Goal: Task Accomplishment & Management: Complete application form

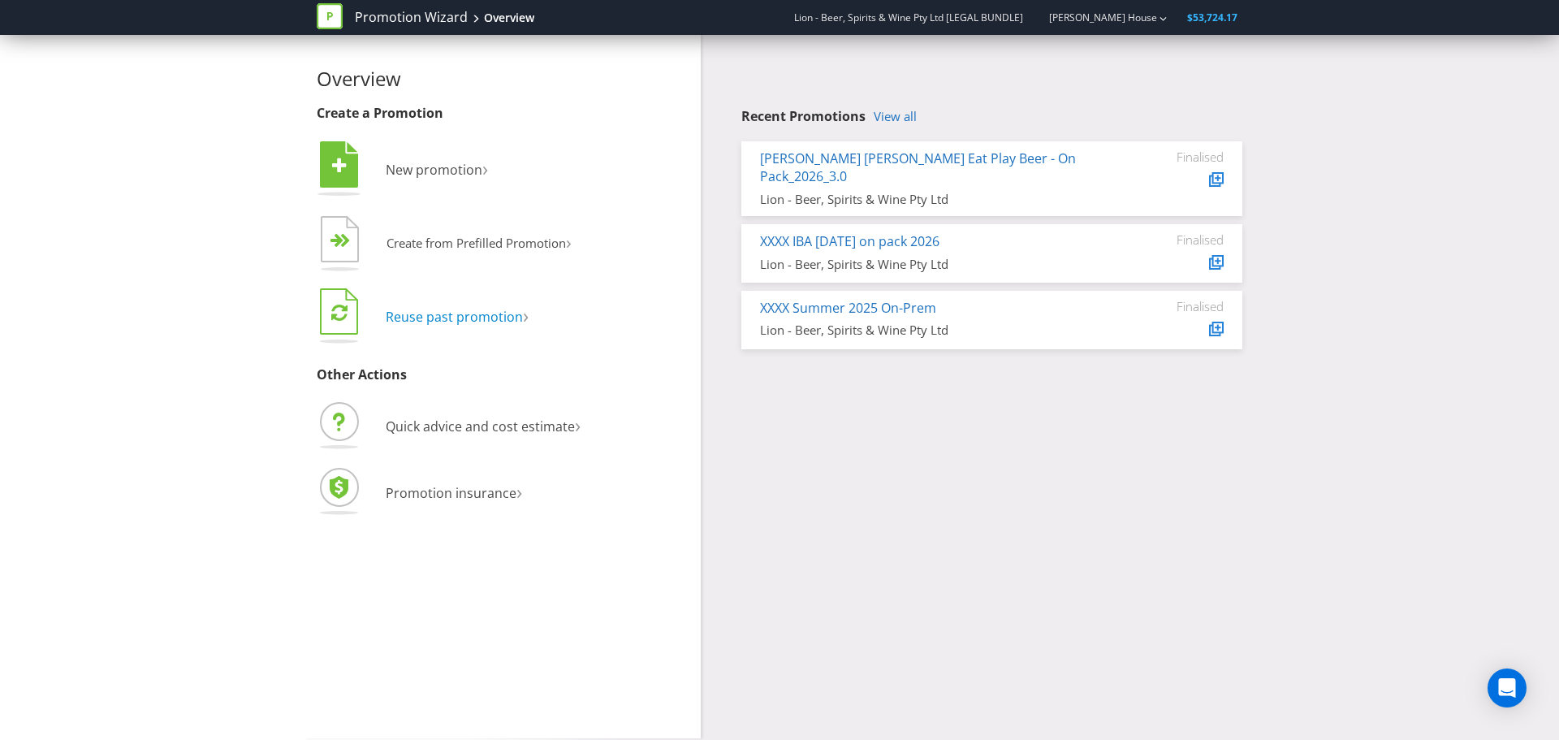
click at [450, 316] on span "Reuse past promotion" at bounding box center [454, 317] width 137 height 18
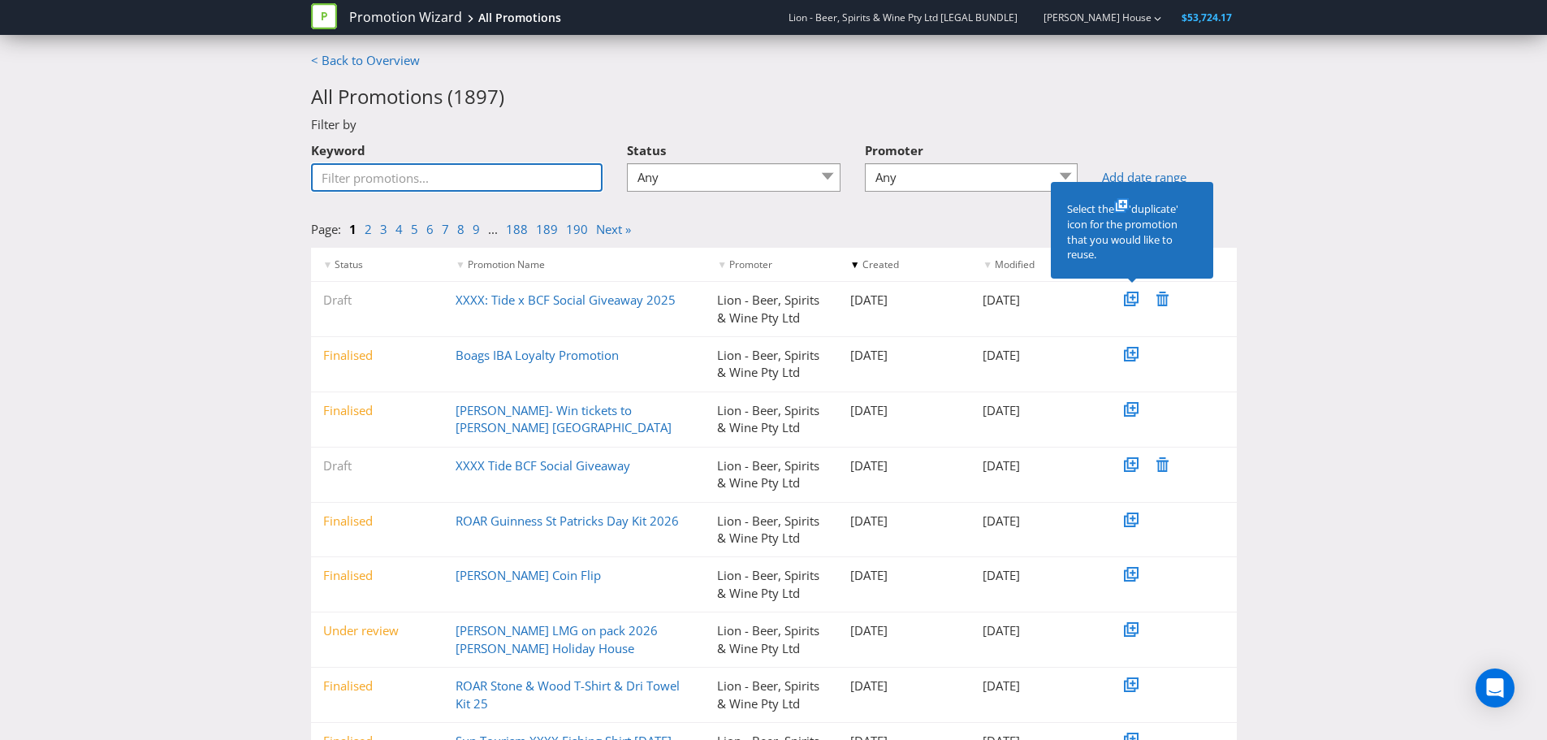
click at [397, 178] on input "Keyword" at bounding box center [457, 177] width 292 height 28
paste input "ROAR Guinness Soccer Jersey"
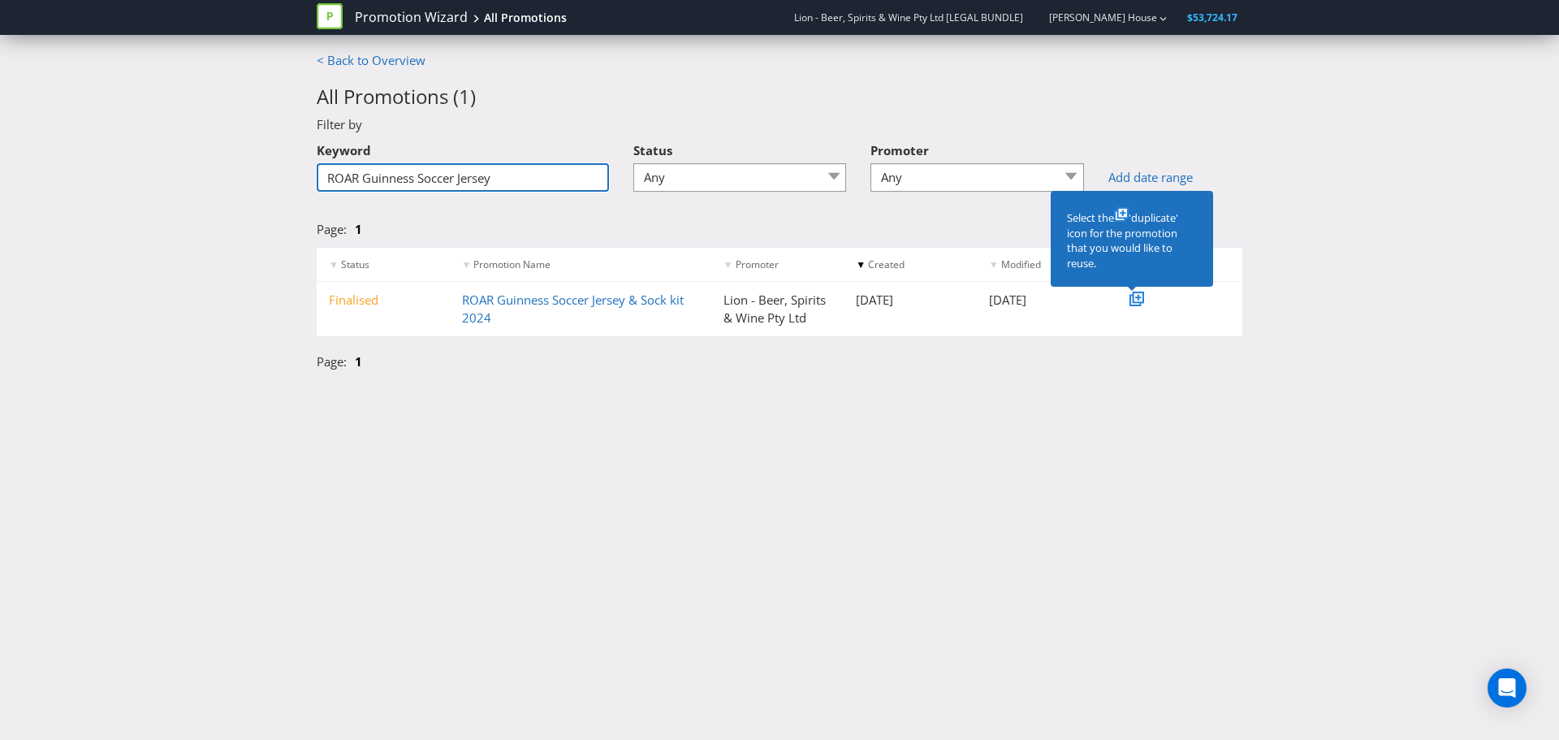
type input "ROAR Guinness Soccer Jersey"
click at [1140, 298] on icon at bounding box center [1139, 298] width 6 height 6
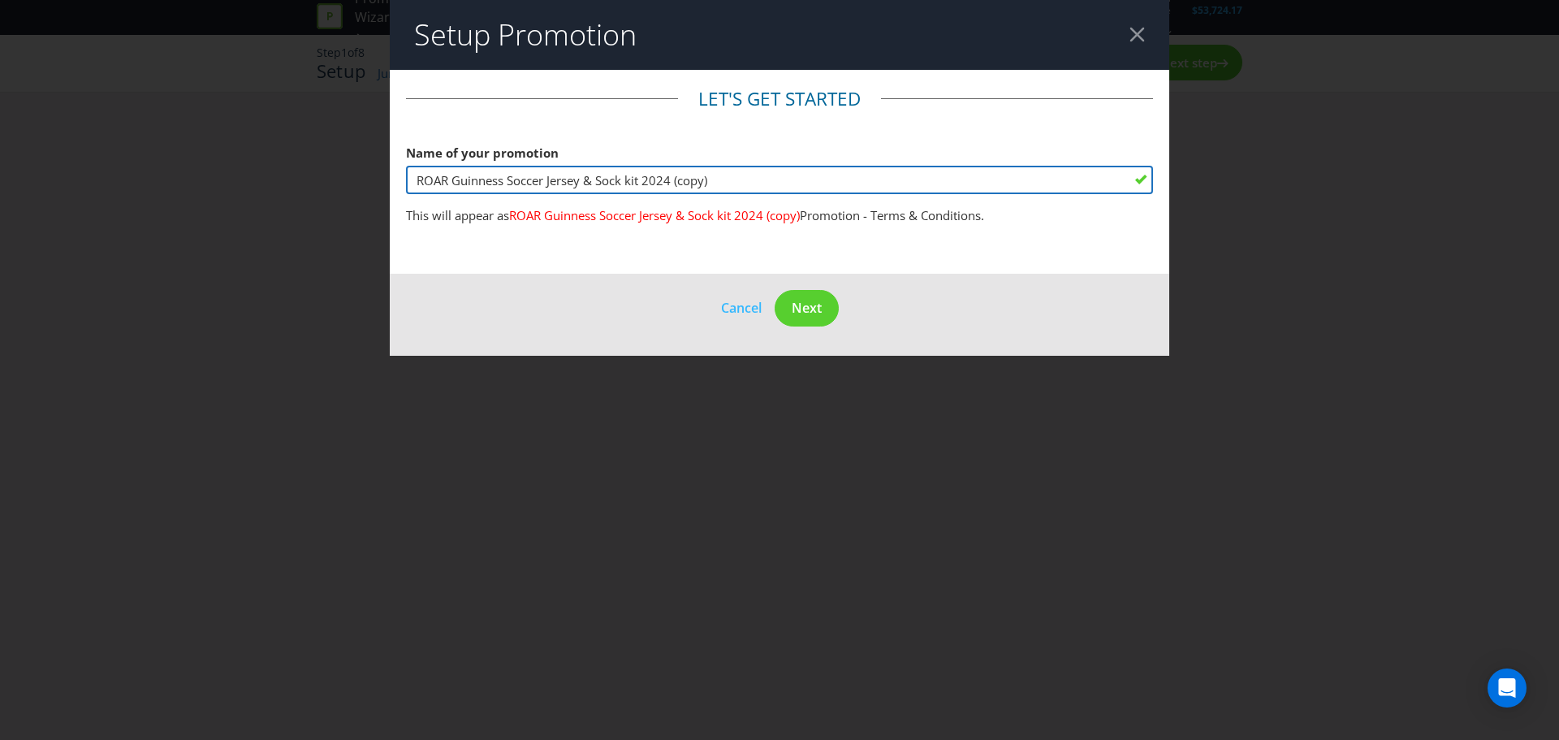
click at [734, 186] on input "ROAR Guinness Soccer Jersey & Sock kit 2024 (copy)" at bounding box center [779, 180] width 747 height 28
type input "ROAR Guinness Soccer Jersey & Sock kit 2025"
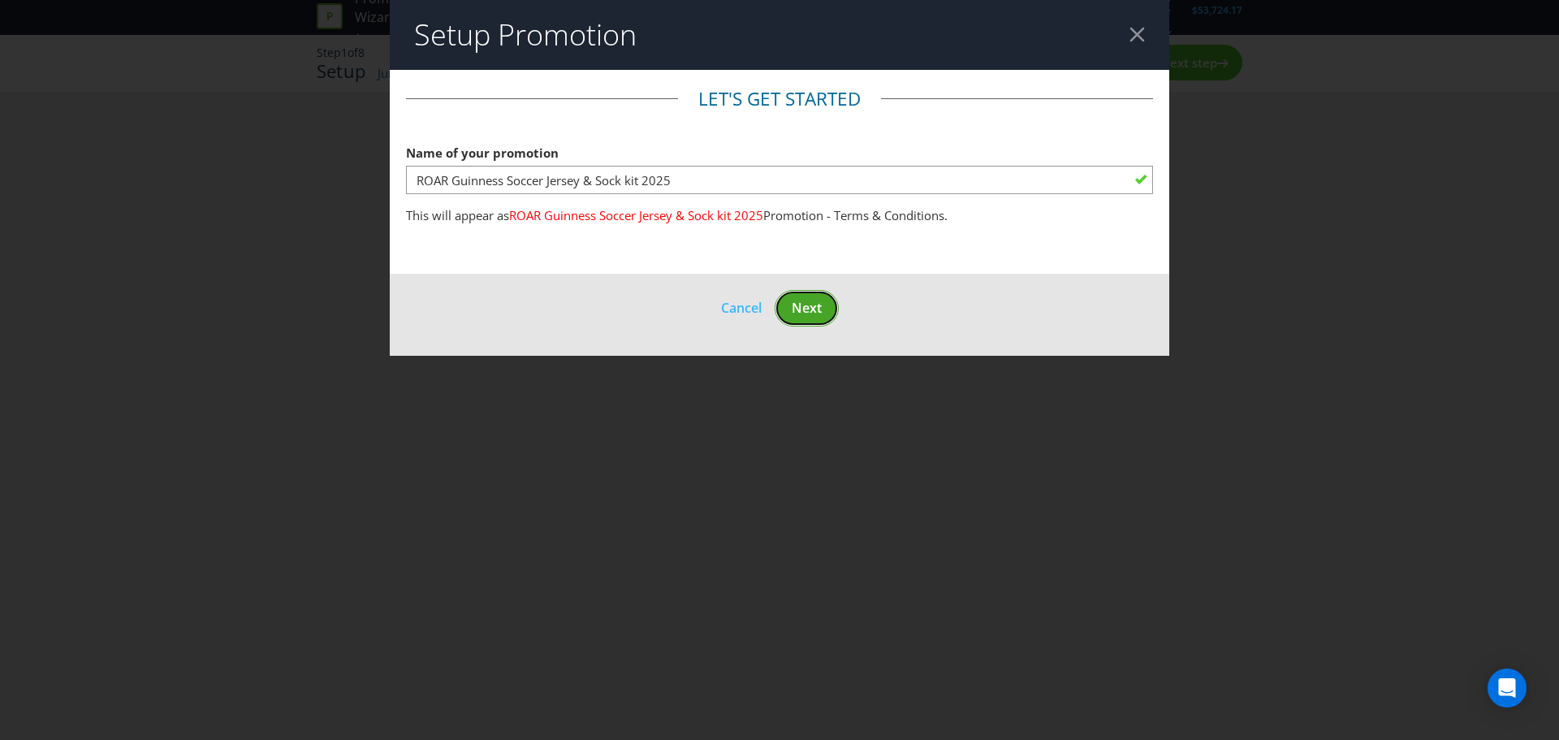
click at [811, 311] on span "Next" at bounding box center [807, 308] width 30 height 18
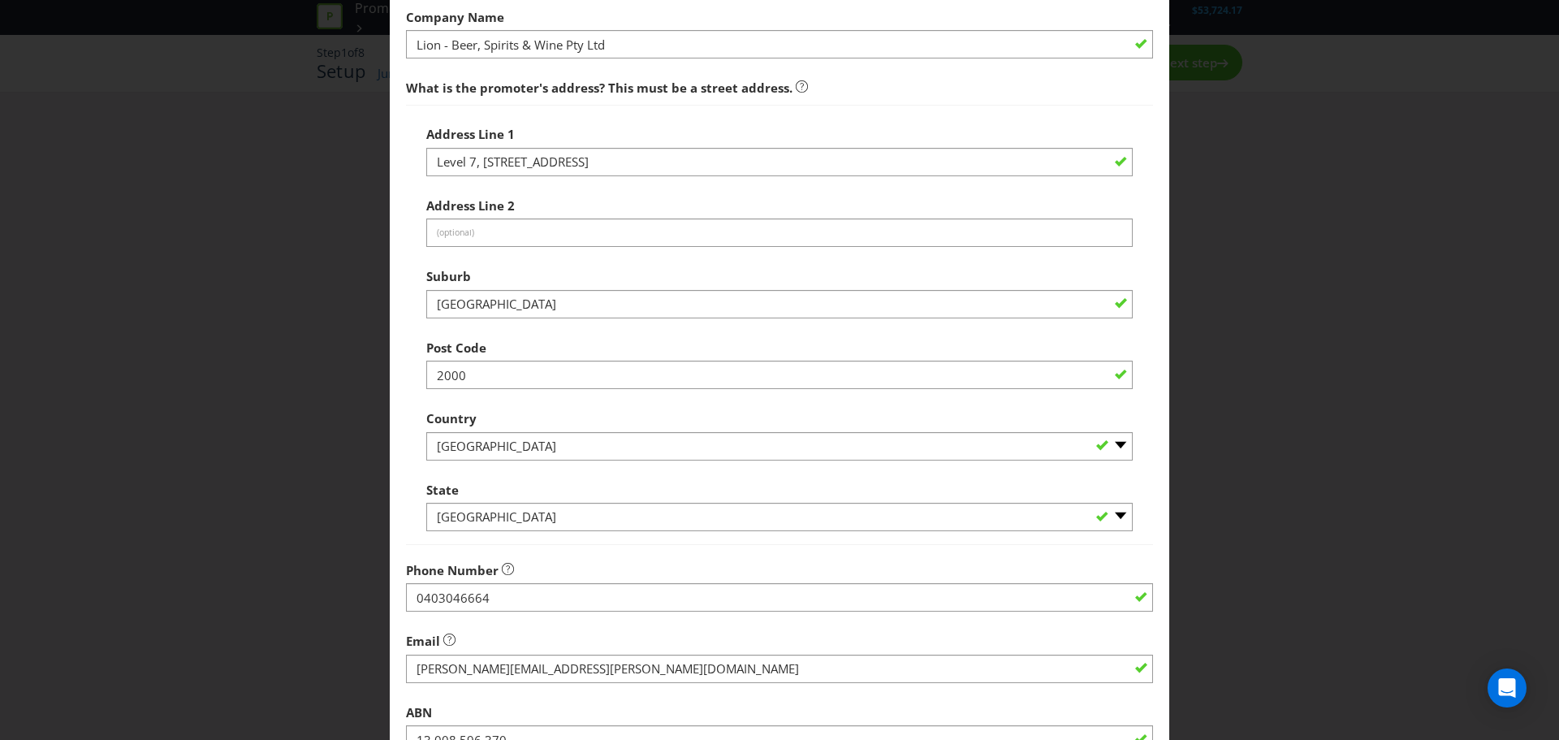
scroll to position [270, 0]
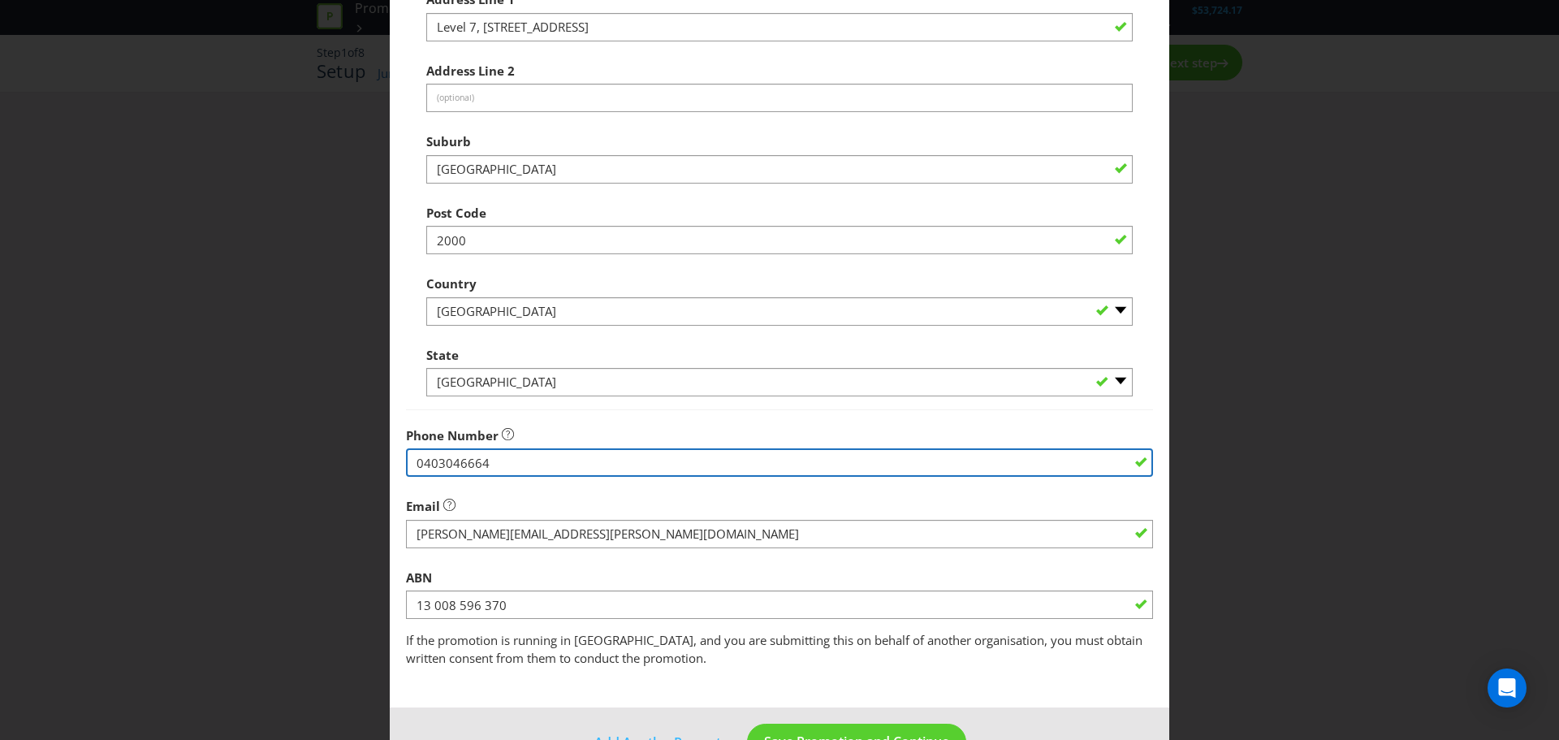
drag, startPoint x: 525, startPoint y: 463, endPoint x: 270, endPoint y: 459, distance: 255.1
click at [264, 451] on div "Edit Promoter Promoter Information Company Name Lion - Beer, Spirits & Wine Pty…" at bounding box center [779, 370] width 1559 height 740
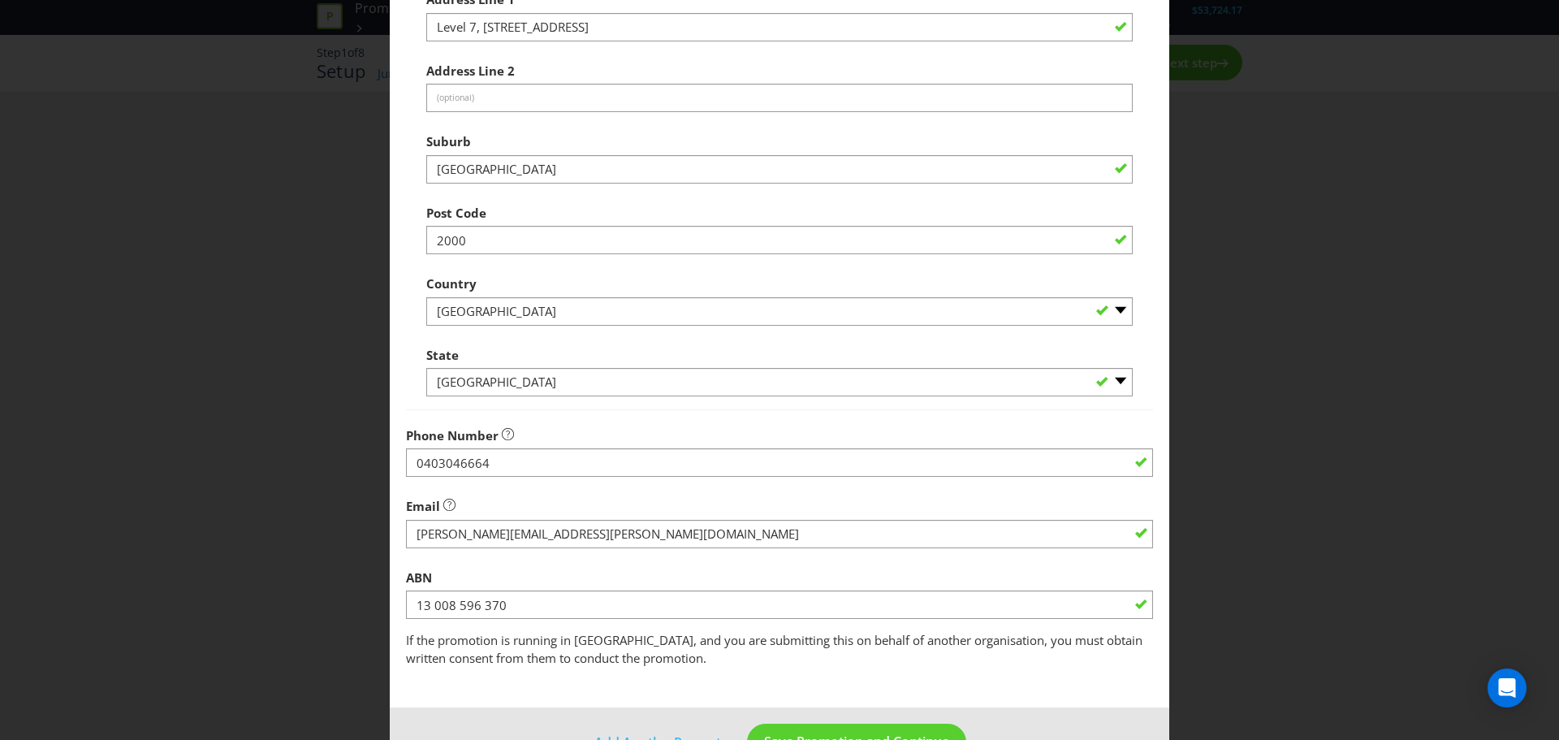
click at [569, 434] on div "Phone Number [PHONE_NUMBER]" at bounding box center [779, 448] width 747 height 58
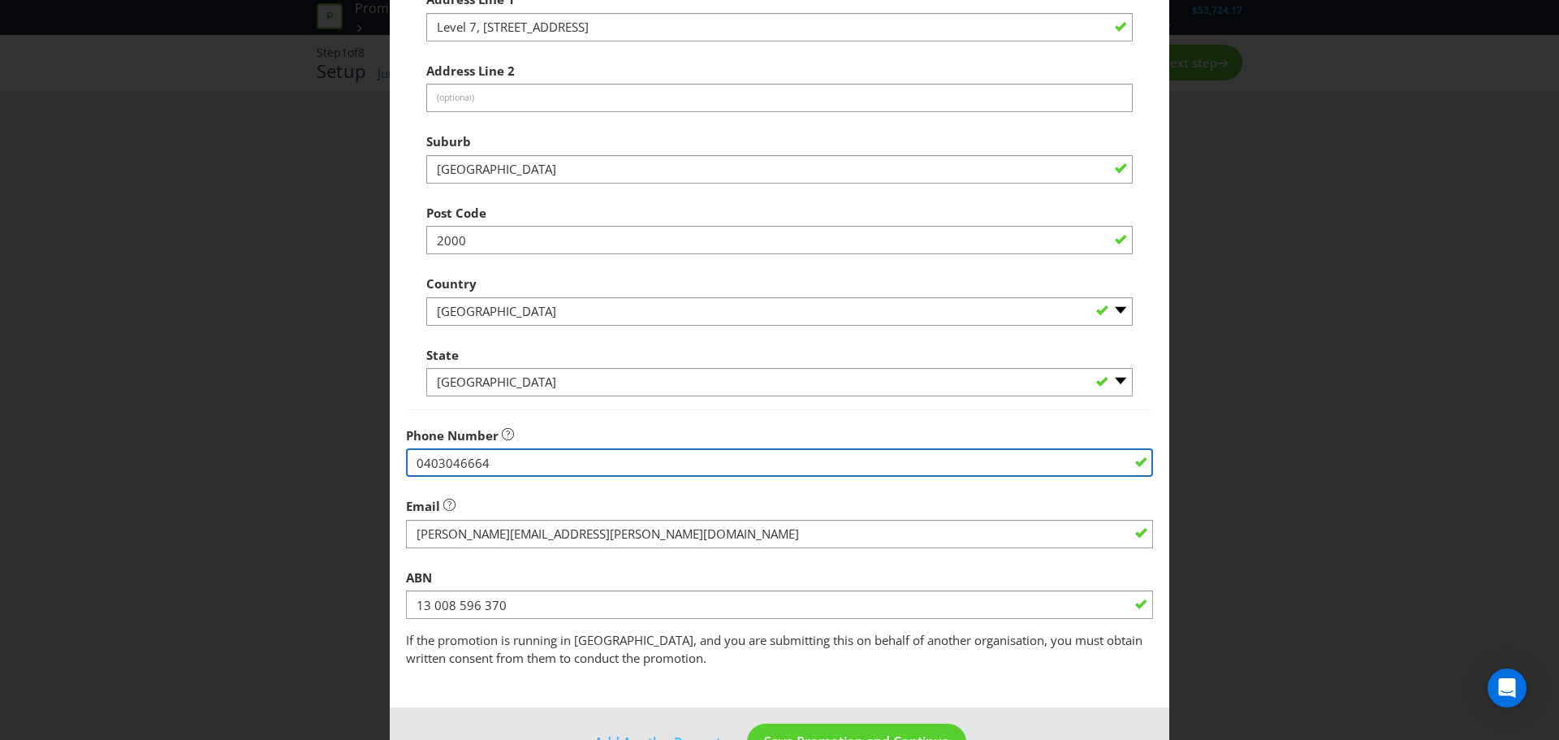
click at [480, 456] on input "0403046664" at bounding box center [779, 462] width 747 height 28
click at [499, 463] on input "0403046664" at bounding box center [779, 462] width 747 height 28
type input "0410797767"
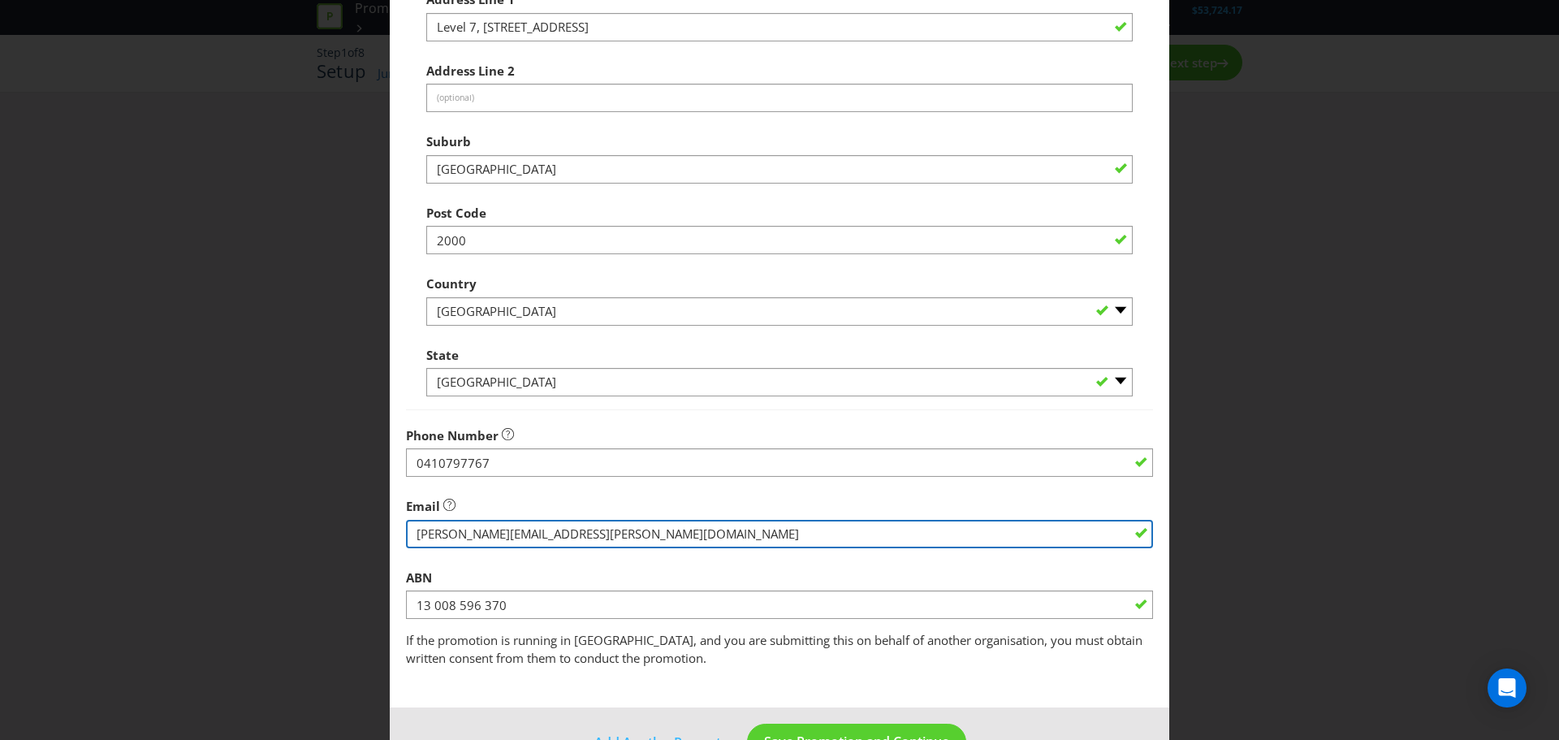
click at [613, 536] on input "string" at bounding box center [779, 534] width 747 height 28
type input "T"
type input "J"
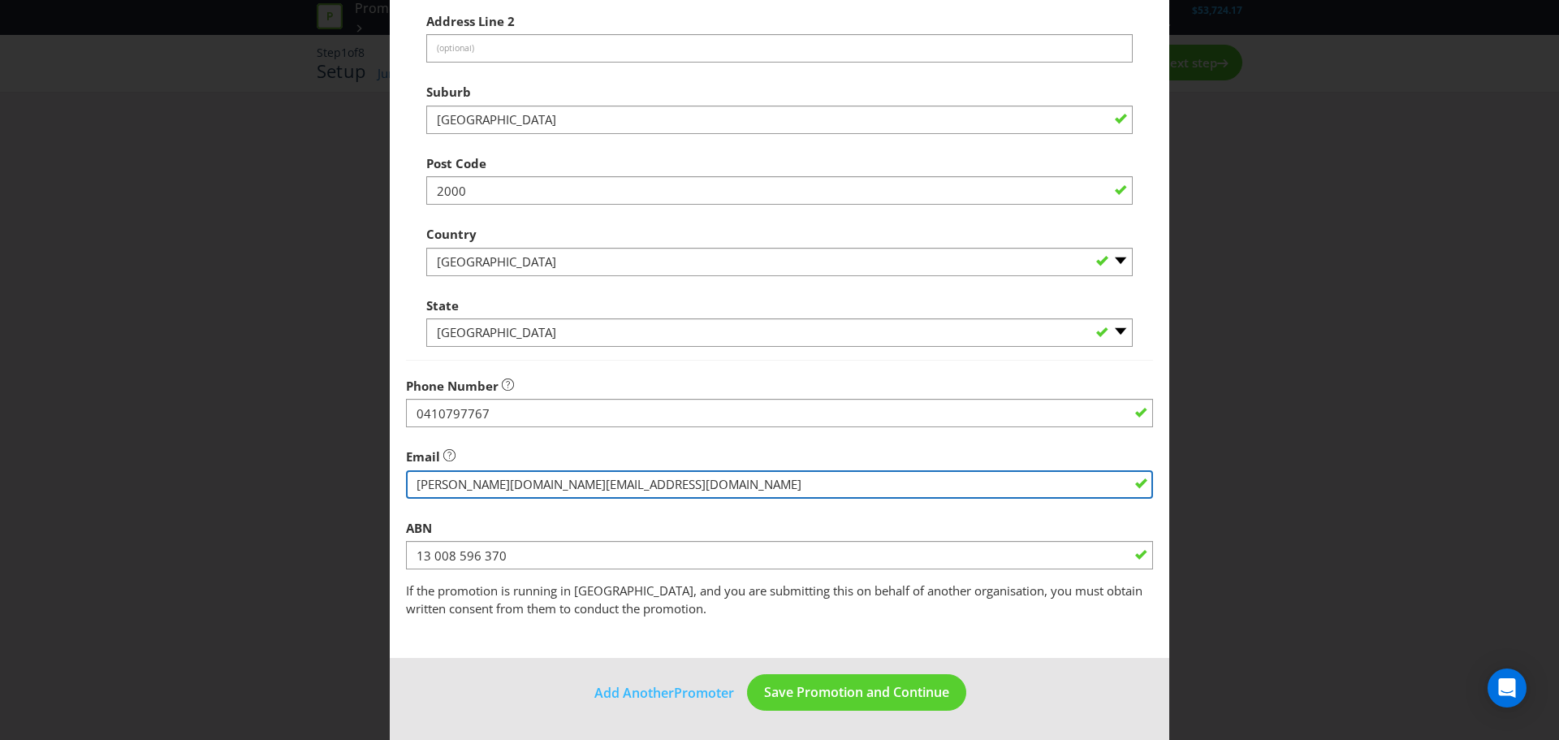
type input "[PERSON_NAME][DOMAIN_NAME][EMAIL_ADDRESS][DOMAIN_NAME]"
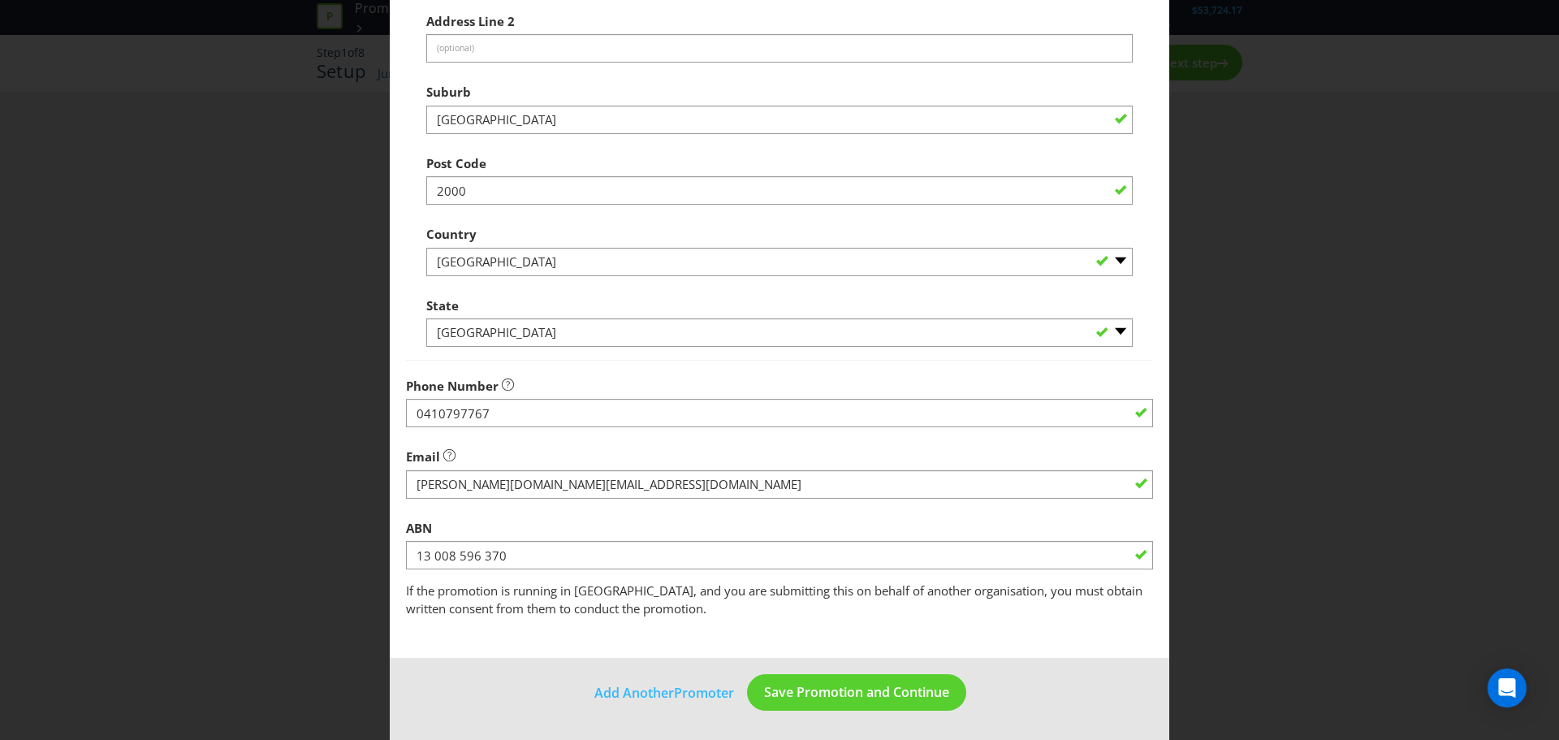
click at [449, 685] on footer "Add Another Promoter Save Promotion and Continue" at bounding box center [780, 699] width 780 height 82
click at [856, 695] on span "Save Promotion and Continue" at bounding box center [856, 692] width 185 height 18
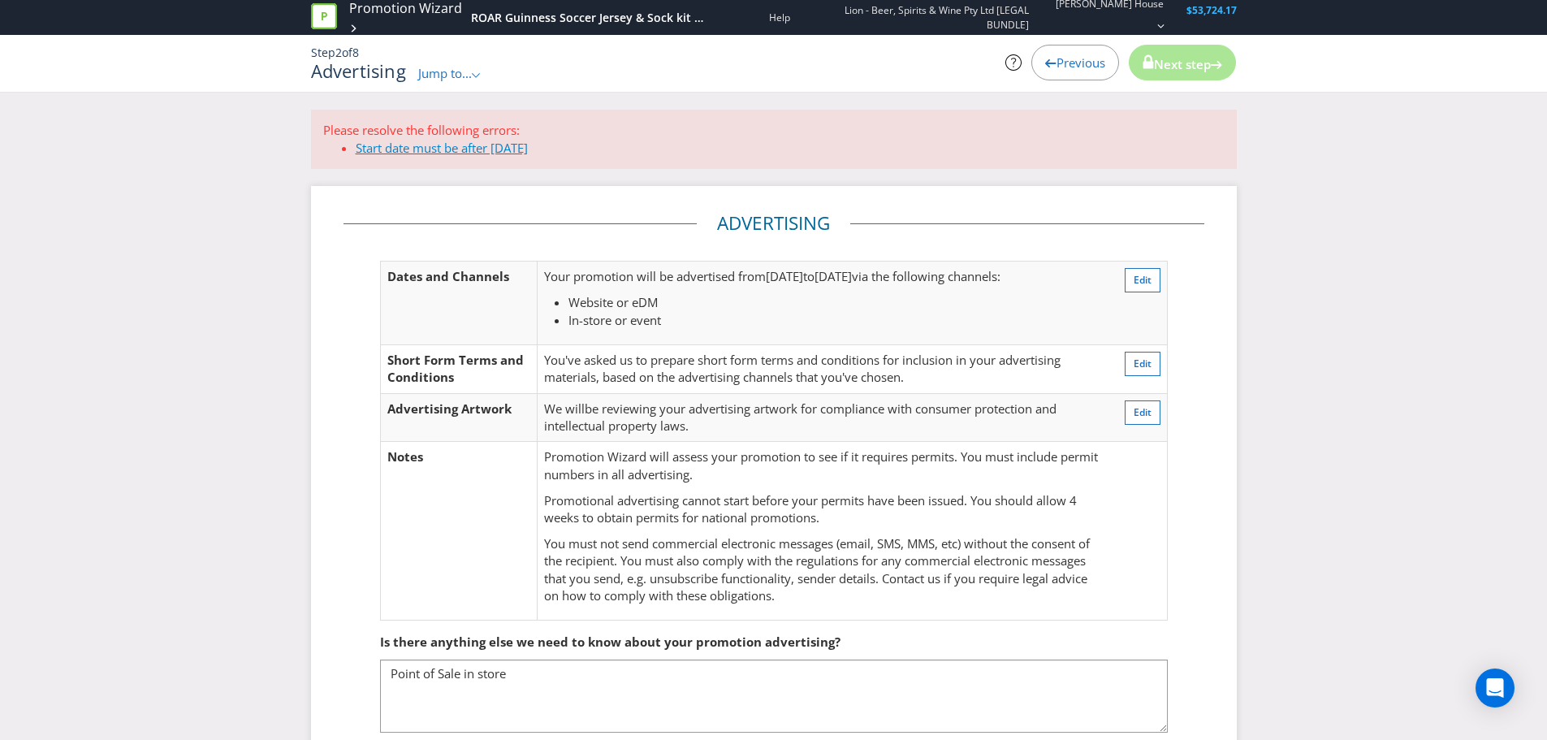
click at [508, 153] on link "Start date must be after [DATE]" at bounding box center [442, 148] width 172 height 16
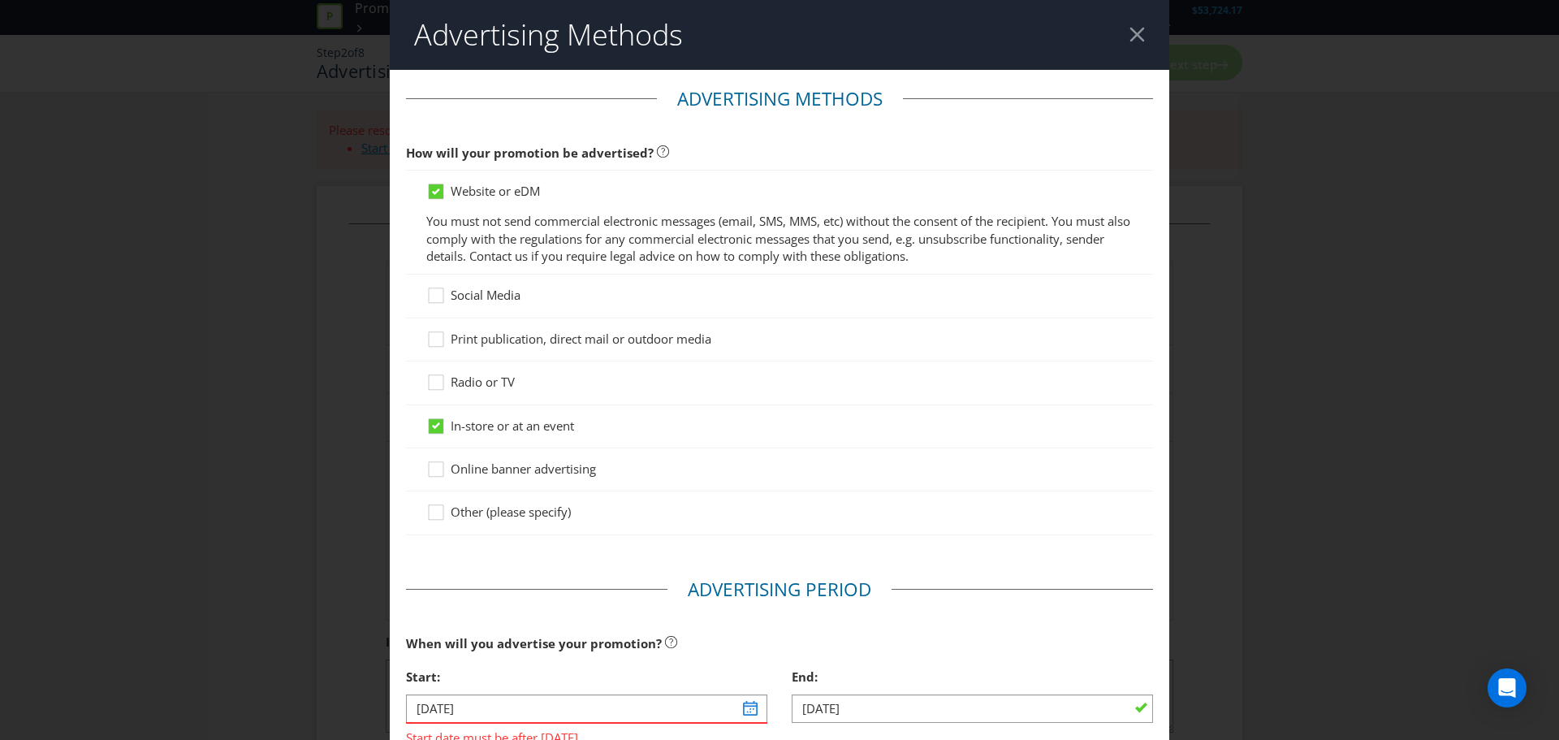
scroll to position [528, 0]
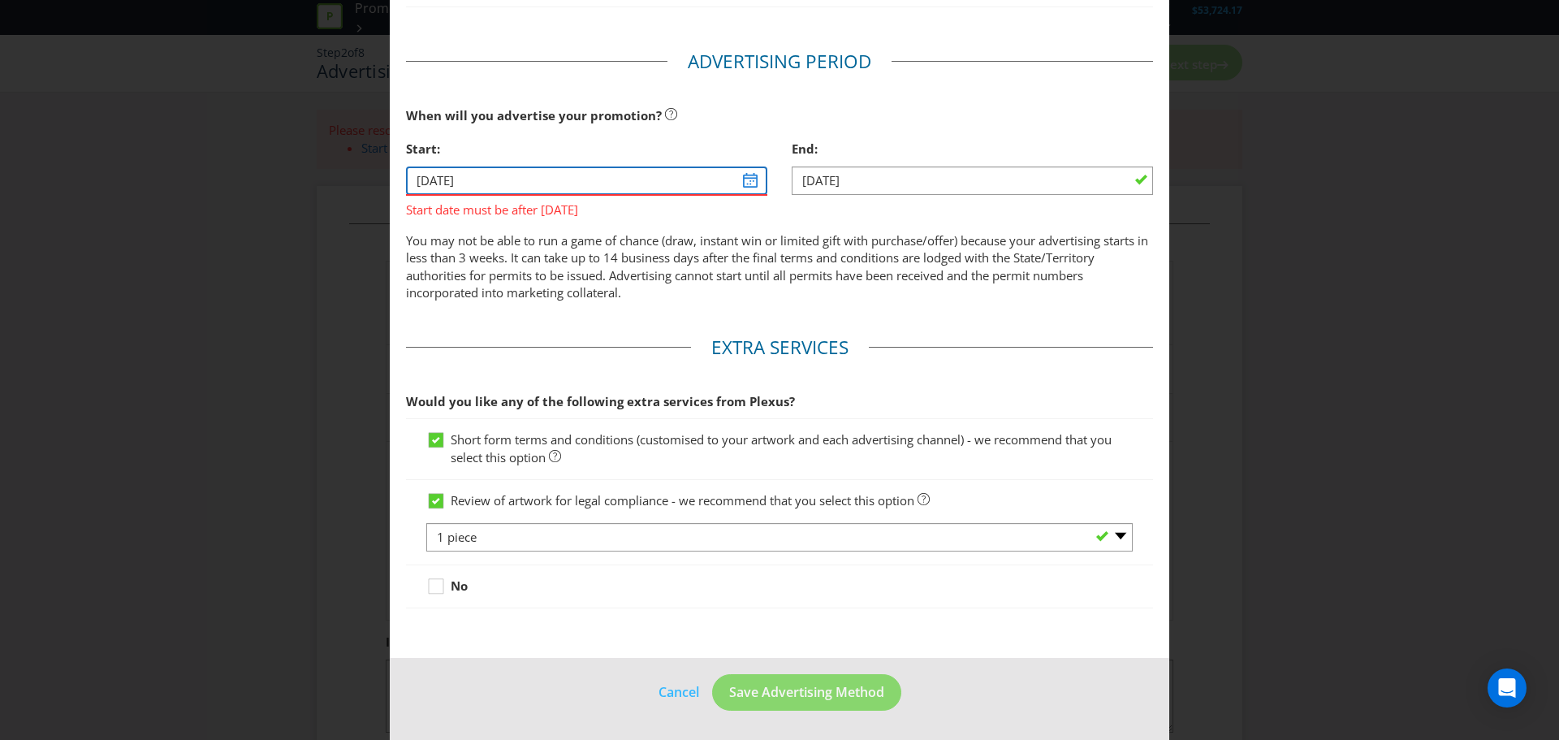
click at [742, 180] on input "[DATE]" at bounding box center [586, 180] width 361 height 28
click at [735, 184] on input "[DATE]" at bounding box center [586, 180] width 361 height 28
click at [424, 183] on input "[DATE]" at bounding box center [586, 180] width 361 height 28
click at [482, 181] on input "[DATE]" at bounding box center [586, 180] width 361 height 28
click at [747, 180] on input "[DATE]" at bounding box center [586, 180] width 361 height 28
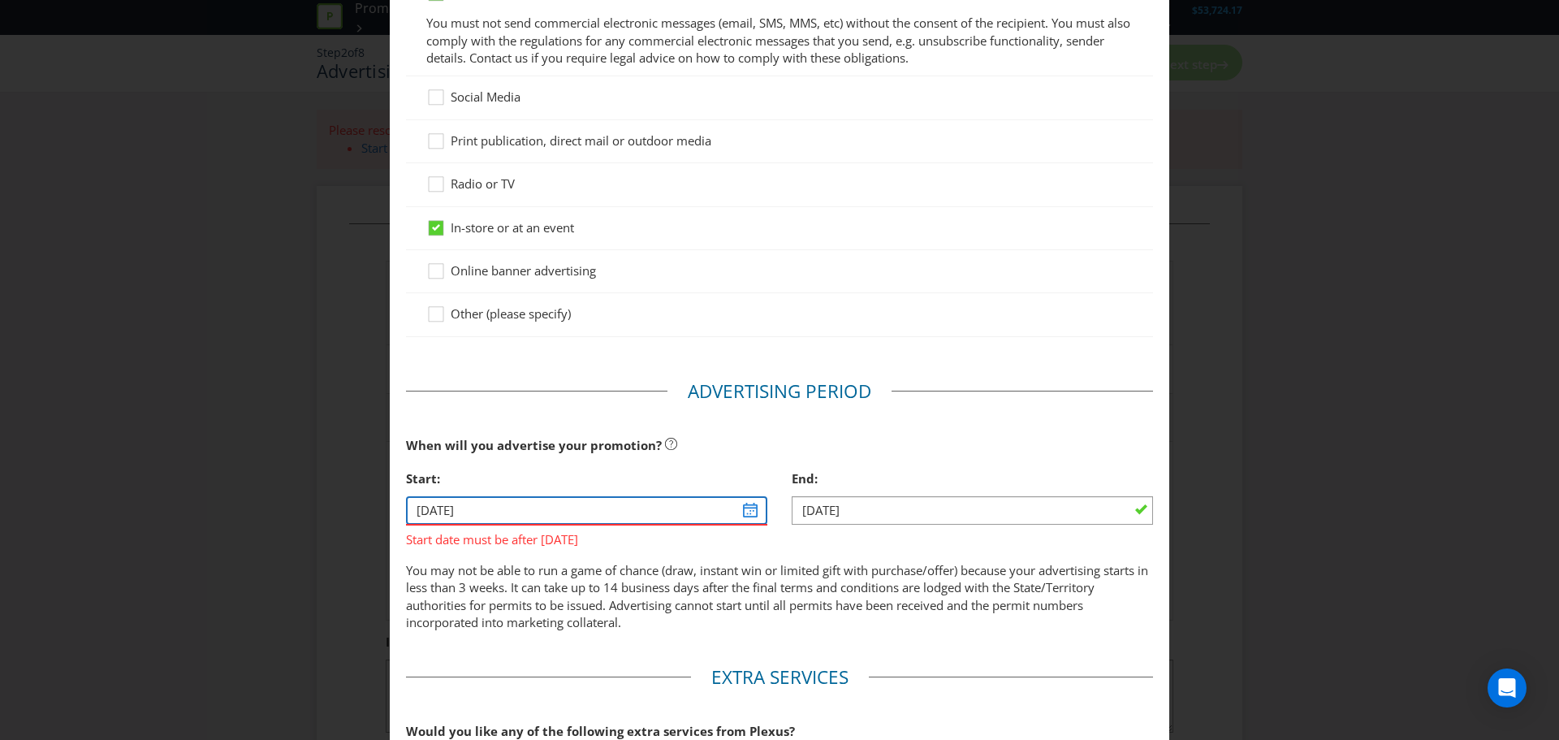
scroll to position [257, 0]
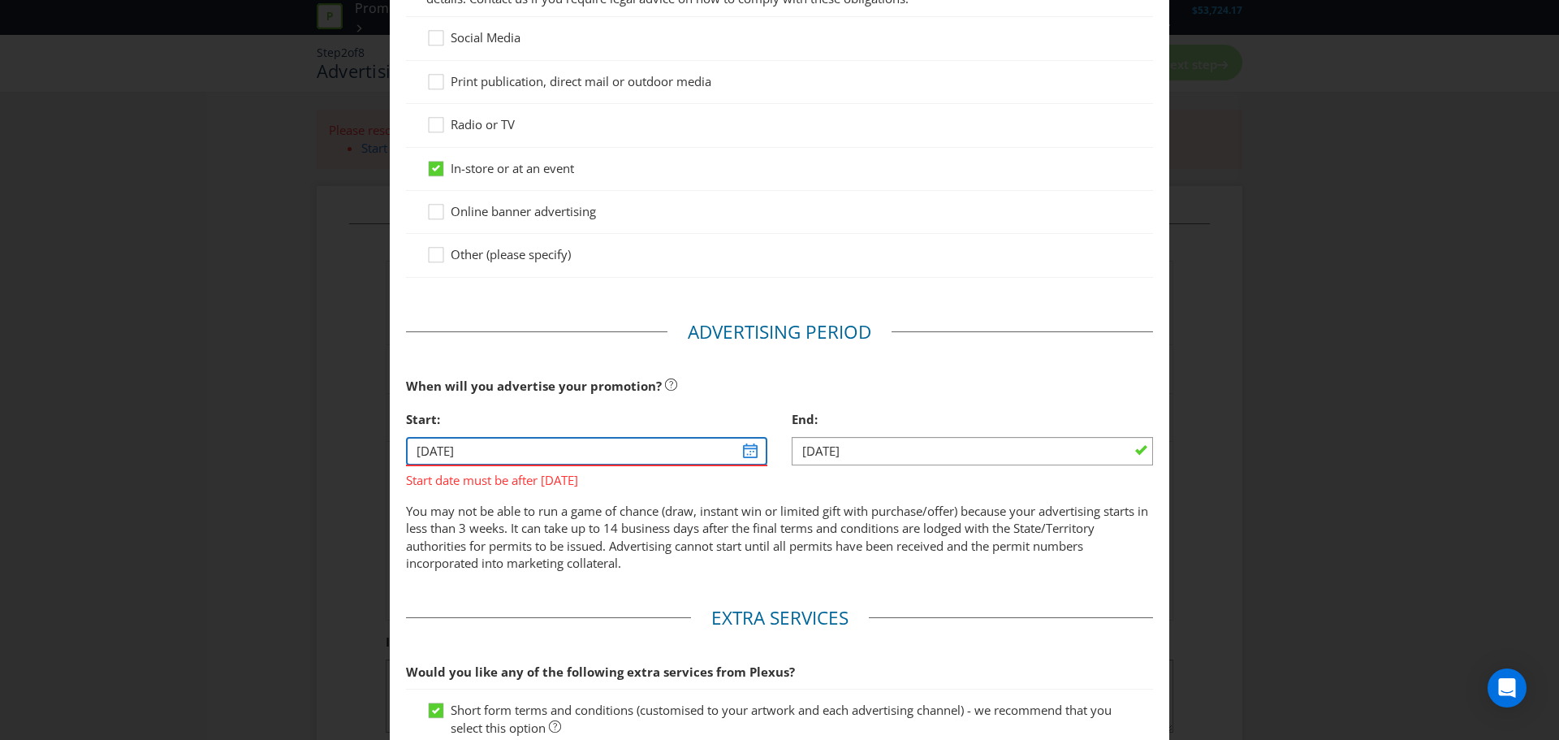
drag, startPoint x: 496, startPoint y: 458, endPoint x: 371, endPoint y: 447, distance: 125.6
click at [371, 447] on div "Advertising Methods Advertising Methods How will your promotion be advertised? …" at bounding box center [779, 370] width 1559 height 740
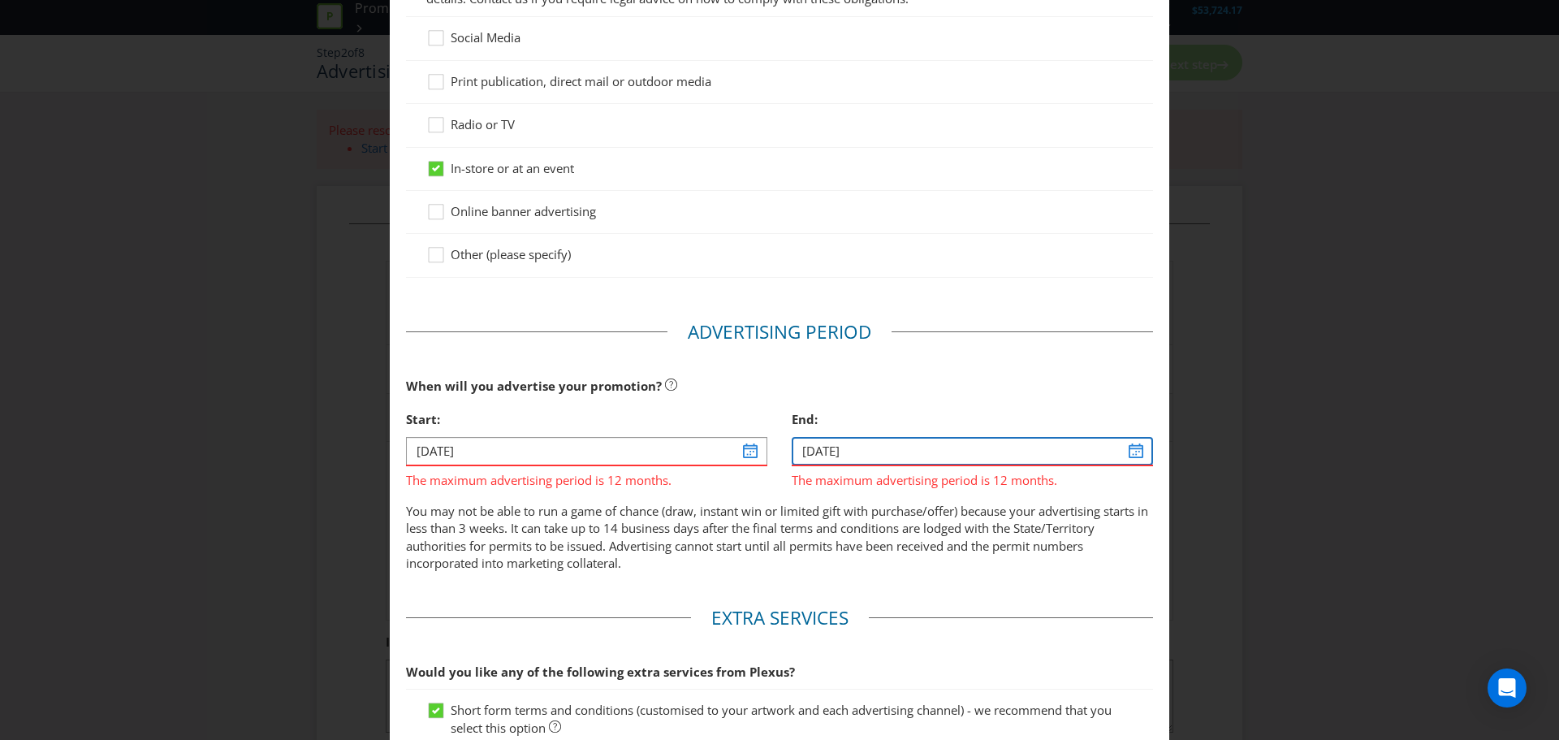
type input "[DATE]"
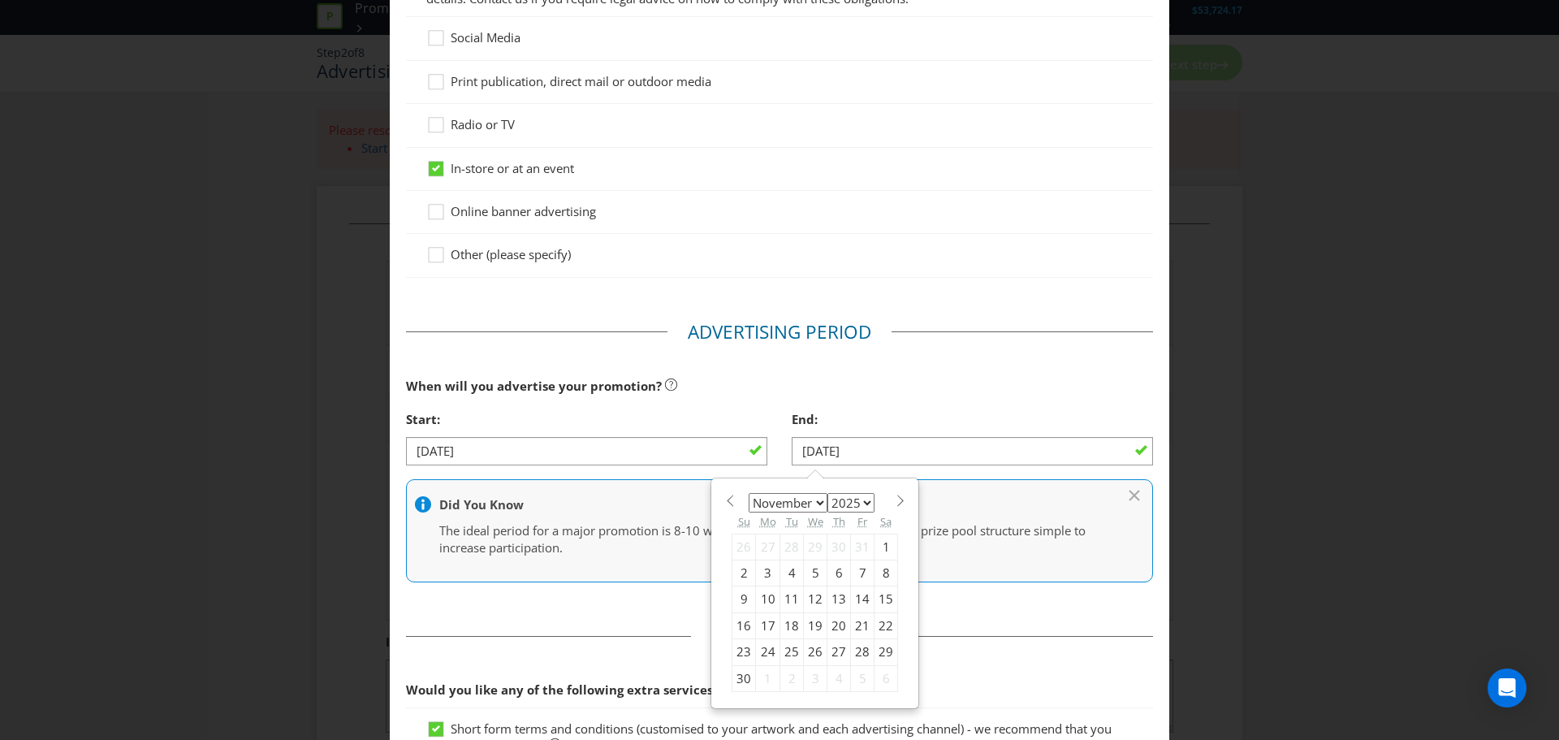
click at [863, 509] on select "2025 2026 2027 2028 2029 2030 2031 2032 2033 2034 2035" at bounding box center [851, 502] width 47 height 19
select select "2026"
click at [828, 493] on select "2025 2026 2027 2028 2029 2030 2031 2032 2033 2034 2035" at bounding box center [851, 502] width 47 height 19
click at [786, 578] on div "10" at bounding box center [793, 573] width 24 height 26
type input "[DATE]"
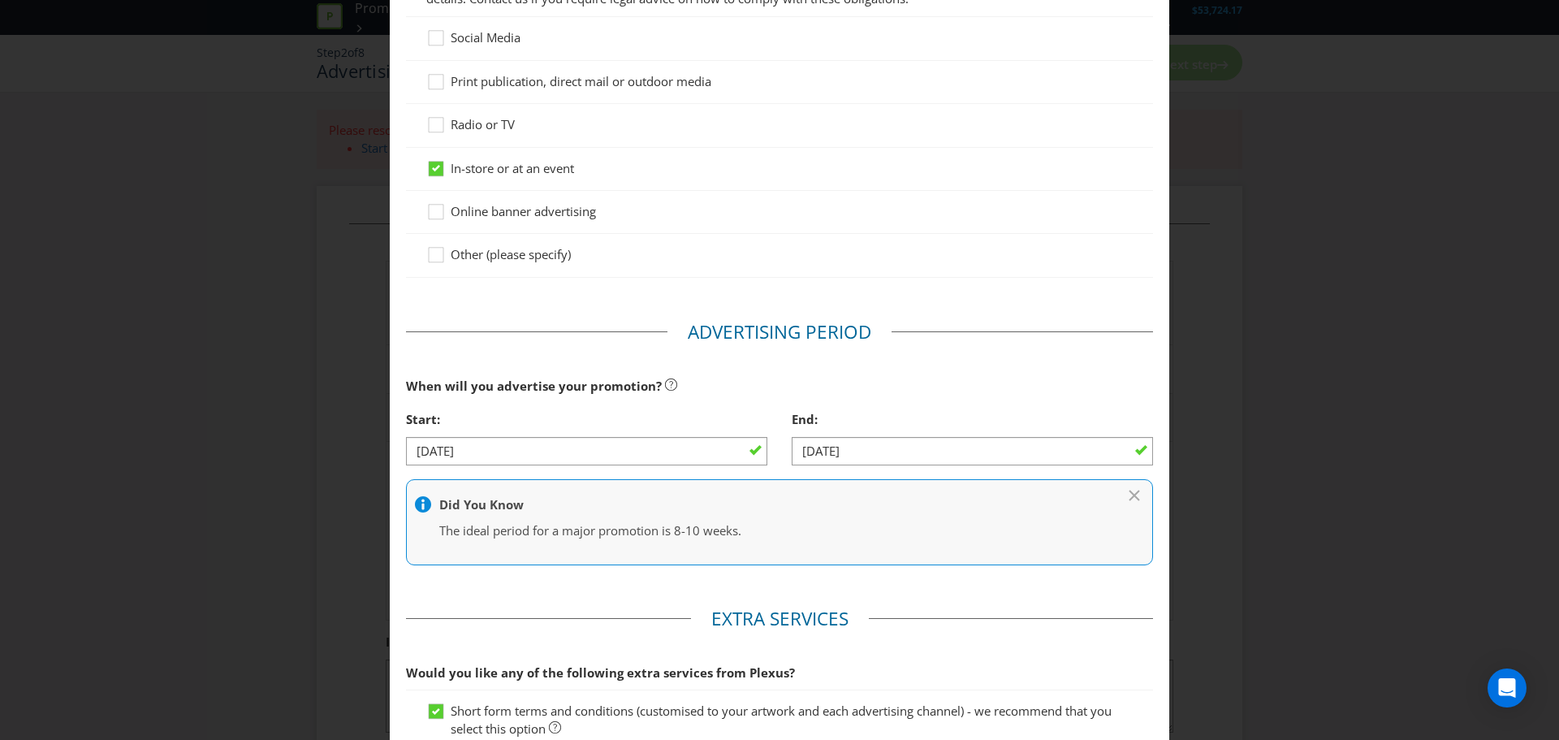
scroll to position [0, 0]
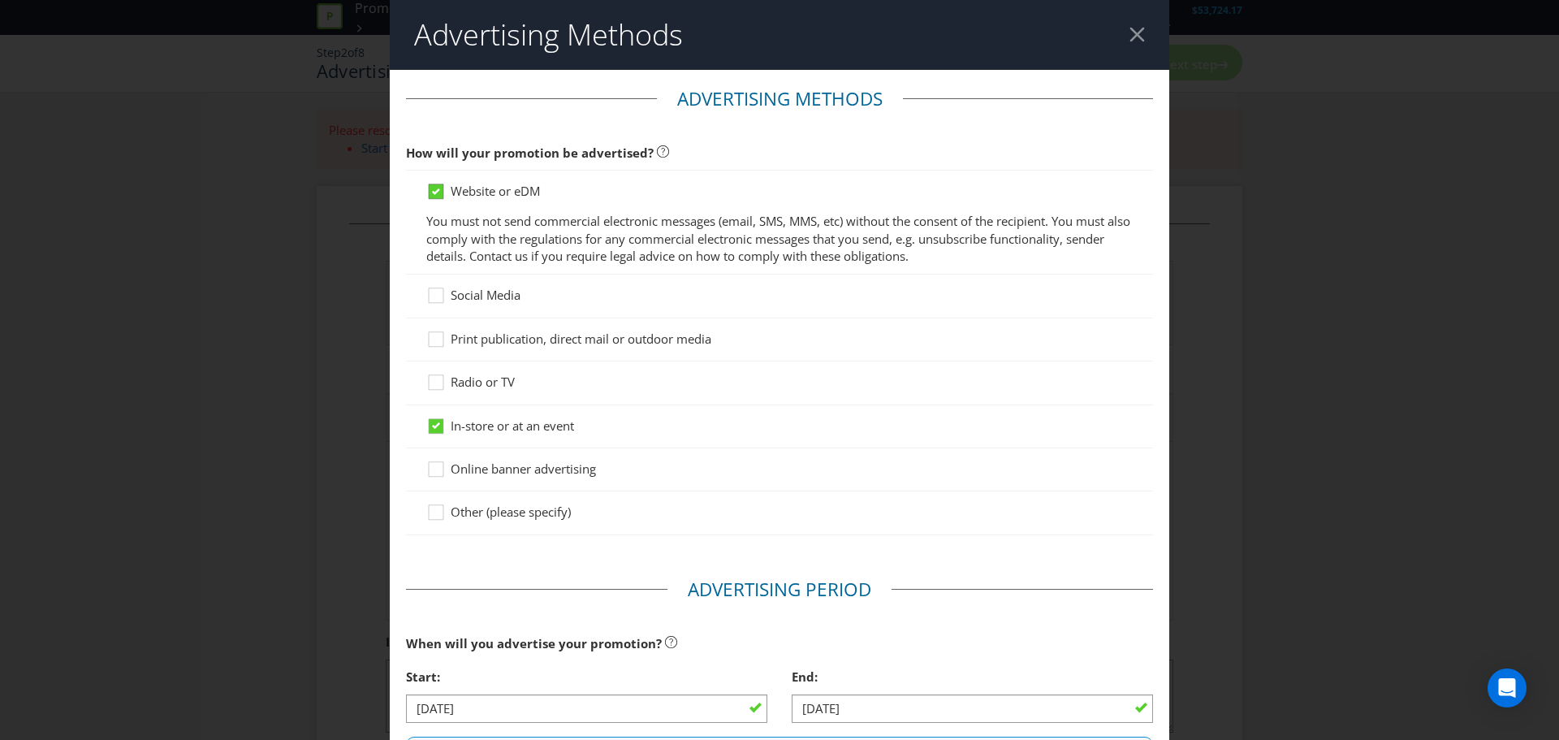
click at [429, 197] on icon at bounding box center [436, 191] width 15 height 15
click at [0, 0] on input "Website or eDM" at bounding box center [0, 0] width 0 height 0
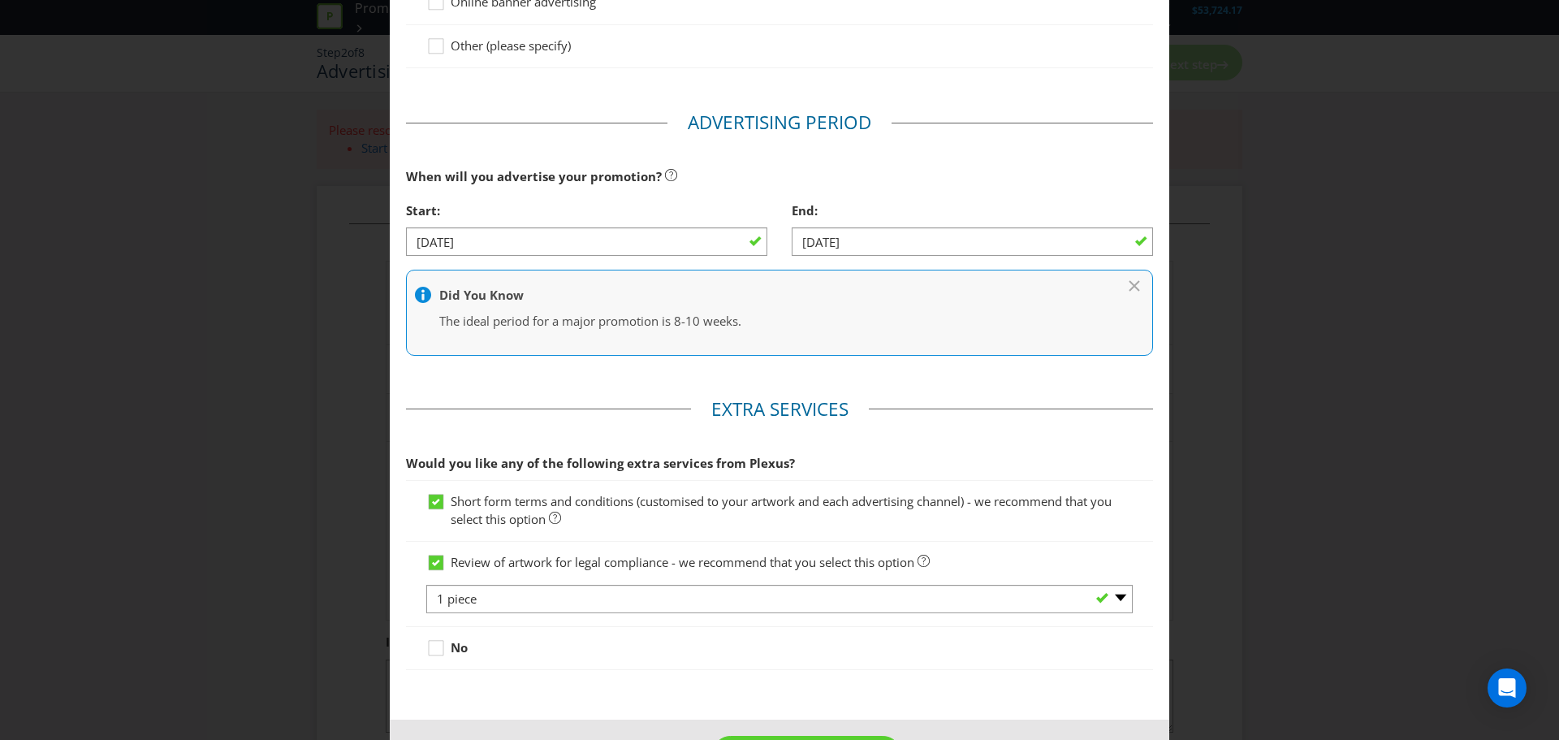
scroll to position [468, 0]
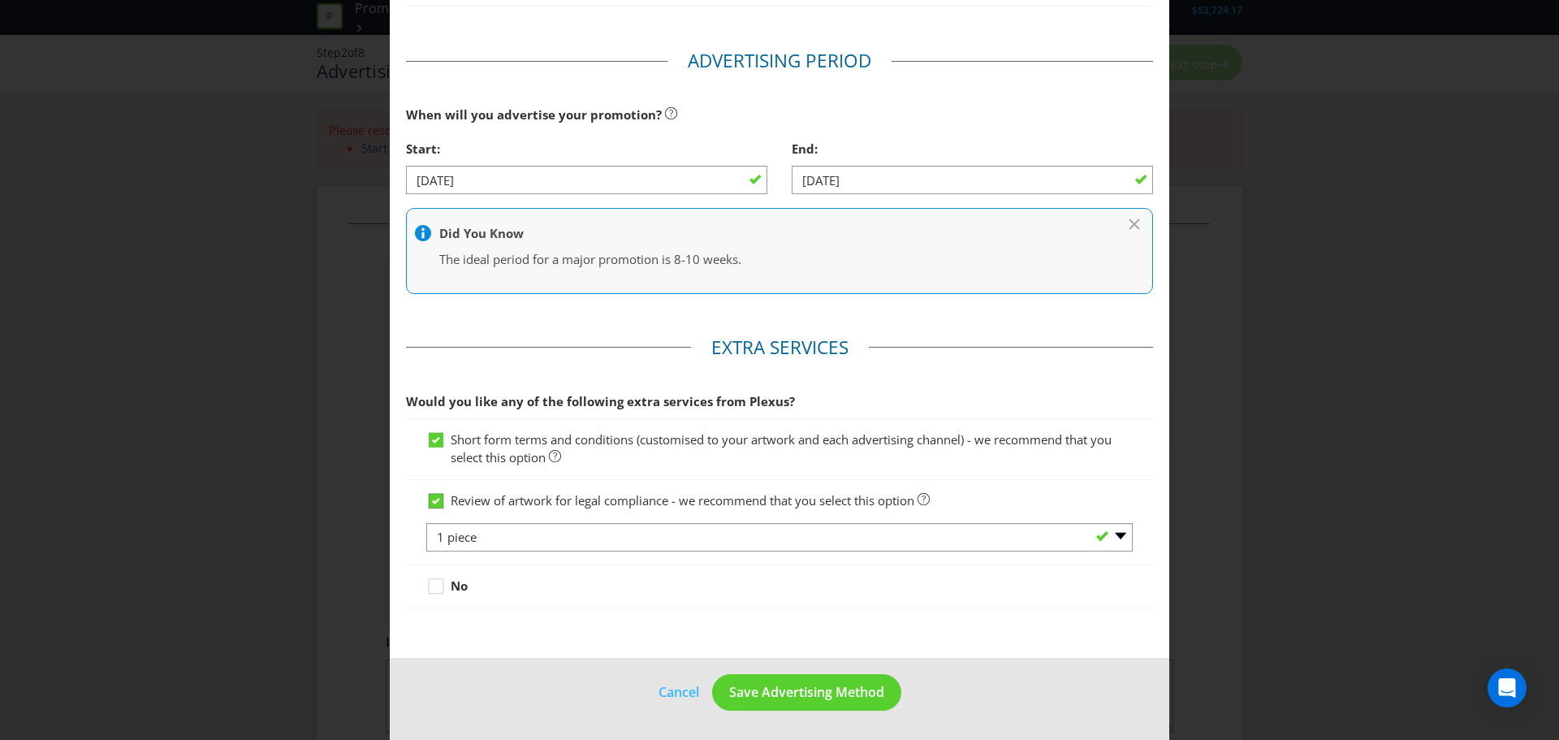
click at [432, 497] on div at bounding box center [436, 495] width 8 height 8
click at [0, 0] on input "Review of artwork for legal compliance - we recommend that you select this opti…" at bounding box center [0, 0] width 0 height 0
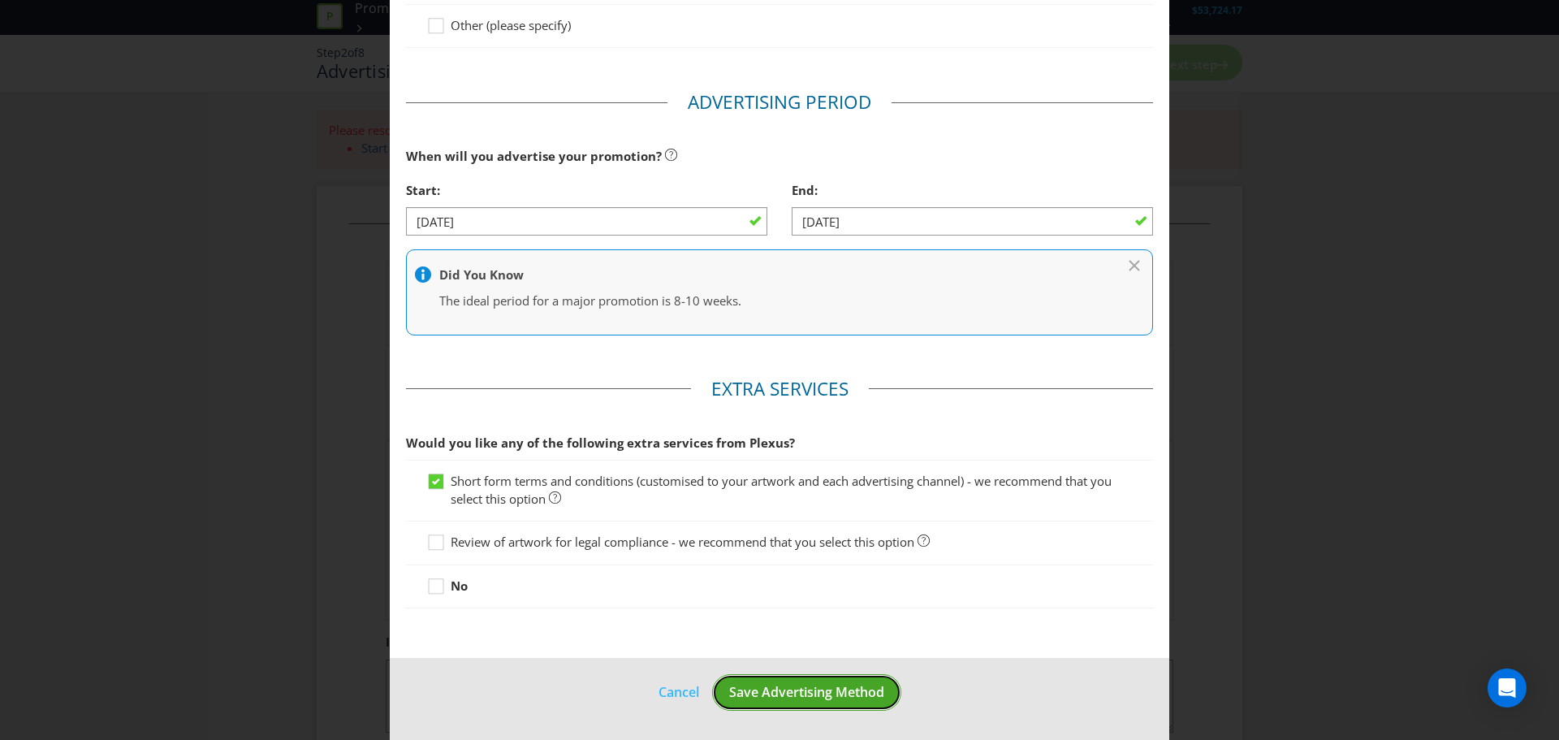
click at [819, 695] on span "Save Advertising Method" at bounding box center [806, 692] width 155 height 18
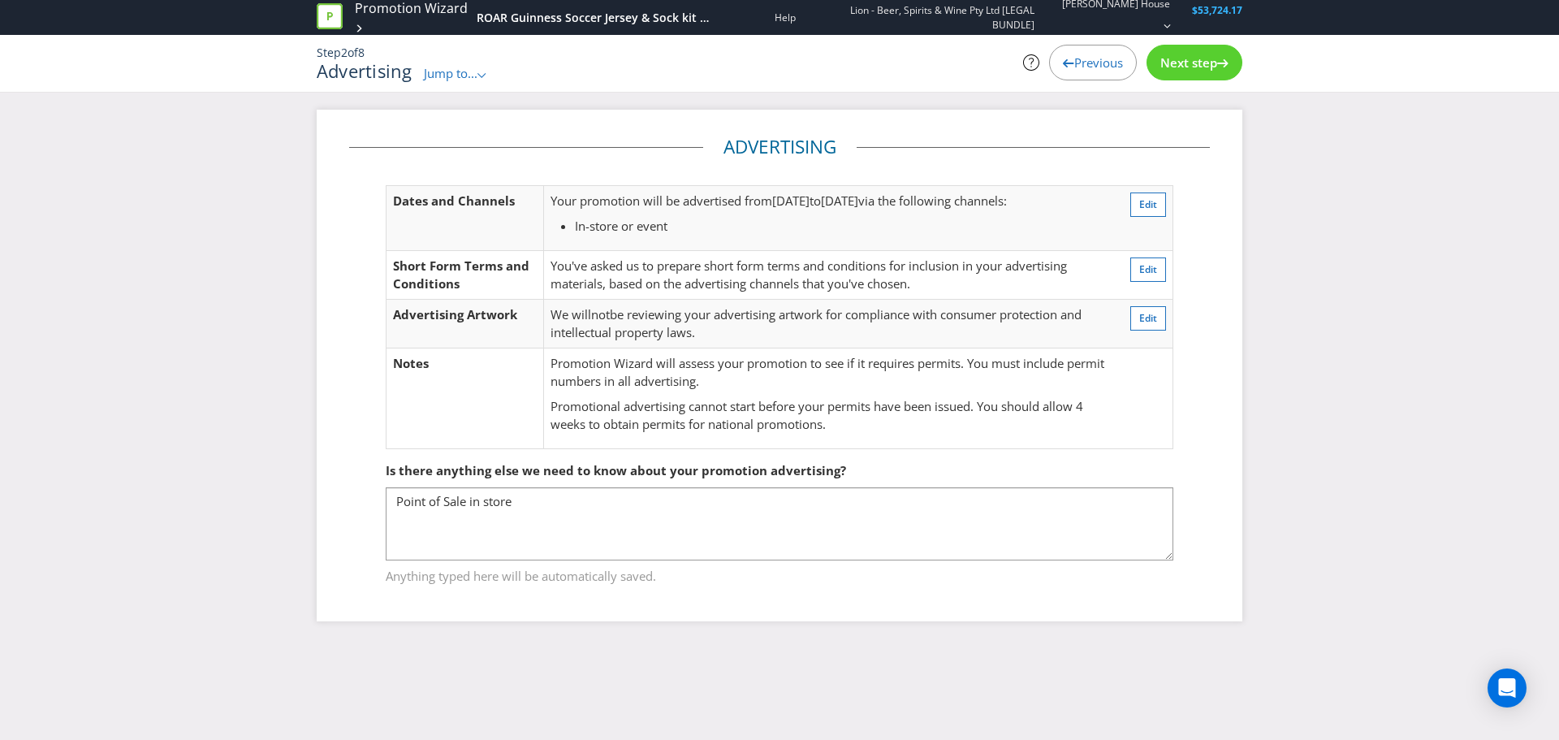
click at [1200, 58] on span "Next step" at bounding box center [1189, 62] width 57 height 16
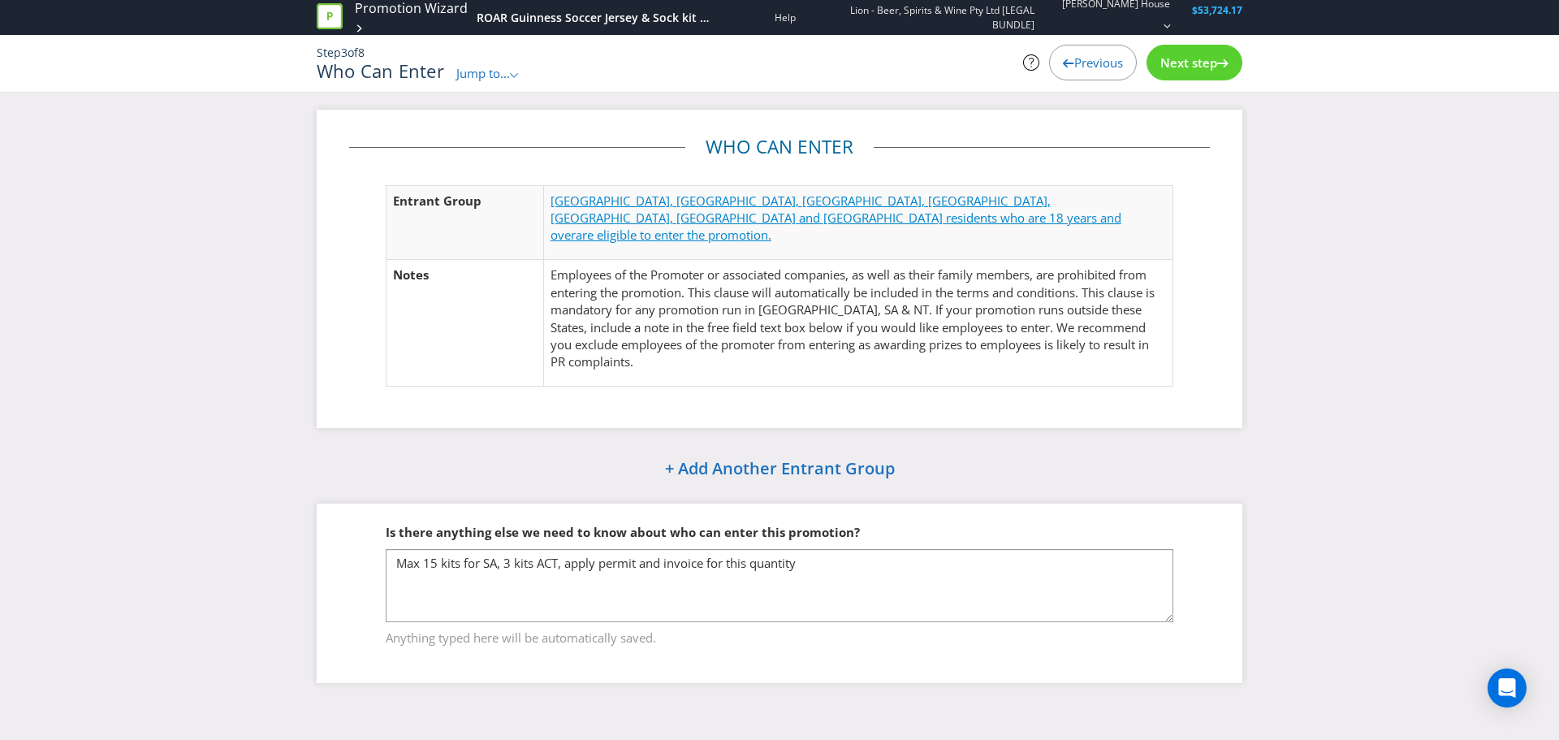
click at [884, 203] on span "[GEOGRAPHIC_DATA], [GEOGRAPHIC_DATA], [GEOGRAPHIC_DATA], [GEOGRAPHIC_DATA], [GE…" at bounding box center [836, 217] width 571 height 51
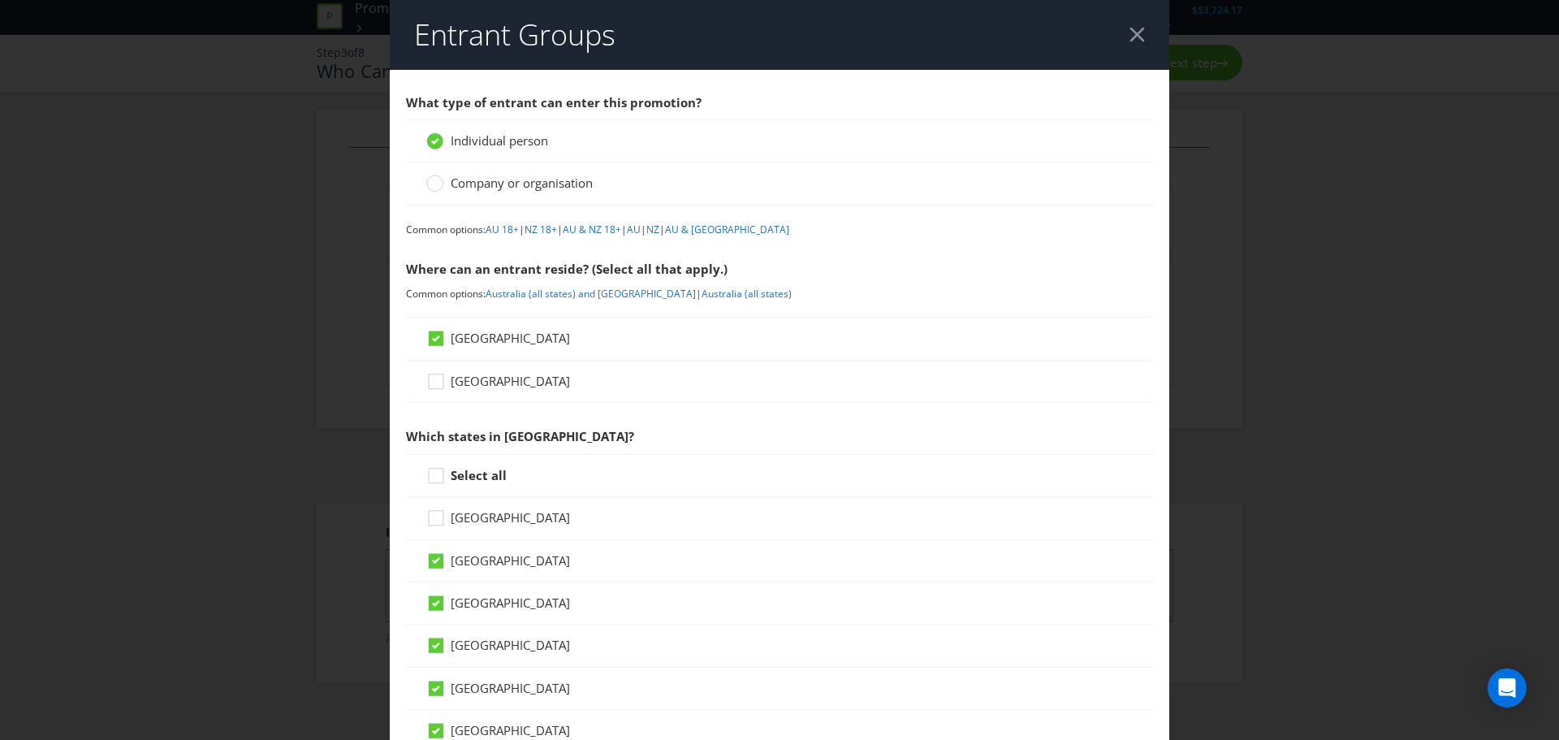
scroll to position [136, 0]
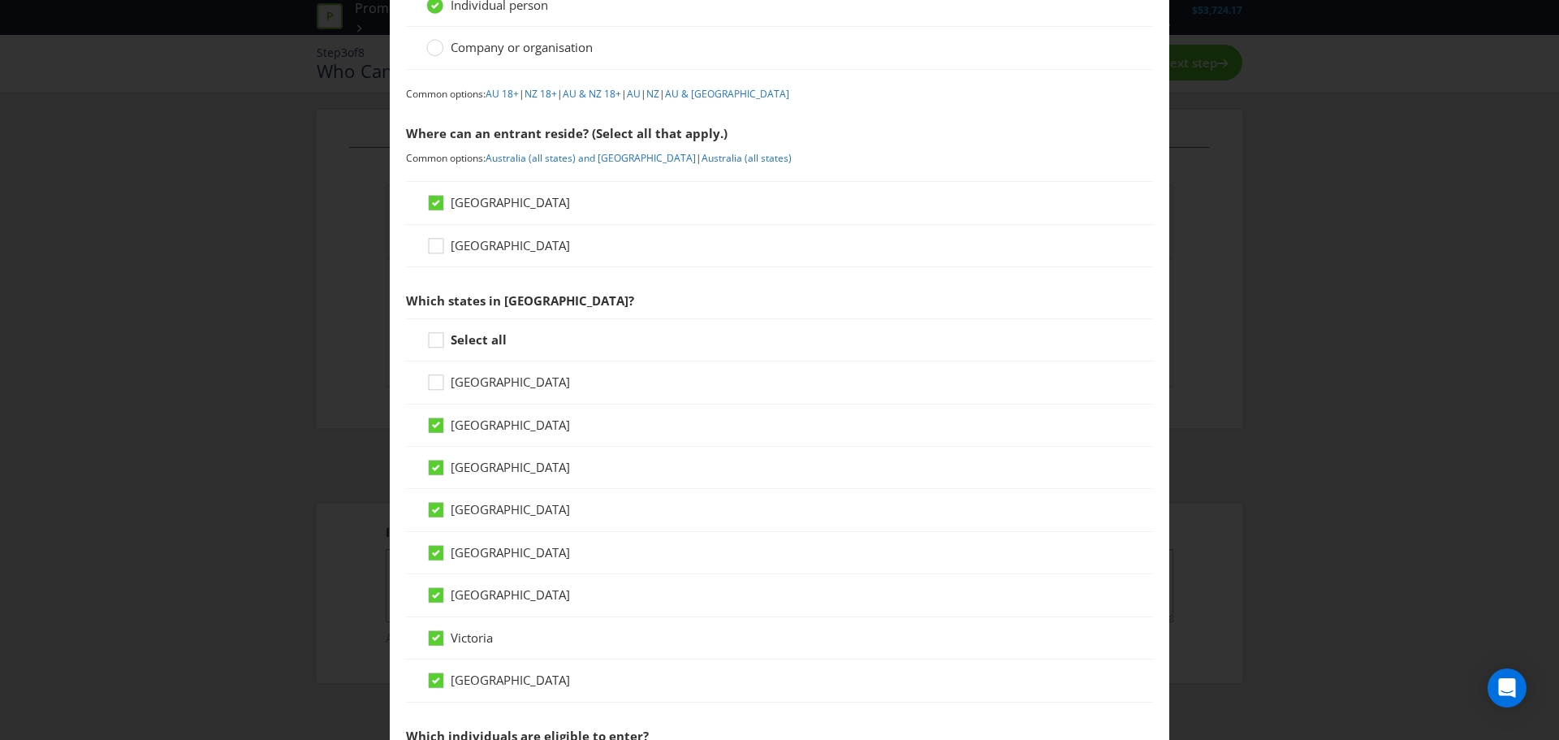
click at [471, 346] on strong "Select all" at bounding box center [479, 339] width 56 height 16
click at [0, 0] on input "Select all" at bounding box center [0, 0] width 0 height 0
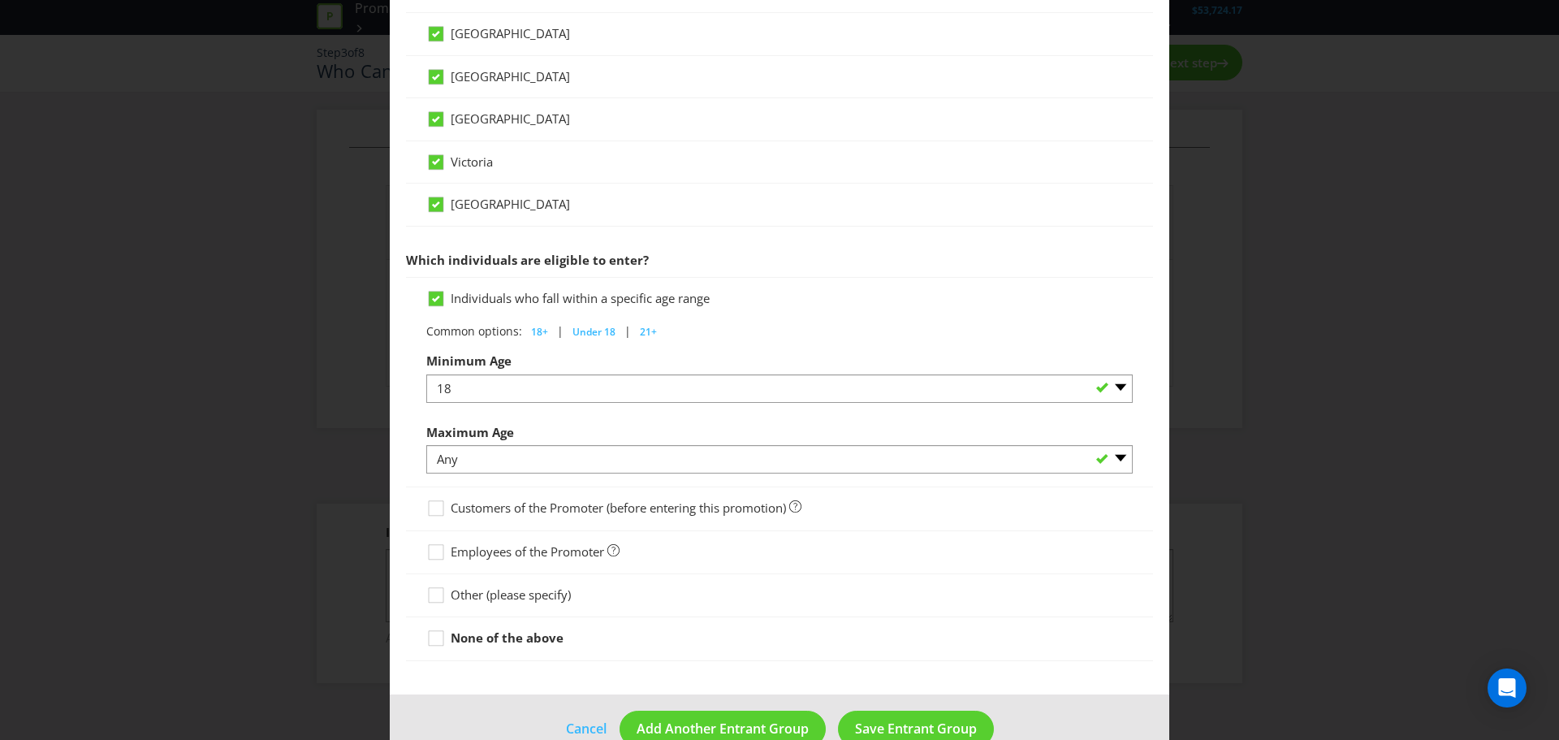
scroll to position [648, 0]
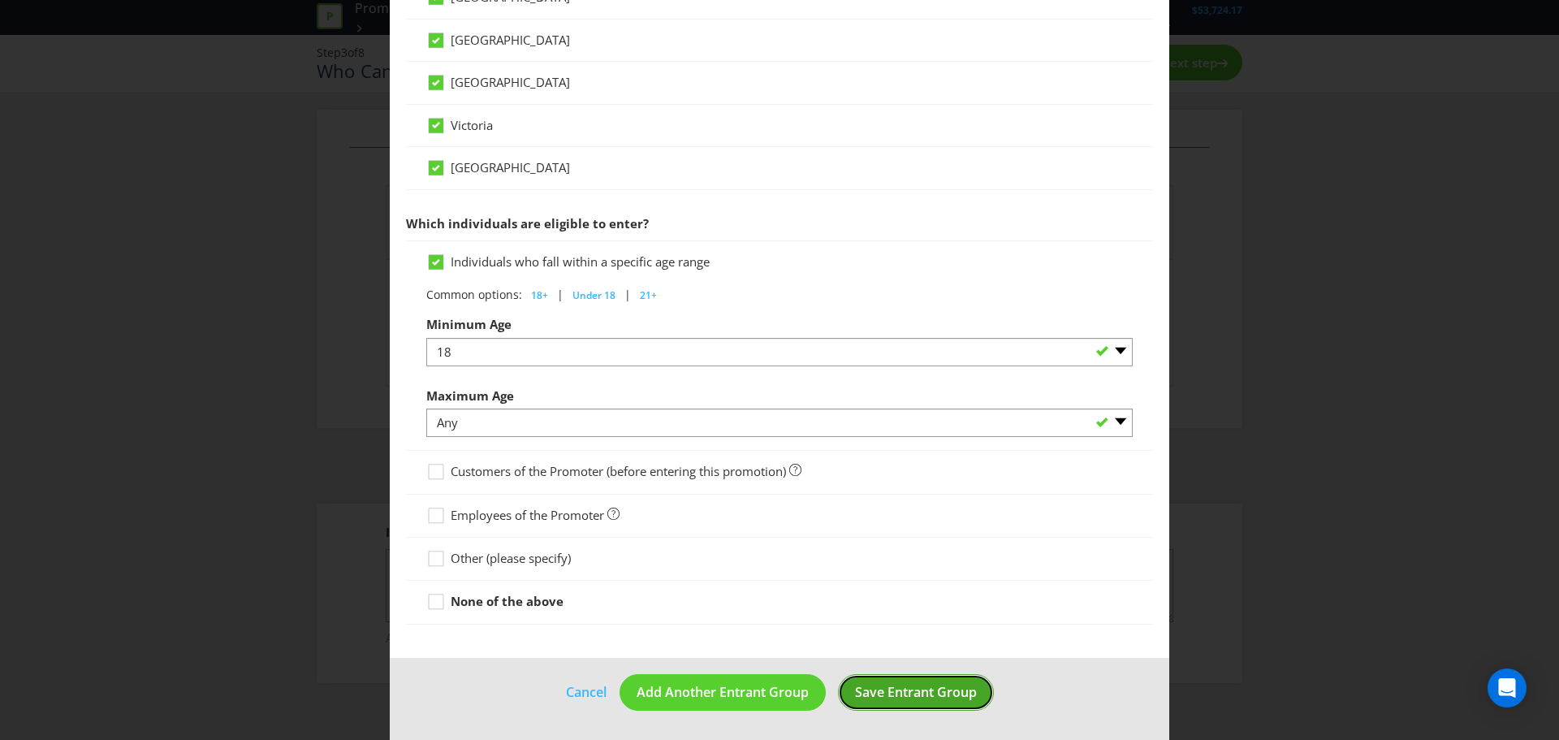
click at [916, 693] on span "Save Entrant Group" at bounding box center [916, 692] width 122 height 18
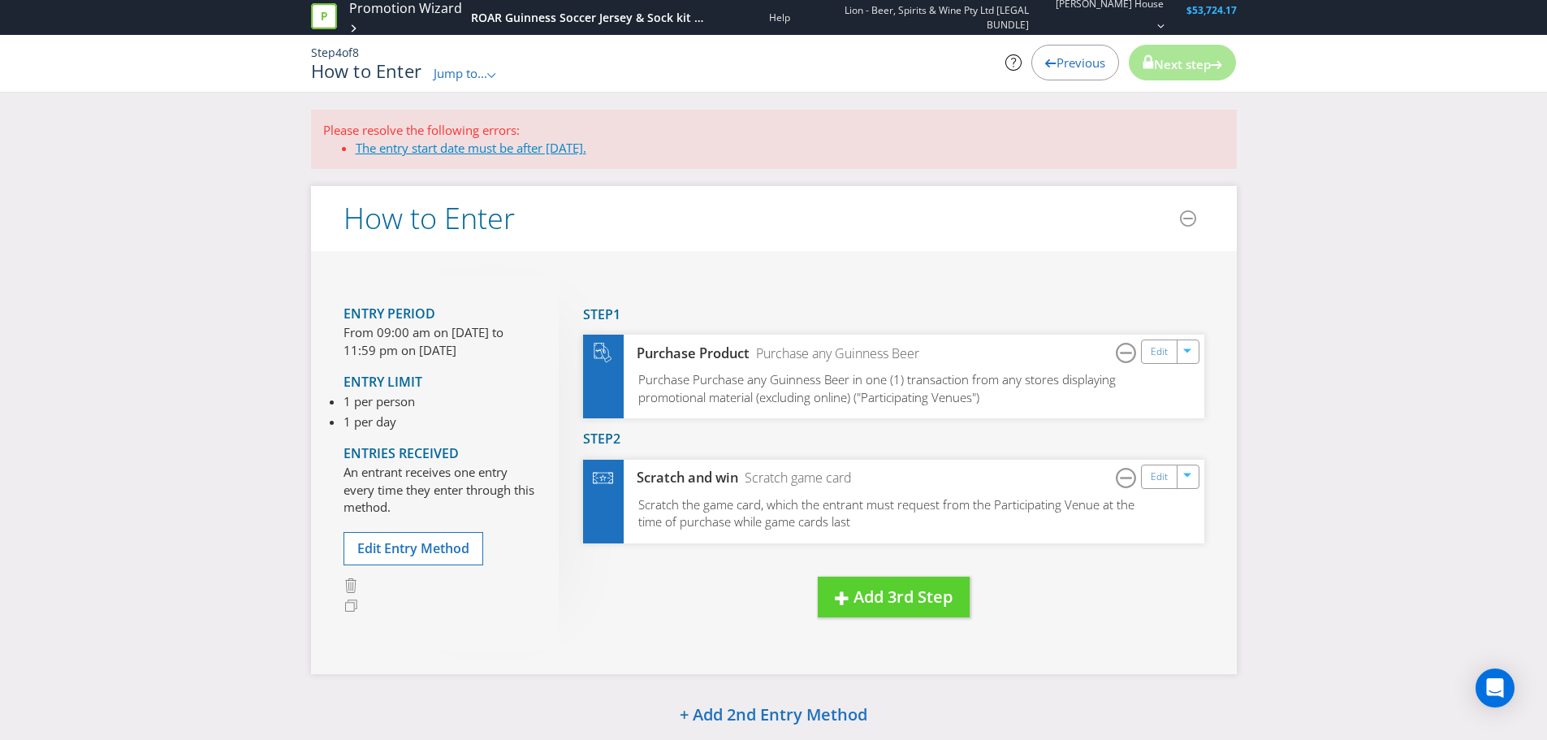
click at [500, 148] on link "The entry start date must be after [DATE]." at bounding box center [471, 148] width 231 height 16
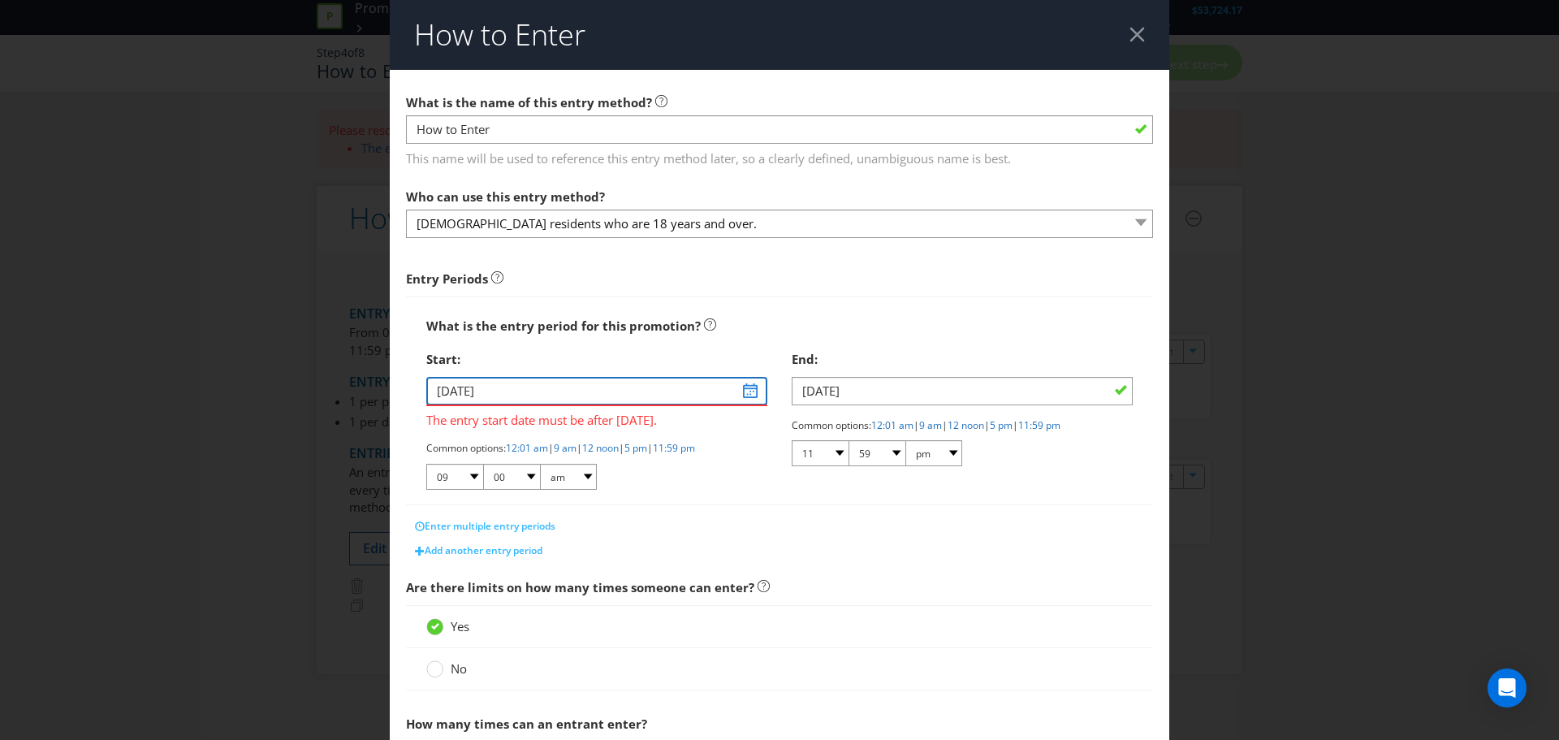
click at [742, 391] on input "[DATE]" at bounding box center [596, 391] width 341 height 28
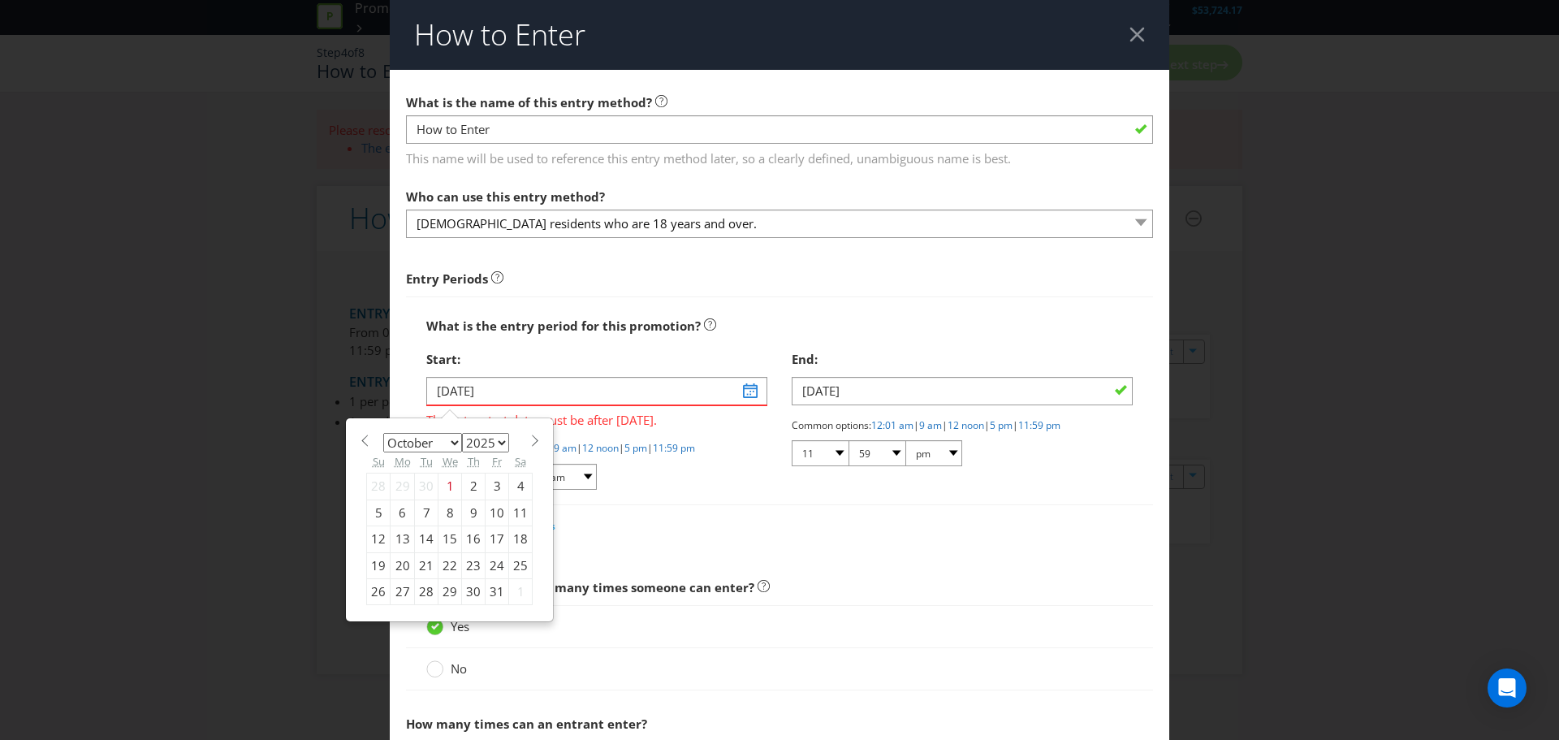
click at [451, 444] on select "January February March April May June July August September October November De…" at bounding box center [422, 442] width 79 height 19
select select "10"
click at [383, 433] on select "January February March April May June July August September October November De…" at bounding box center [422, 442] width 79 height 19
click at [400, 541] on div "10" at bounding box center [403, 539] width 24 height 26
type input "[DATE]"
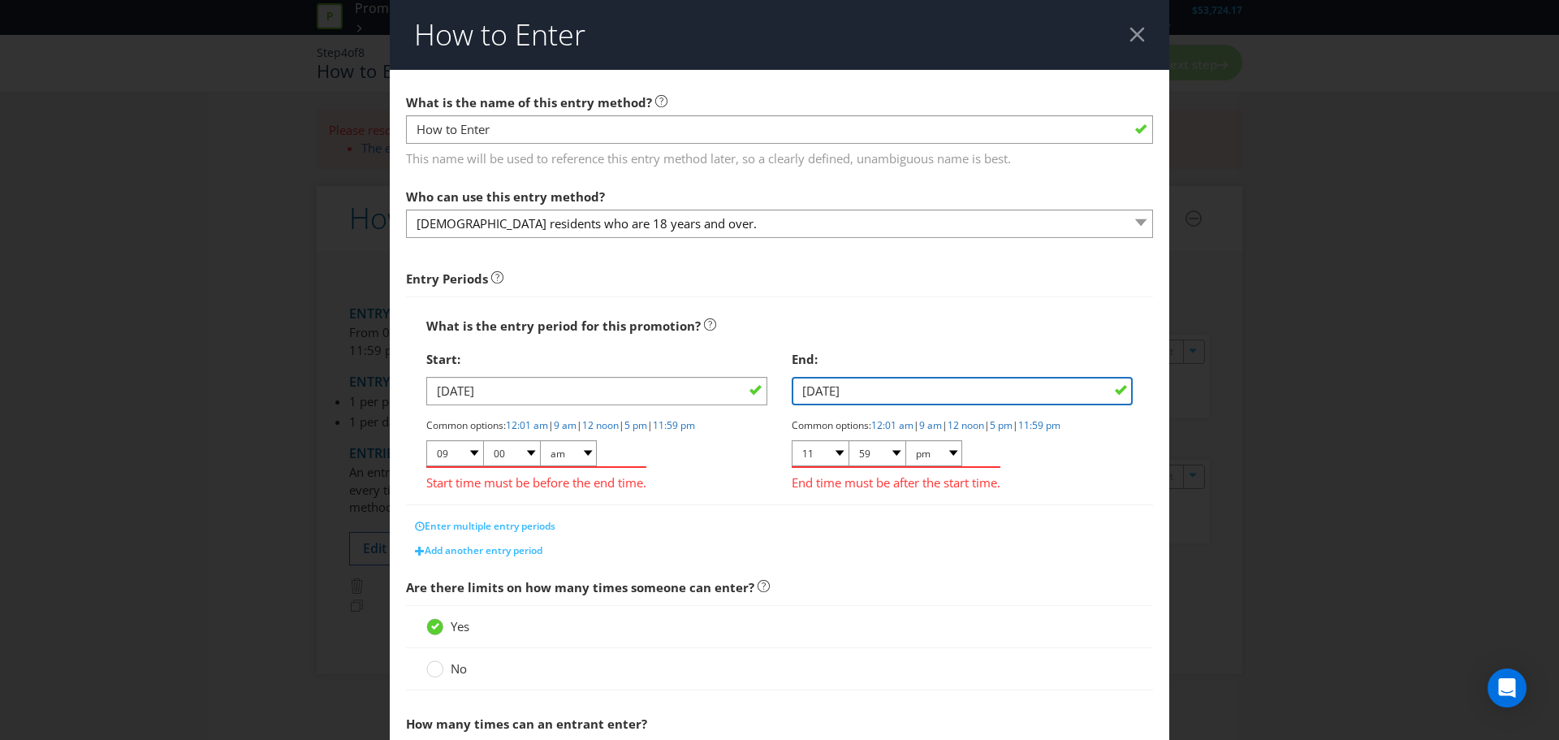
click at [835, 391] on input "[DATE]" at bounding box center [962, 391] width 341 height 28
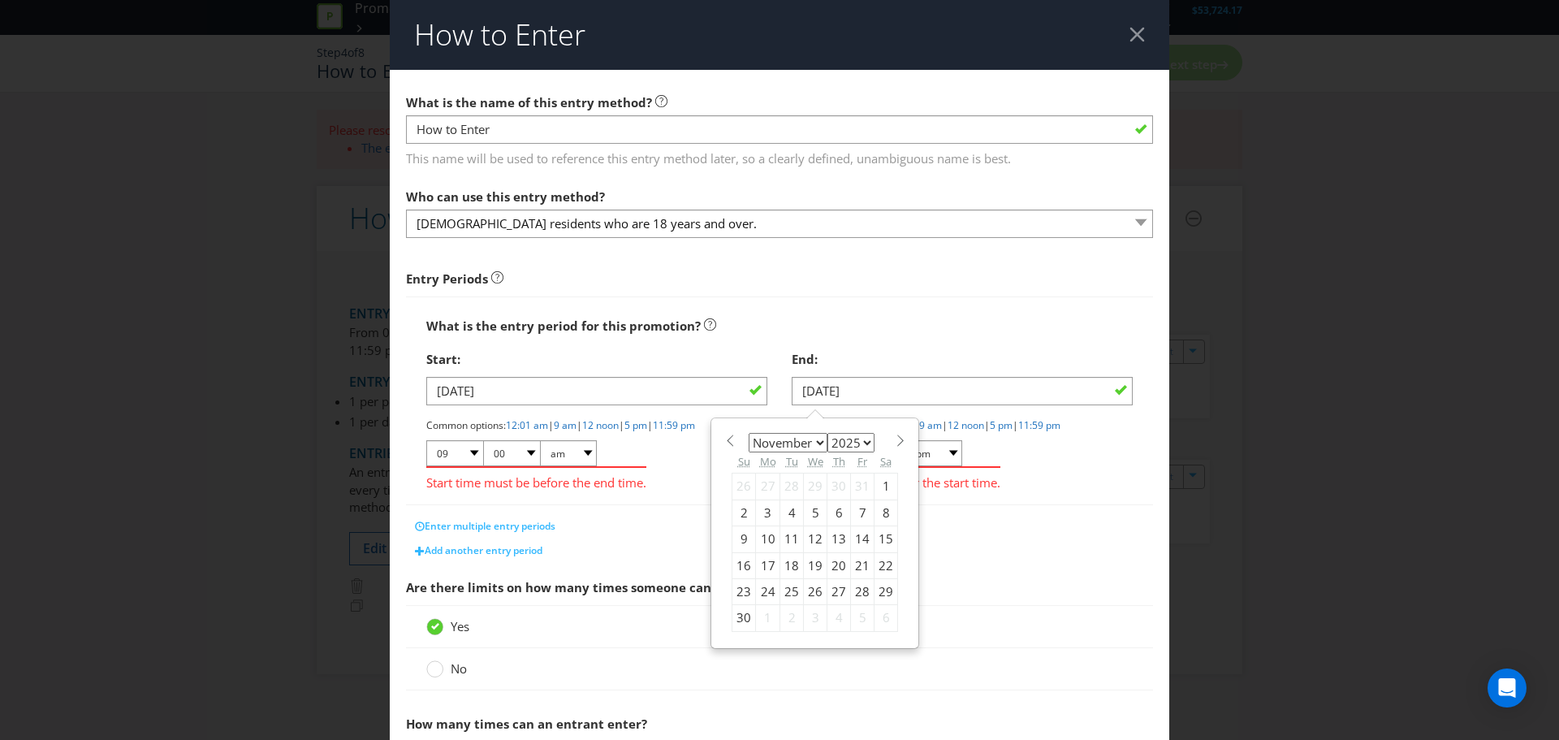
click at [894, 441] on span at bounding box center [900, 441] width 12 height 12
select select "11"
click at [859, 437] on select "2025 2026 2027 2028 2029 2030 2031 2032 2033 2034 2035" at bounding box center [851, 442] width 47 height 19
select select "2026"
click at [828, 433] on select "2025 2026 2027 2028 2029 2030 2031 2032 2033 2034 2035" at bounding box center [851, 442] width 47 height 19
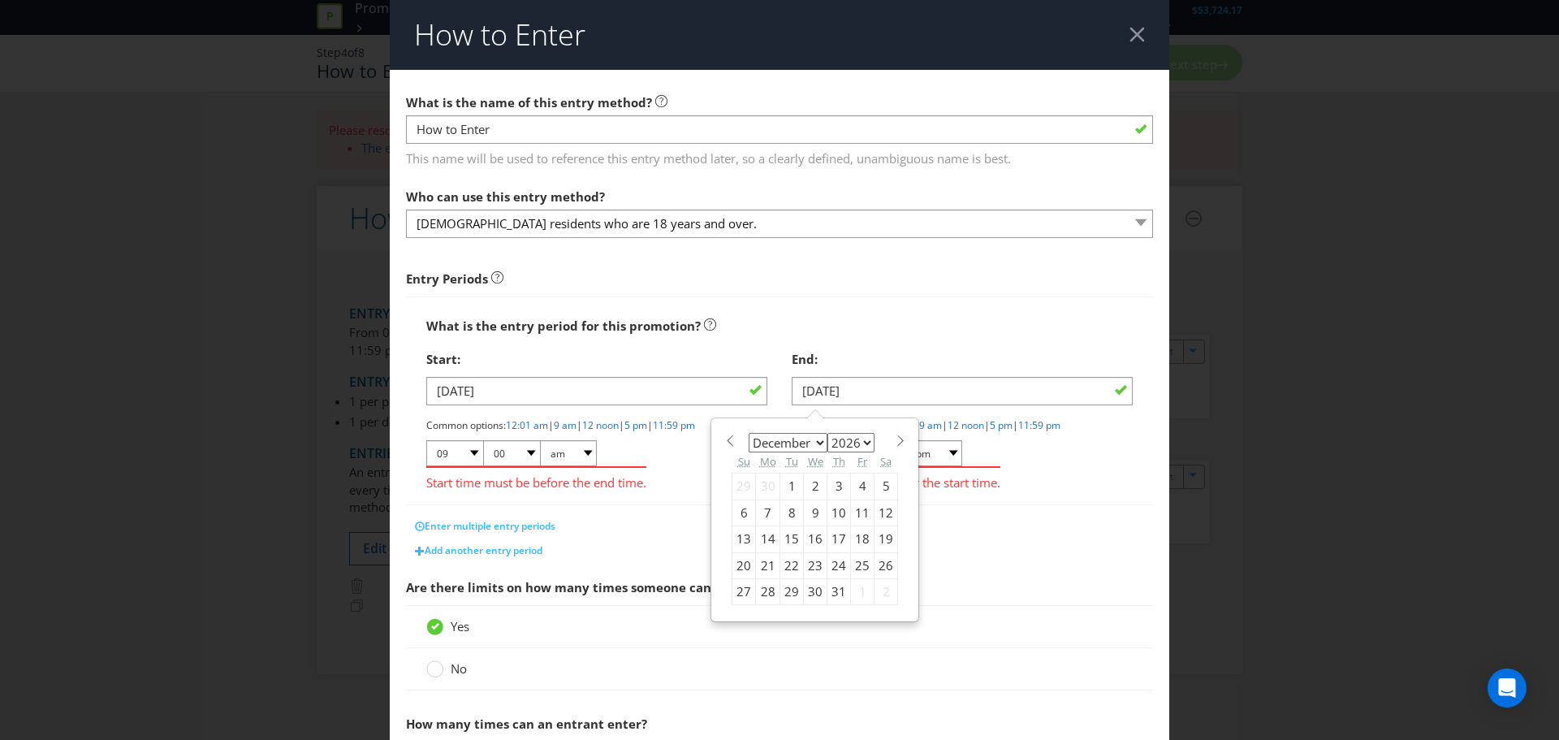
click at [809, 439] on select "January February March April May June July August September October November De…" at bounding box center [788, 442] width 79 height 19
select select "10"
click at [749, 433] on select "January February March April May June July August September October November De…" at bounding box center [788, 442] width 79 height 19
click at [792, 514] on div "10" at bounding box center [793, 512] width 24 height 26
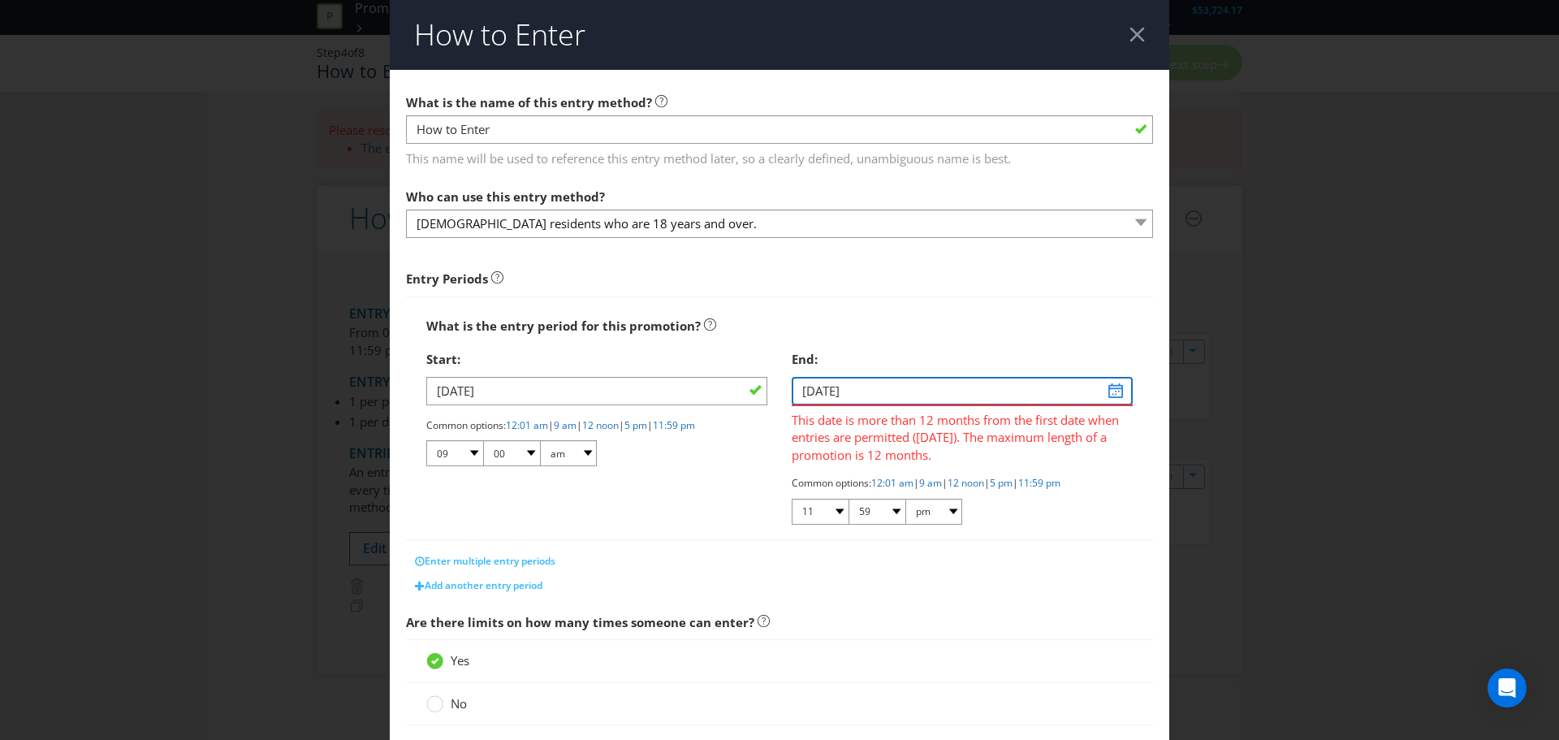
click at [811, 398] on input "[DATE]" at bounding box center [962, 391] width 341 height 28
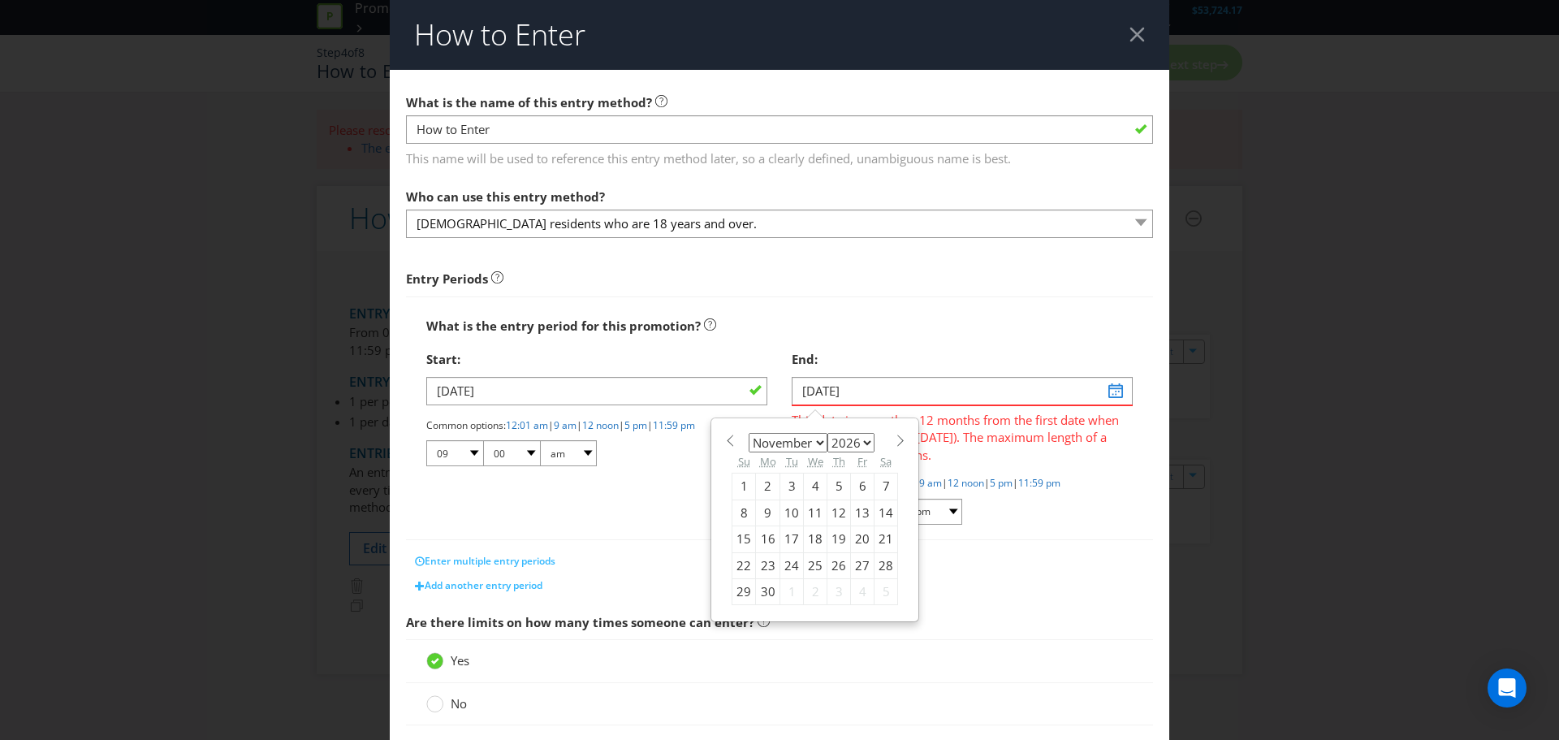
click at [762, 509] on div "9" at bounding box center [768, 512] width 24 height 26
type input "[DATE]"
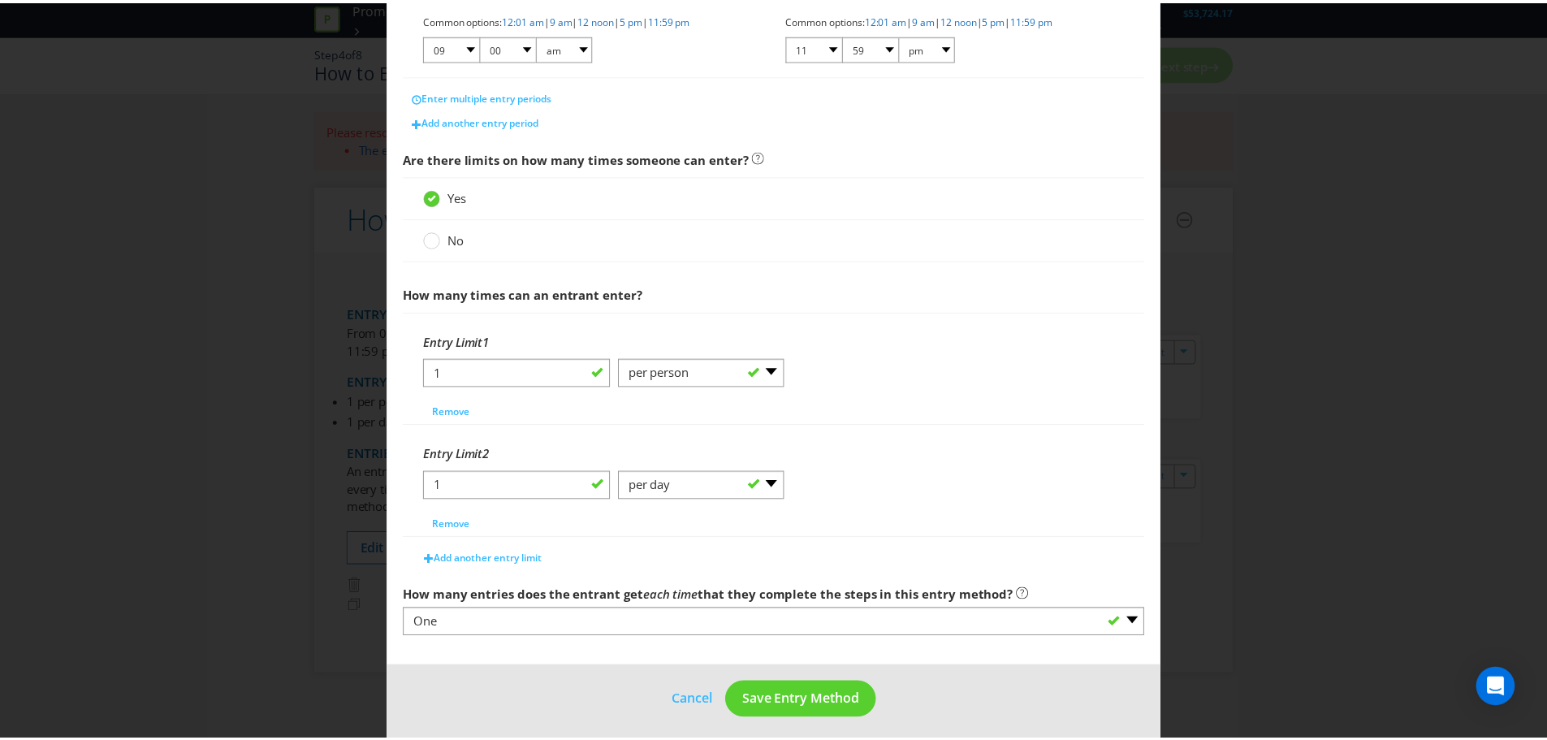
scroll to position [414, 0]
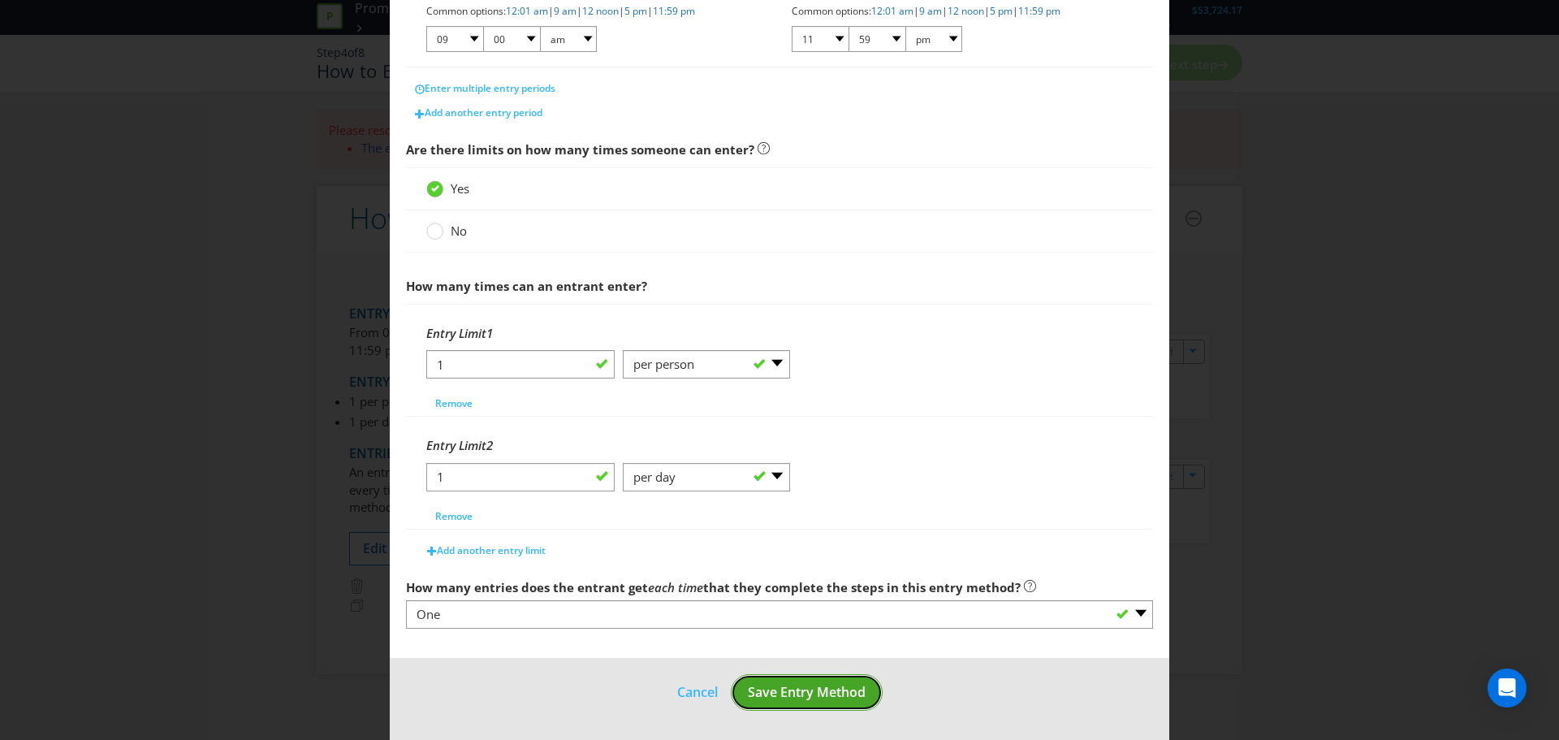
click at [831, 693] on span "Save Entry Method" at bounding box center [807, 692] width 118 height 18
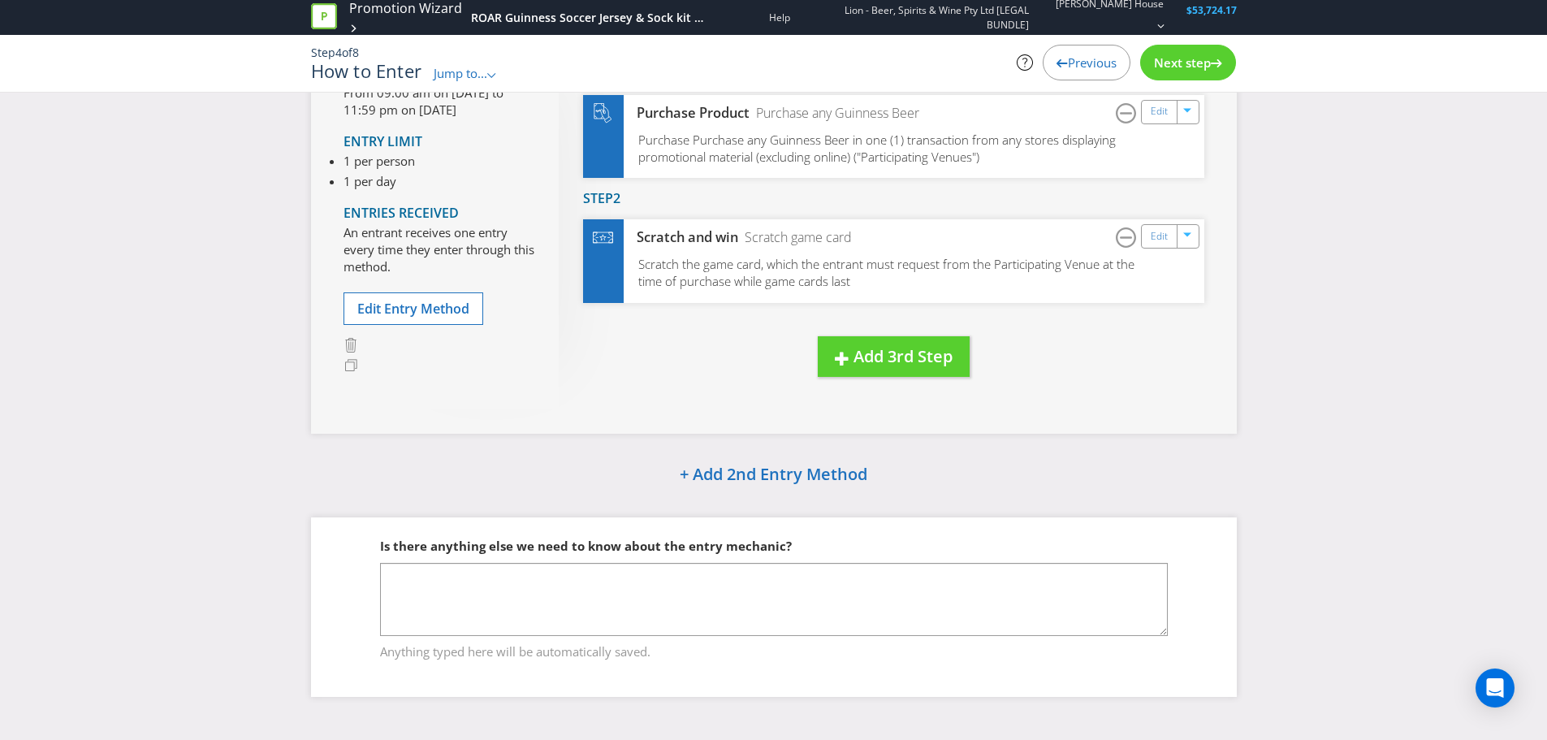
scroll to position [165, 0]
click at [1181, 67] on span "Next step" at bounding box center [1182, 62] width 57 height 16
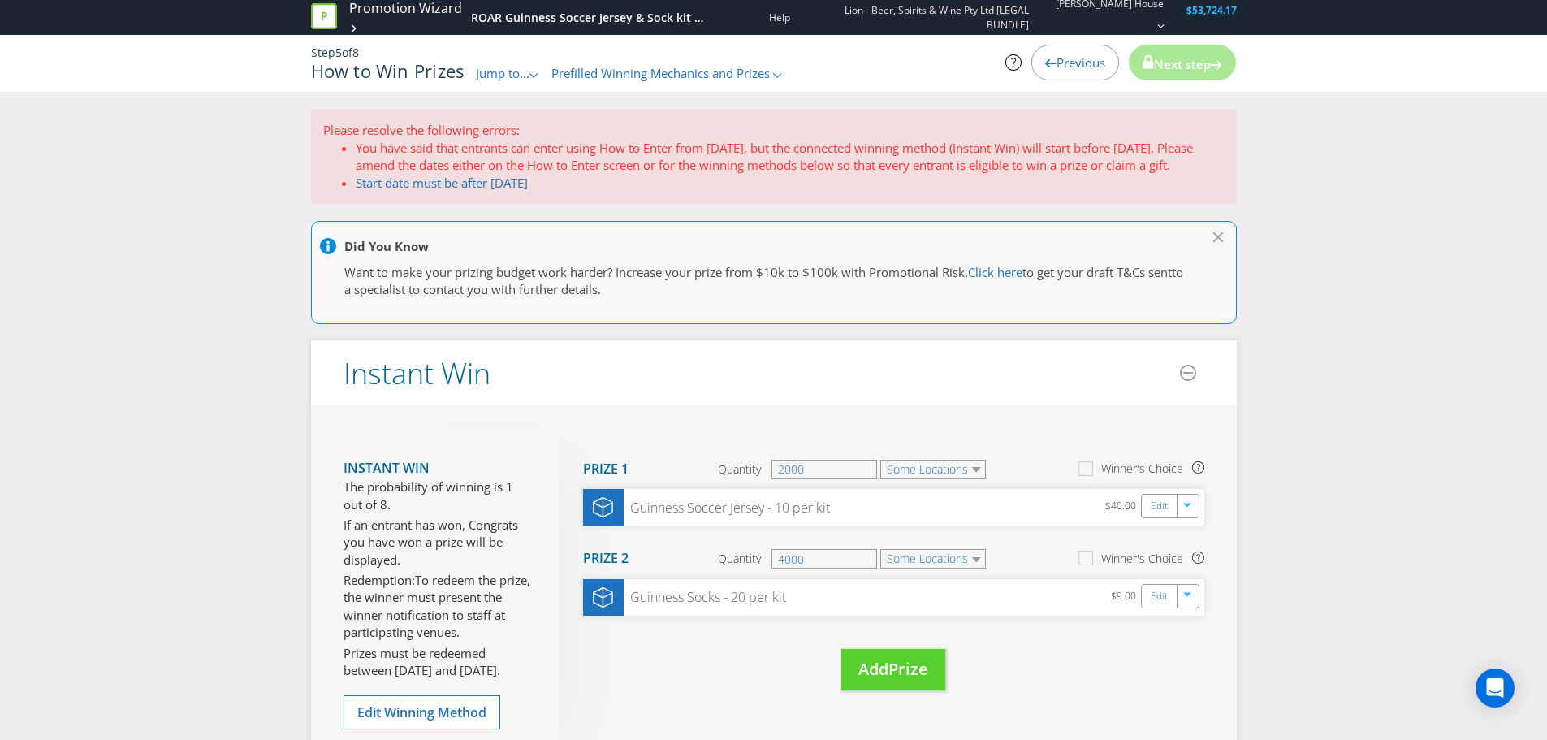
click at [504, 192] on div "Please resolve the following errors: You have said that entrants can enter usin…" at bounding box center [774, 157] width 926 height 94
click at [504, 184] on link "Start date must be after [DATE]" at bounding box center [442, 183] width 172 height 16
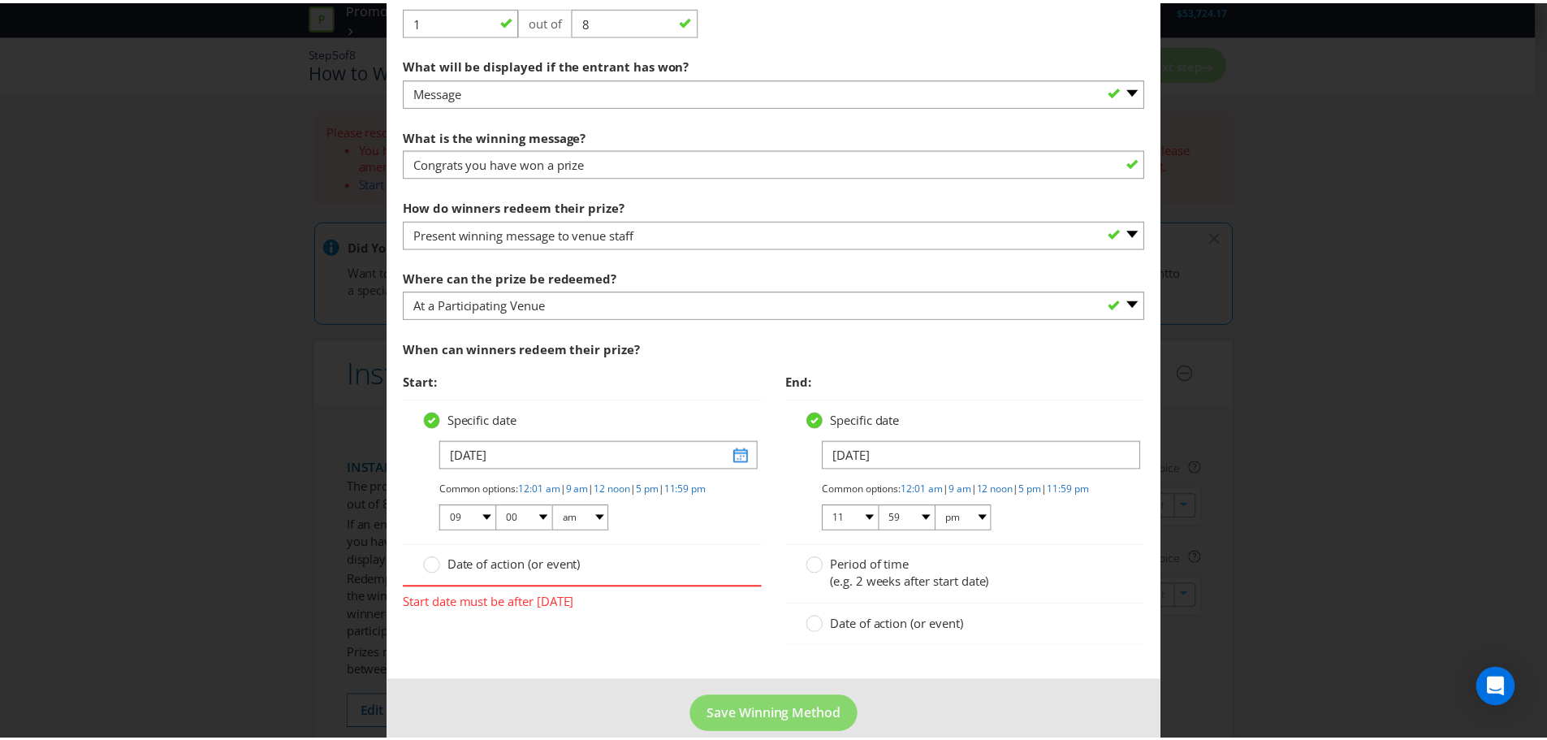
scroll to position [878, 0]
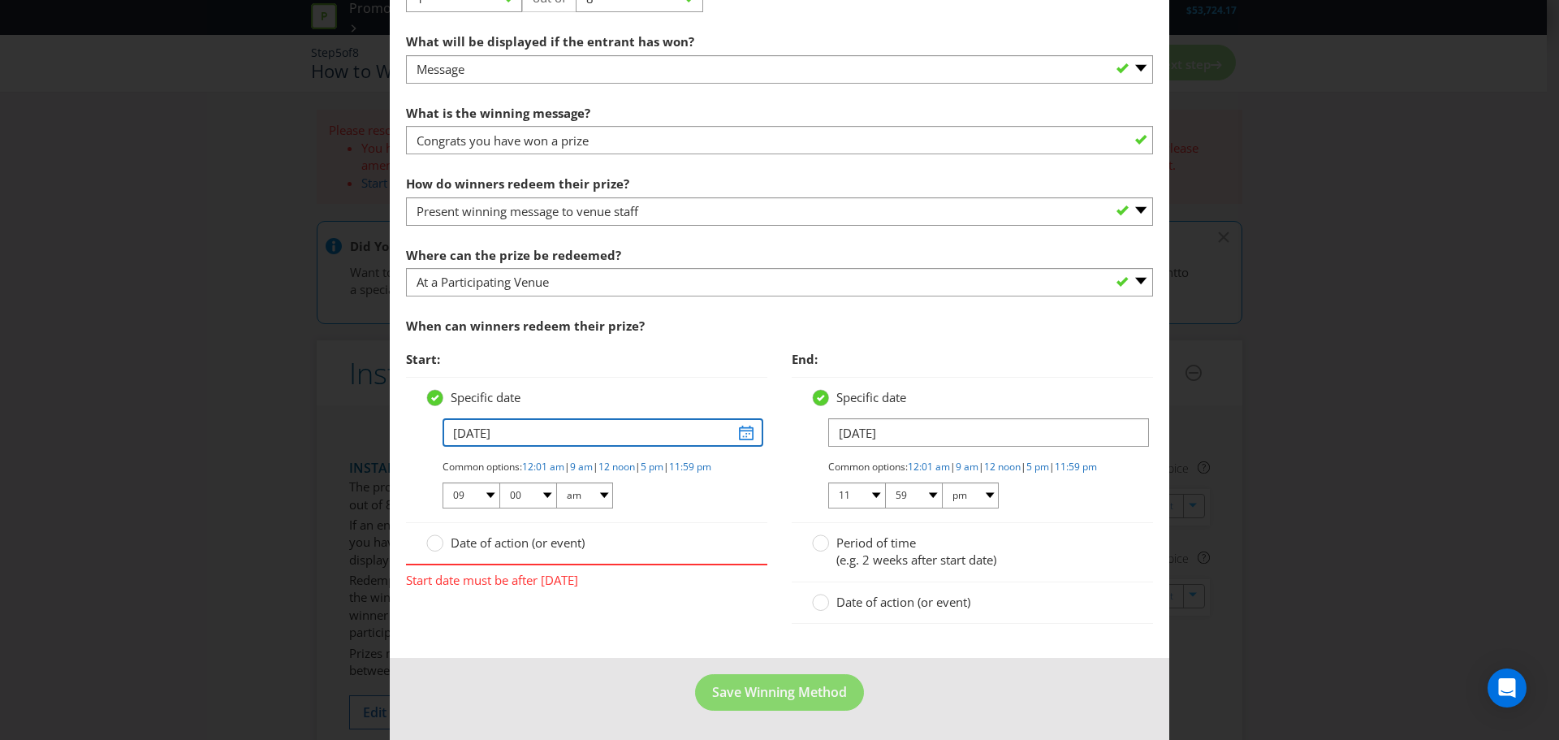
click at [737, 424] on input "[DATE]" at bounding box center [603, 432] width 321 height 28
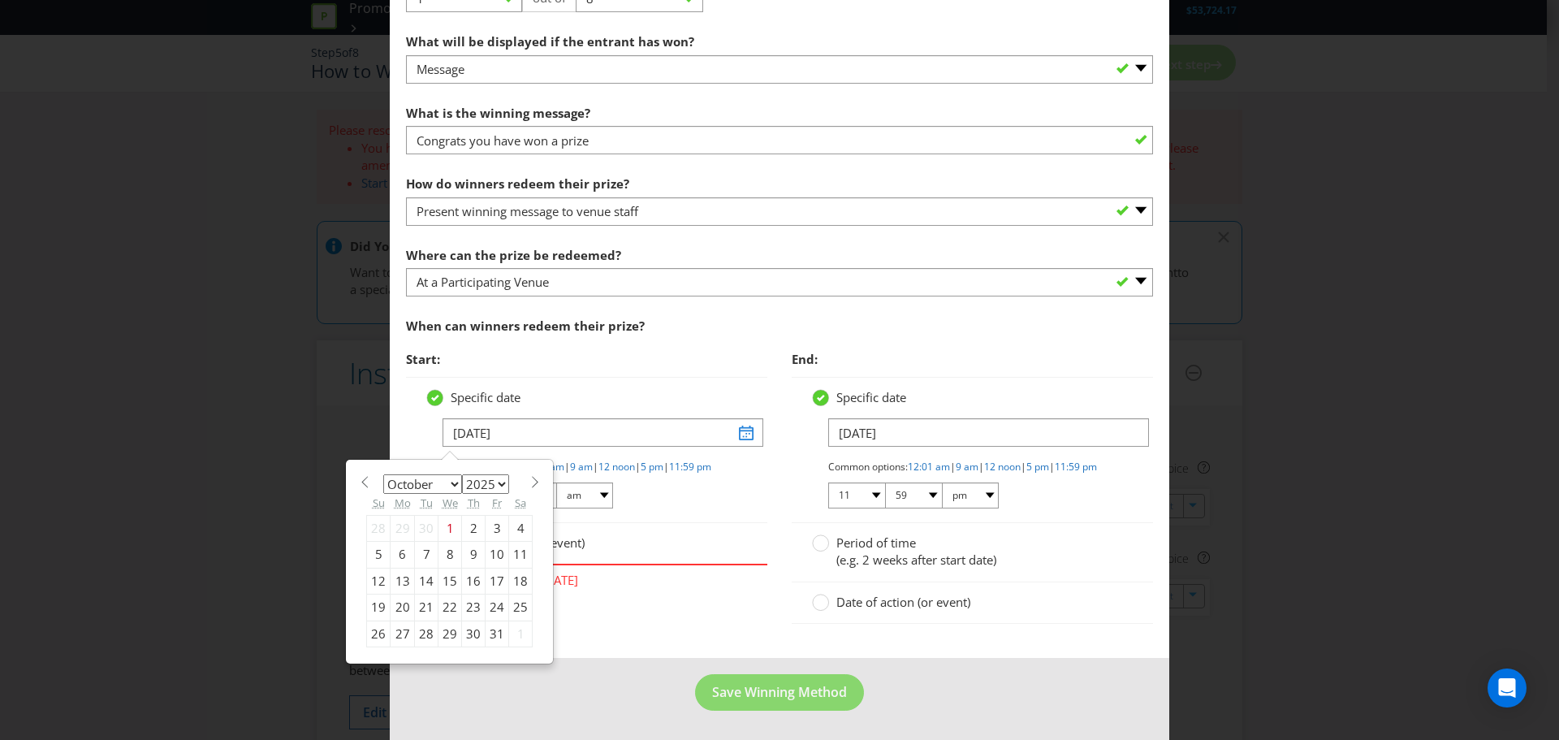
click at [450, 474] on select "January February March April May June July August September October November De…" at bounding box center [422, 483] width 79 height 19
select select "10"
click at [383, 474] on select "January February March April May June July August September October November De…" at bounding box center [422, 483] width 79 height 19
click at [400, 568] on div "10" at bounding box center [403, 581] width 24 height 26
type input "[DATE]"
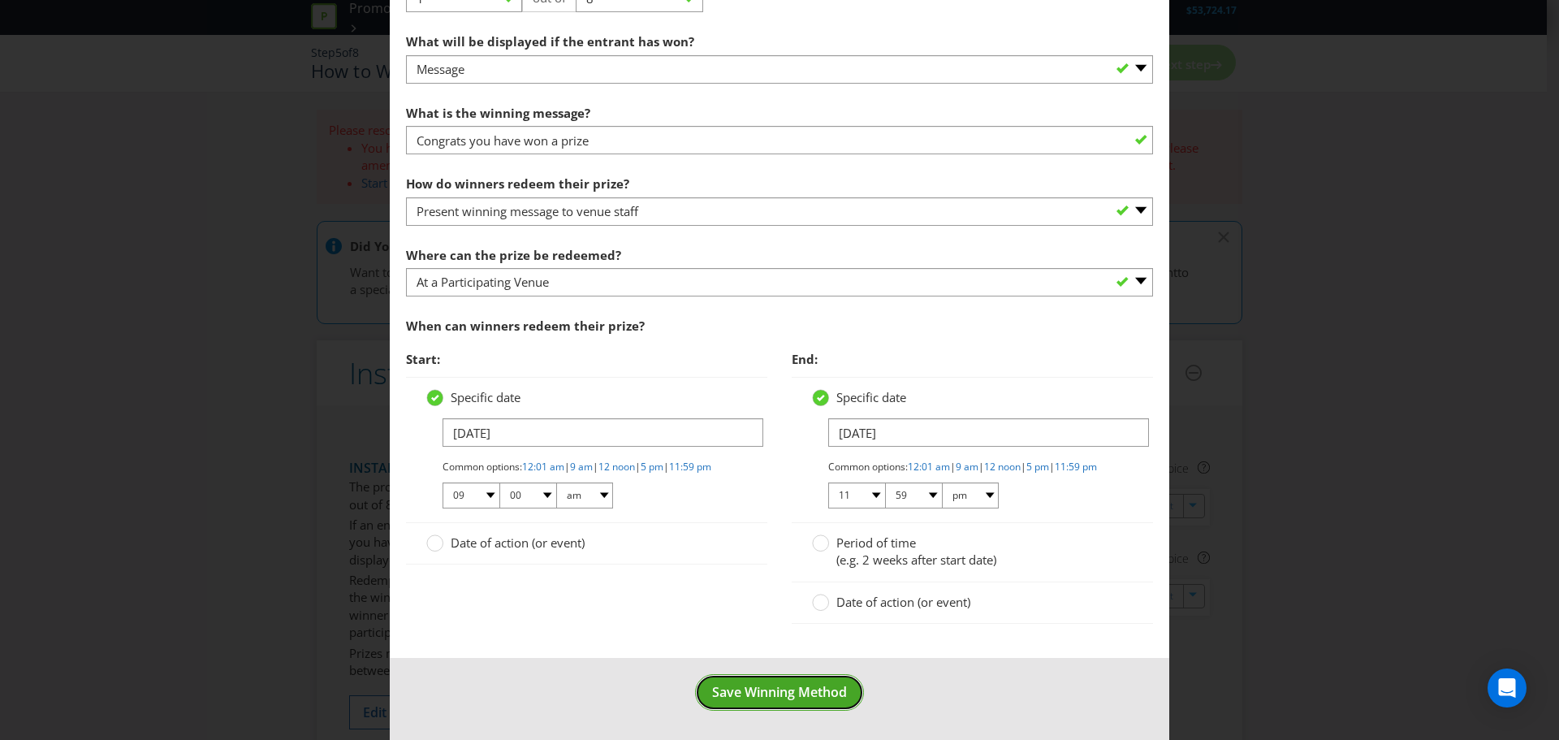
click at [767, 693] on span "Save Winning Method" at bounding box center [779, 692] width 135 height 18
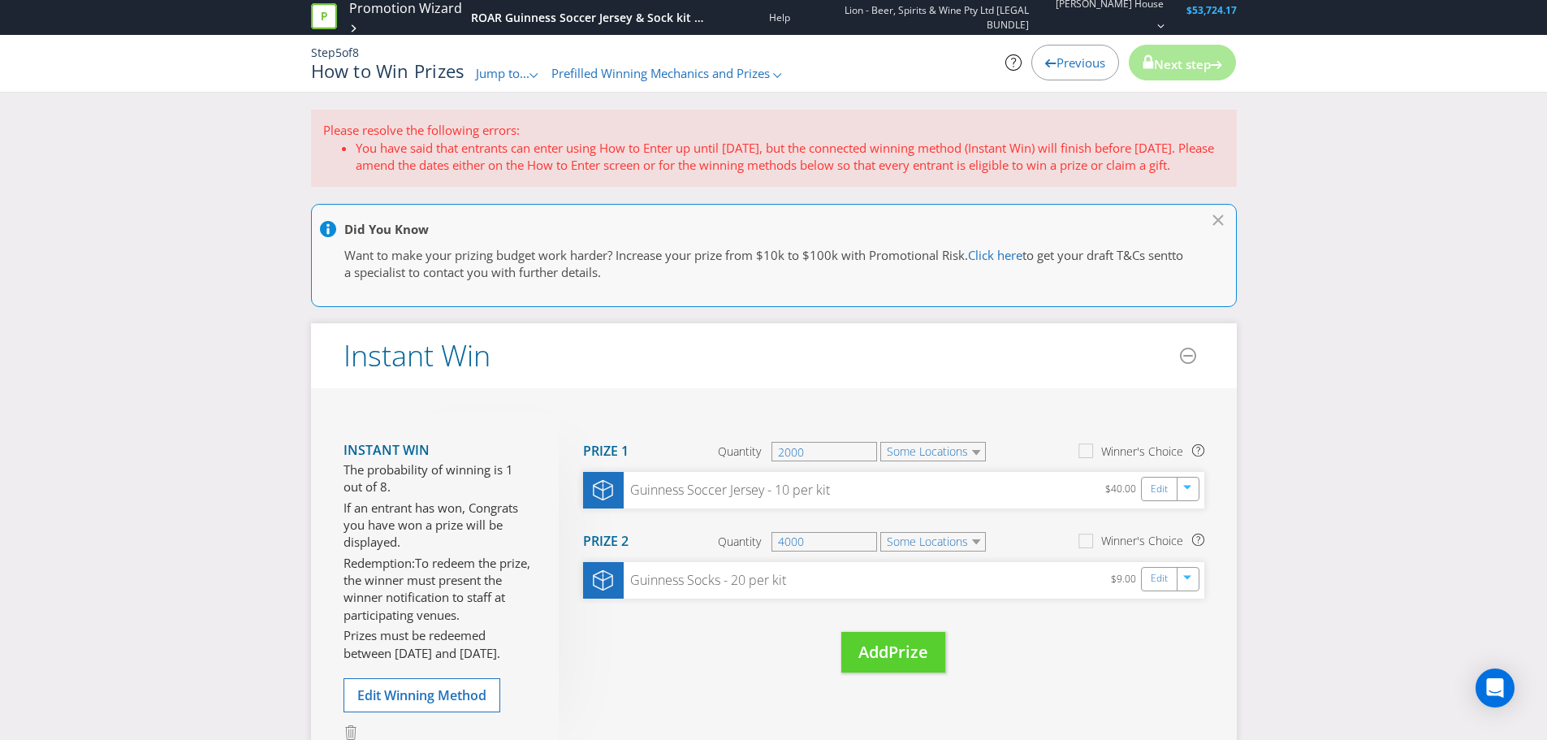
click at [803, 164] on li "You have said that entrants can enter using How to Enter up until [DATE], but t…" at bounding box center [790, 157] width 869 height 35
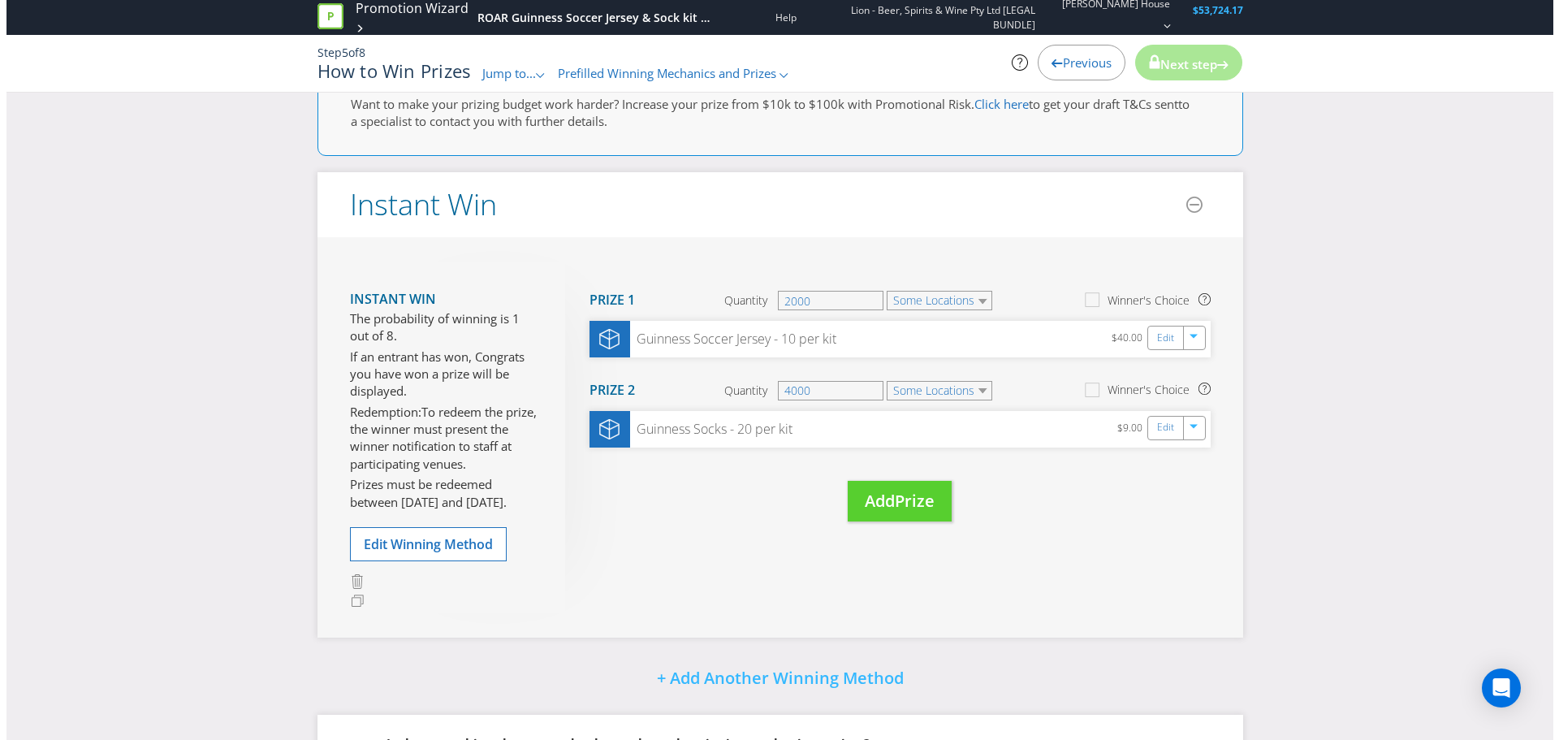
scroll to position [330, 0]
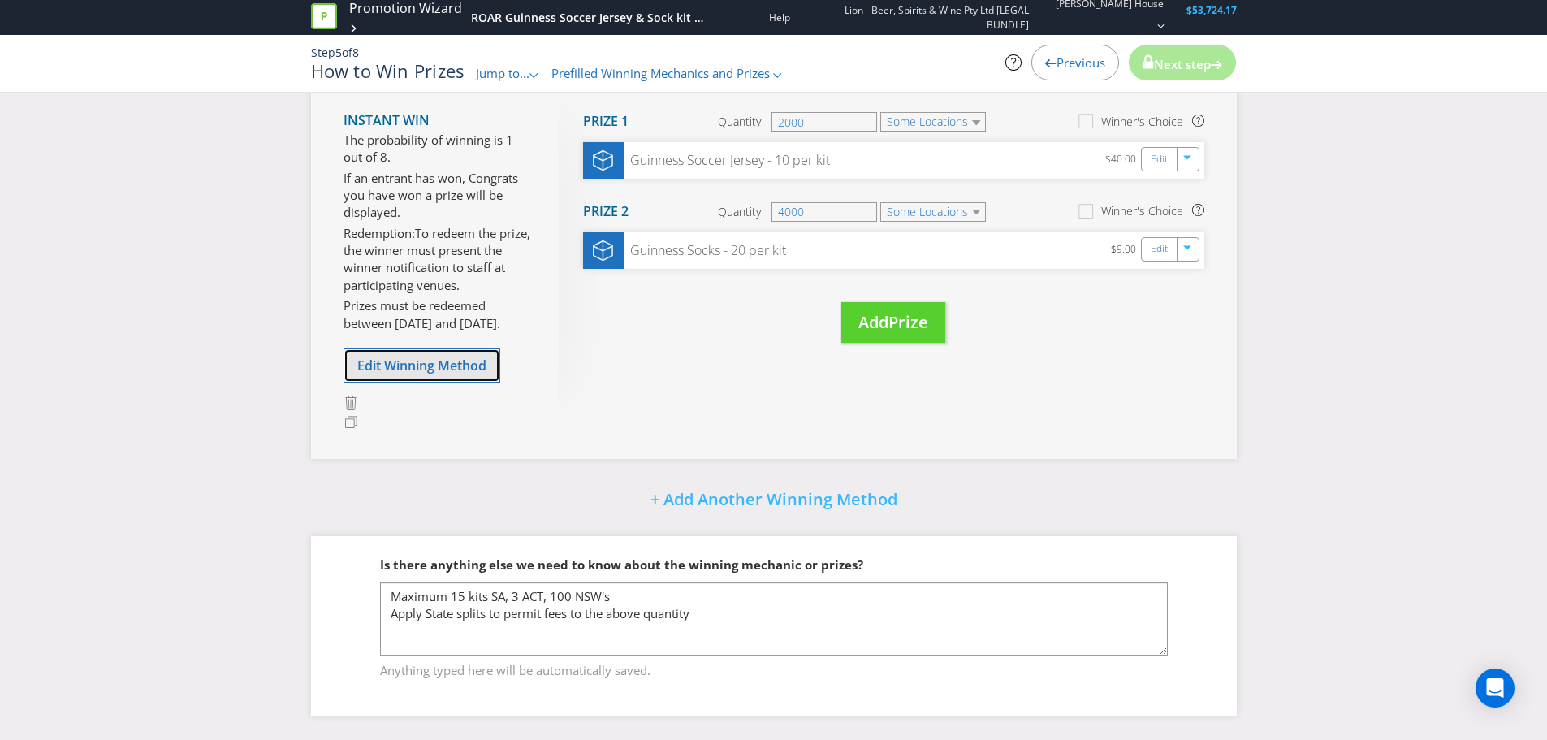
click at [462, 368] on span "Edit Winning Method" at bounding box center [421, 366] width 129 height 18
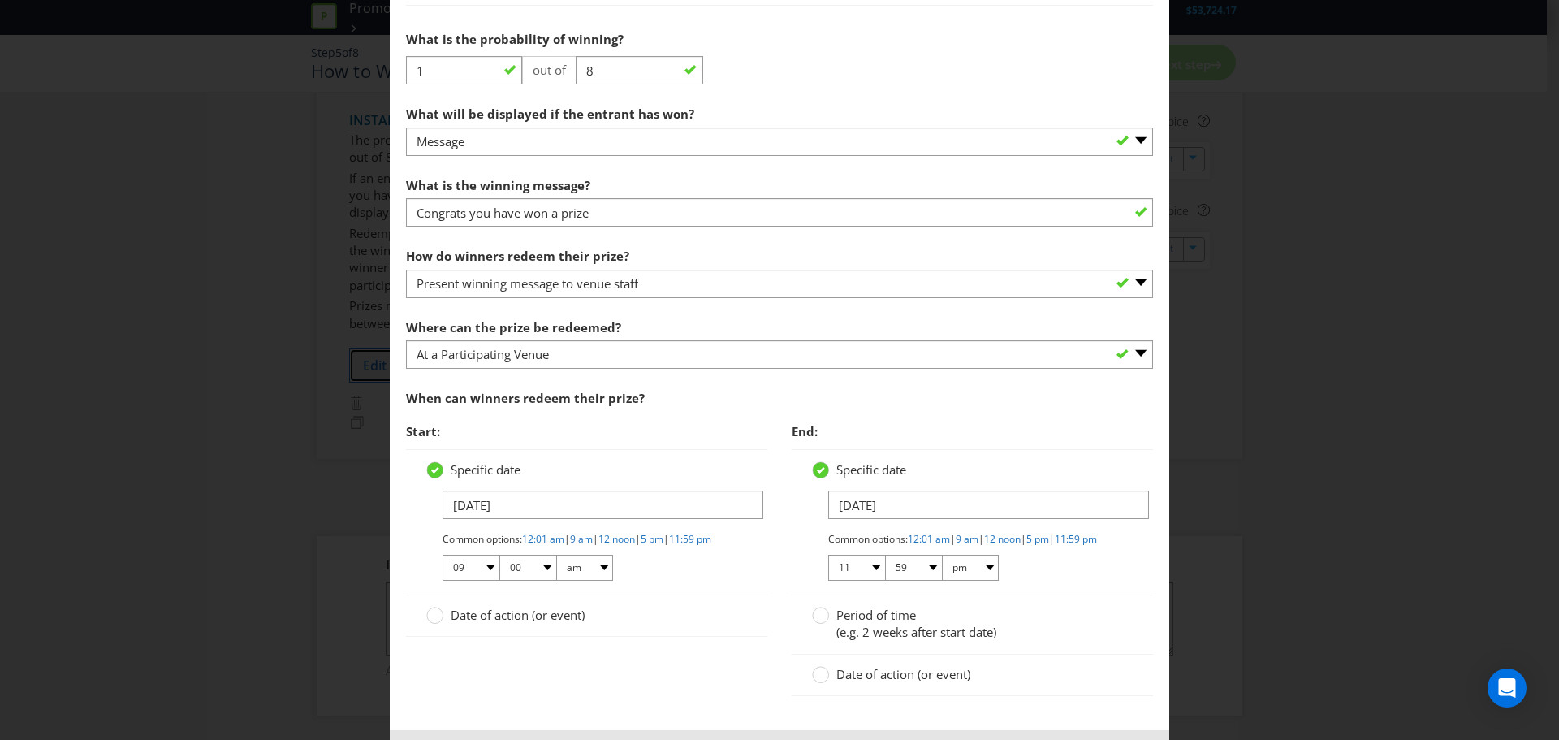
scroll to position [878, 0]
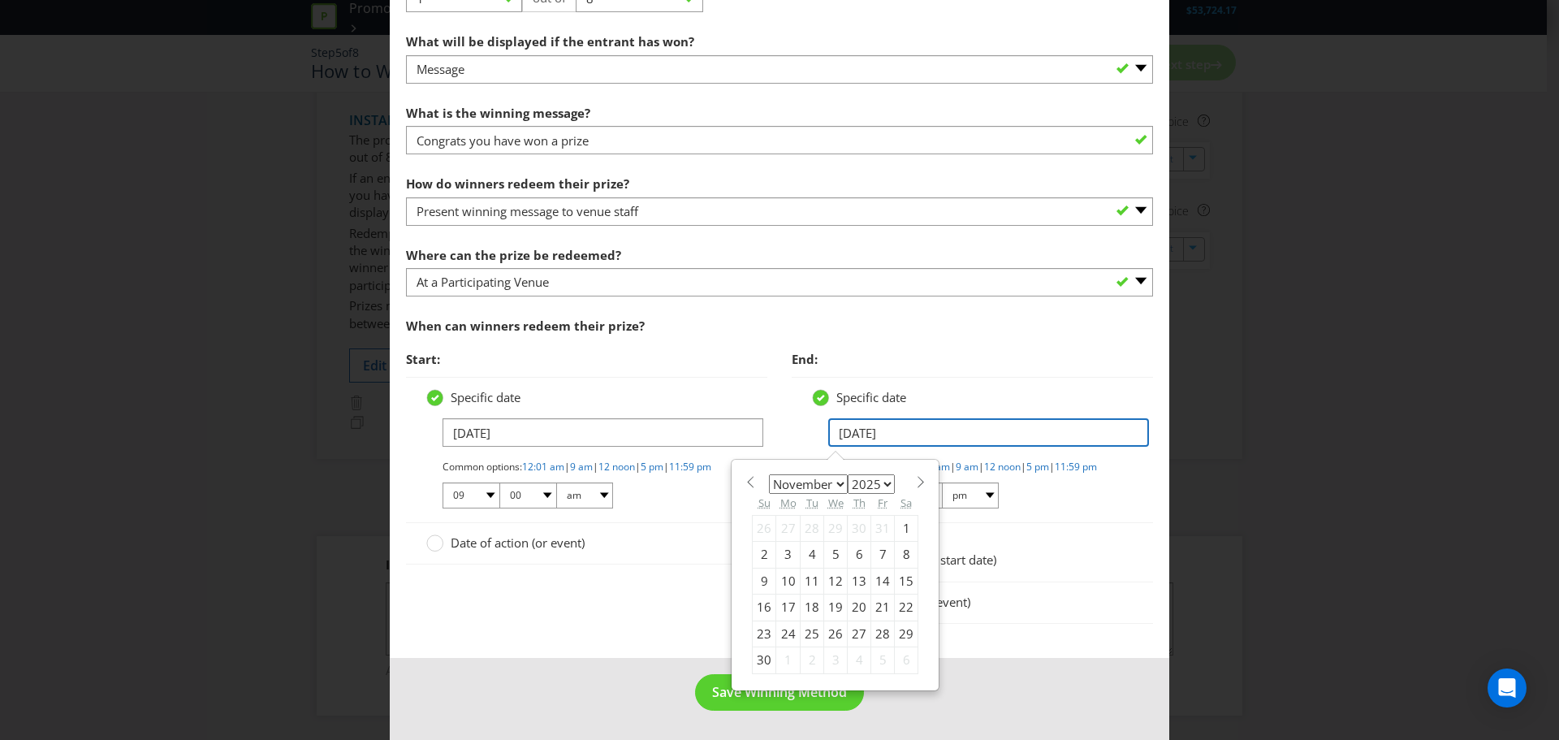
click at [900, 418] on input "[DATE]" at bounding box center [988, 432] width 321 height 28
click at [915, 476] on span at bounding box center [921, 482] width 12 height 12
select select "11"
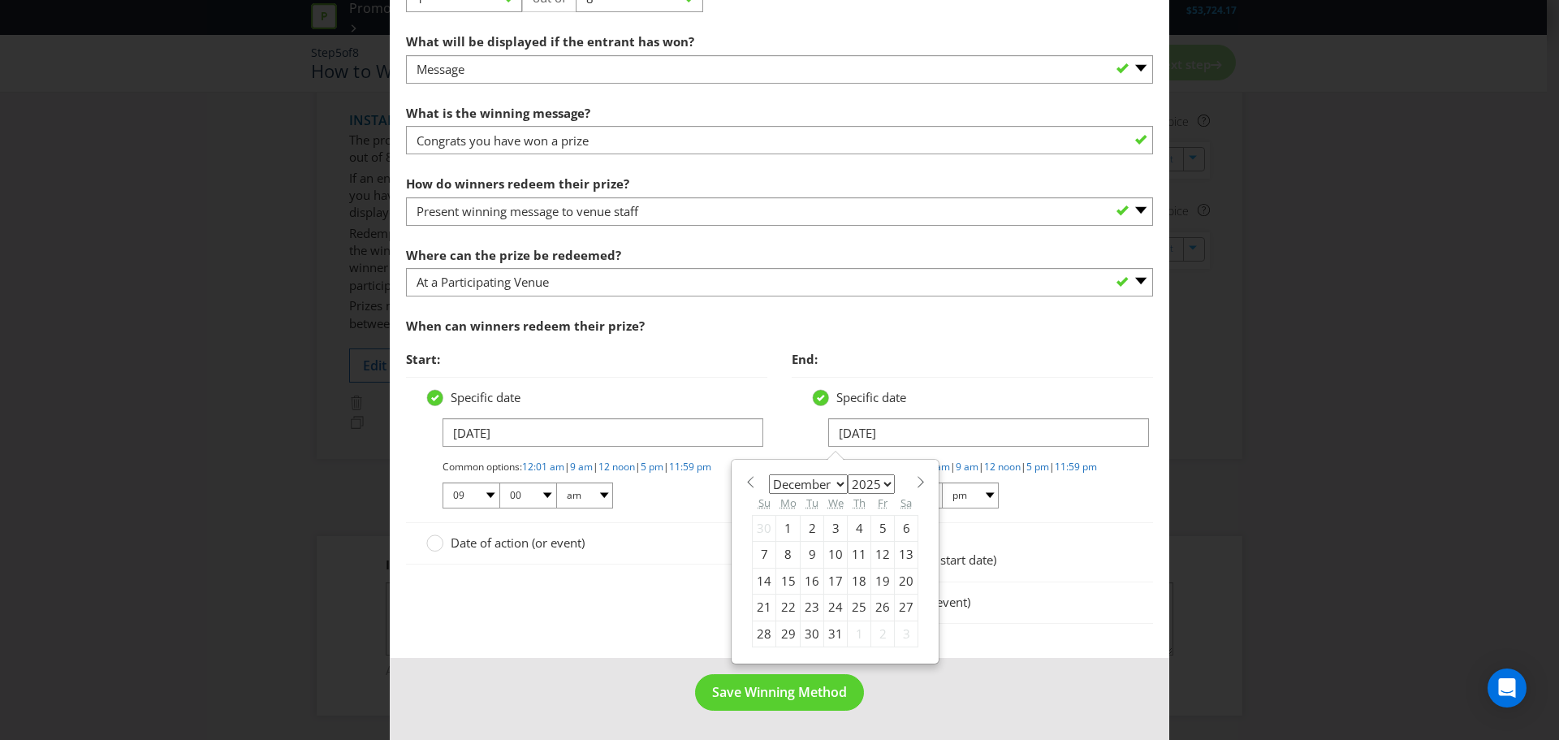
click at [878, 474] on select "2025 2026 2027 2028 2029 2030 2031 2032 2033 2034 2035" at bounding box center [871, 483] width 47 height 19
click at [539, 634] on div "Start: Specific date [DATE] Common options: 12:01 am | 9 am | 12 noon | 5 pm | …" at bounding box center [780, 492] width 772 height 298
click at [435, 546] on circle at bounding box center [435, 543] width 16 height 16
click at [0, 0] on input "Date of action (or event)" at bounding box center [0, 0] width 0 height 0
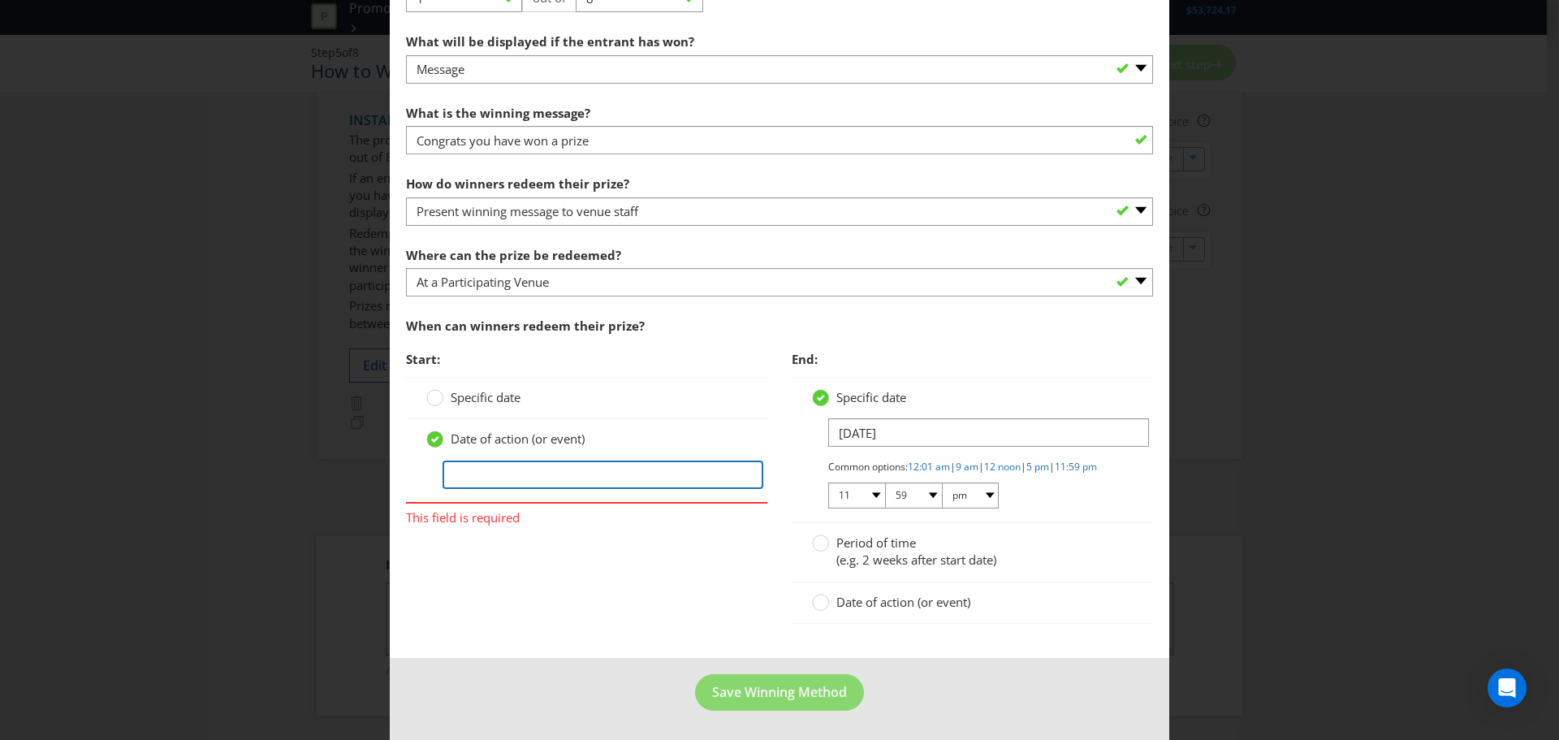
click at [576, 468] on input "text" at bounding box center [603, 475] width 321 height 28
click at [458, 377] on div "Specific date" at bounding box center [586, 398] width 361 height 42
click at [472, 389] on span "Specific date" at bounding box center [486, 397] width 70 height 16
click at [0, 0] on input "Specific date" at bounding box center [0, 0] width 0 height 0
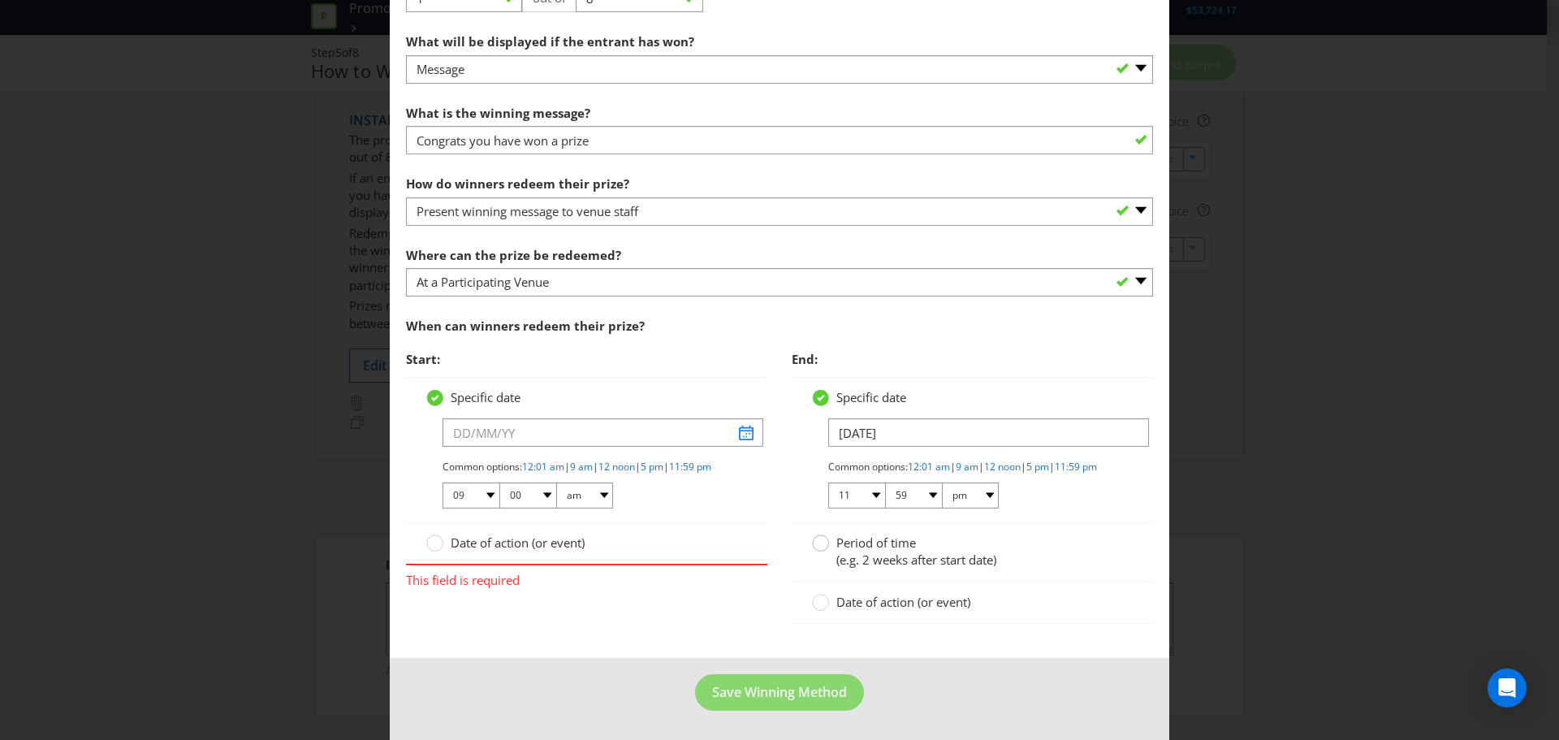
click at [823, 546] on icon at bounding box center [820, 542] width 17 height 17
click at [0, 0] on input "Period of time (e.g. 2 weeks after start date)" at bounding box center [0, 0] width 0 height 0
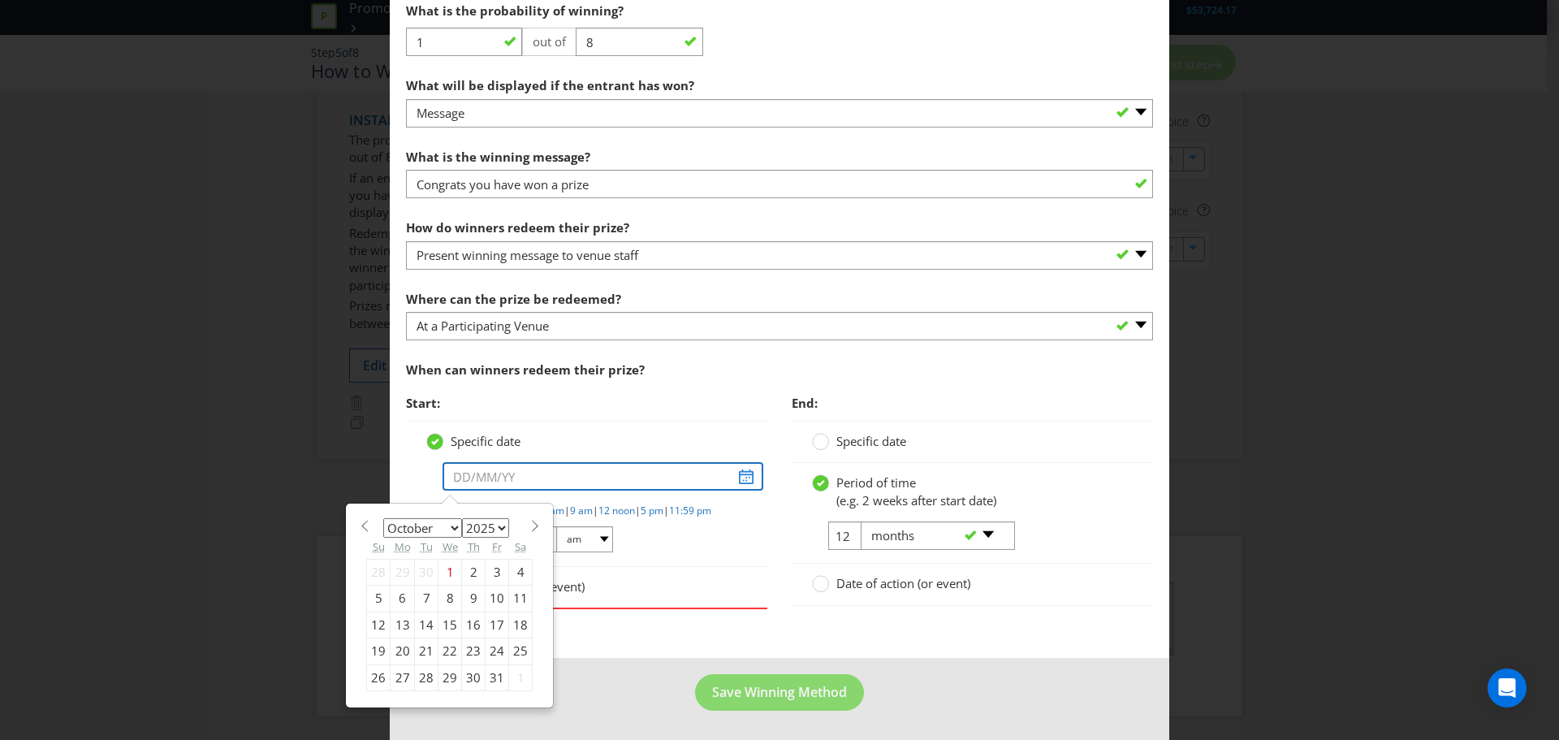
click at [745, 462] on input "text" at bounding box center [603, 476] width 321 height 28
click at [449, 520] on select "January February March April May June July August September October November De…" at bounding box center [422, 527] width 79 height 19
select select "10"
click at [383, 518] on select "January February March April May June July August September October November De…" at bounding box center [422, 527] width 79 height 19
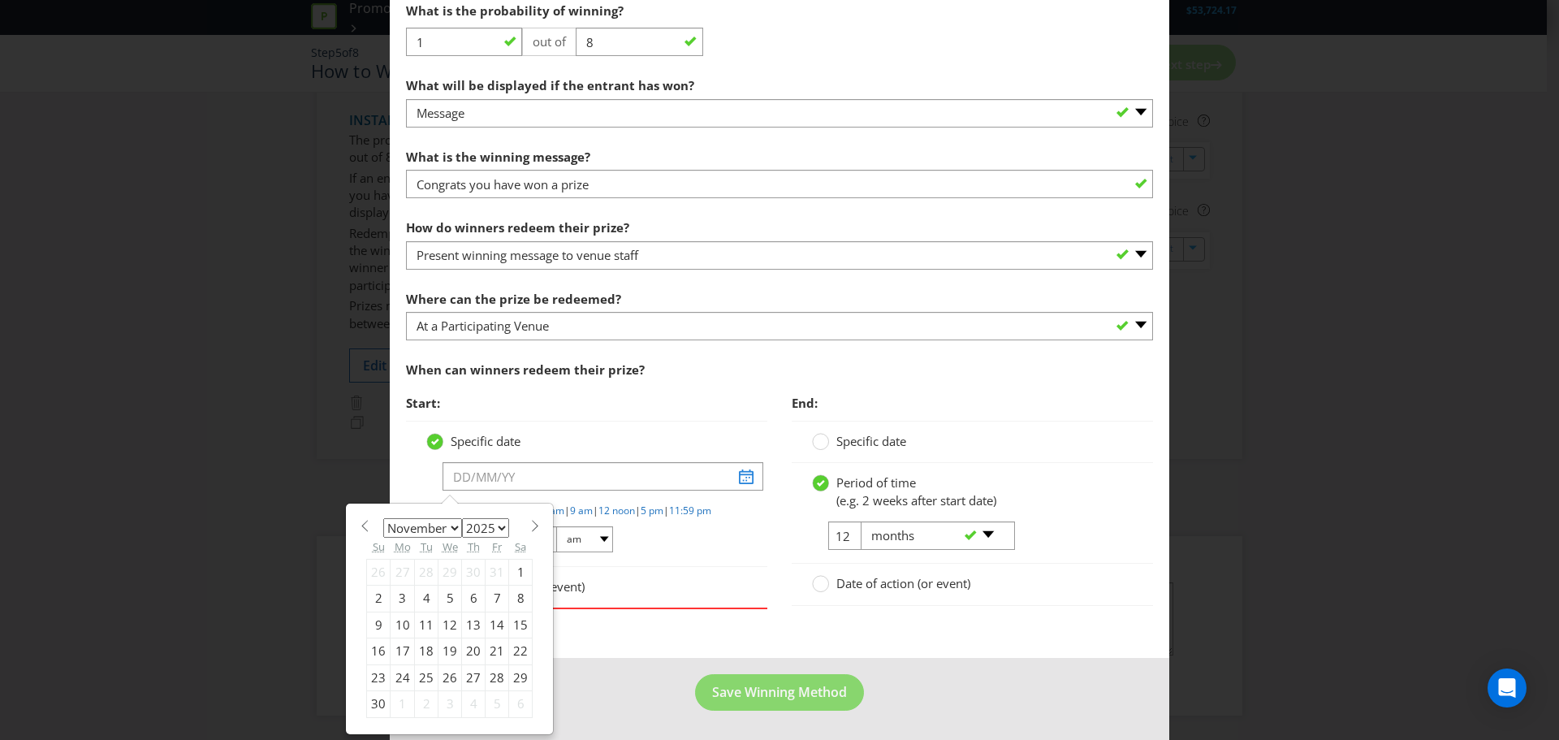
click at [395, 613] on div "10" at bounding box center [403, 625] width 24 height 26
type input "[DATE]"
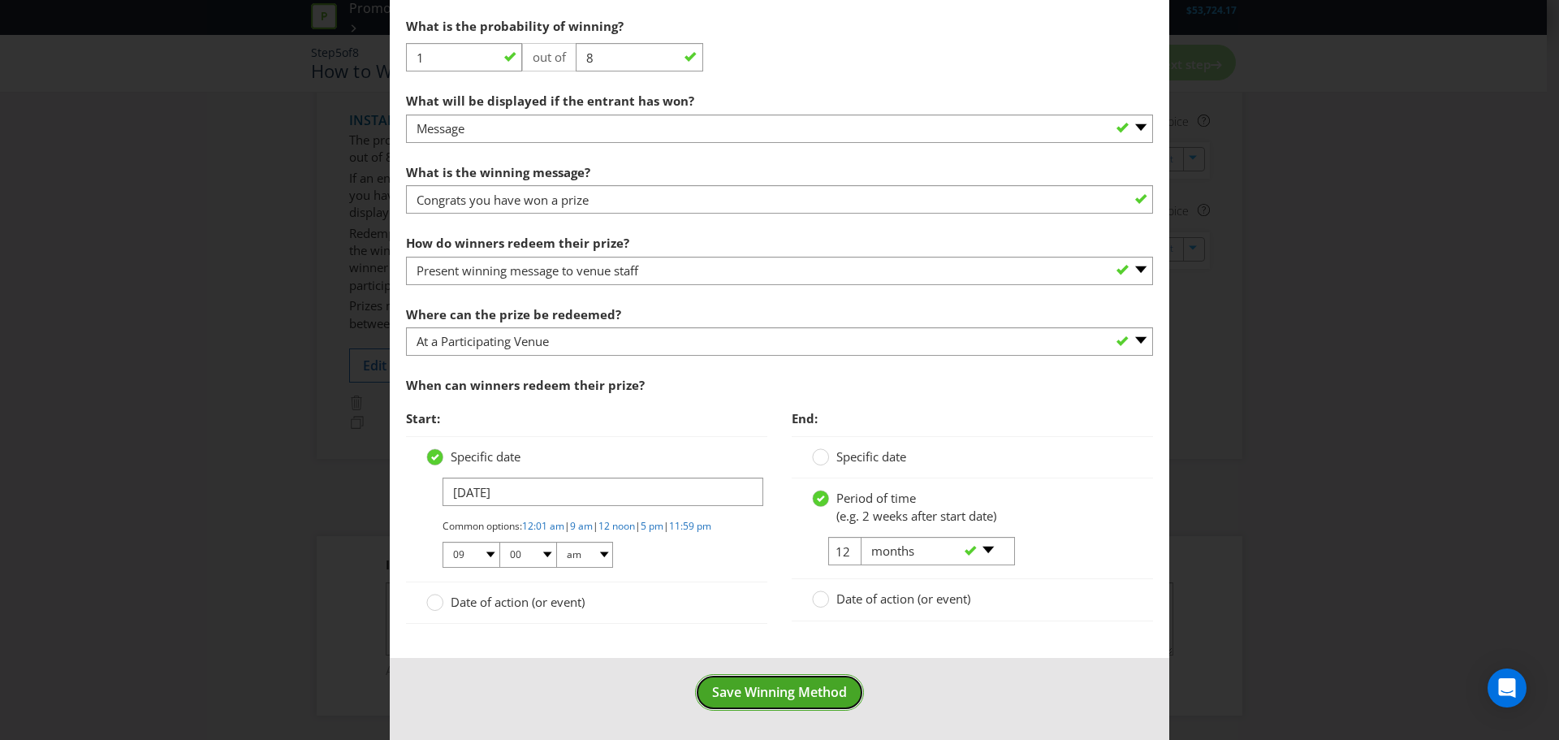
click at [774, 688] on span "Save Winning Method" at bounding box center [779, 692] width 135 height 18
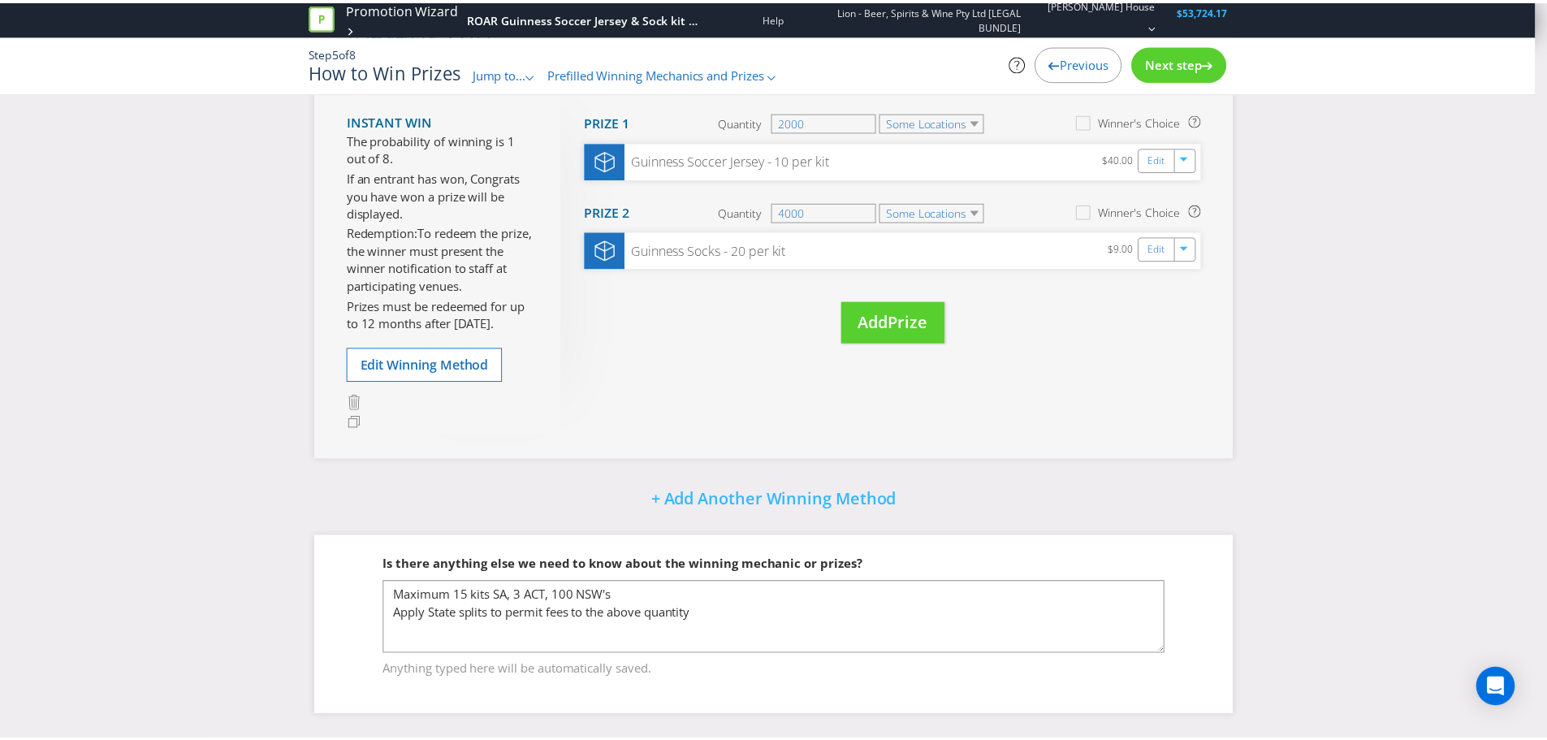
scroll to position [236, 0]
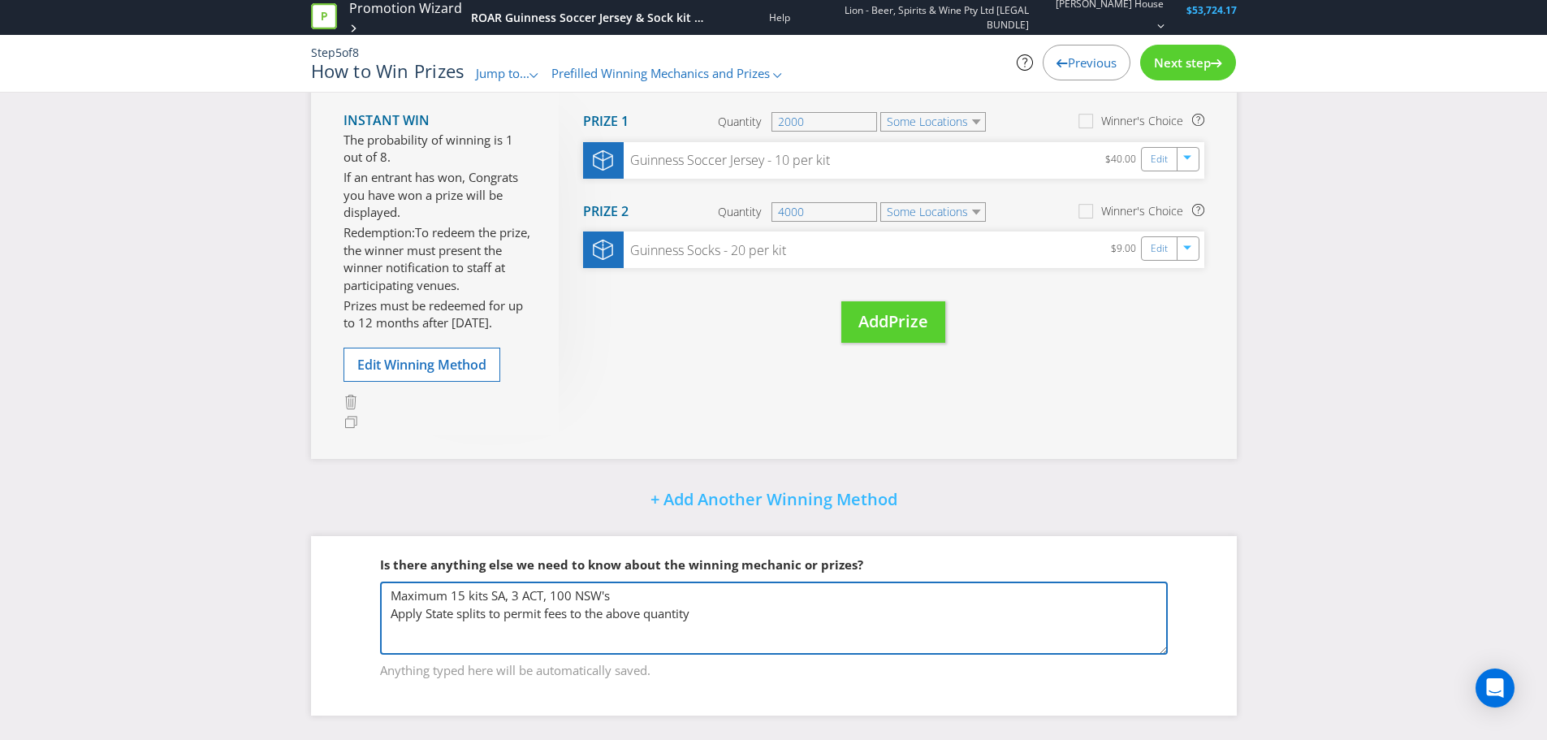
drag, startPoint x: 514, startPoint y: 590, endPoint x: 319, endPoint y: 607, distance: 195.6
click at [319, 607] on div "Is there anything else we need to know about the winning mechanic or prizes? Ma…" at bounding box center [774, 625] width 926 height 179
click at [393, 616] on textarea "Maximum 15 kits SA, 3 ACT, 100 NSW's Apply State splits to permit fees to the a…" at bounding box center [774, 618] width 788 height 73
type textarea "Apply State splits to permit fees to the above quantity"
drag, startPoint x: 707, startPoint y: 598, endPoint x: 217, endPoint y: 566, distance: 490.8
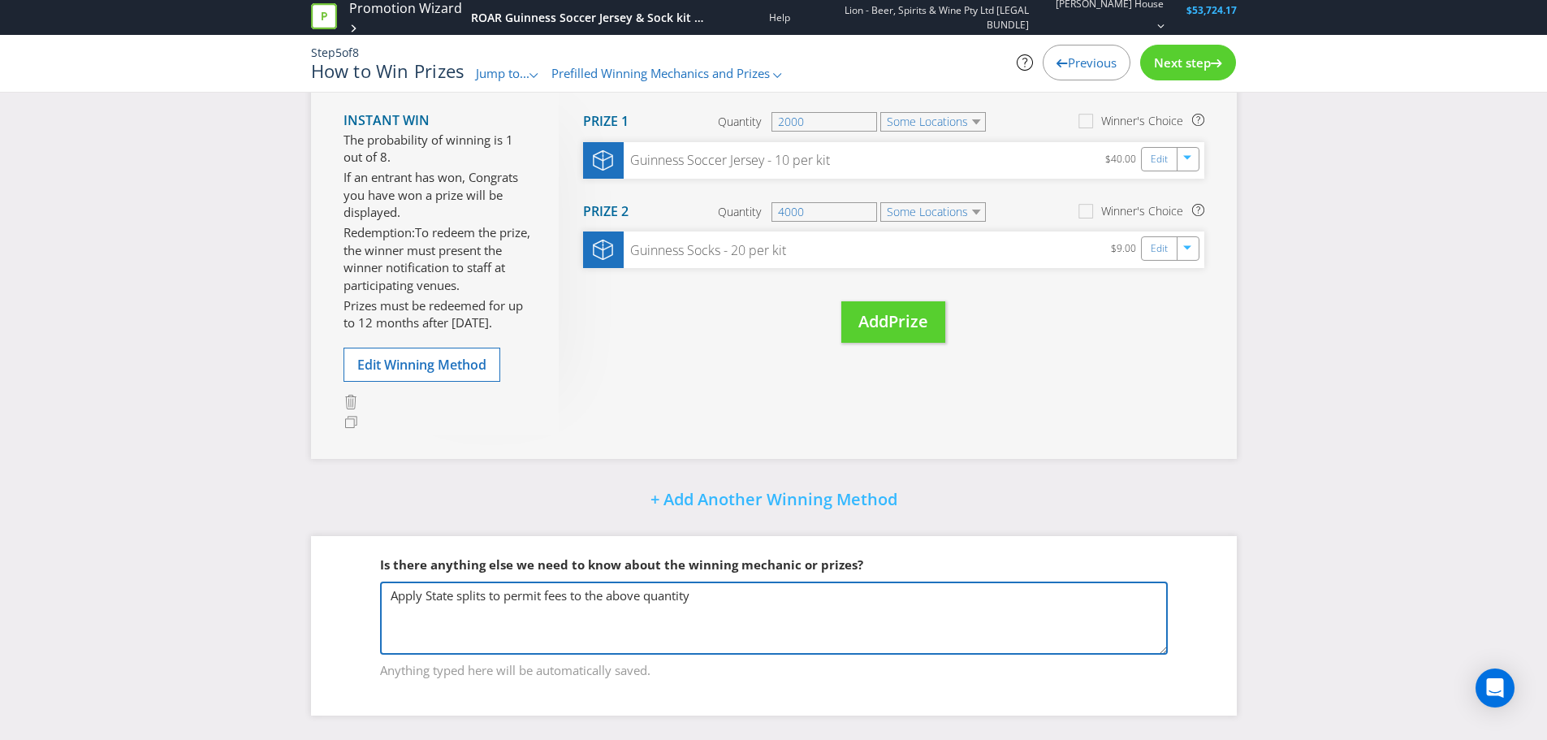
click at [218, 566] on div "Did You Know Want to make your prizing budget work harder? Increase your prize …" at bounding box center [773, 306] width 1547 height 867
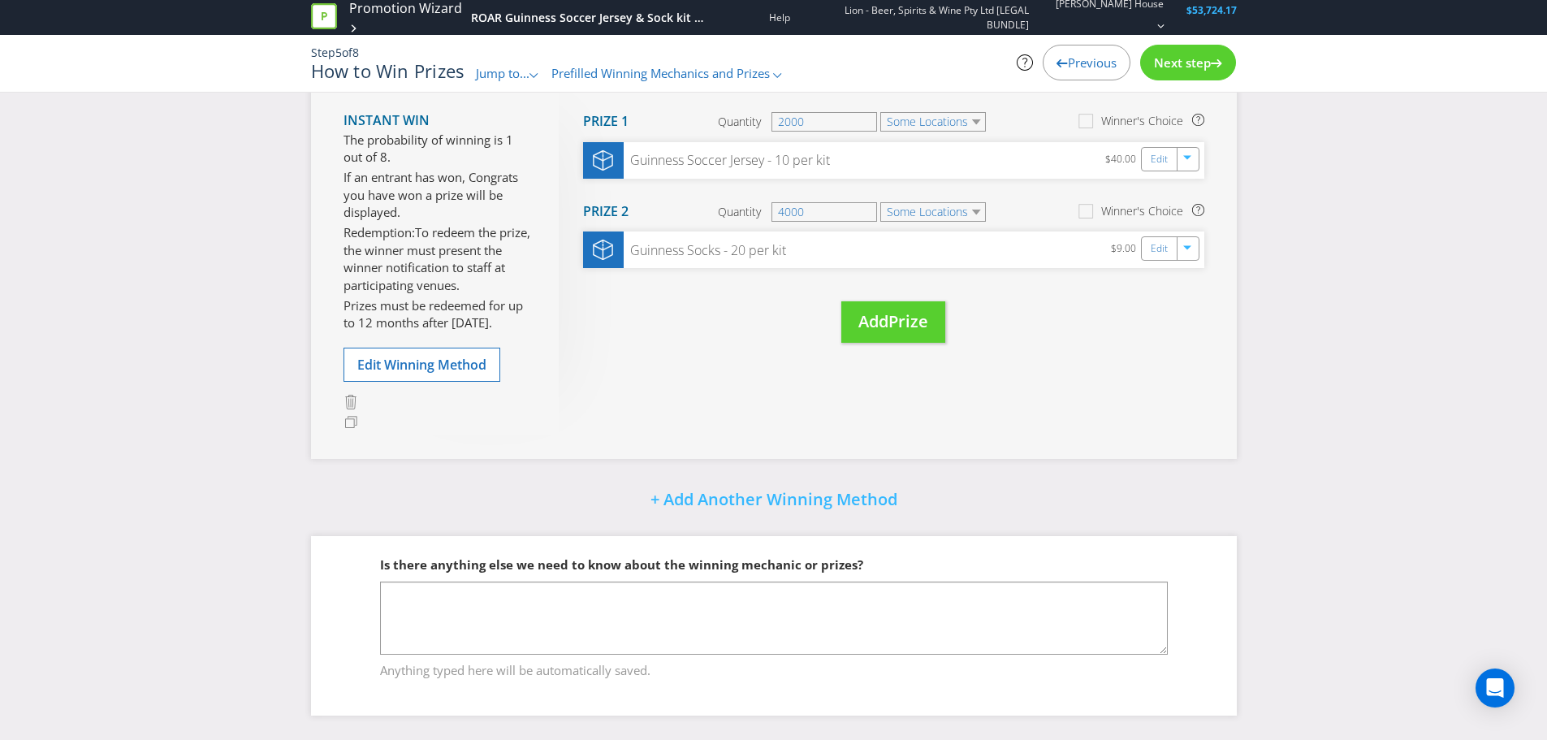
click at [1239, 561] on div "Did You Know Want to make your prizing budget work harder? Increase your prize …" at bounding box center [774, 306] width 950 height 867
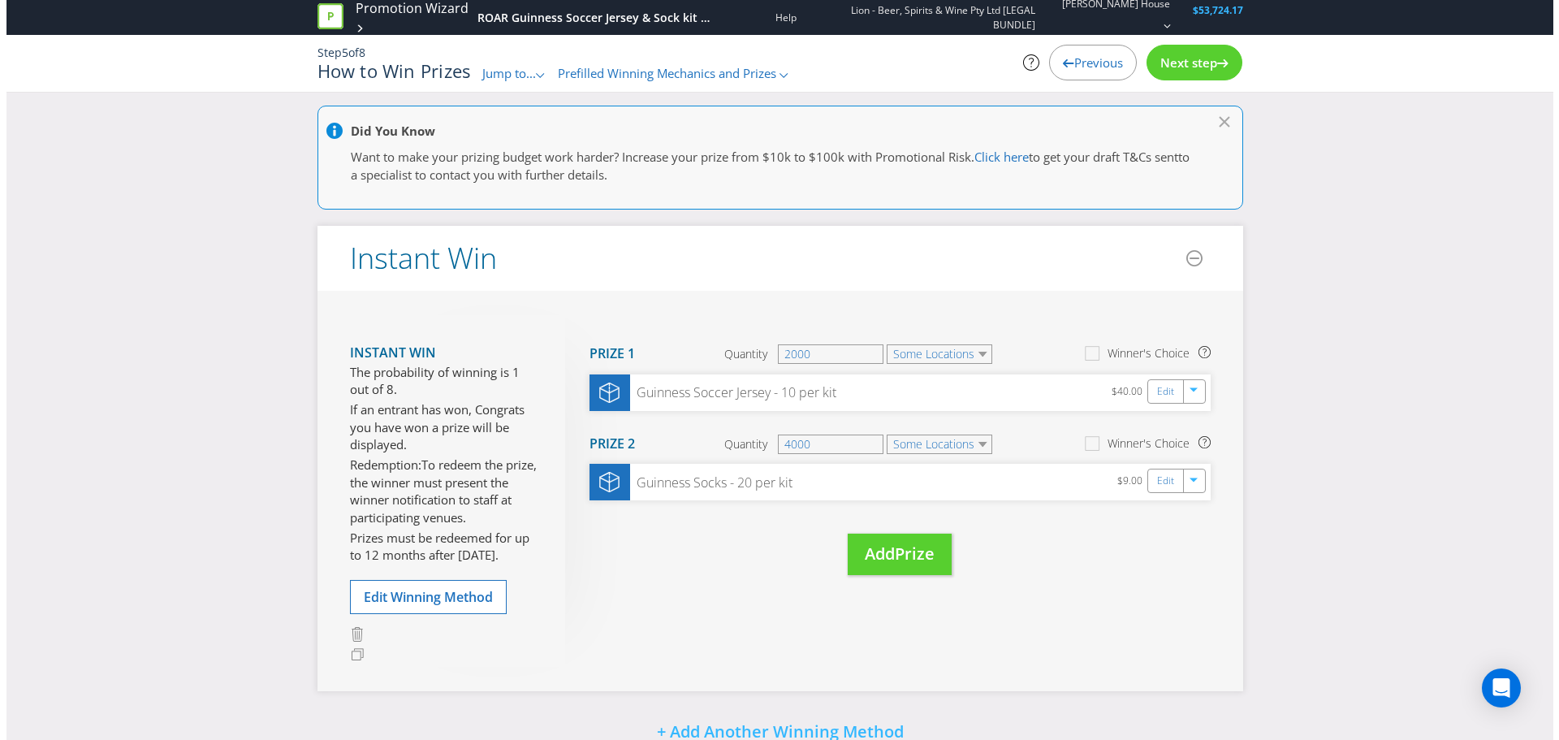
scroll to position [0, 0]
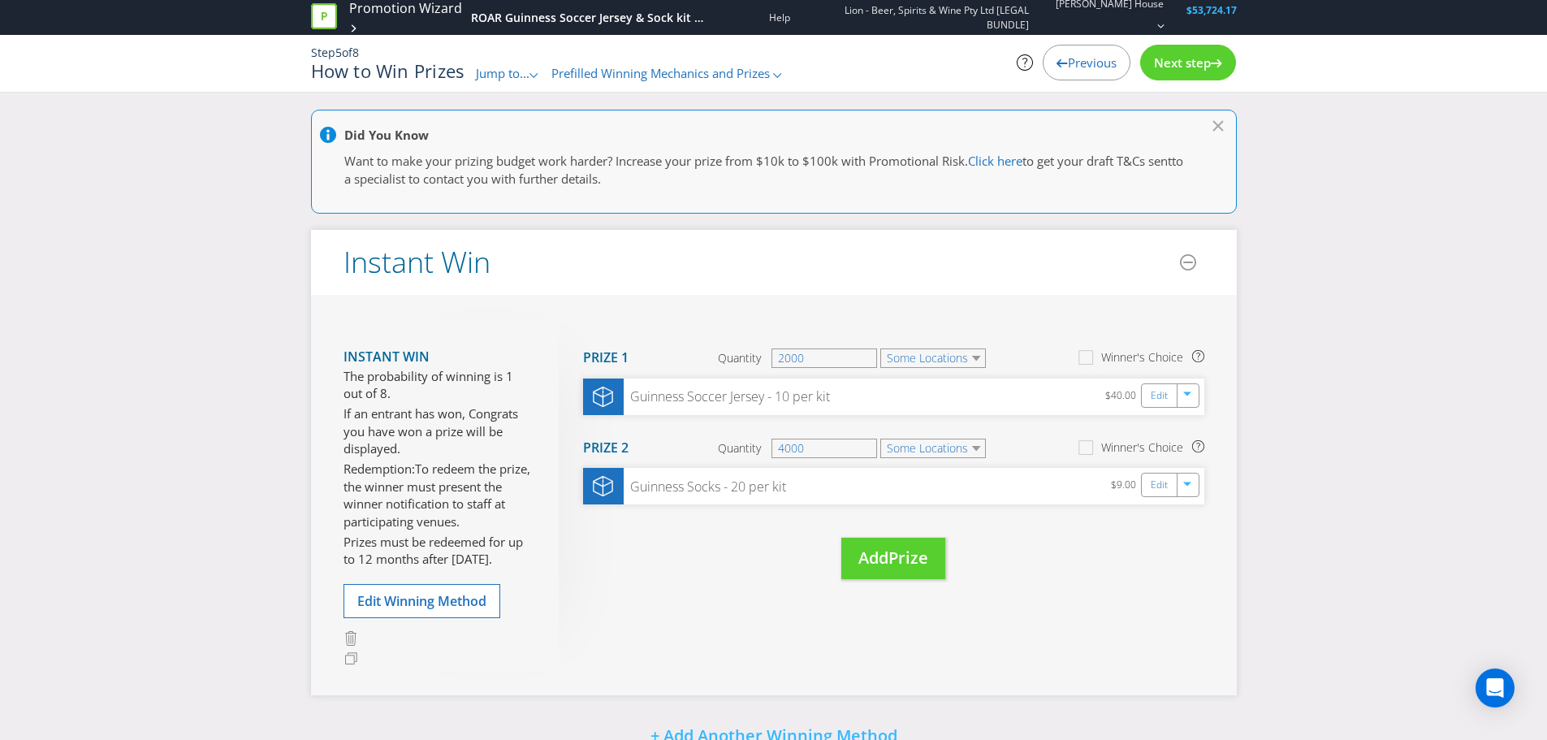
click at [1191, 78] on div "Step 5 of 8 How to Win Prizes Jump to... .st0{fill-rule:evenodd;clip-rule:eveno…" at bounding box center [774, 63] width 950 height 37
click at [1192, 62] on span "Next step" at bounding box center [1182, 62] width 57 height 16
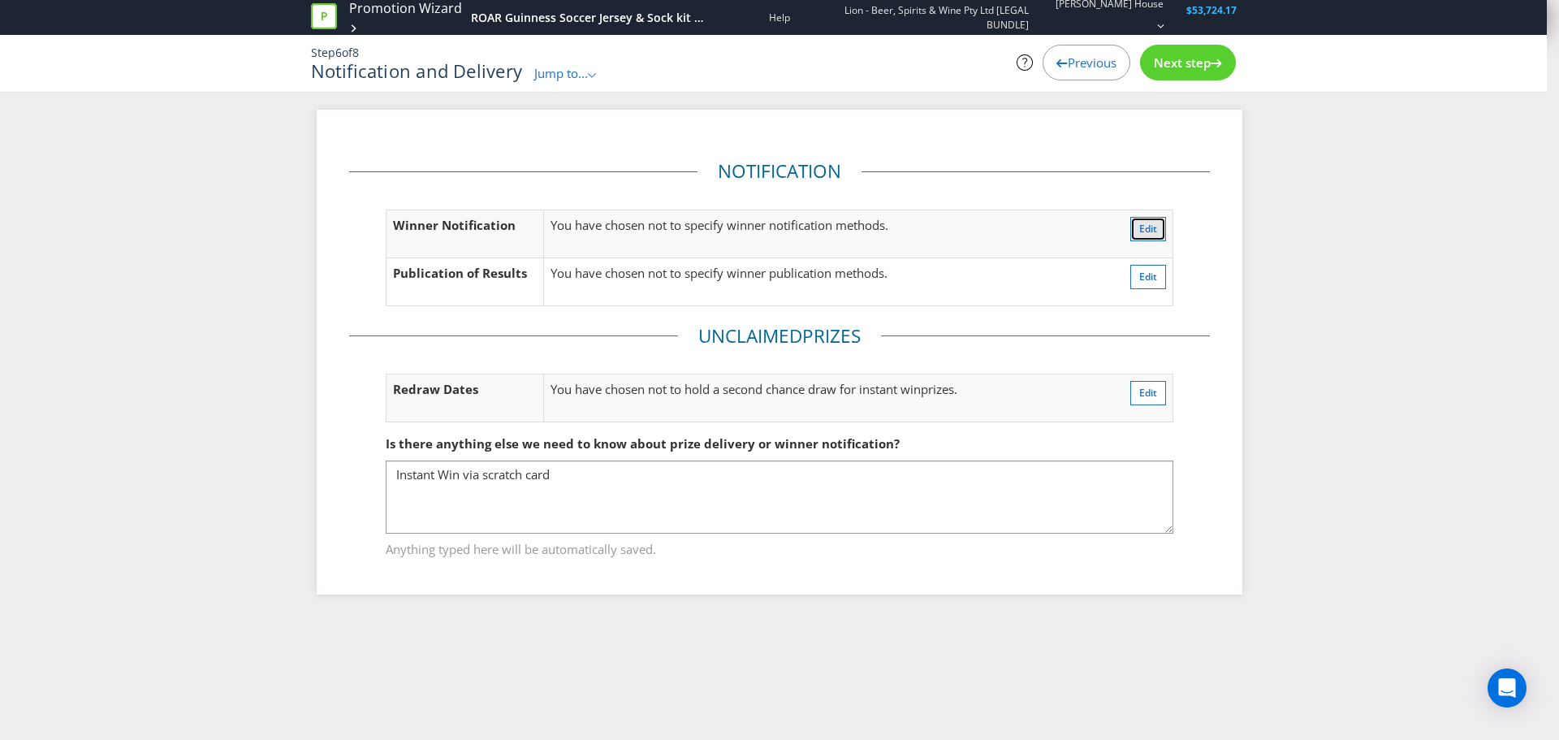
click at [1153, 230] on span "Edit" at bounding box center [1148, 229] width 18 height 14
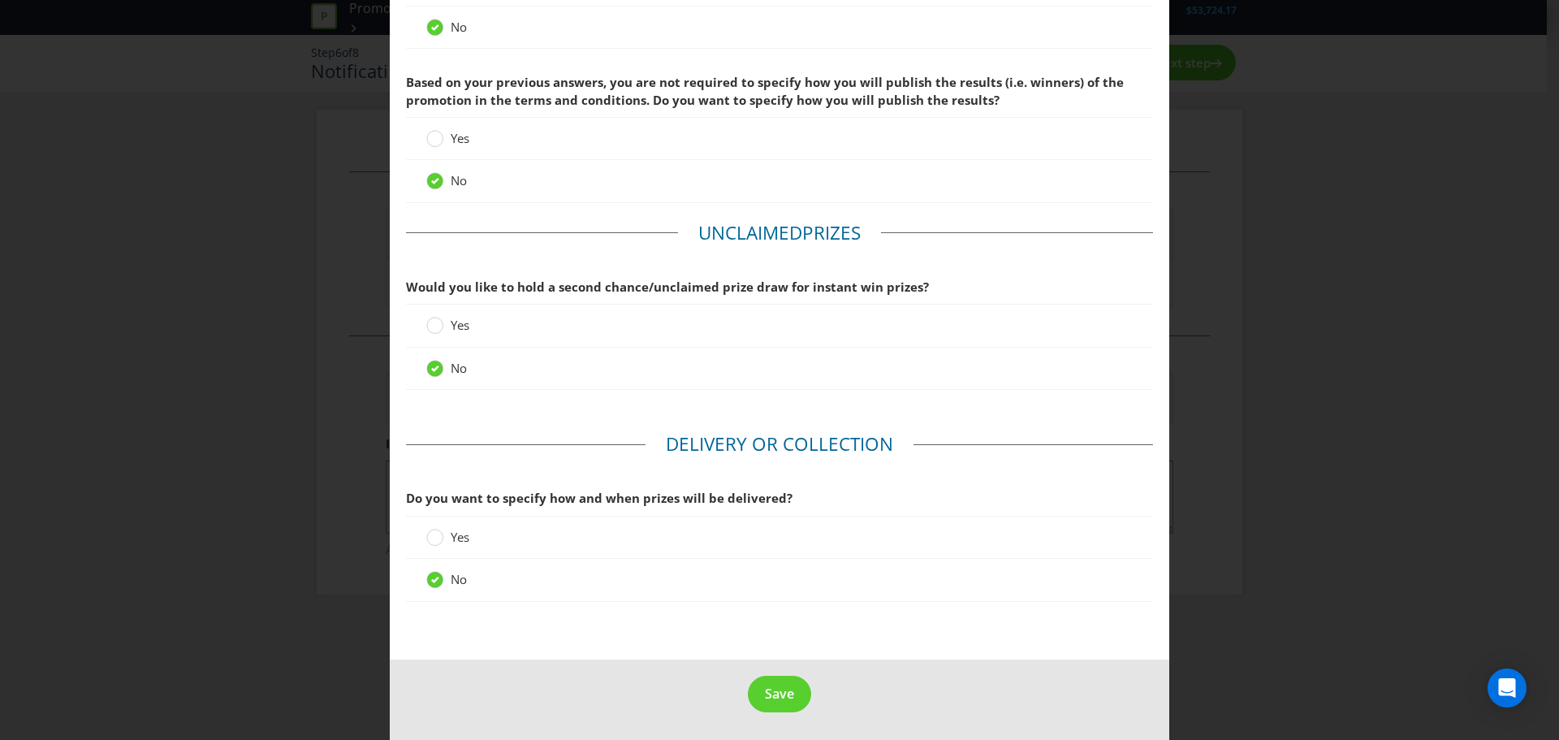
scroll to position [175, 0]
click at [776, 699] on span "Save" at bounding box center [779, 692] width 29 height 18
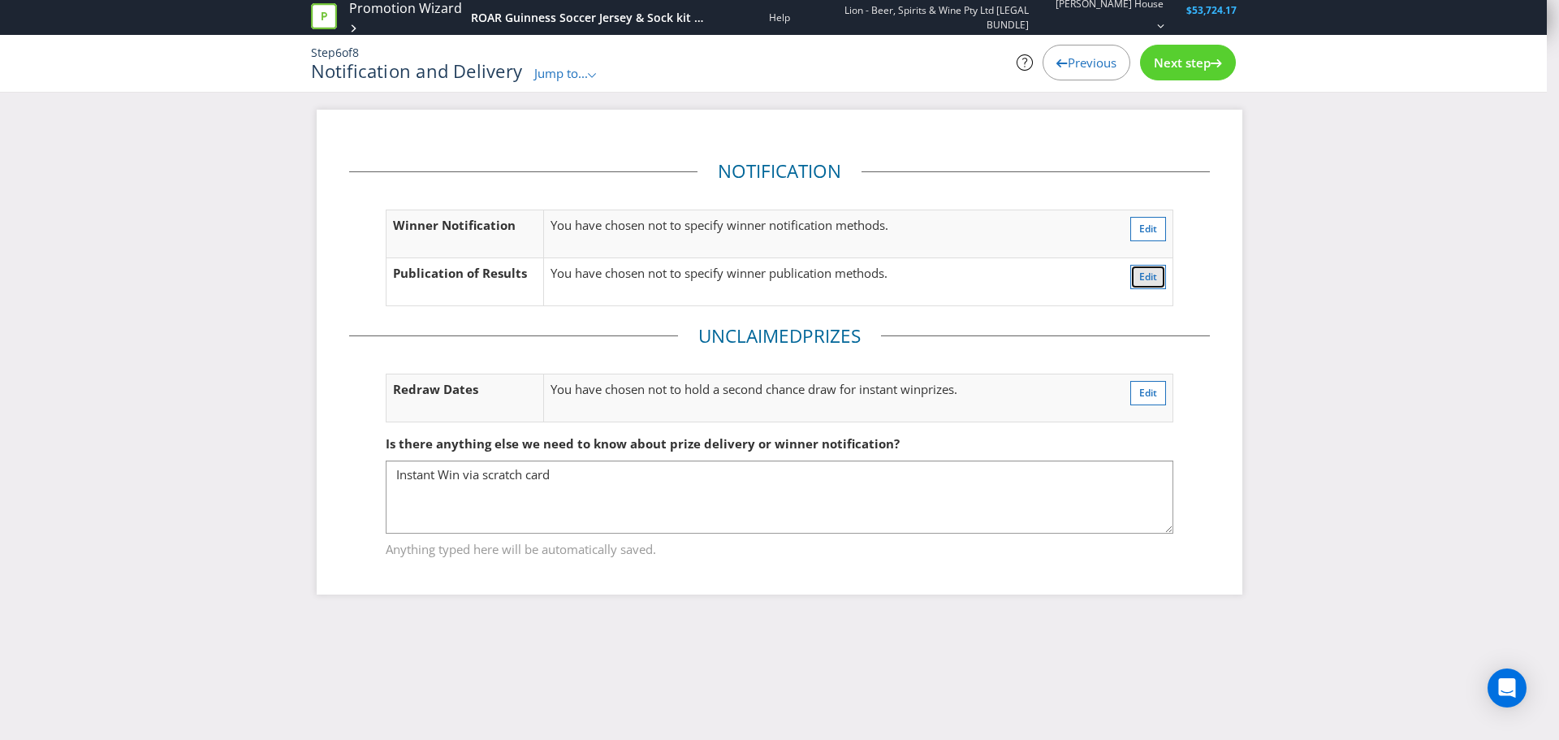
click at [1158, 275] on button "Edit" at bounding box center [1149, 277] width 36 height 24
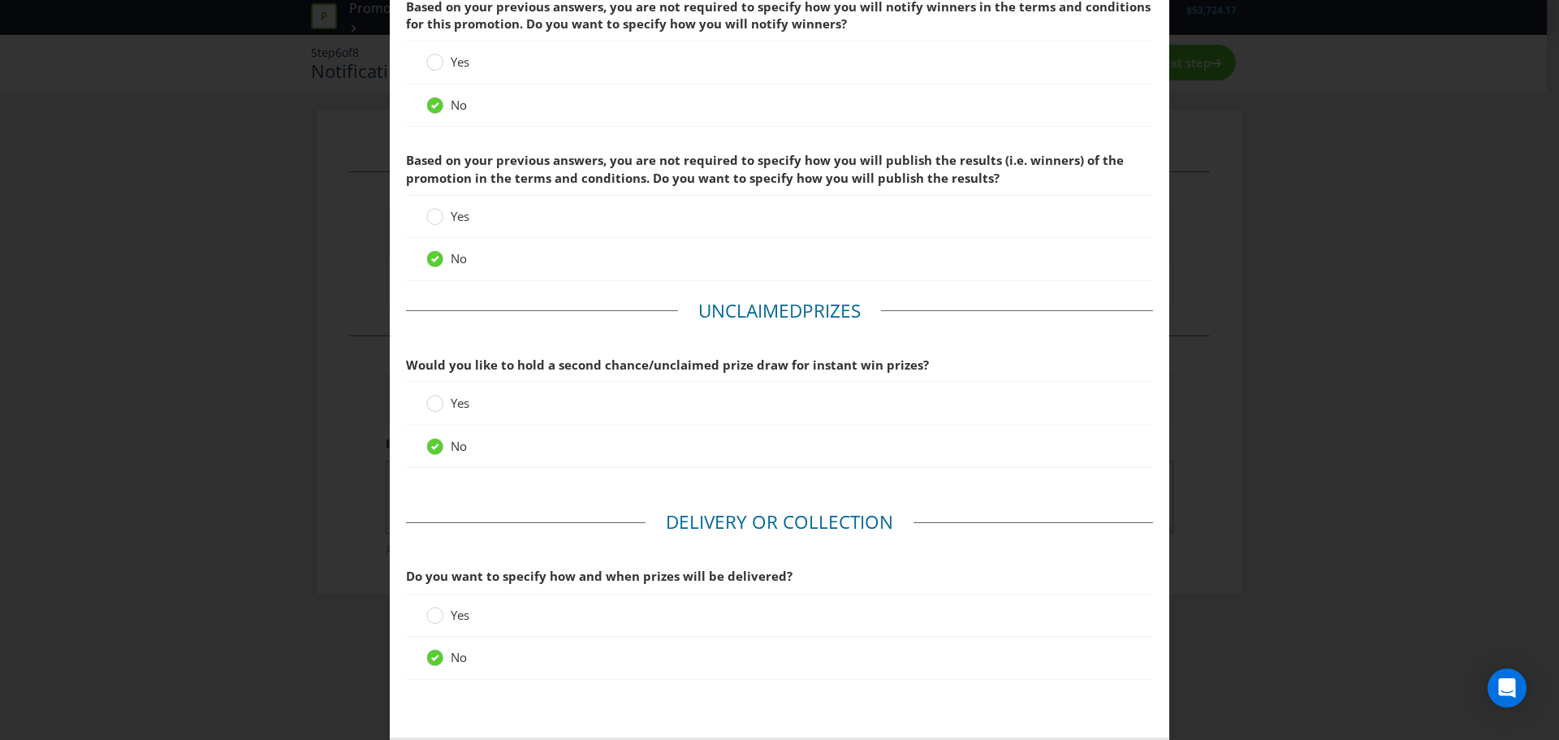
scroll to position [175, 0]
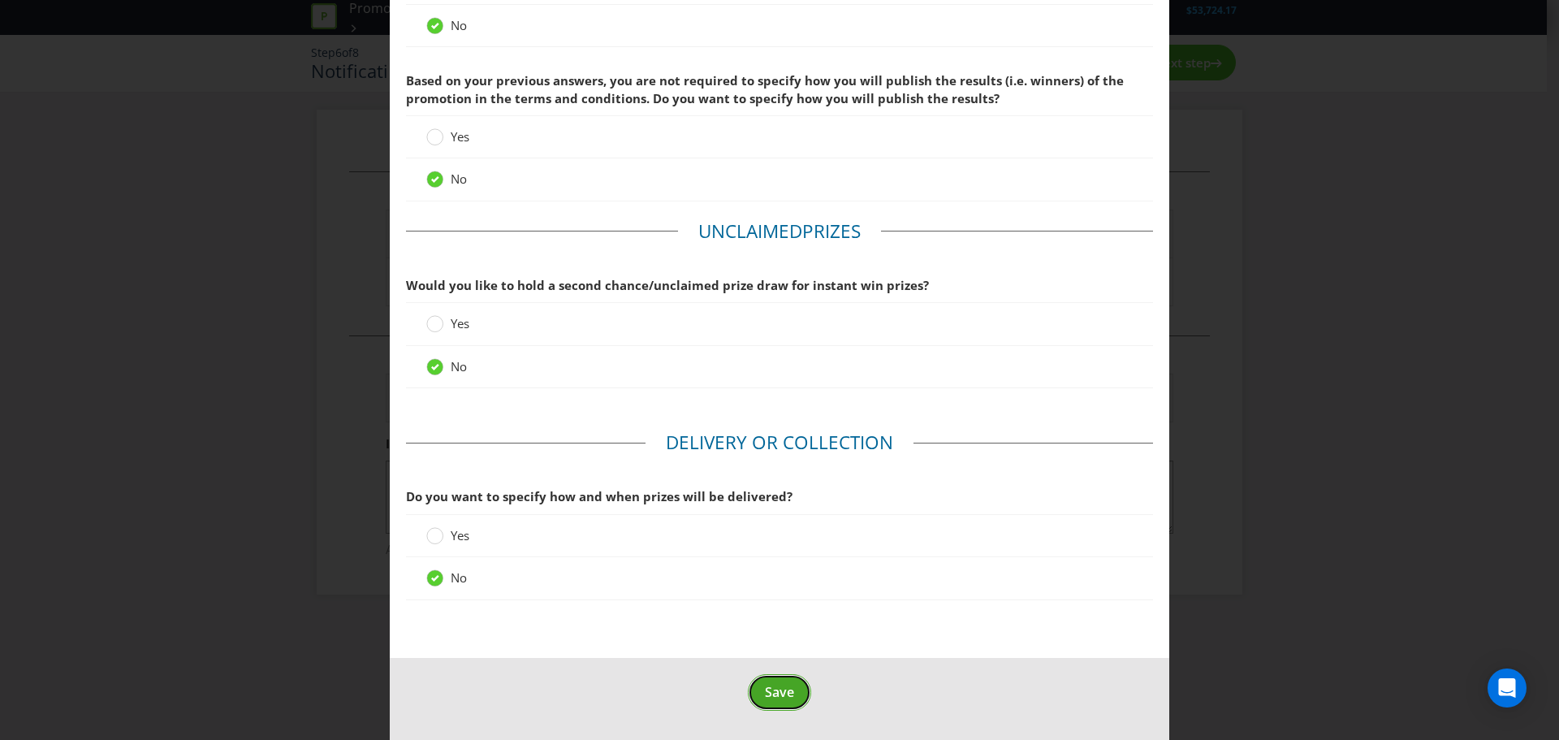
click at [779, 690] on span "Save" at bounding box center [779, 692] width 29 height 18
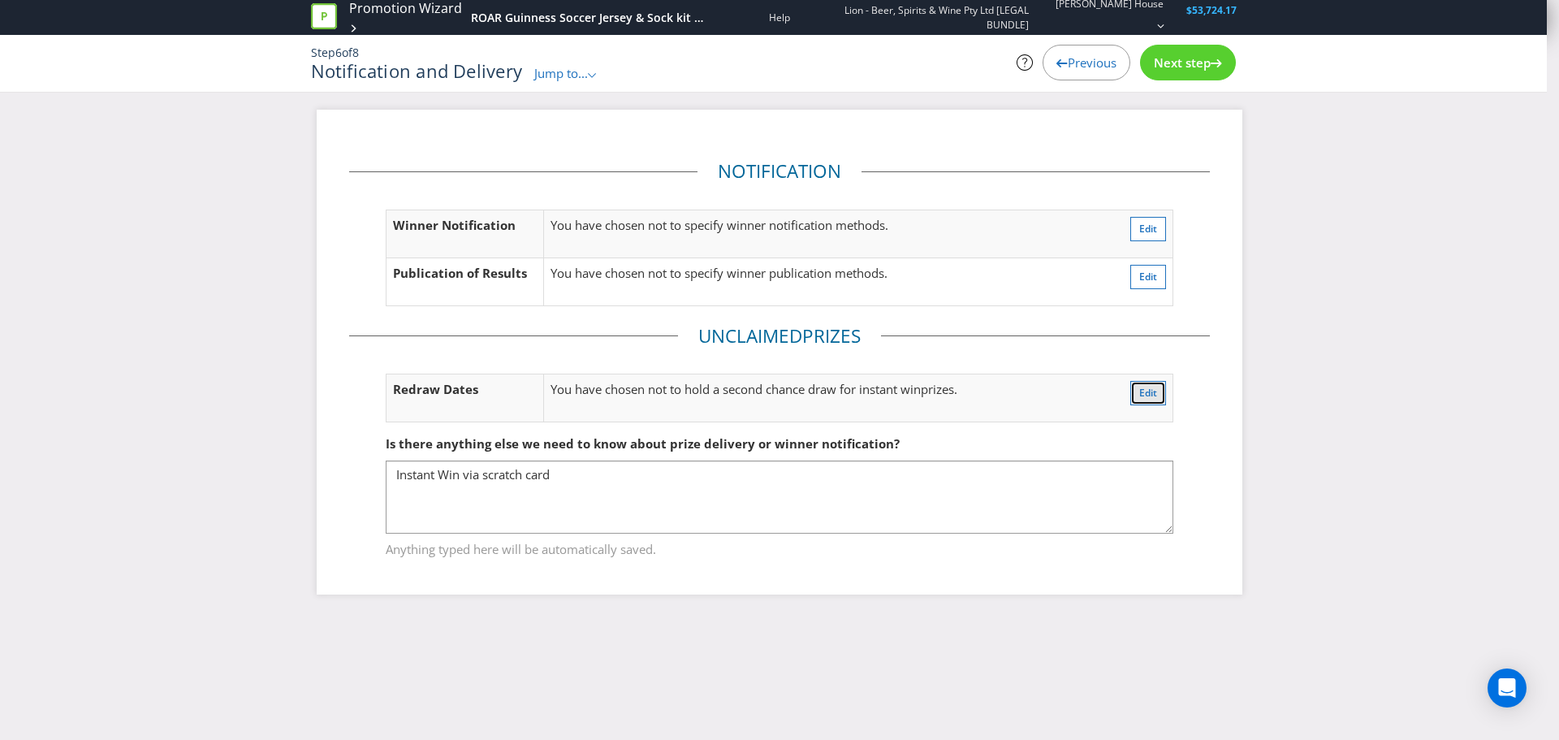
click at [1156, 397] on span "Edit" at bounding box center [1148, 393] width 18 height 14
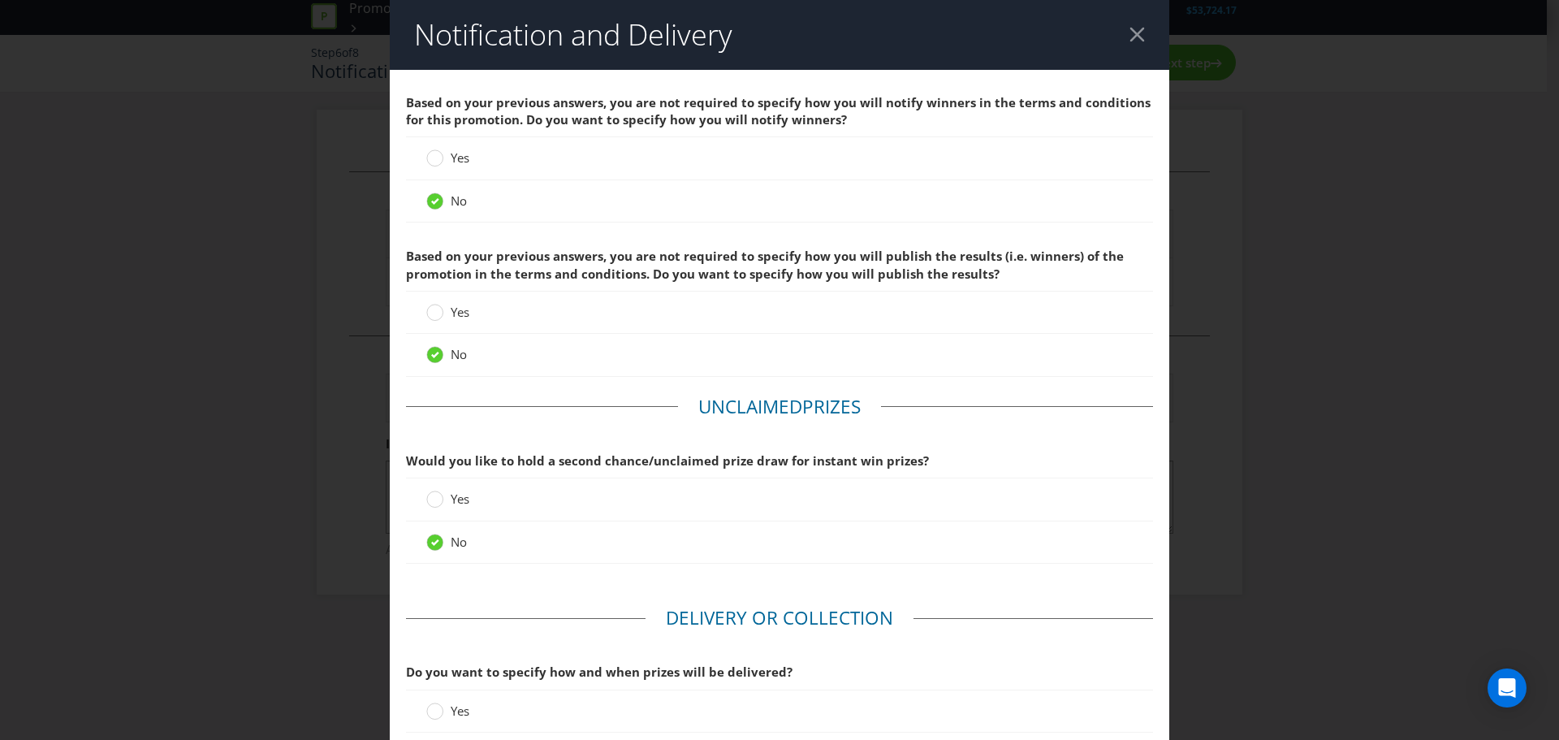
scroll to position [175, 0]
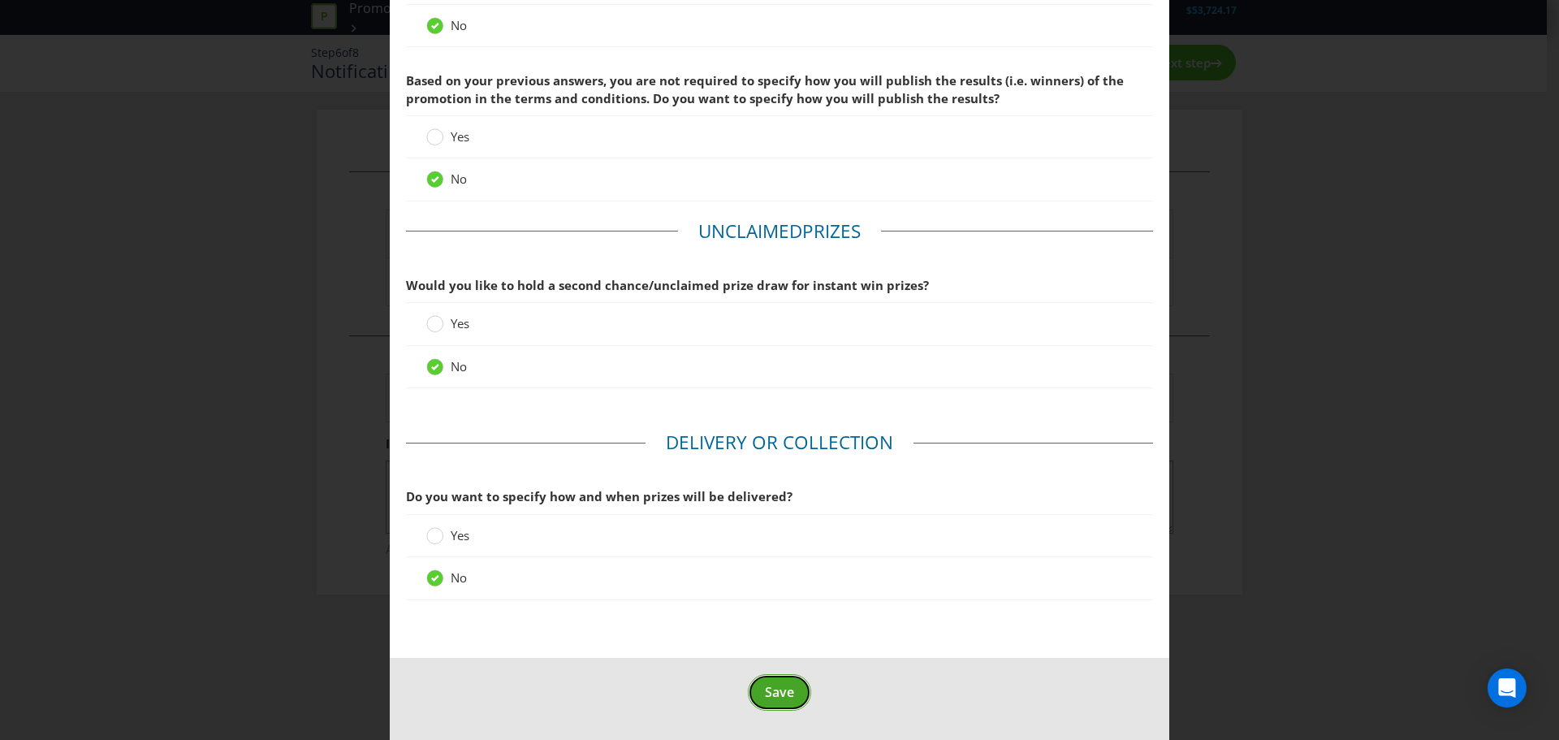
click at [776, 689] on span "Save" at bounding box center [779, 692] width 29 height 18
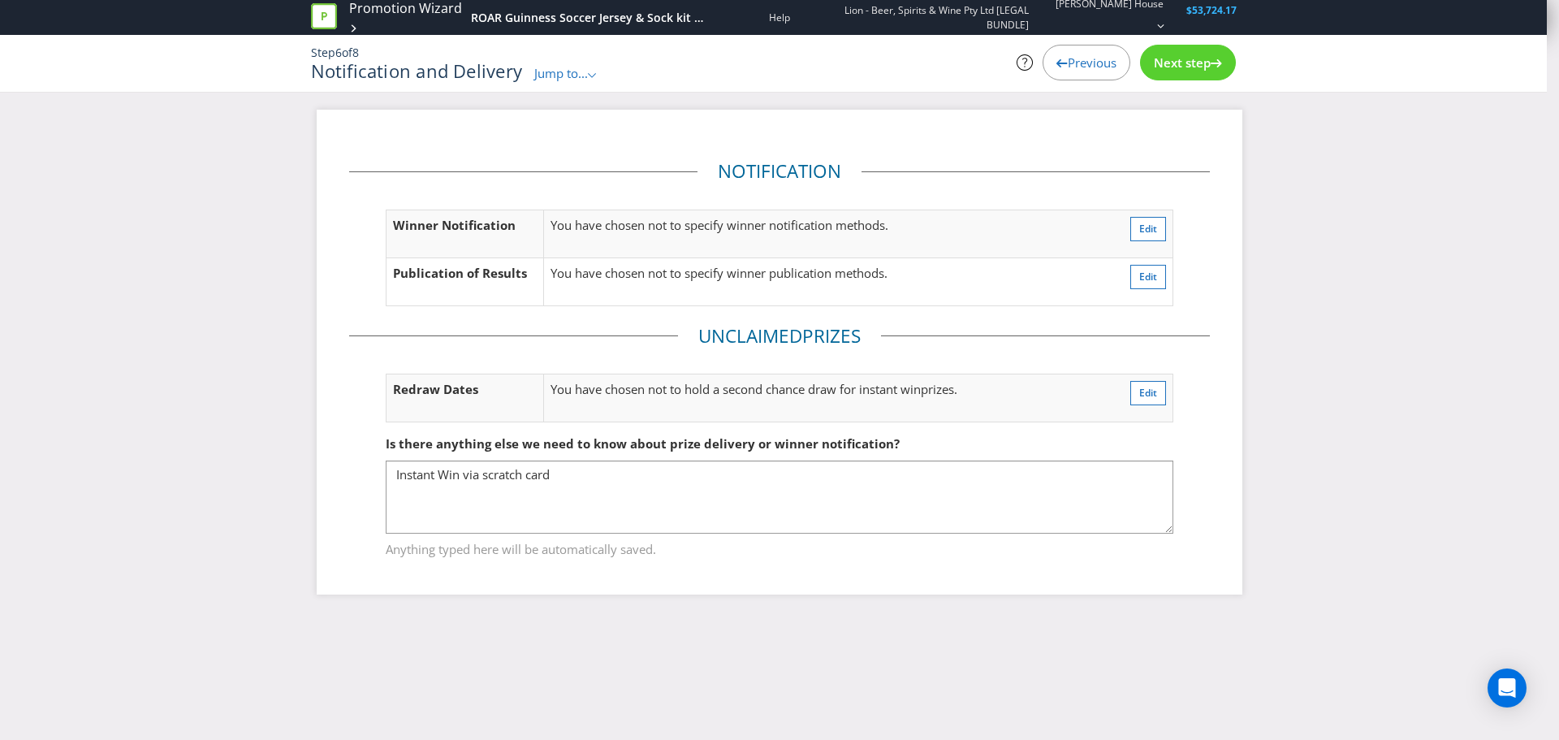
click at [1196, 75] on div "Next step" at bounding box center [1188, 63] width 96 height 36
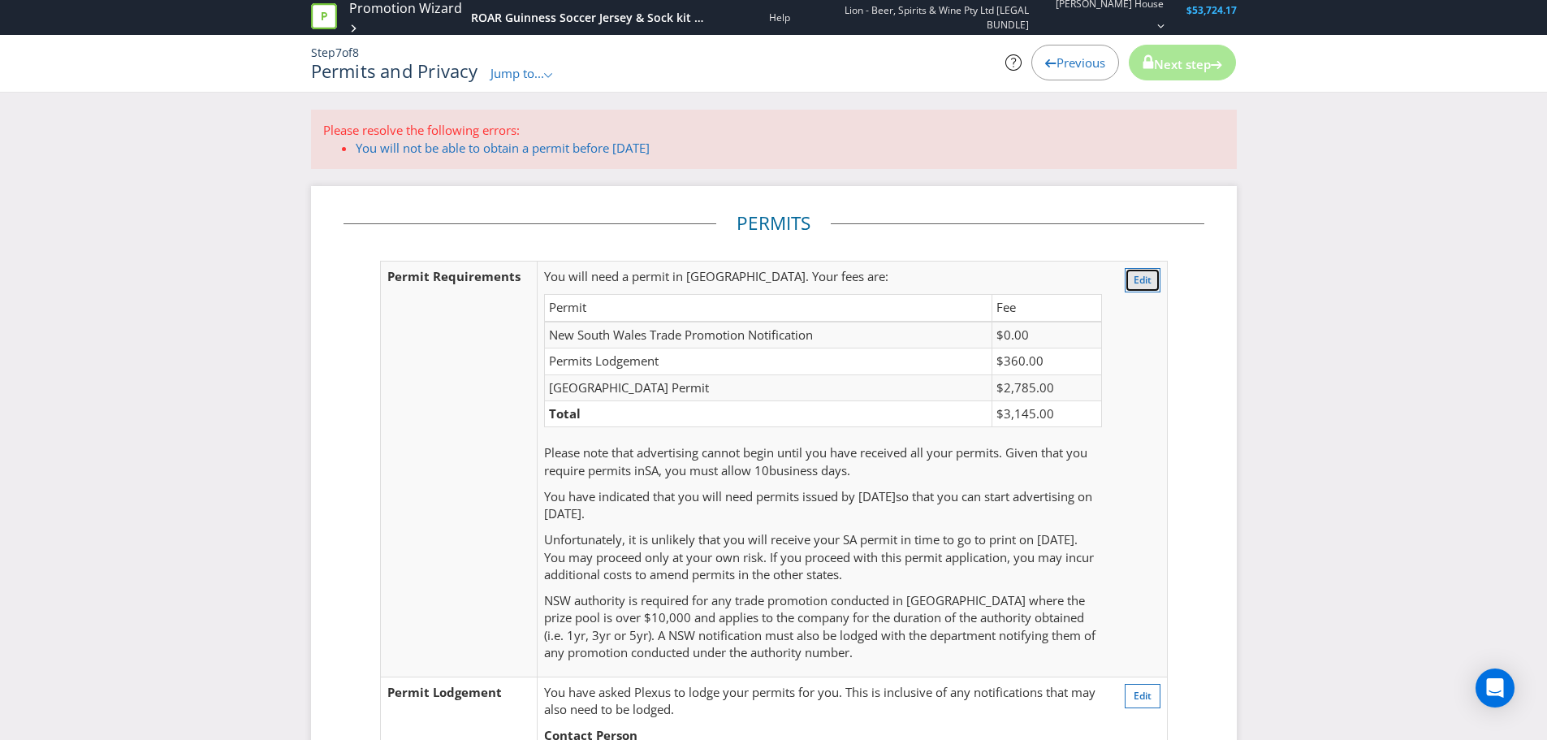
click at [1148, 283] on span "Edit" at bounding box center [1143, 280] width 18 height 14
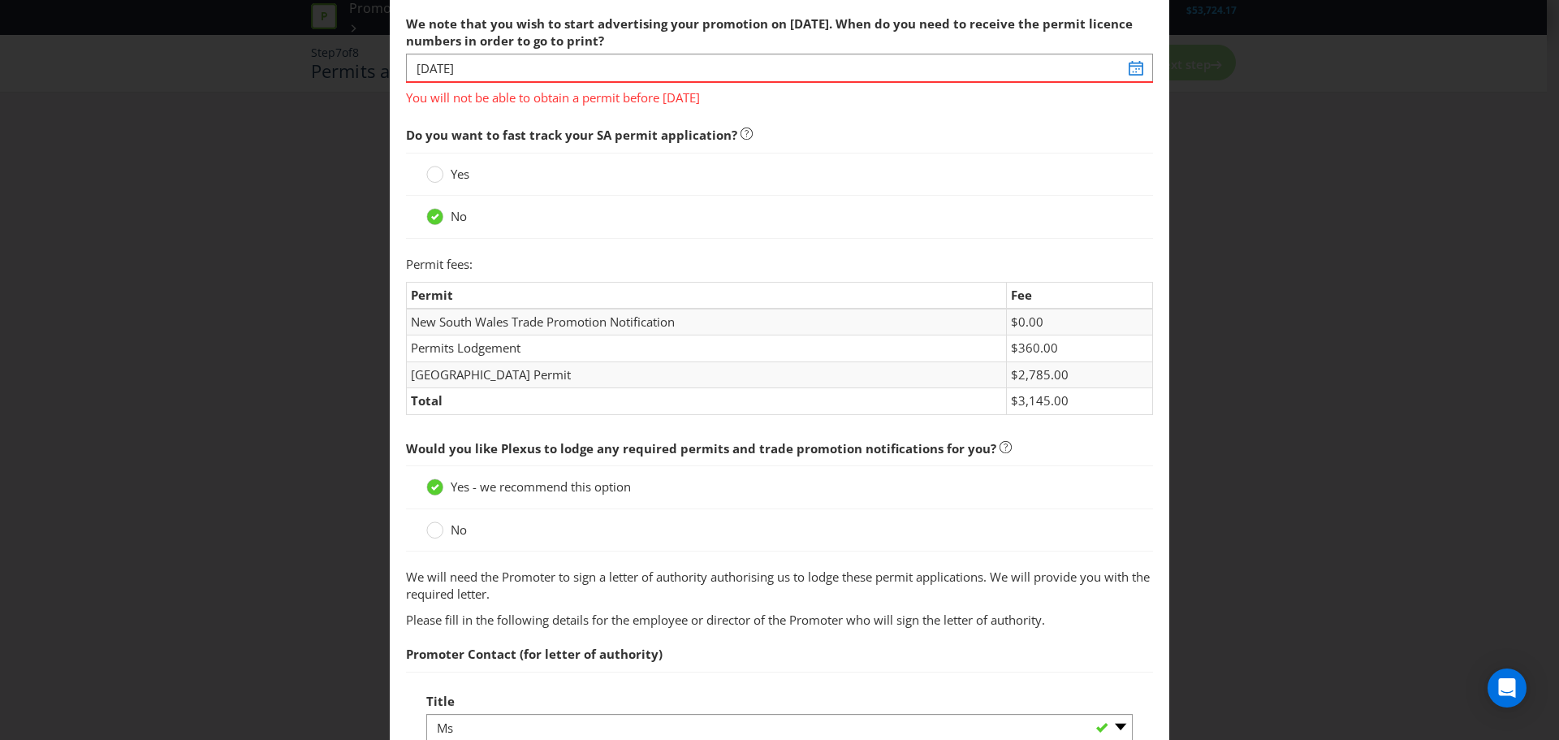
scroll to position [136, 0]
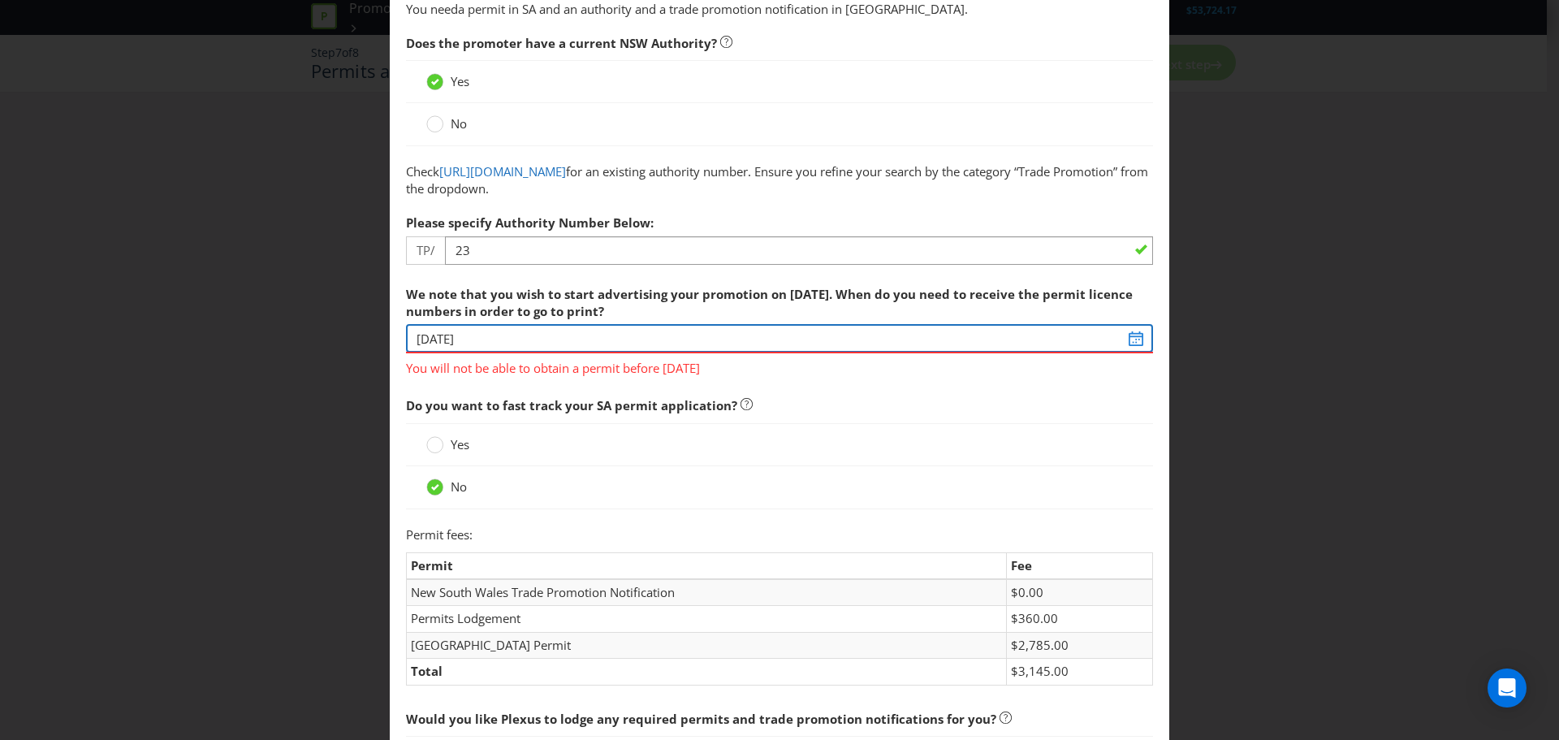
click at [1130, 339] on input "[DATE]" at bounding box center [779, 338] width 747 height 28
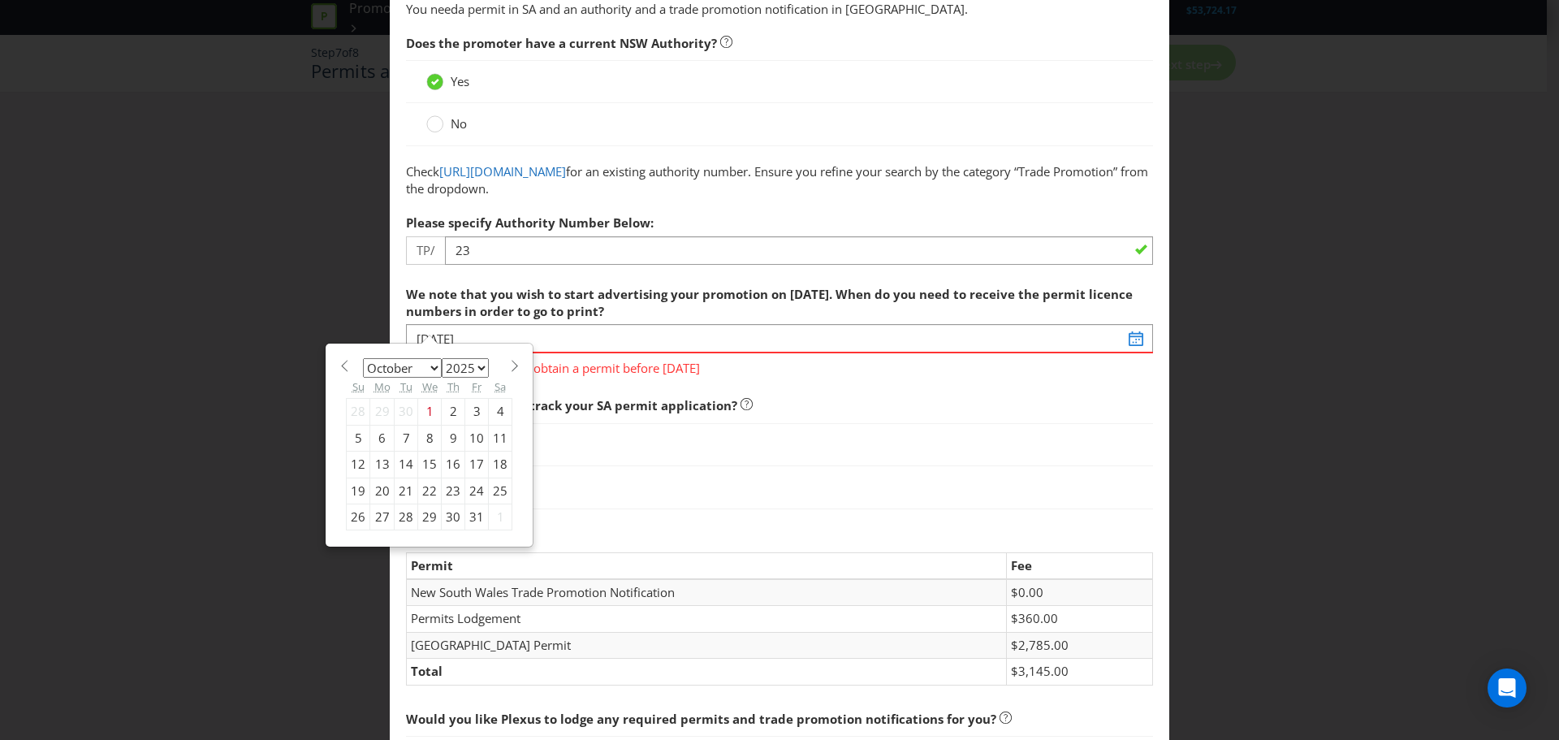
click at [410, 373] on select "January February March April May June July August September October November De…" at bounding box center [402, 367] width 79 height 19
select select "10"
click at [363, 358] on select "January February March April May June July August September October November De…" at bounding box center [402, 367] width 79 height 19
click at [379, 464] on div "10" at bounding box center [382, 465] width 24 height 26
type input "[DATE]"
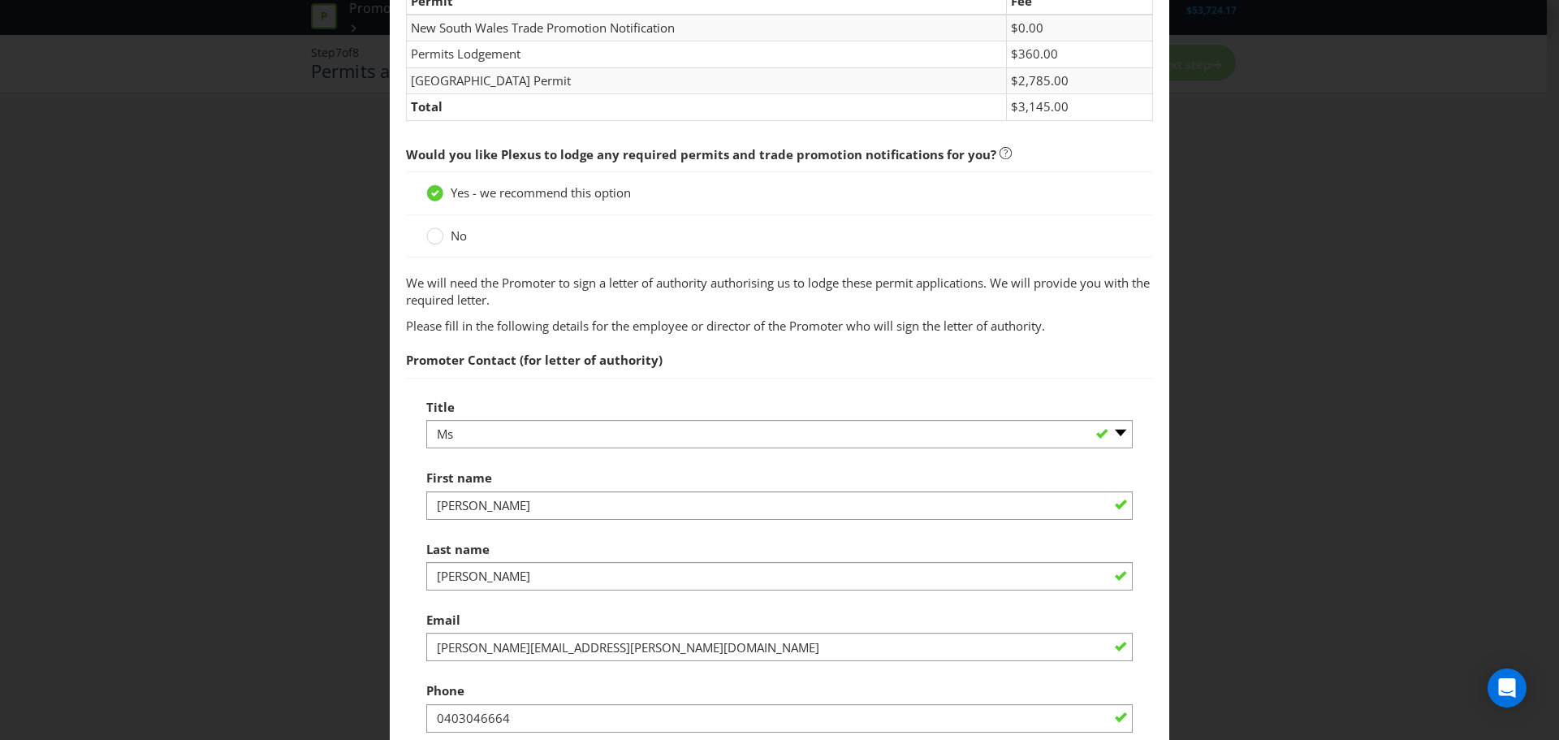
scroll to position [812, 0]
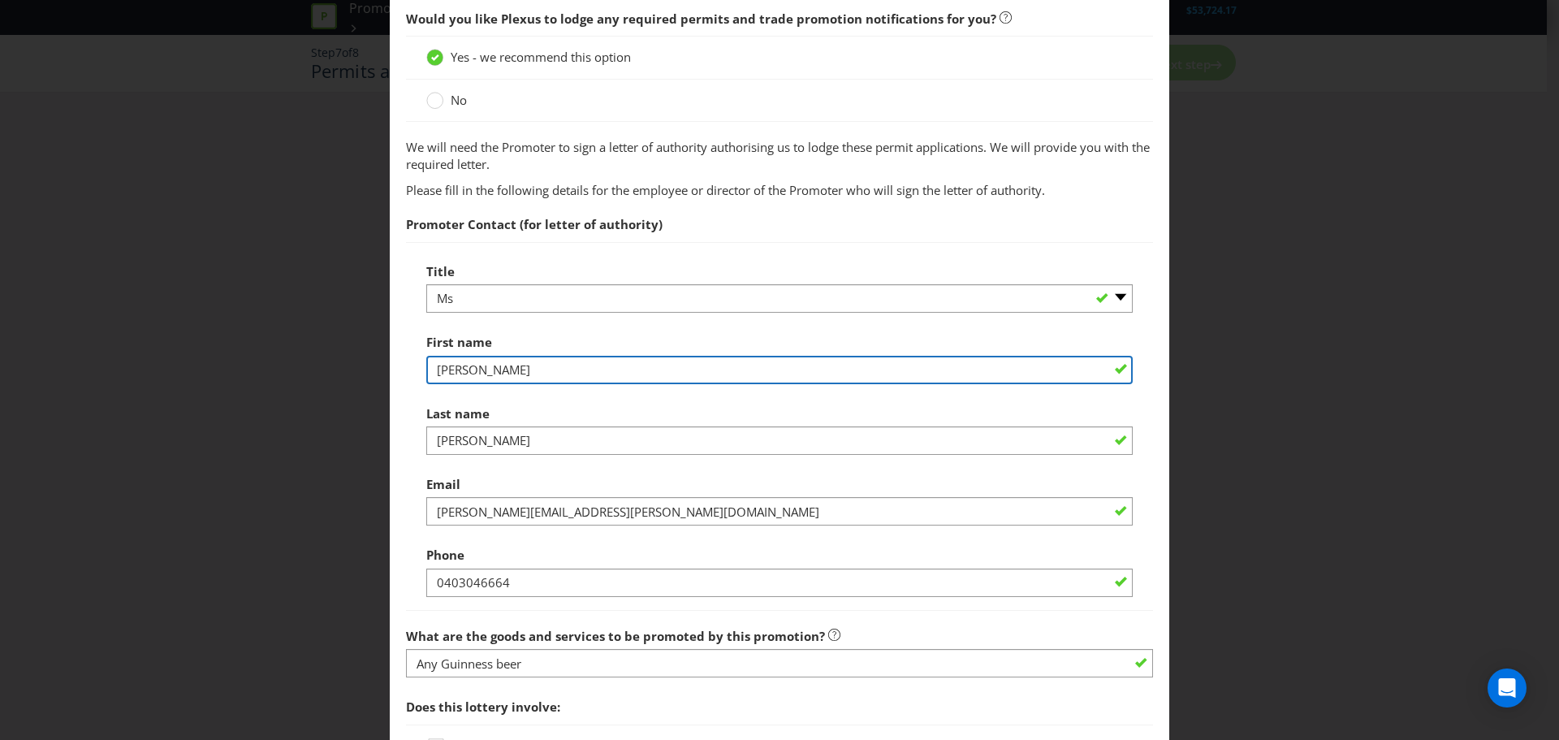
drag, startPoint x: 490, startPoint y: 371, endPoint x: 396, endPoint y: 361, distance: 94.7
click at [396, 361] on main "Permits You need a permit in SA and an authority and a trade promotion notifica…" at bounding box center [780, 736] width 780 height 2956
type input "[PERSON_NAME]"
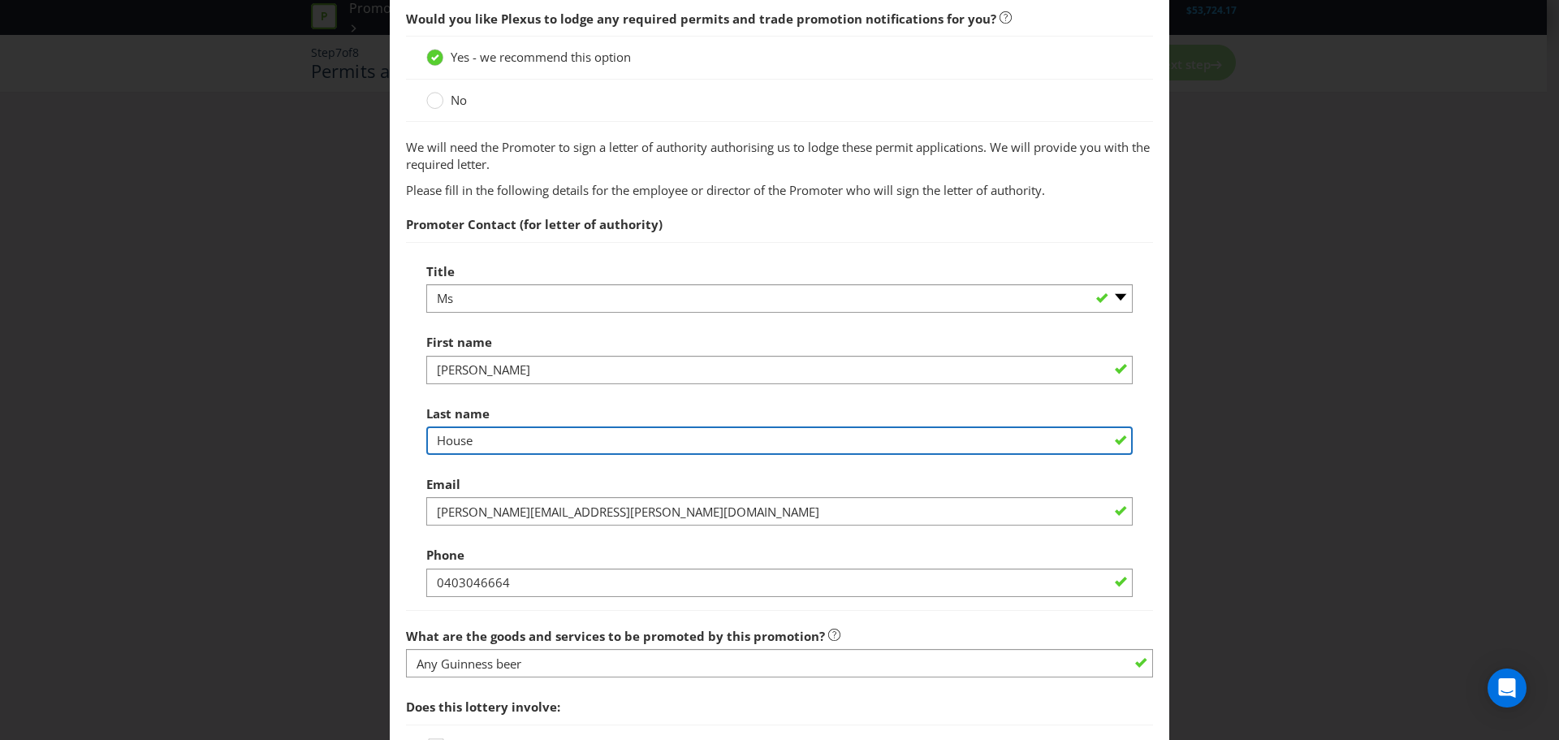
type input "House"
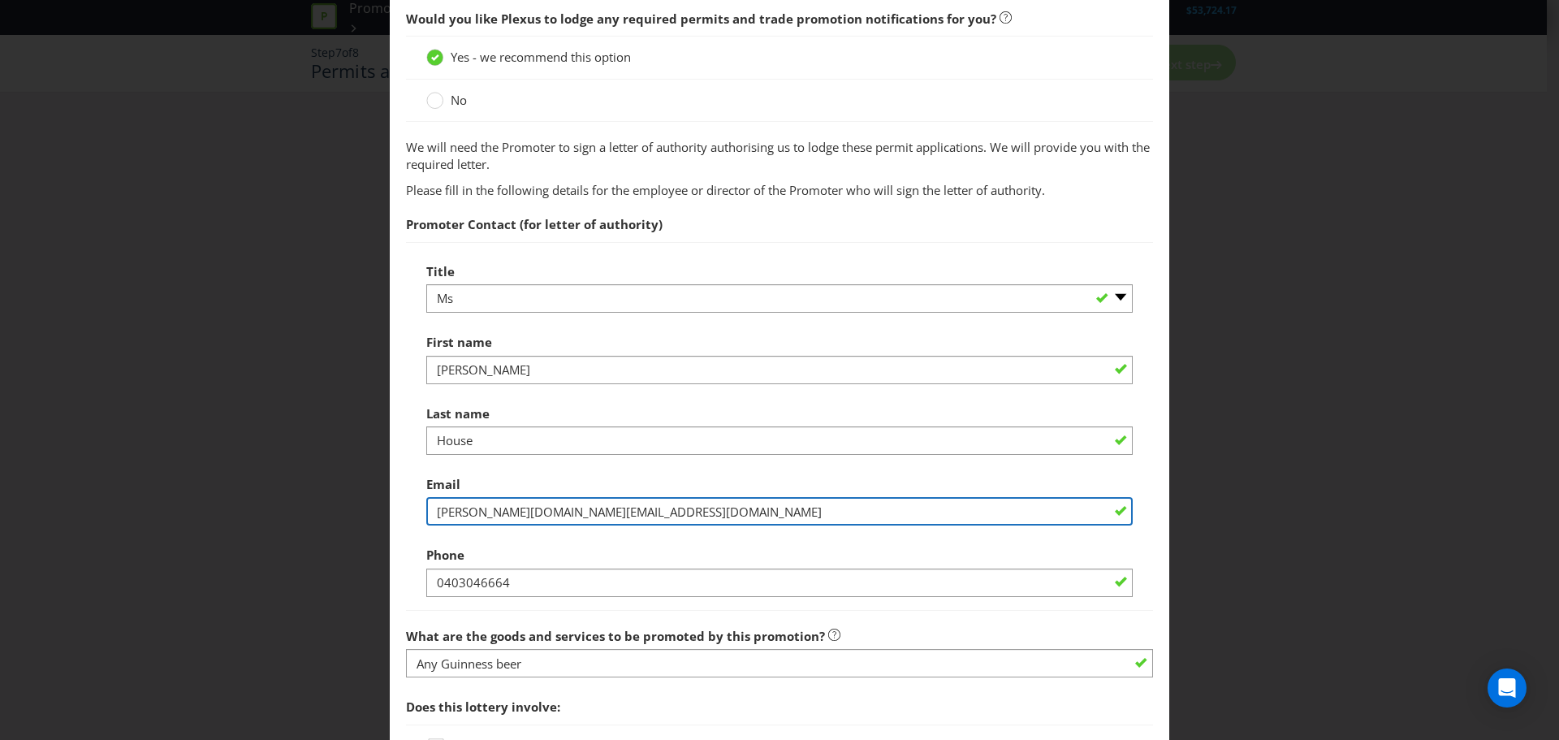
type input "[PERSON_NAME][DOMAIN_NAME][EMAIL_ADDRESS][DOMAIN_NAME]"
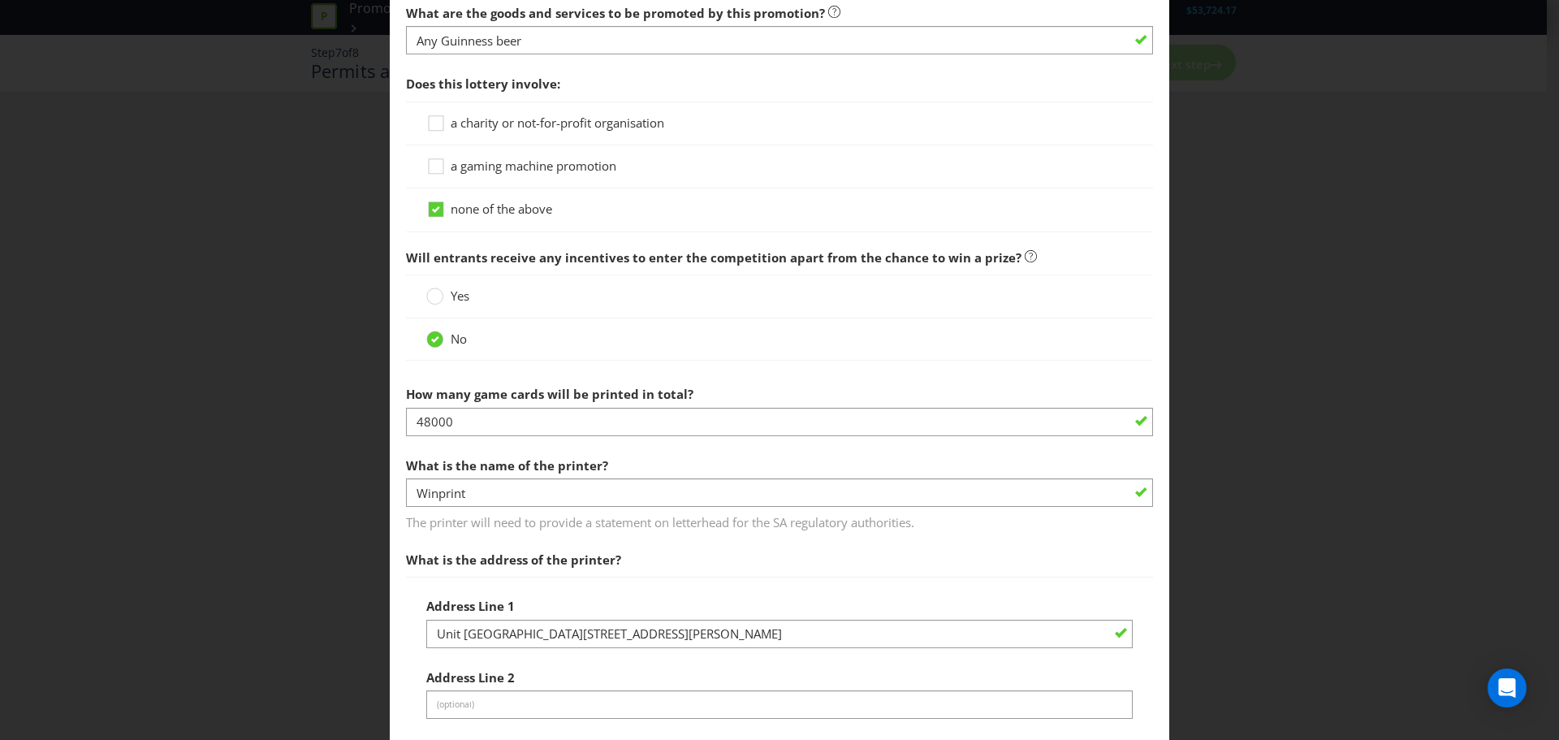
scroll to position [1489, 0]
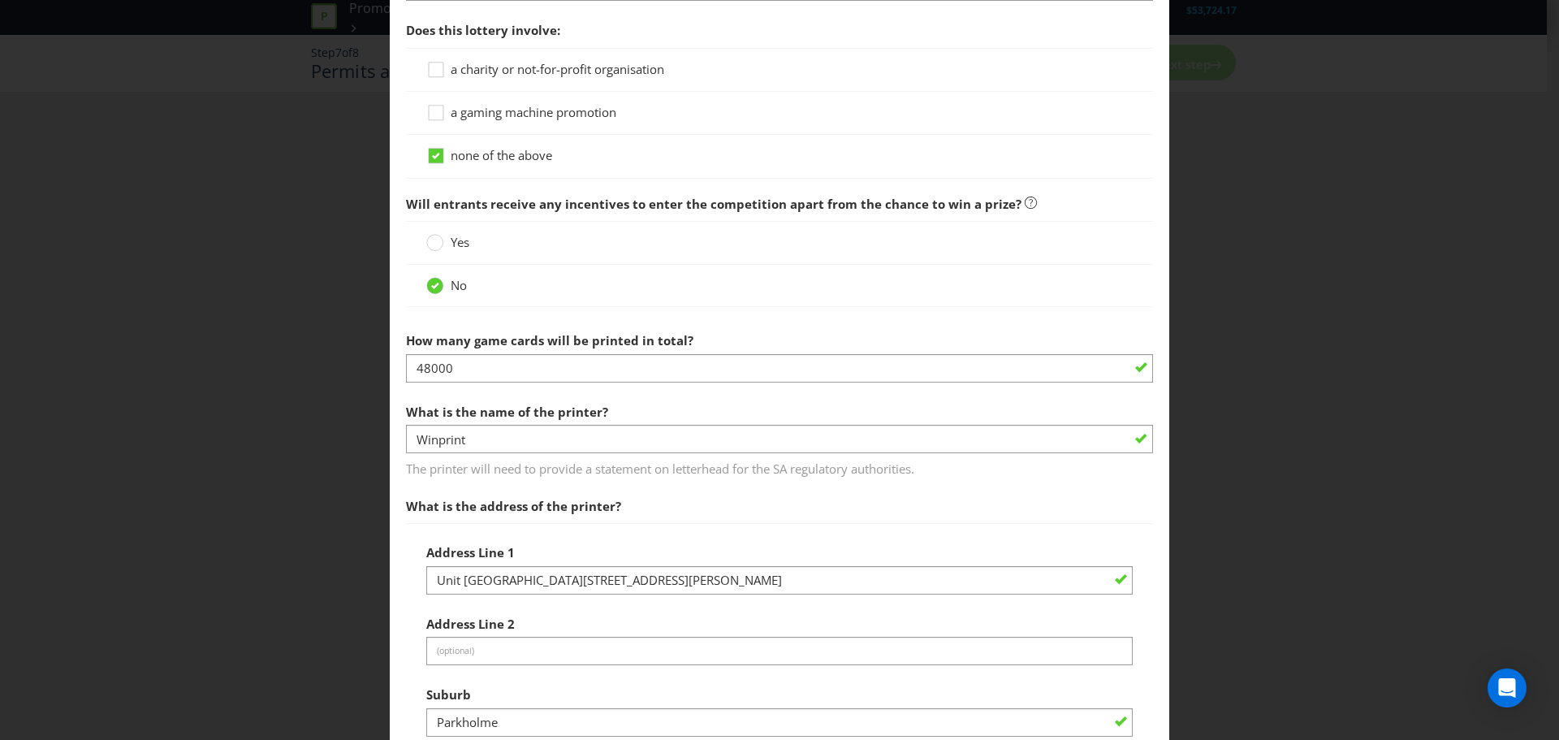
type input "0410797767"
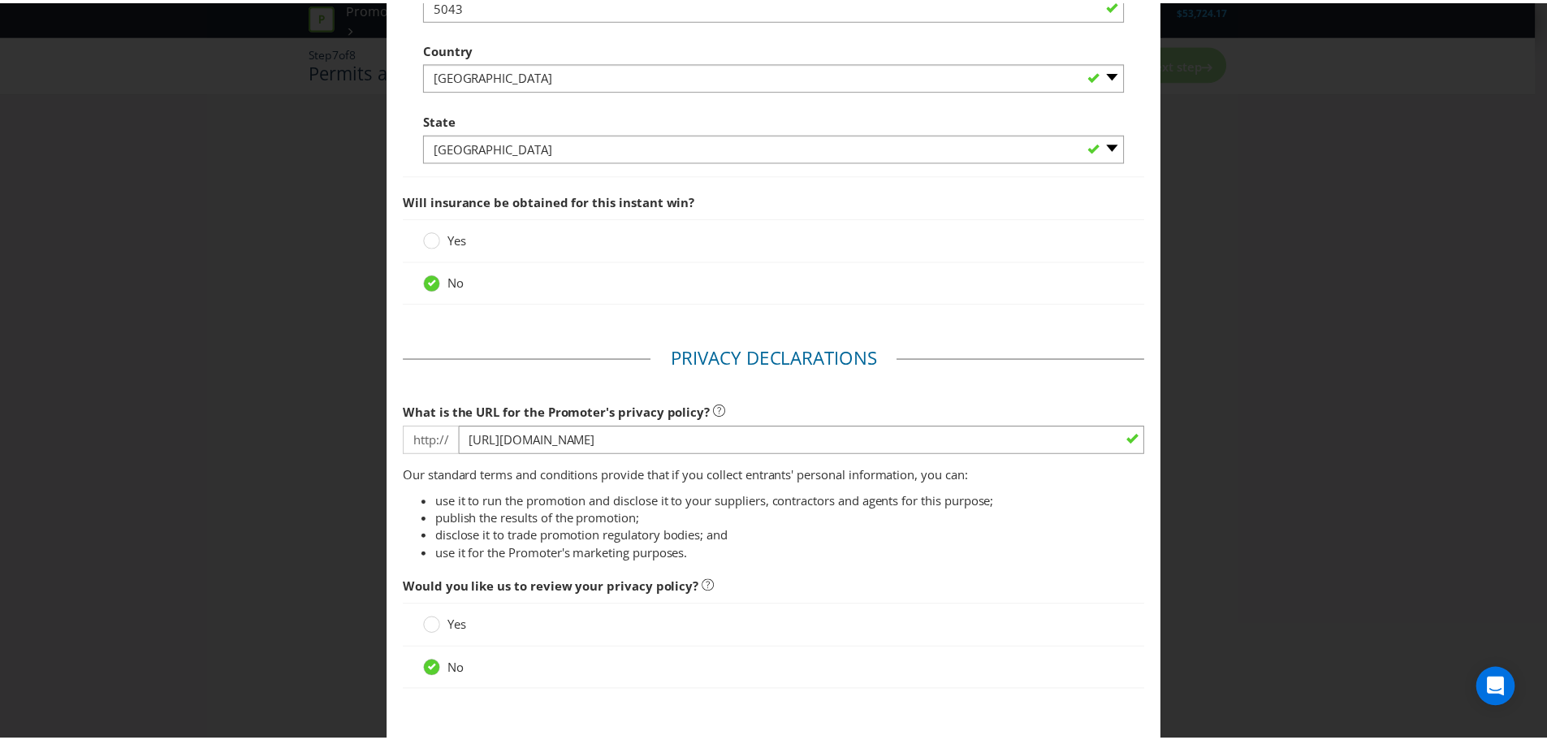
scroll to position [2367, 0]
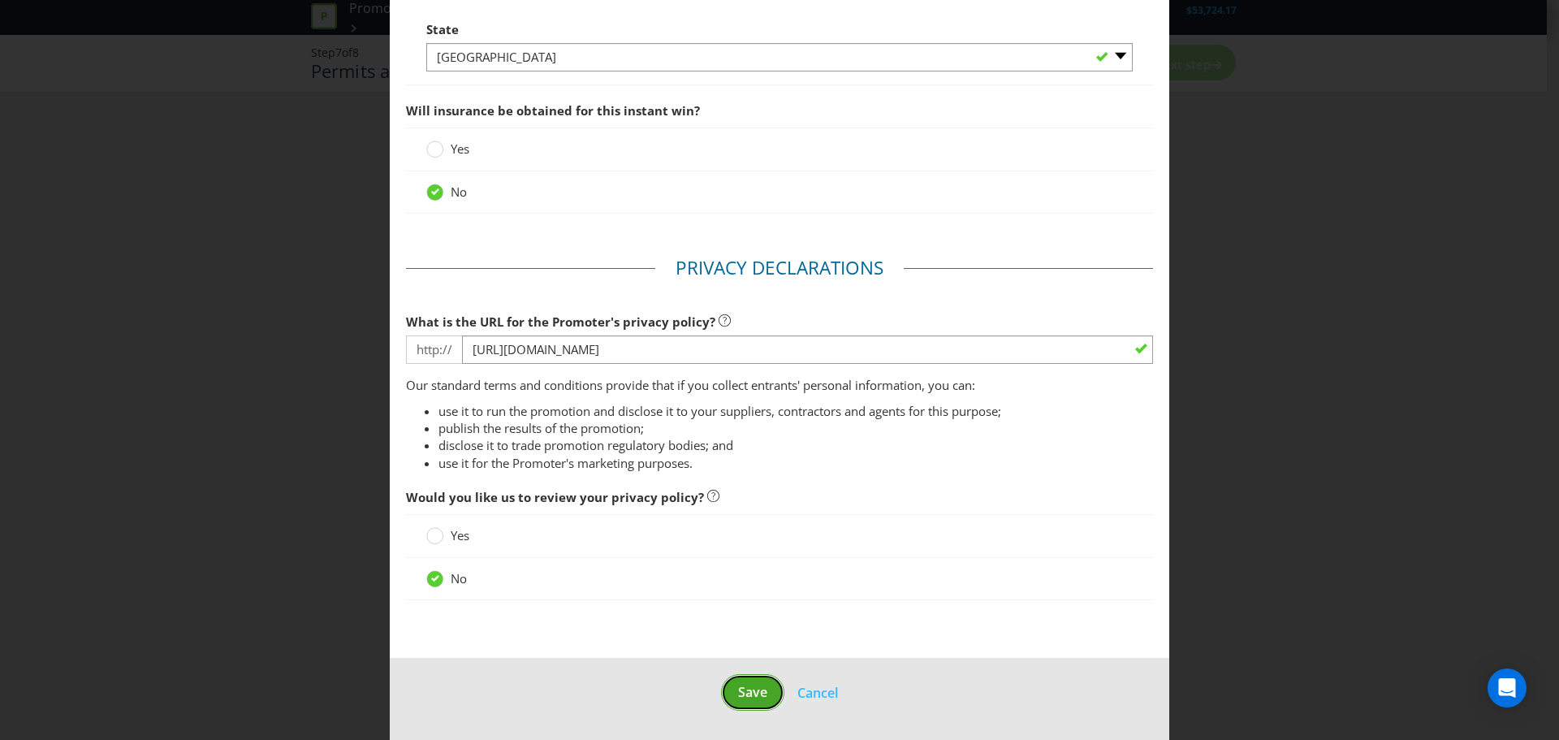
click at [746, 691] on span "Save" at bounding box center [752, 692] width 29 height 18
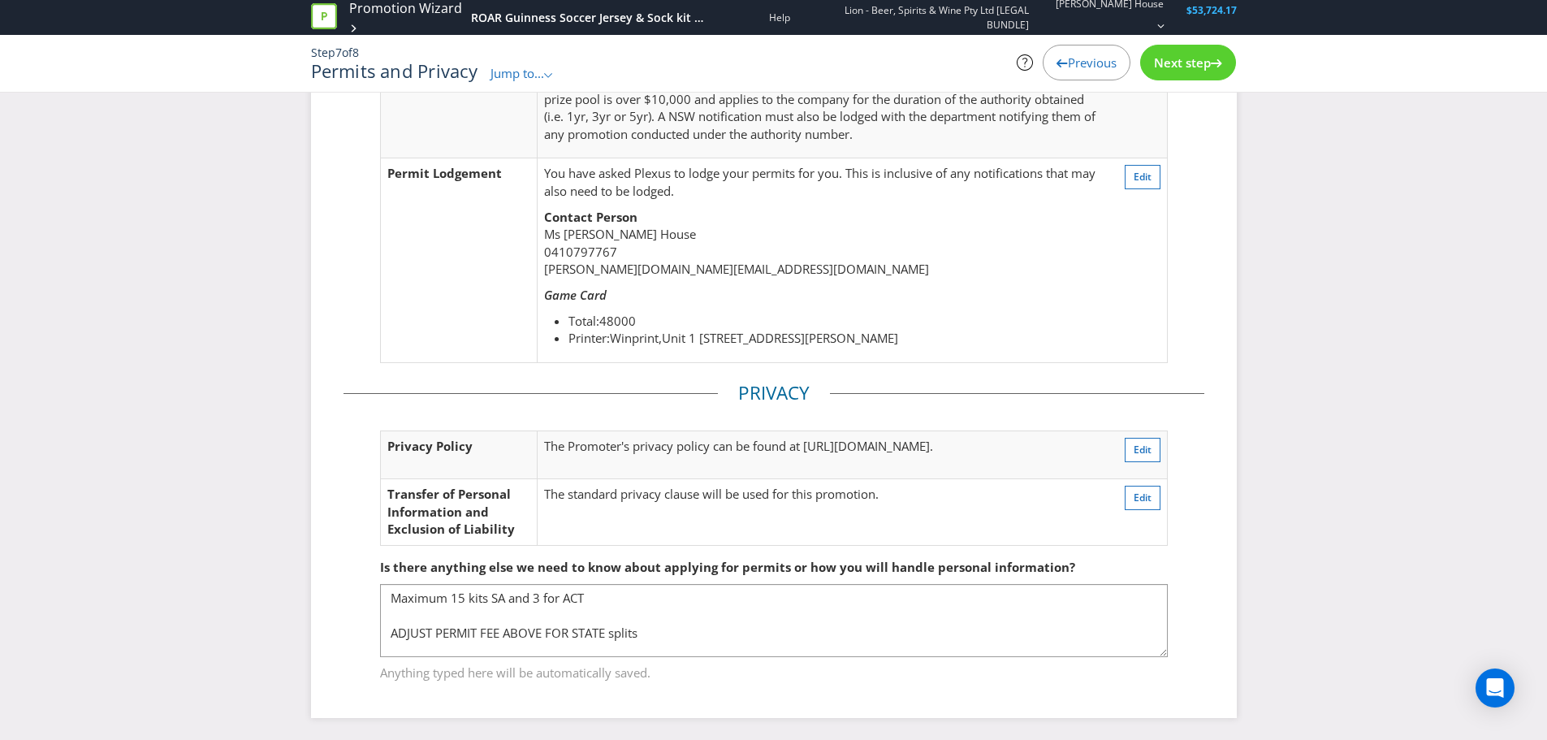
scroll to position [384, 0]
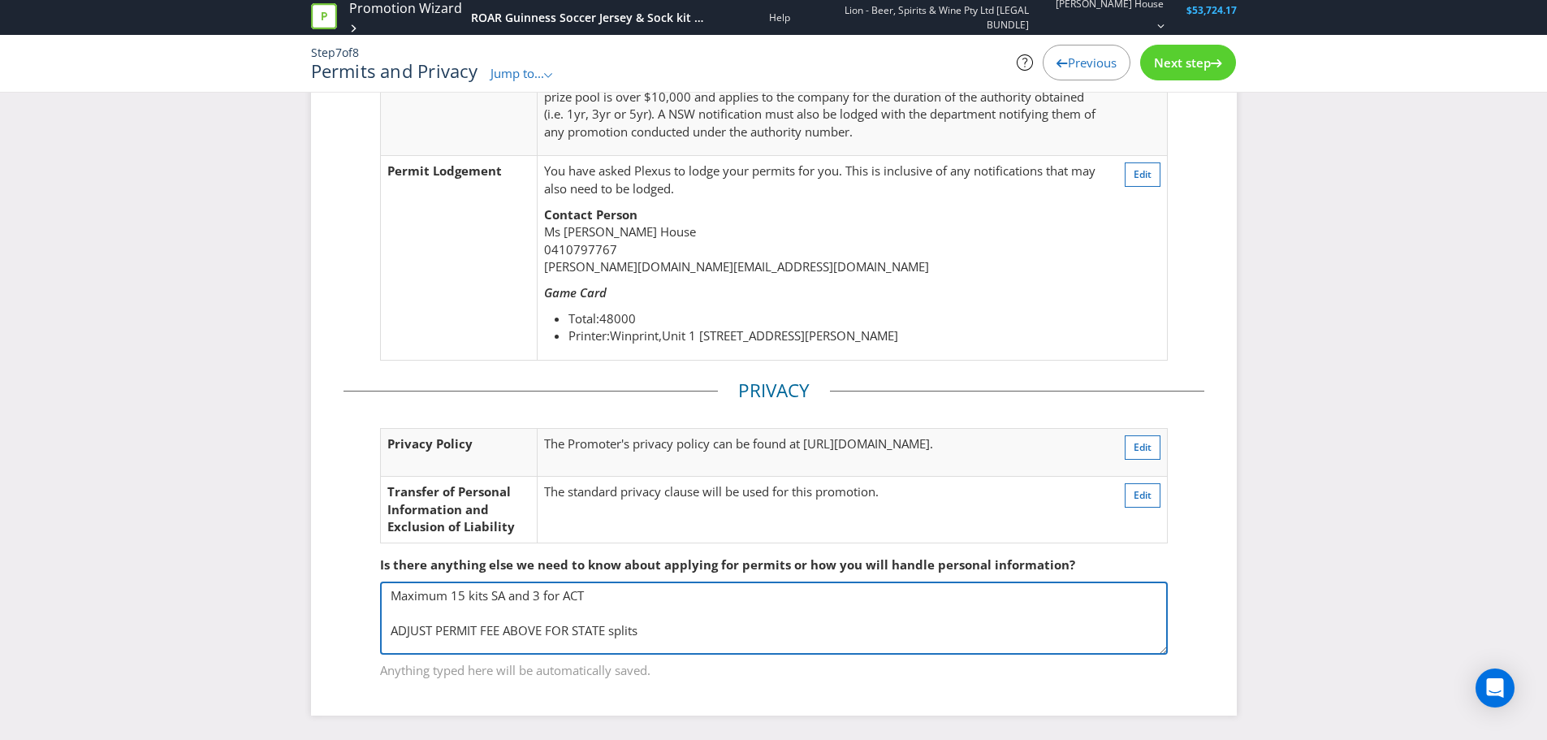
drag, startPoint x: 692, startPoint y: 631, endPoint x: 378, endPoint y: 592, distance: 315.9
click at [378, 592] on fieldset "Is there anything else we need to know about applying for permits or how you wi…" at bounding box center [774, 607] width 861 height 167
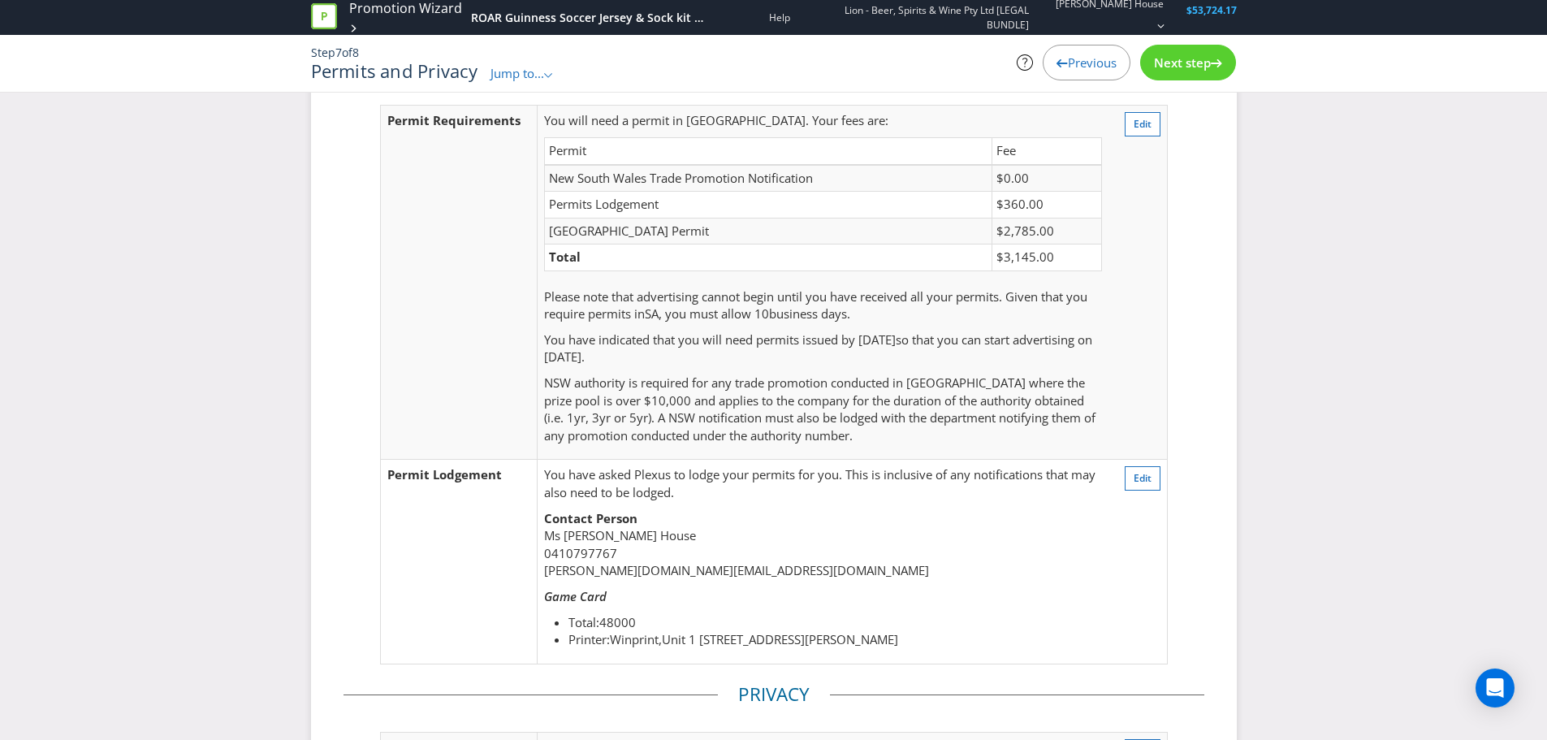
scroll to position [0, 0]
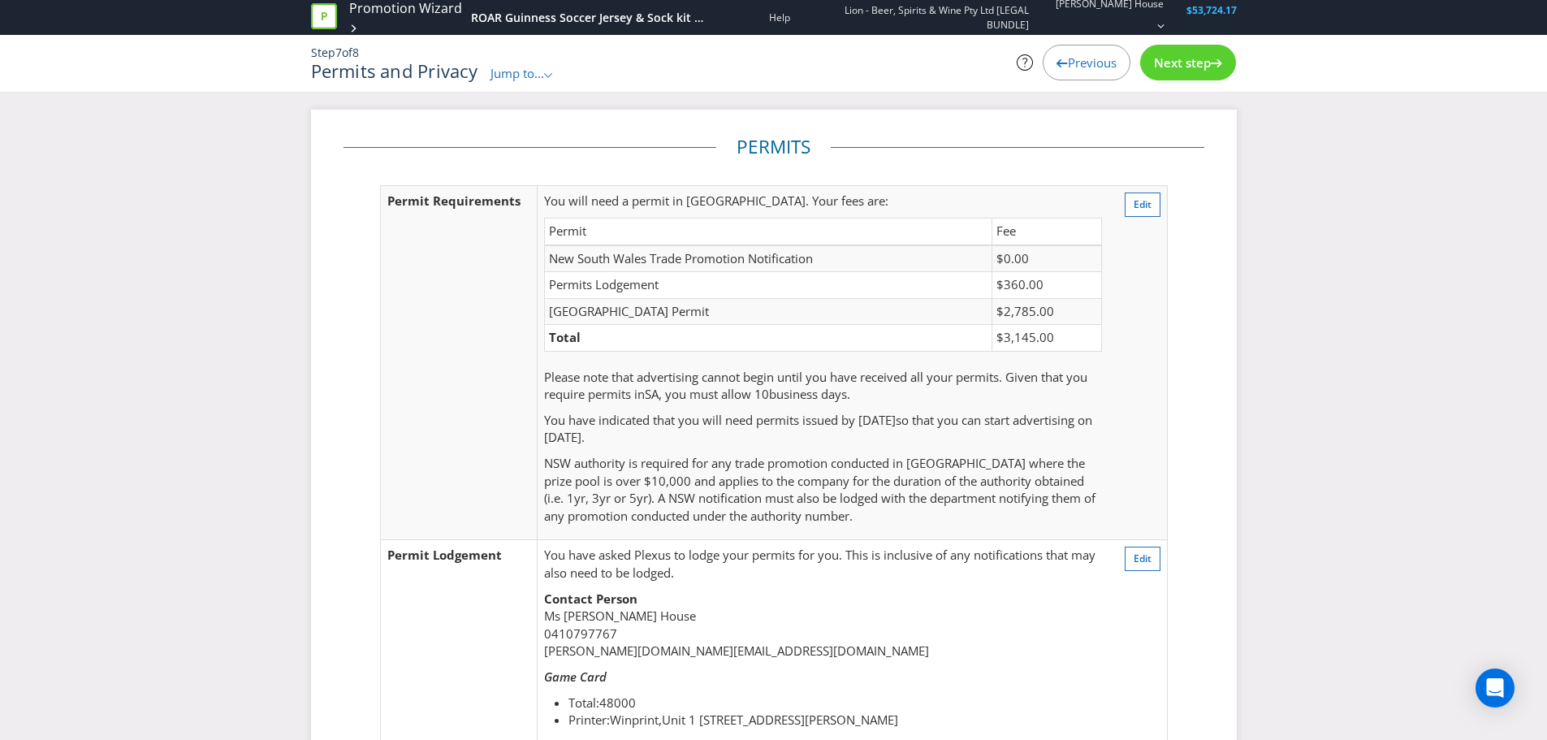
click at [1180, 67] on span "Next step" at bounding box center [1182, 62] width 57 height 16
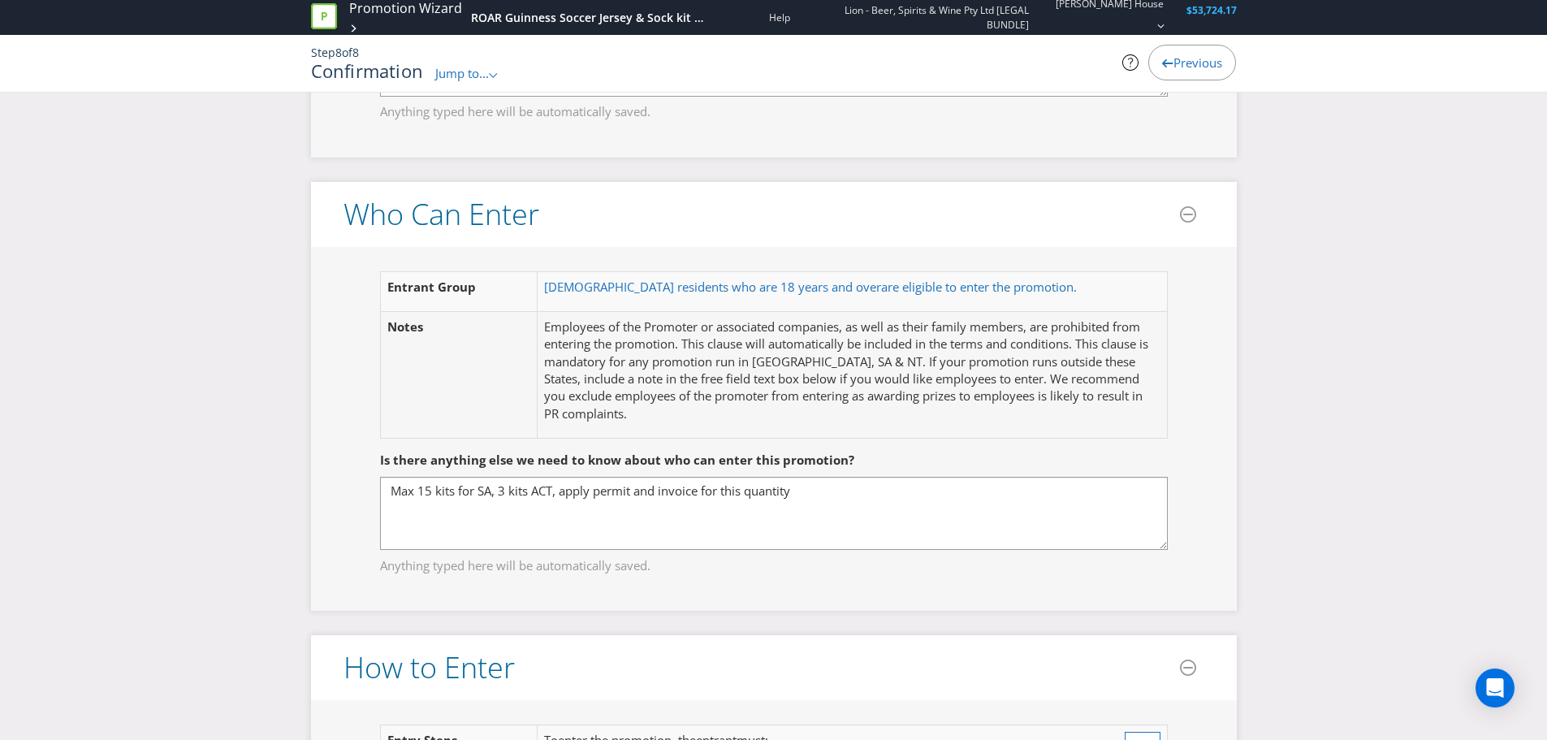
scroll to position [948, 0]
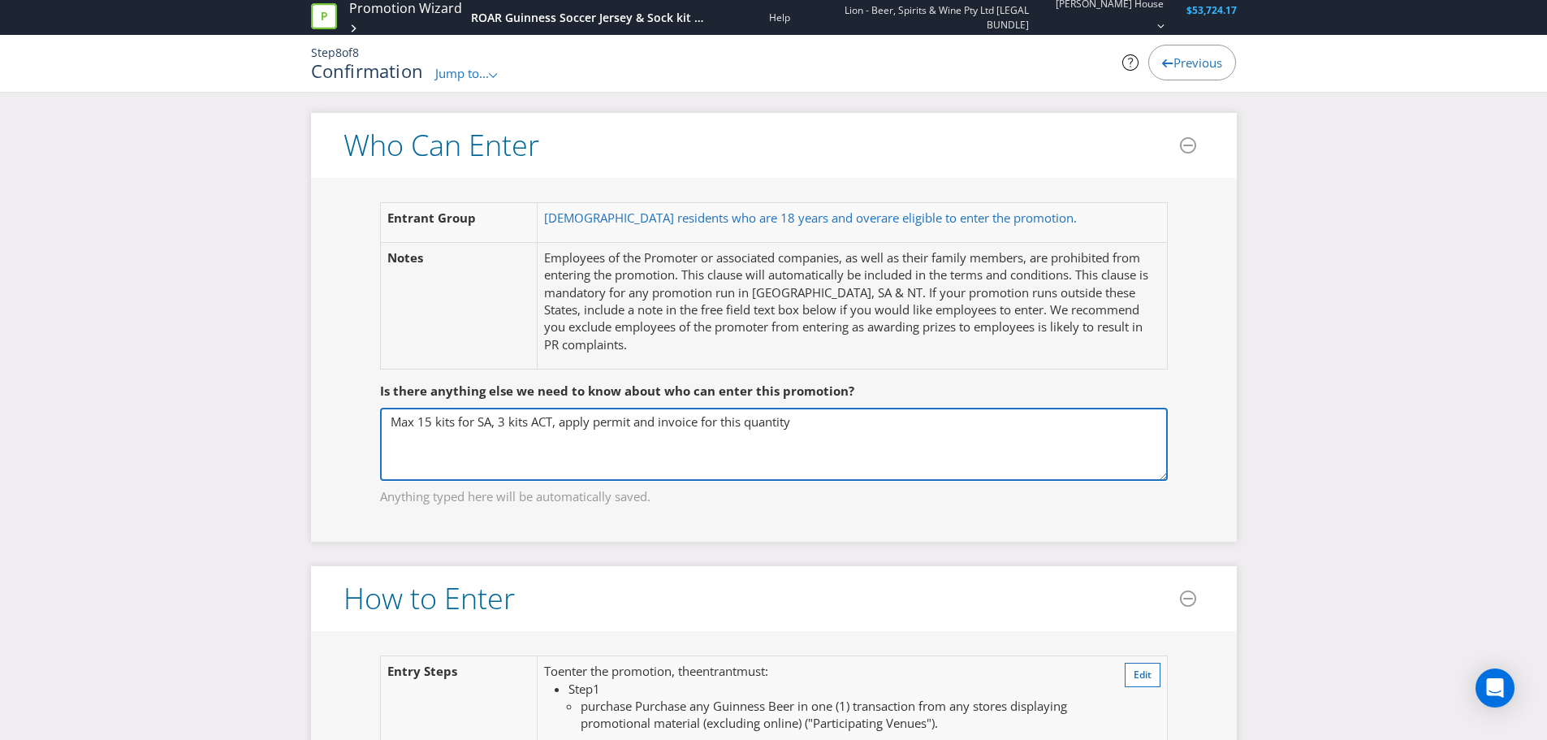
drag, startPoint x: 818, startPoint y: 417, endPoint x: 306, endPoint y: 438, distance: 512.1
click at [313, 436] on div "Entrant Group [DEMOGRAPHIC_DATA] residents who are 18 years and over are eligib…" at bounding box center [774, 360] width 926 height 364
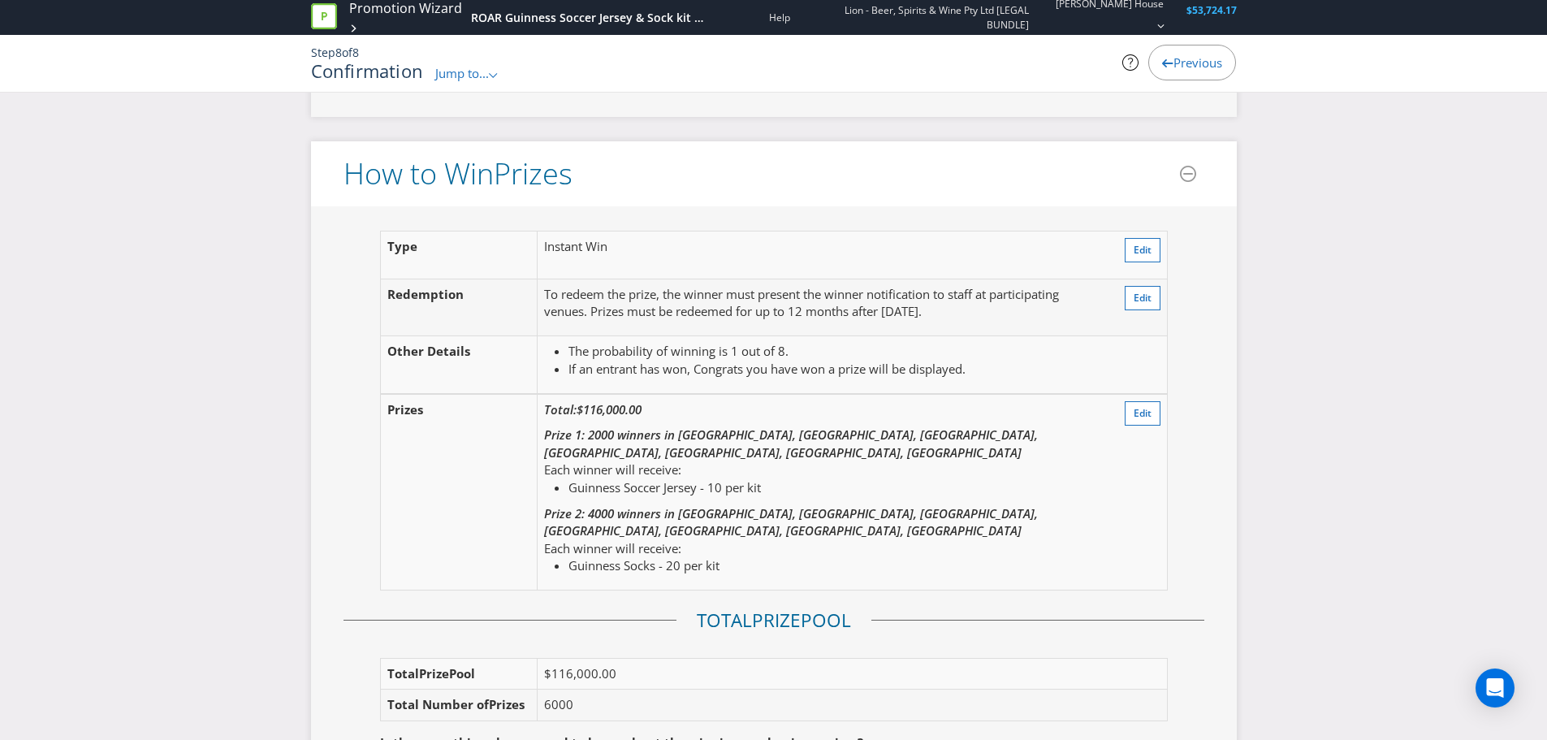
scroll to position [1895, 0]
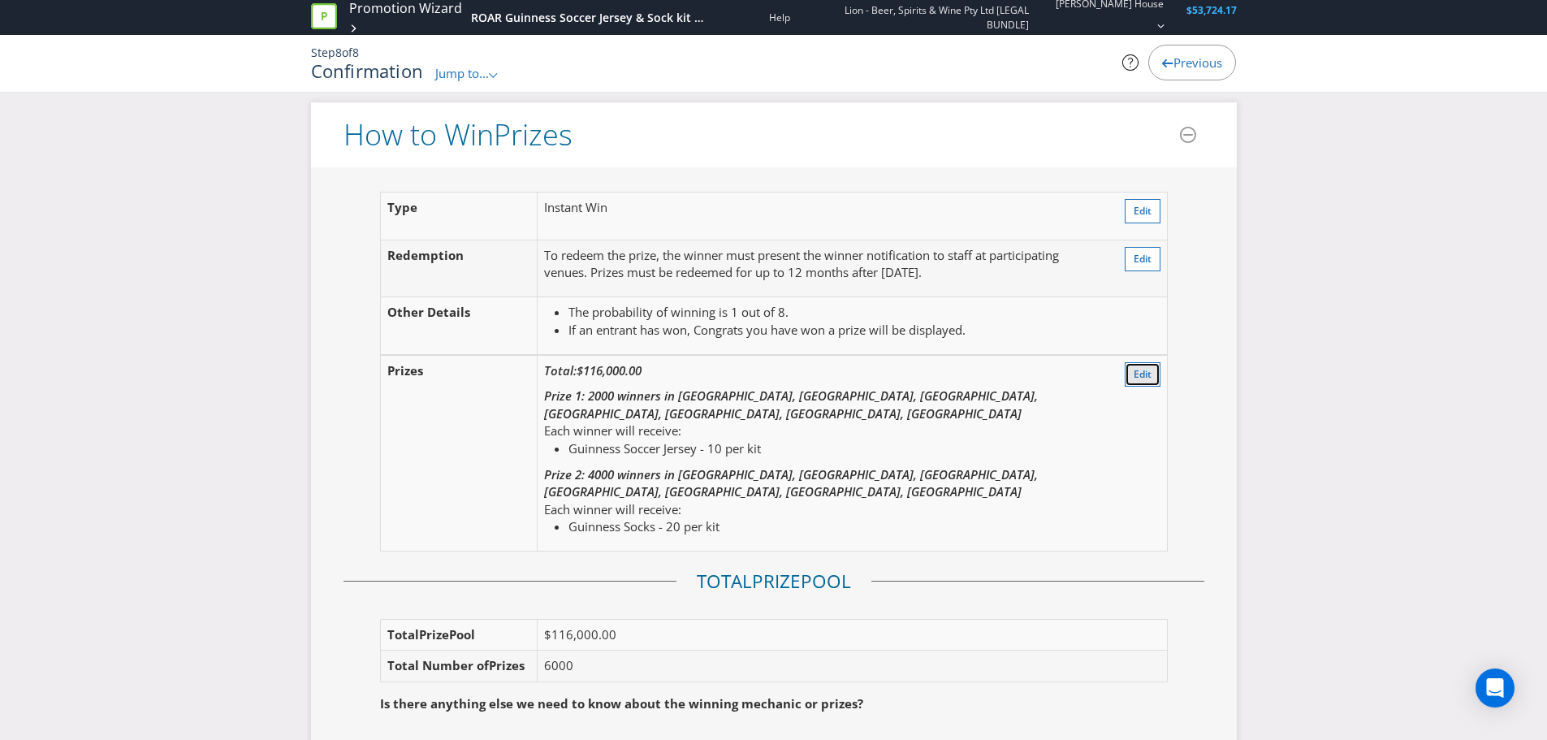
click at [1146, 374] on span "Edit" at bounding box center [1143, 374] width 18 height 14
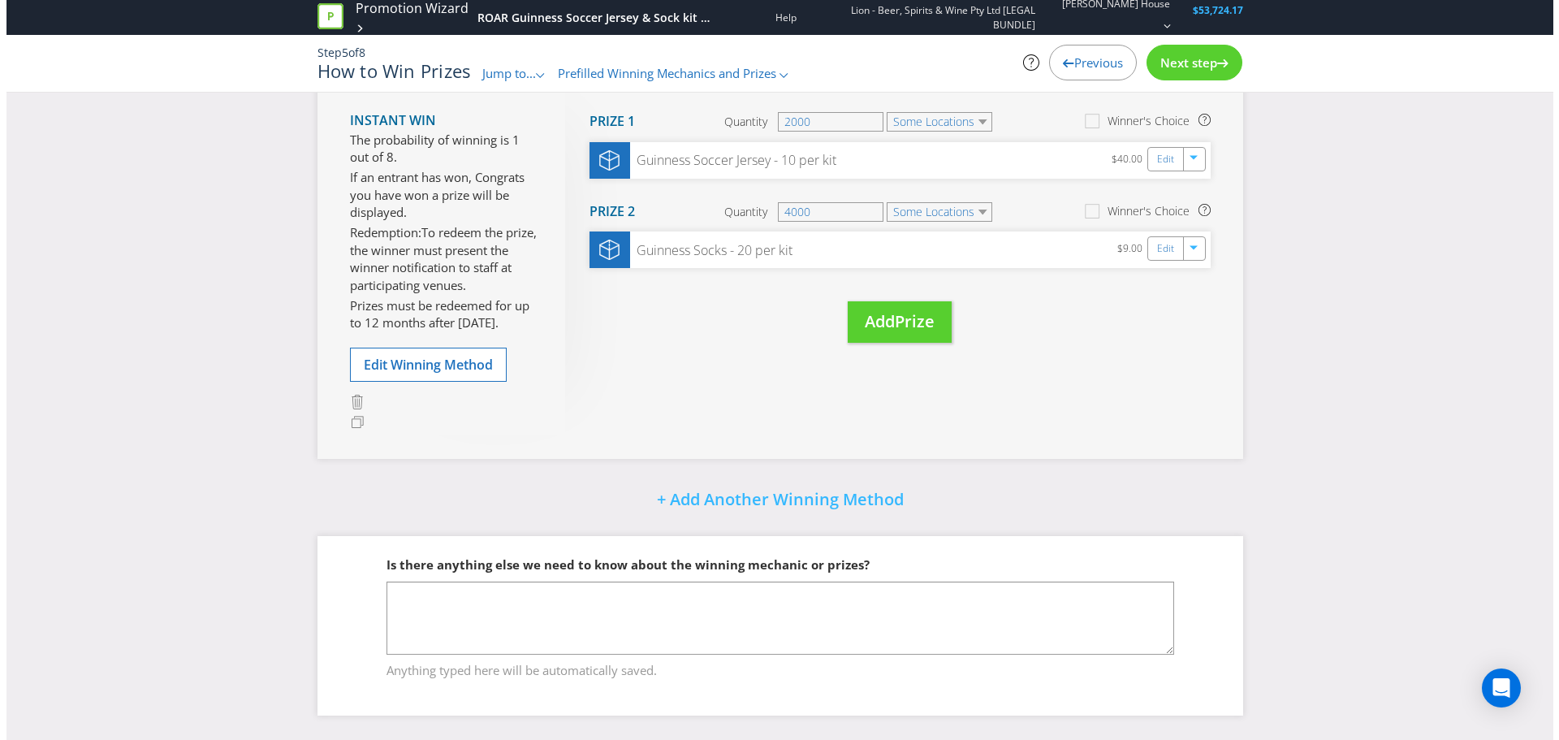
scroll to position [101, 0]
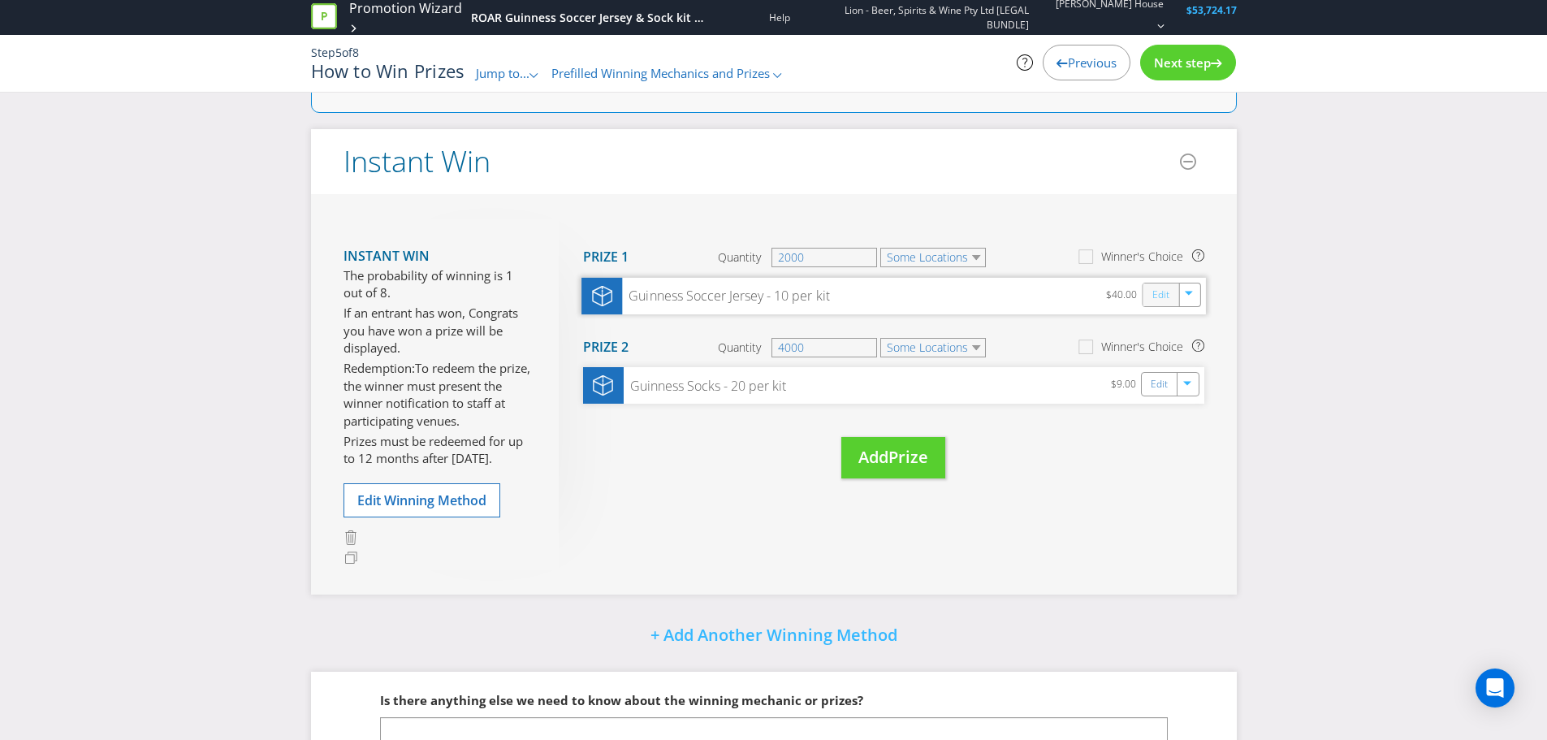
click at [1162, 297] on link "Edit" at bounding box center [1160, 294] width 17 height 19
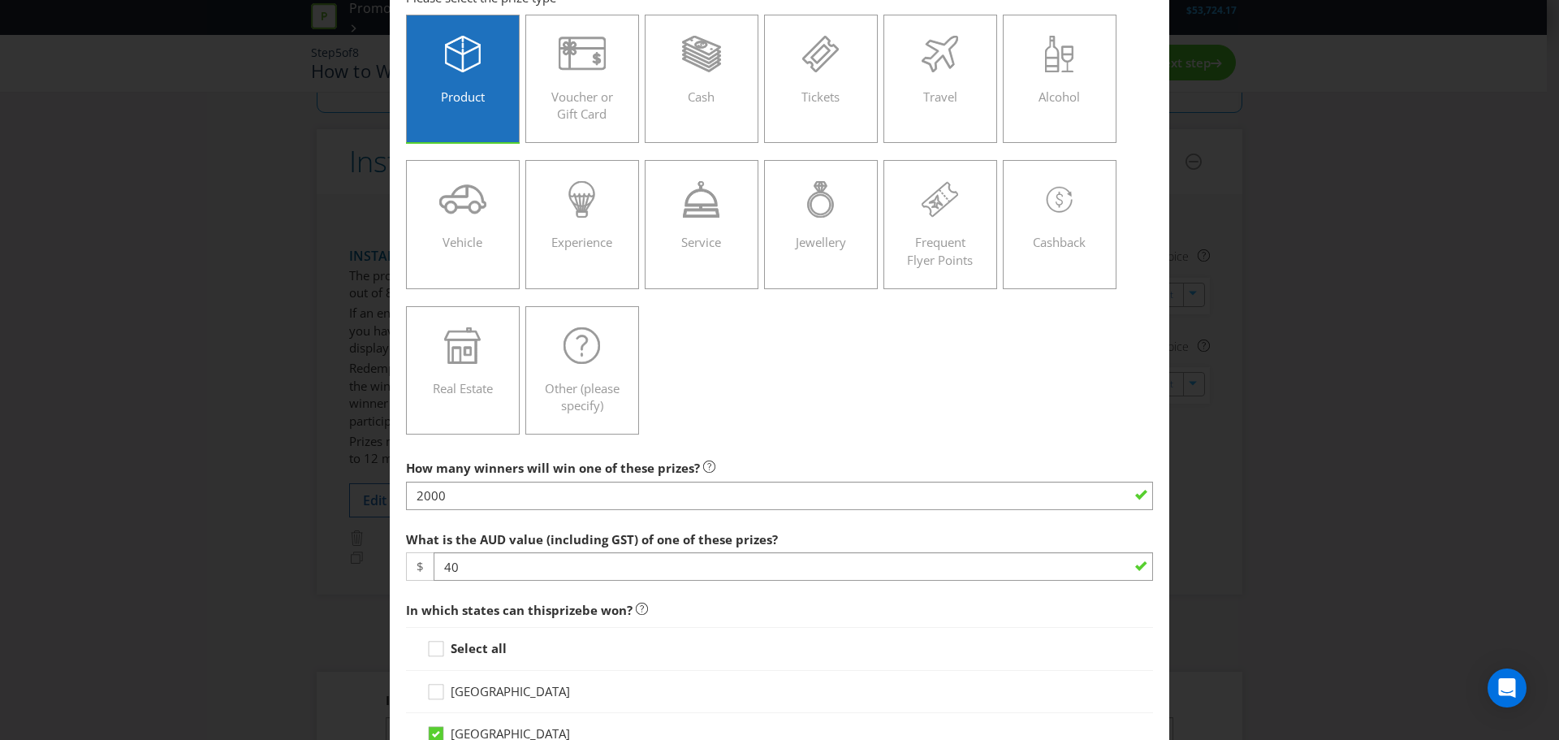
scroll to position [136, 0]
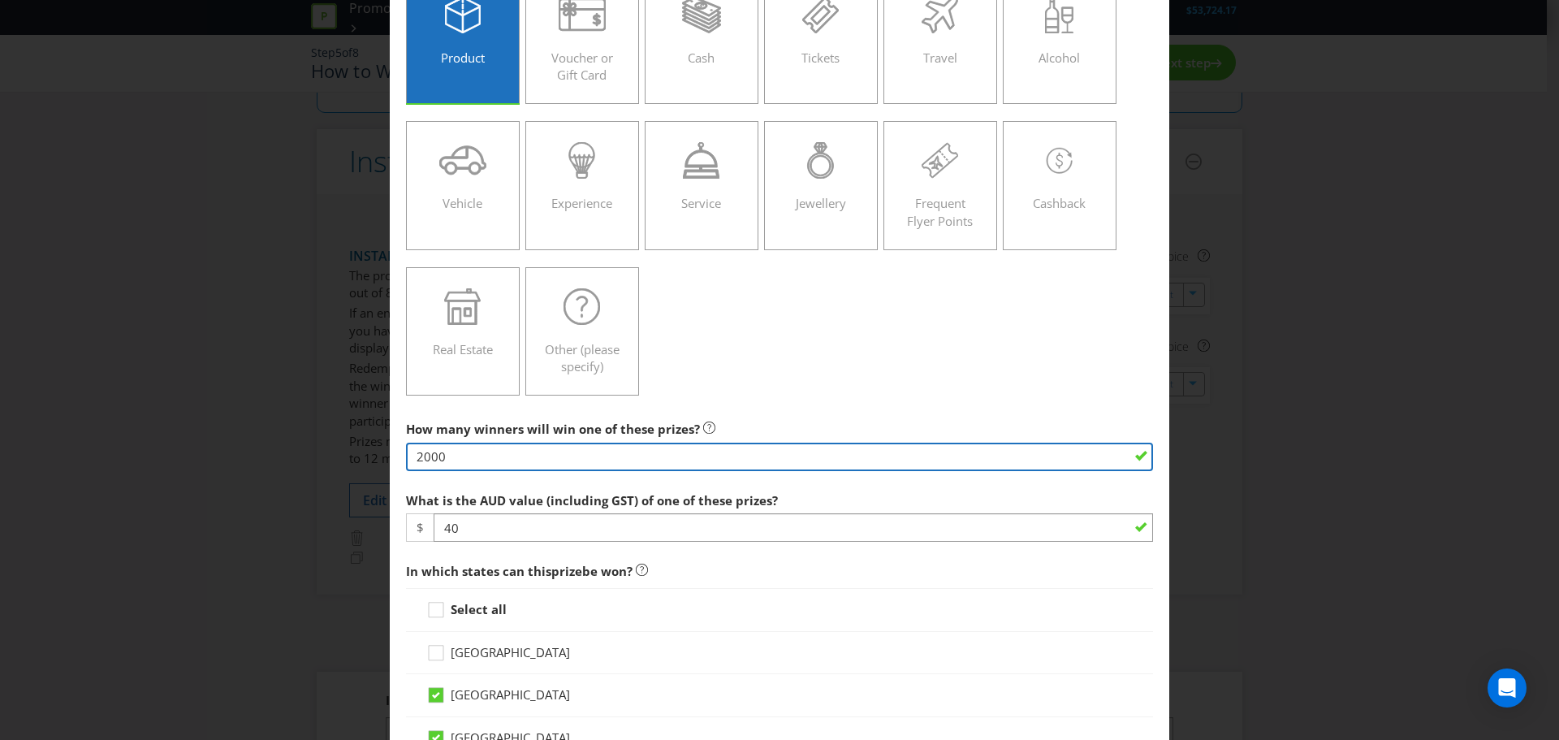
click at [478, 452] on input "2000" at bounding box center [779, 457] width 747 height 28
drag, startPoint x: 488, startPoint y: 449, endPoint x: 240, endPoint y: 436, distance: 248.9
click at [240, 436] on div "Edit Prize [GEOGRAPHIC_DATA] [GEOGRAPHIC_DATA] [GEOGRAPHIC_DATA] [GEOGRAPHIC_DA…" at bounding box center [779, 370] width 1559 height 740
type input "6000"
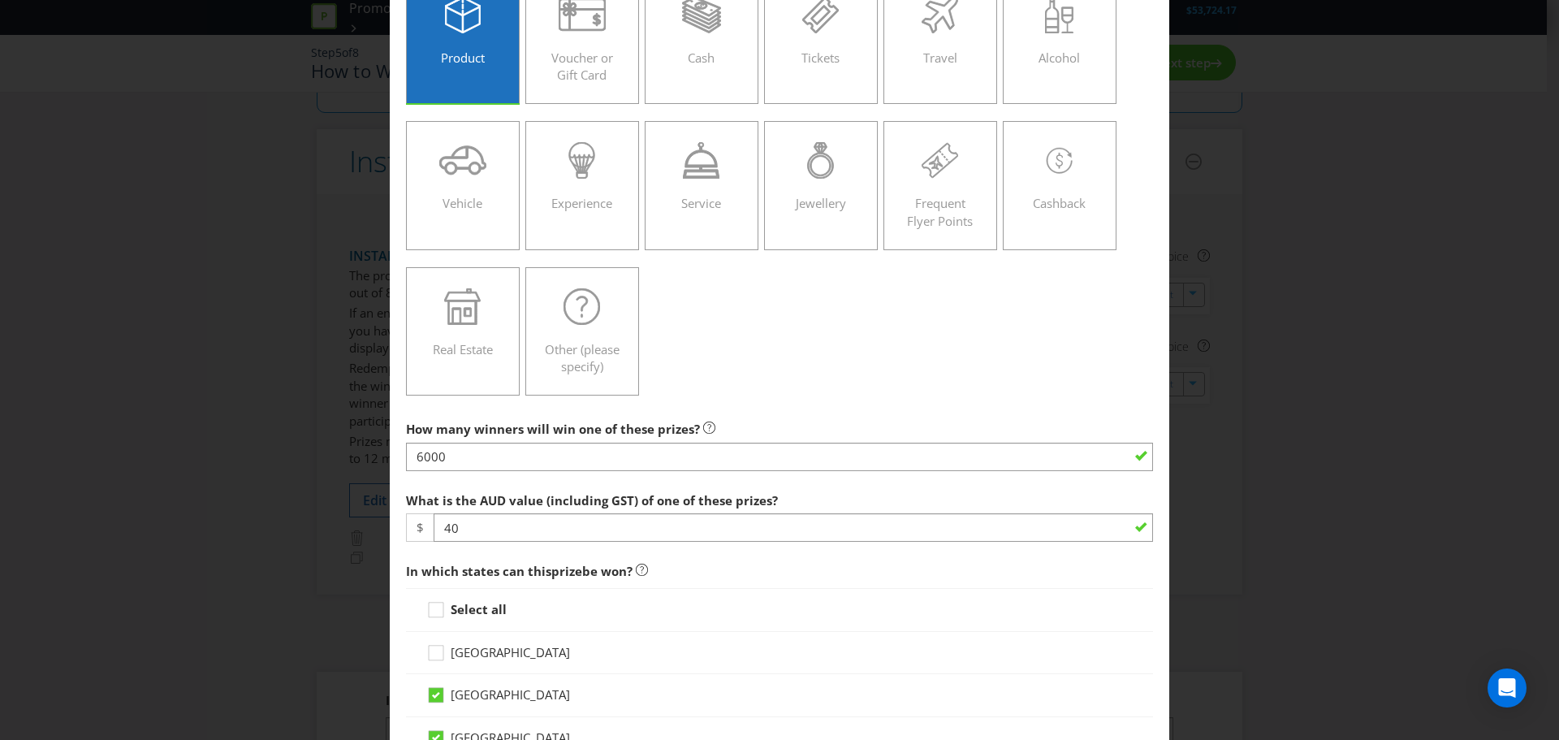
click at [489, 602] on strong "Select all" at bounding box center [479, 609] width 56 height 16
click at [0, 0] on input "Select all" at bounding box center [0, 0] width 0 height 0
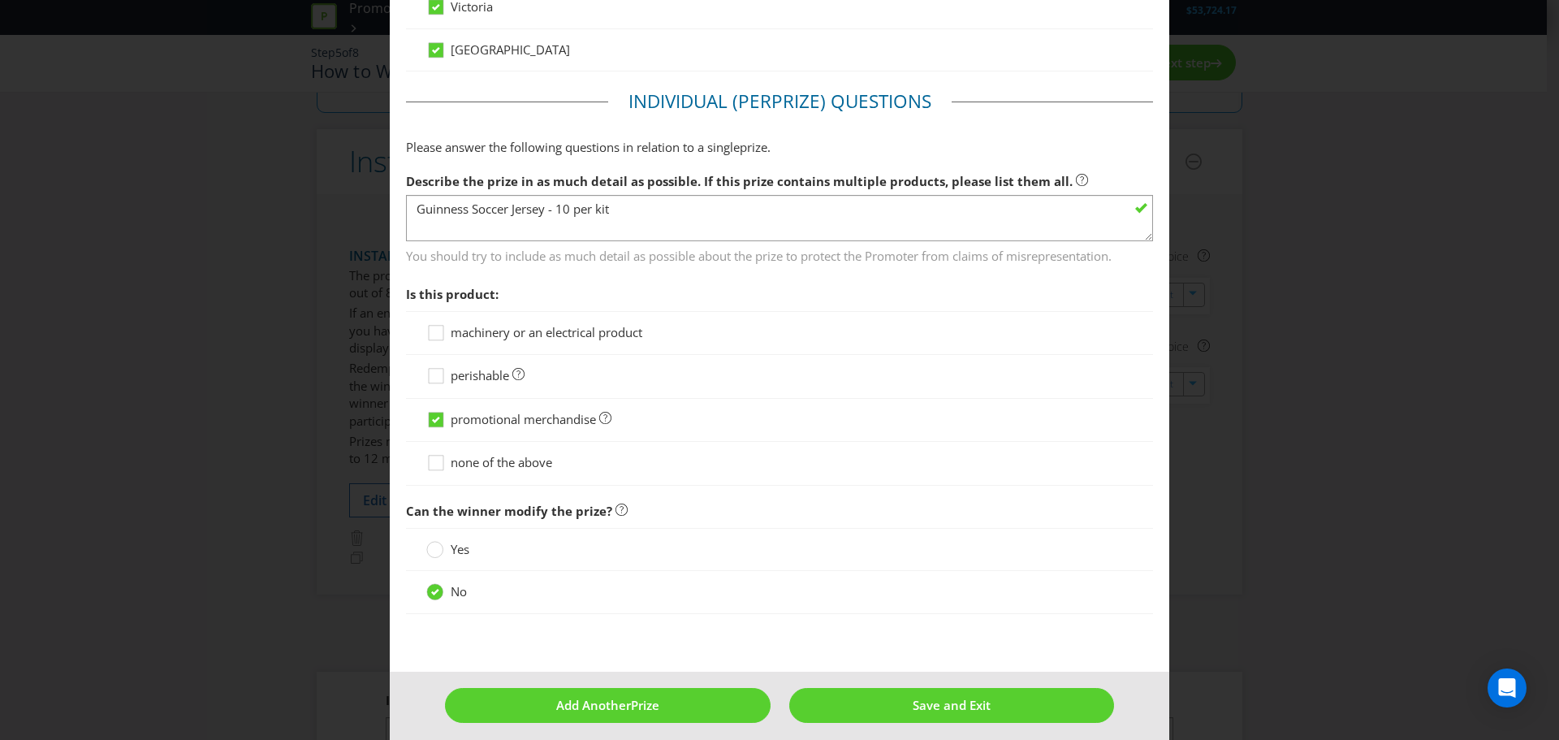
scroll to position [1048, 0]
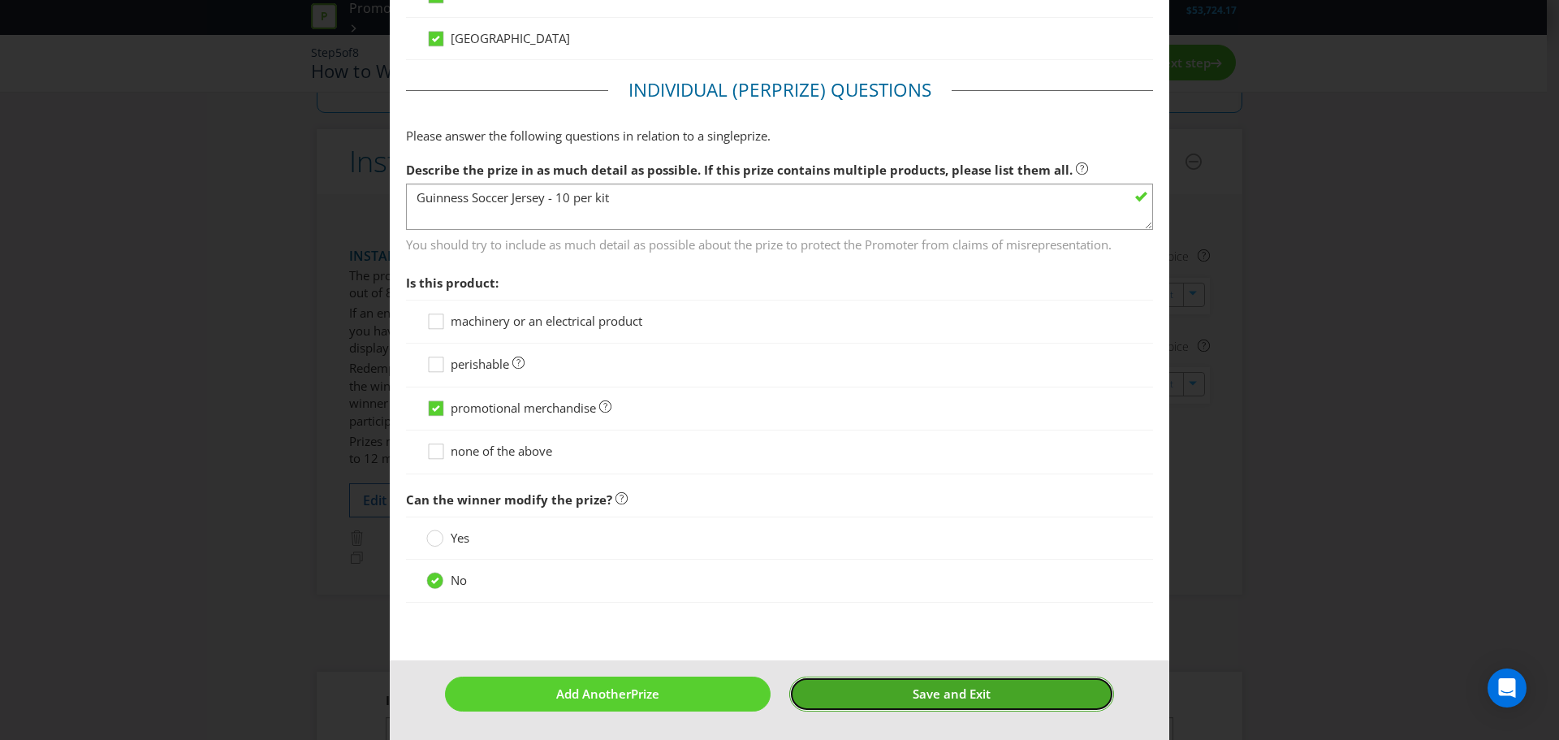
click at [962, 696] on span "Save and Exit" at bounding box center [952, 693] width 78 height 16
type input "6000"
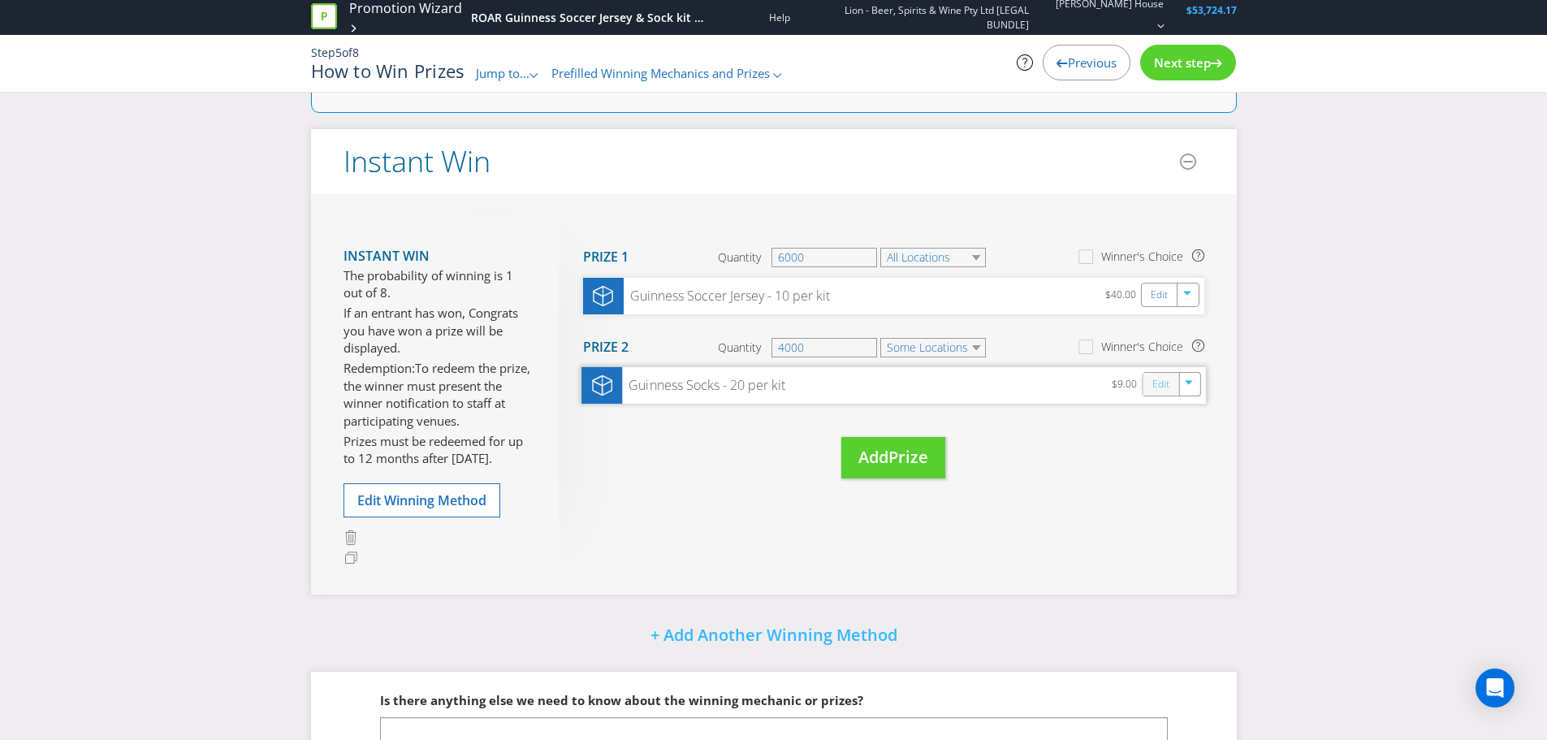
click at [1163, 389] on link "Edit" at bounding box center [1160, 384] width 17 height 19
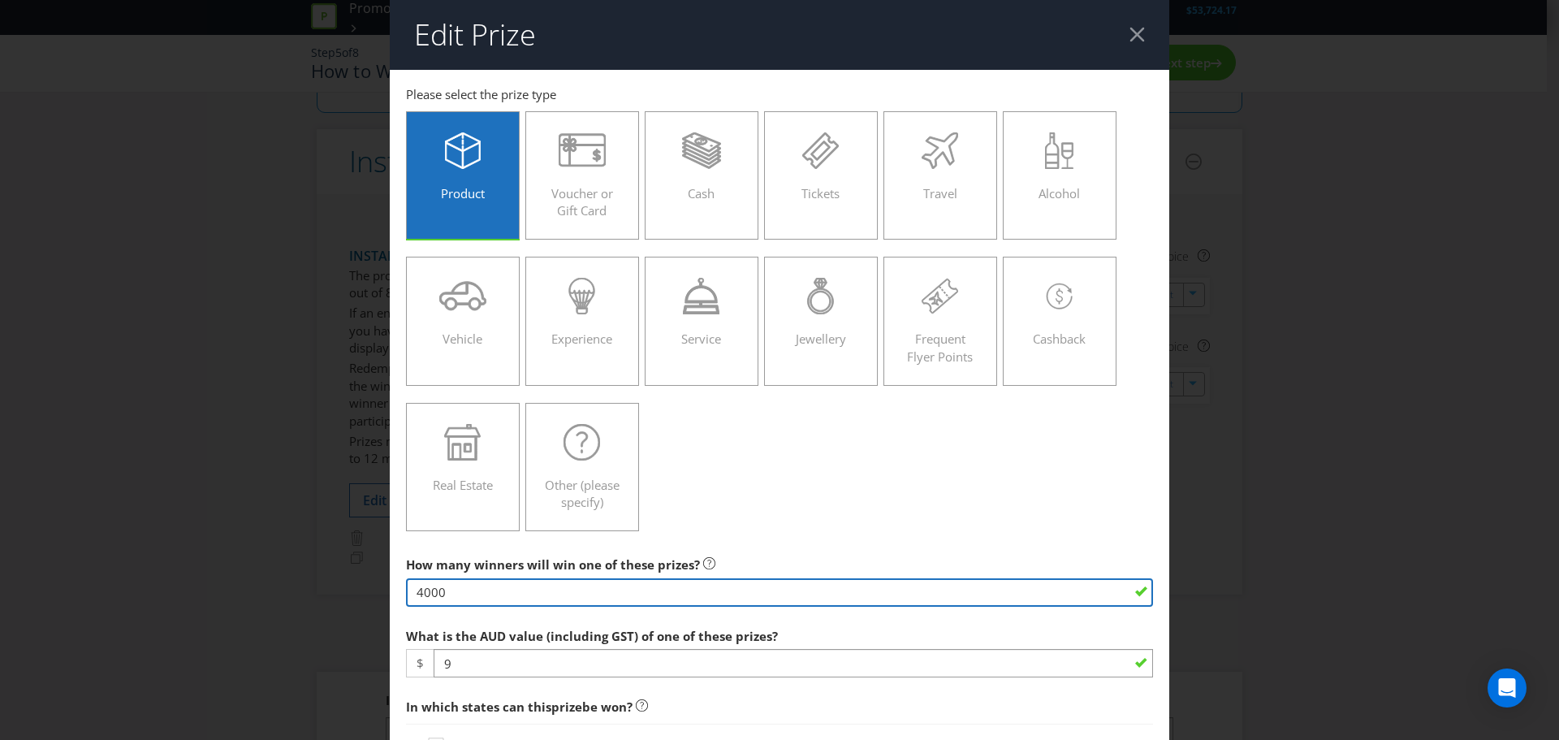
drag, startPoint x: 428, startPoint y: 590, endPoint x: 324, endPoint y: 586, distance: 104.0
click at [324, 586] on div "Edit Prize [GEOGRAPHIC_DATA] [GEOGRAPHIC_DATA] [GEOGRAPHIC_DATA] [GEOGRAPHIC_DA…" at bounding box center [779, 370] width 1559 height 740
type input "12000"
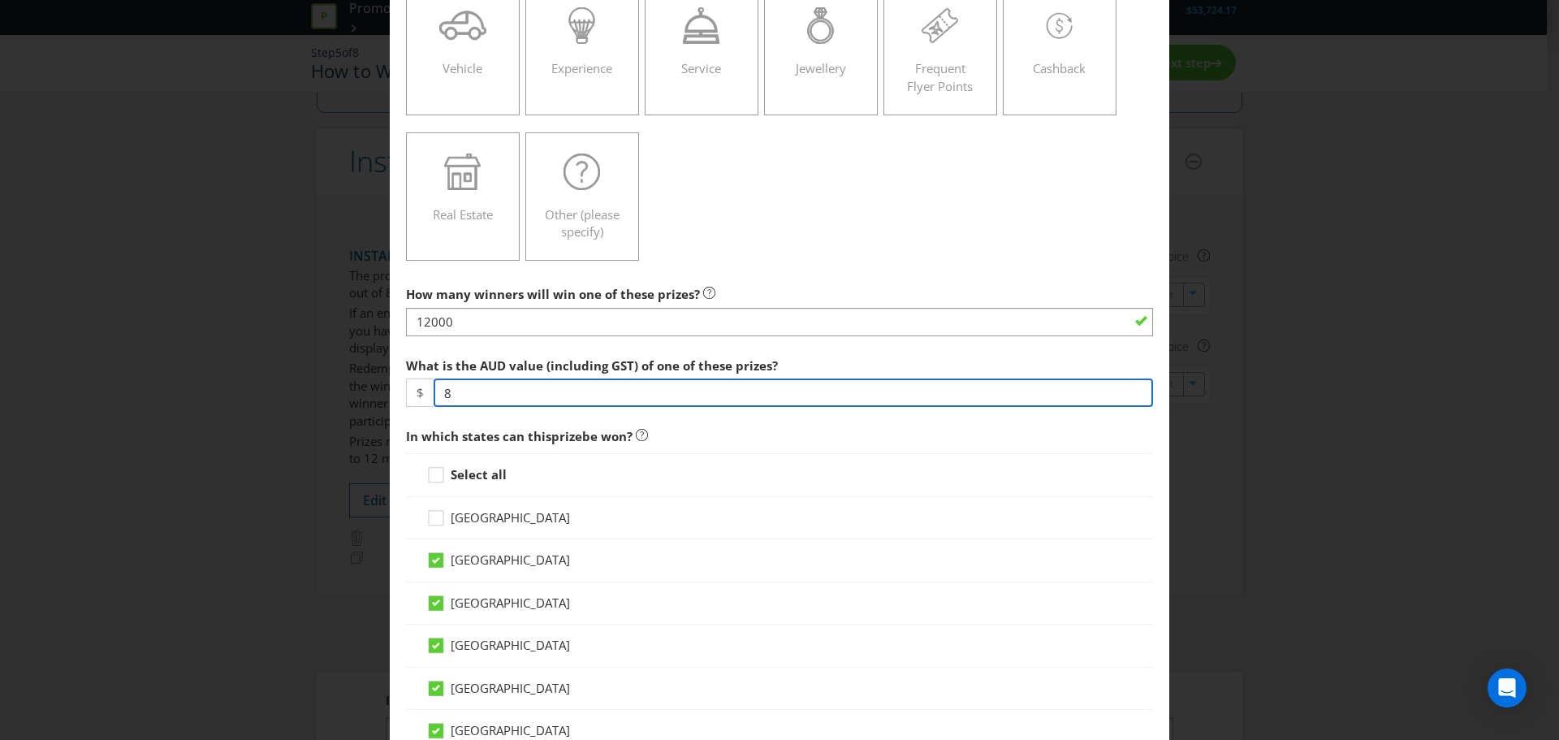
scroll to position [542, 0]
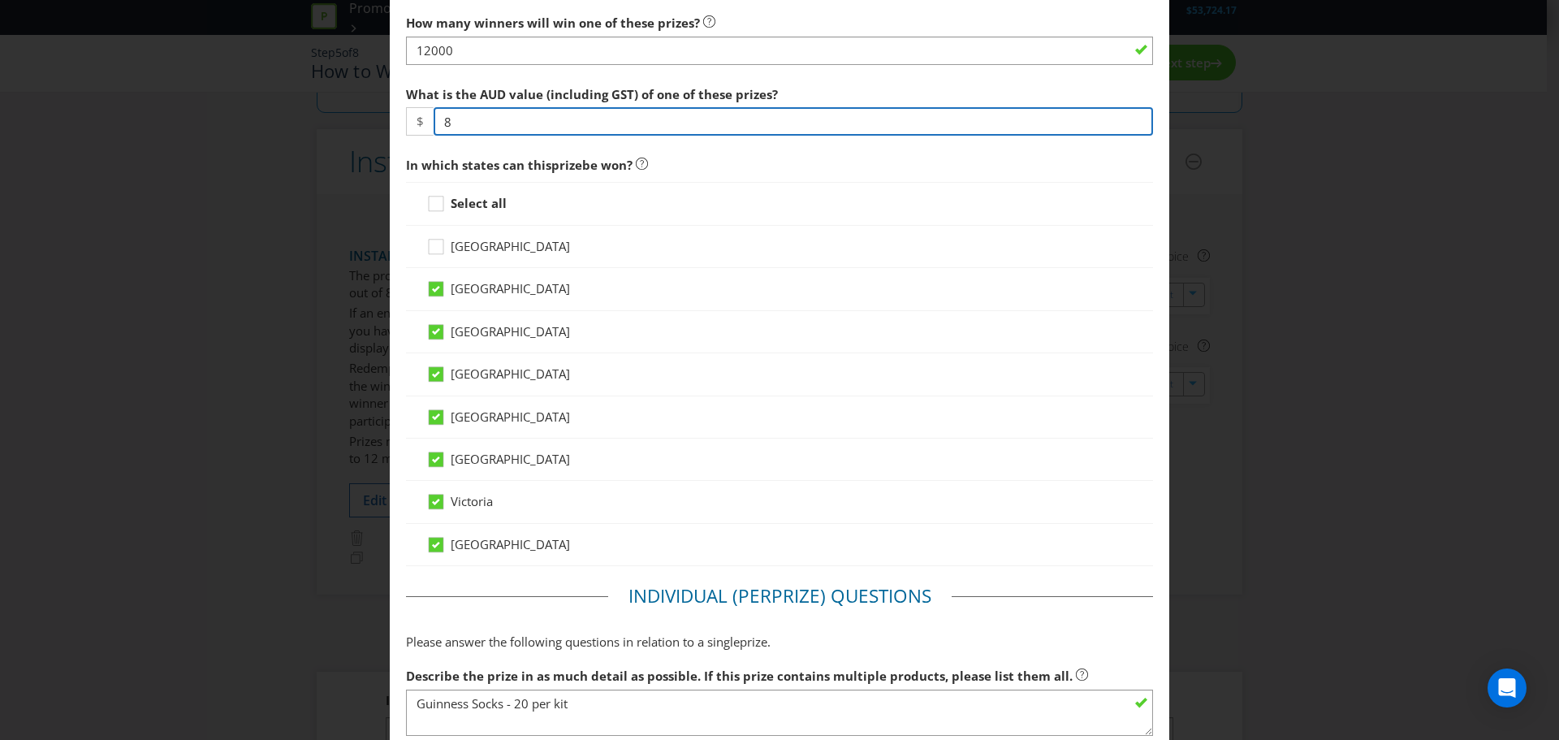
type input "8"
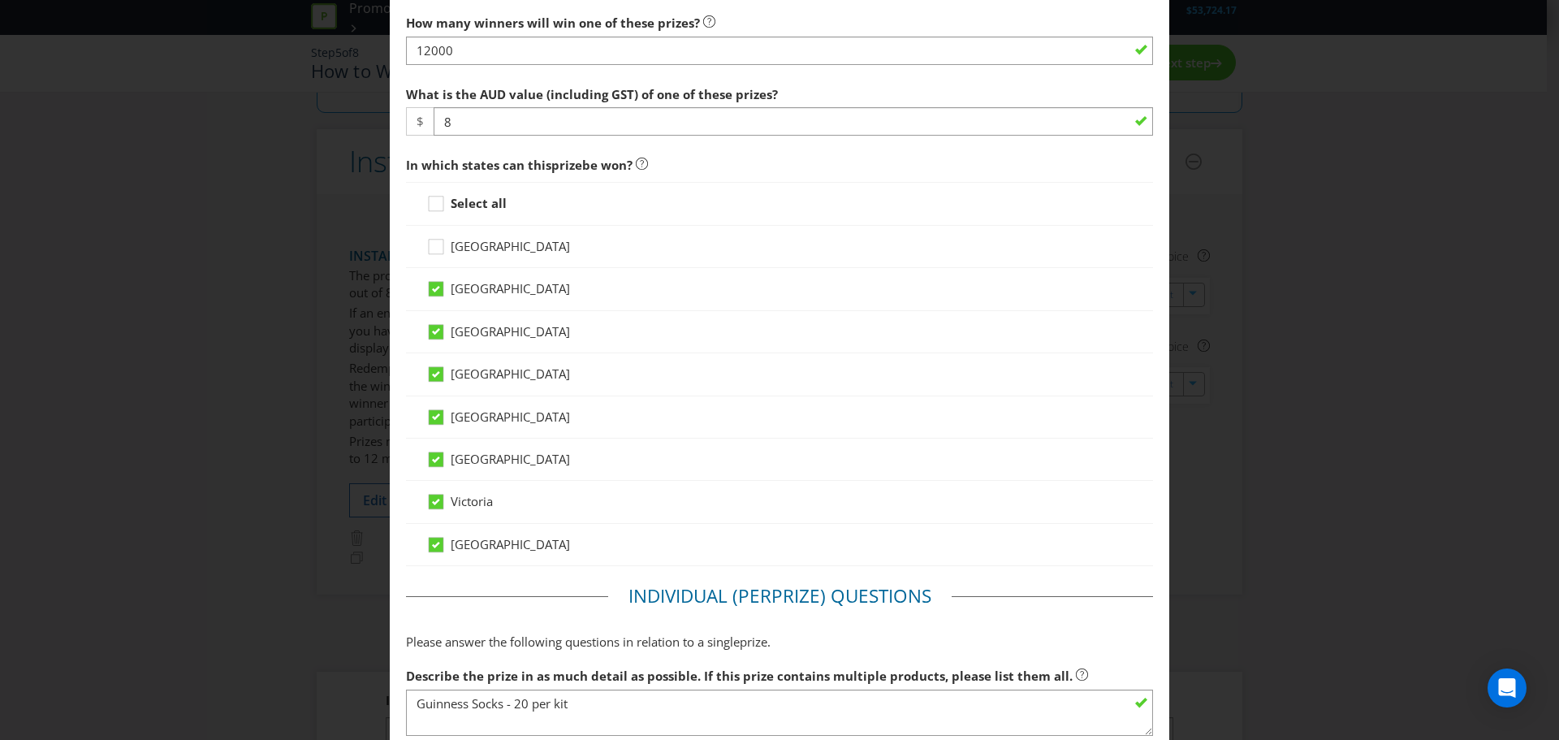
click at [469, 210] on strong "Select all" at bounding box center [479, 203] width 56 height 16
click at [0, 0] on input "Select all" at bounding box center [0, 0] width 0 height 0
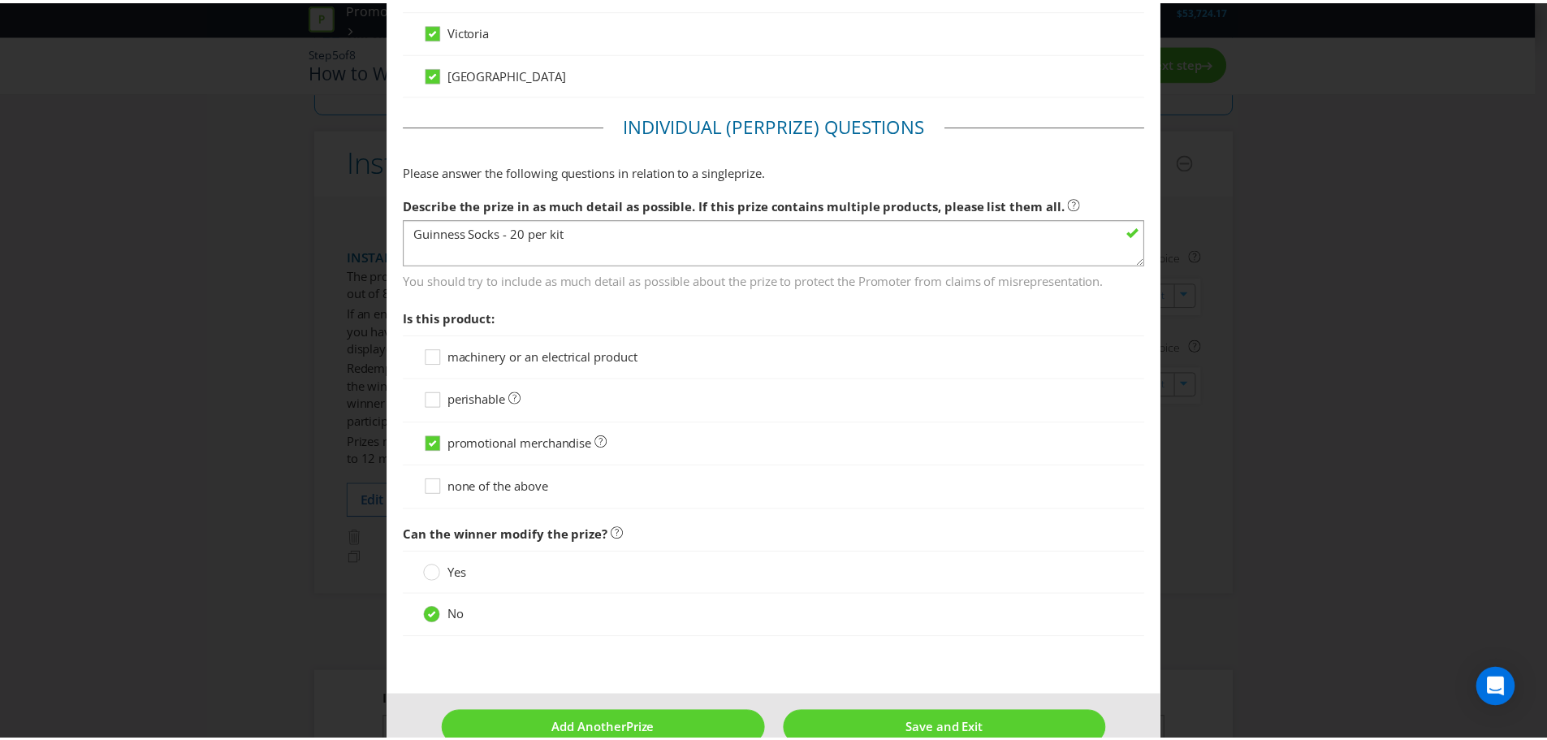
scroll to position [1048, 0]
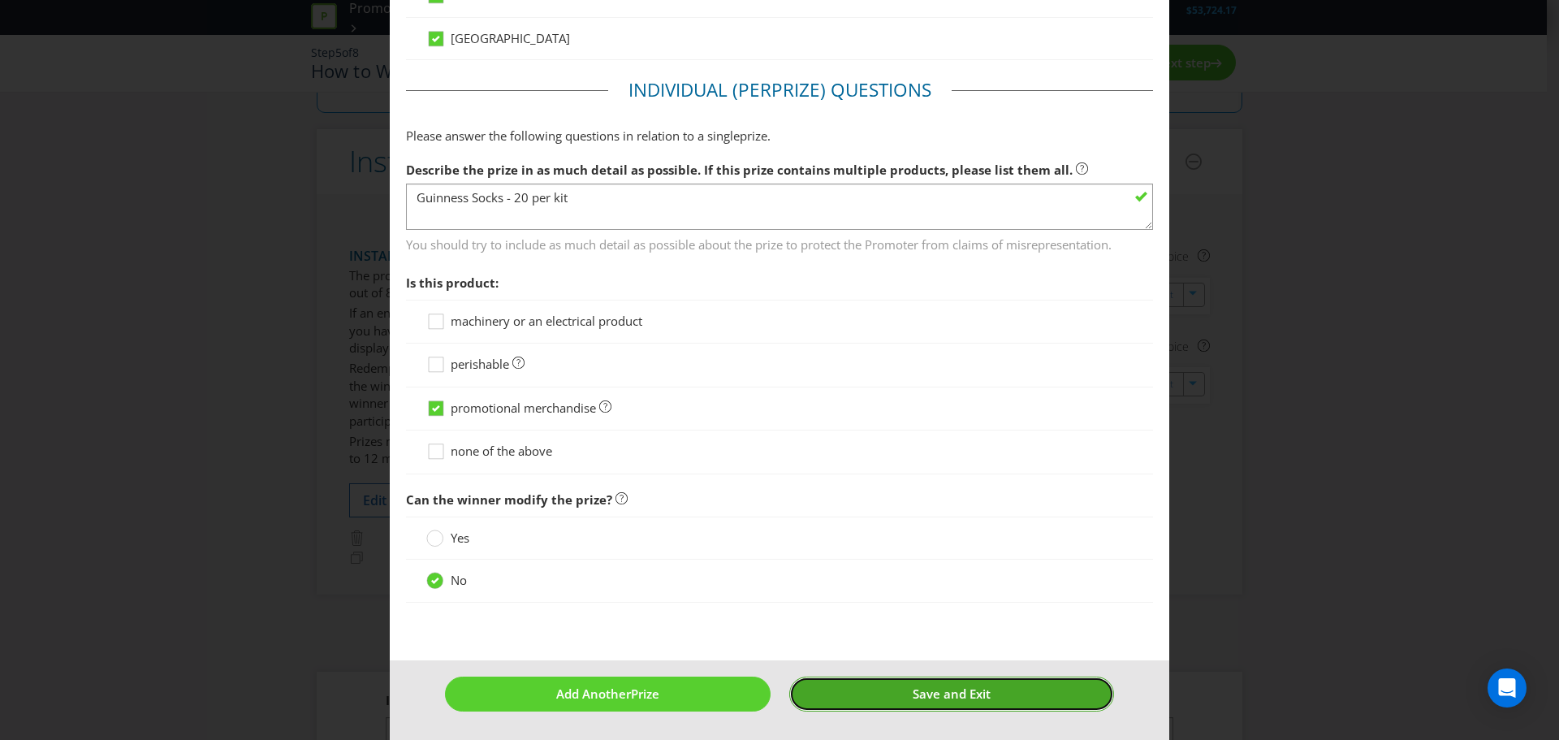
click at [962, 702] on button "Save and Exit" at bounding box center [952, 694] width 326 height 35
type input "12000"
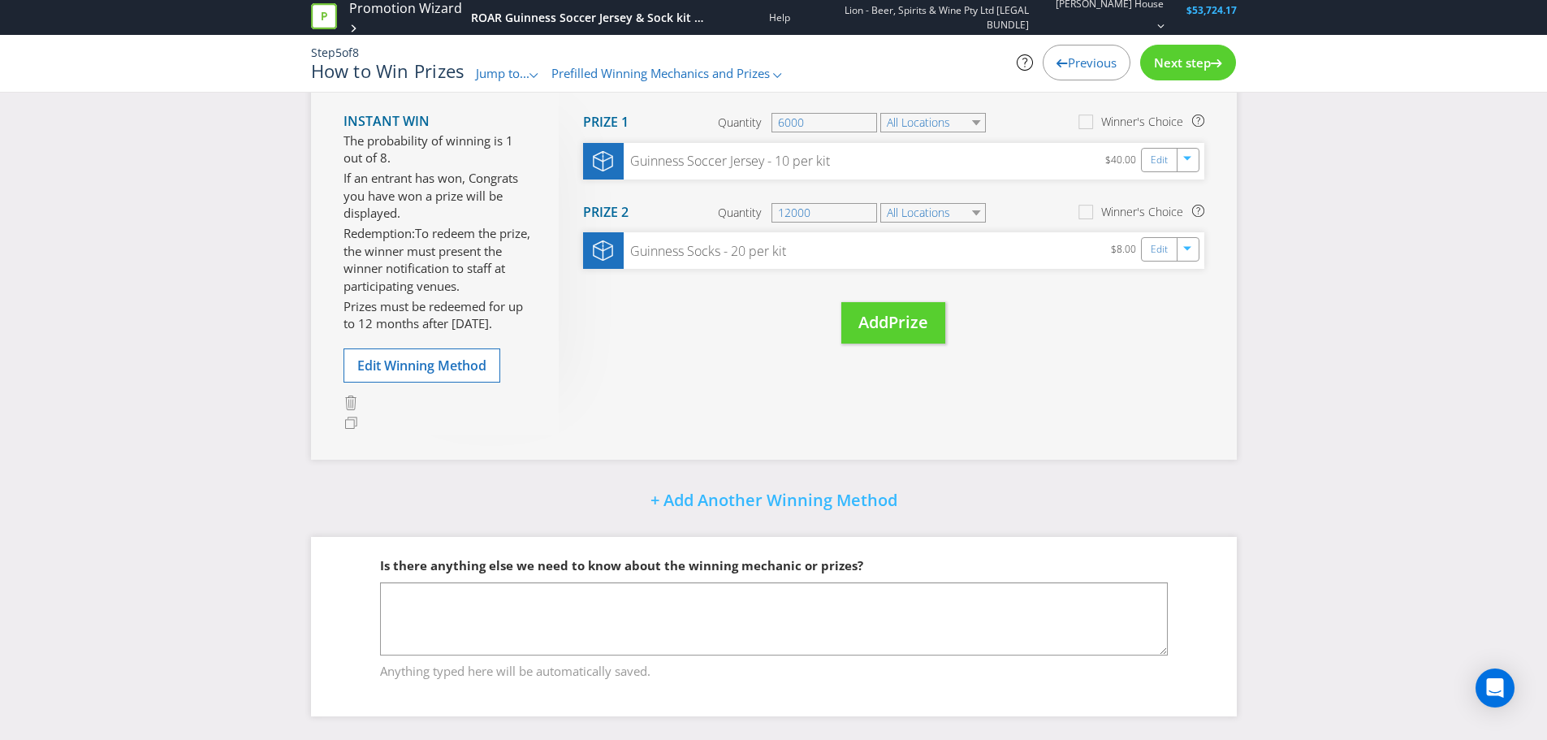
scroll to position [236, 0]
click at [1196, 63] on span "Next step" at bounding box center [1182, 62] width 57 height 16
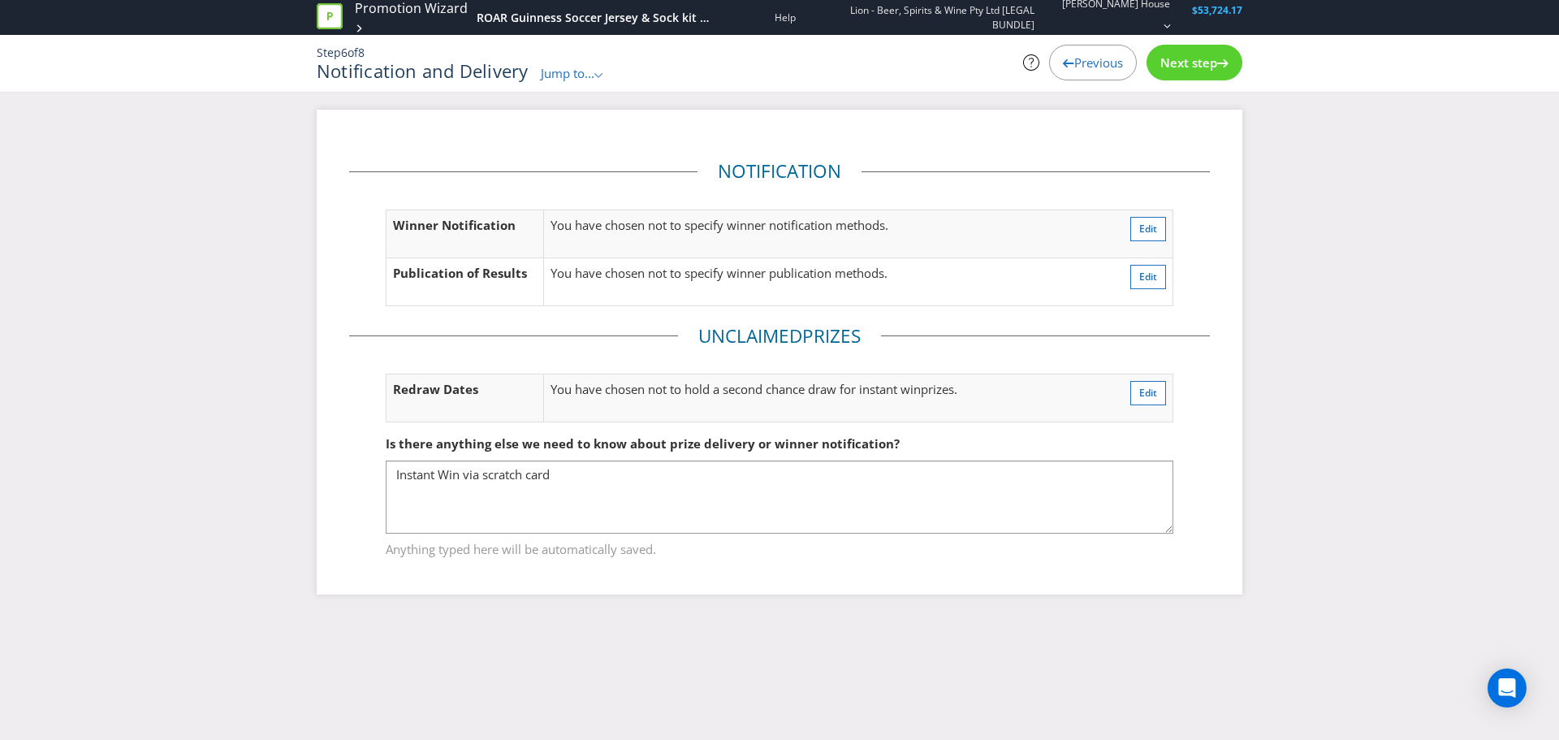
click at [1196, 63] on span "Next step" at bounding box center [1189, 62] width 57 height 16
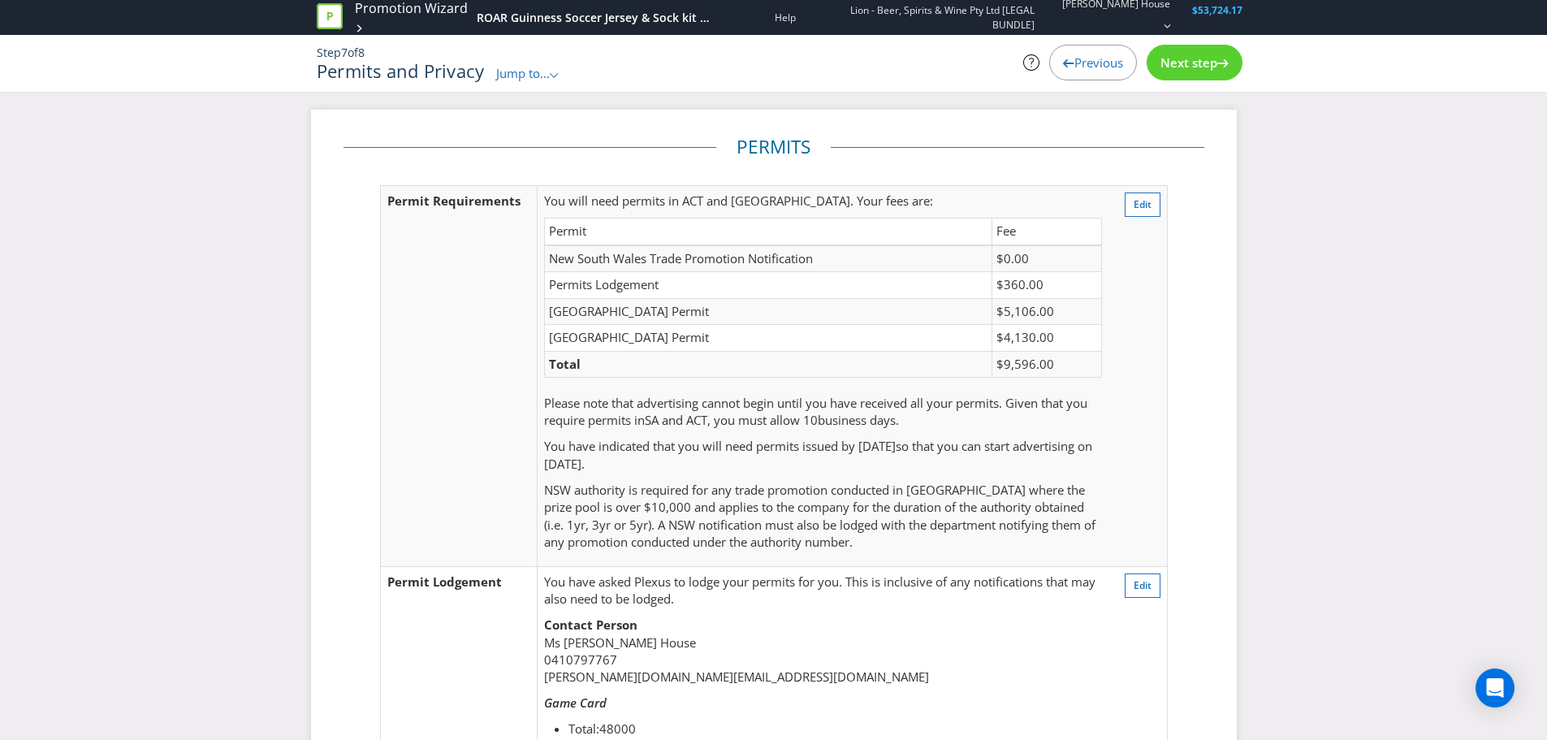
click at [1194, 67] on span "Next step" at bounding box center [1189, 62] width 57 height 16
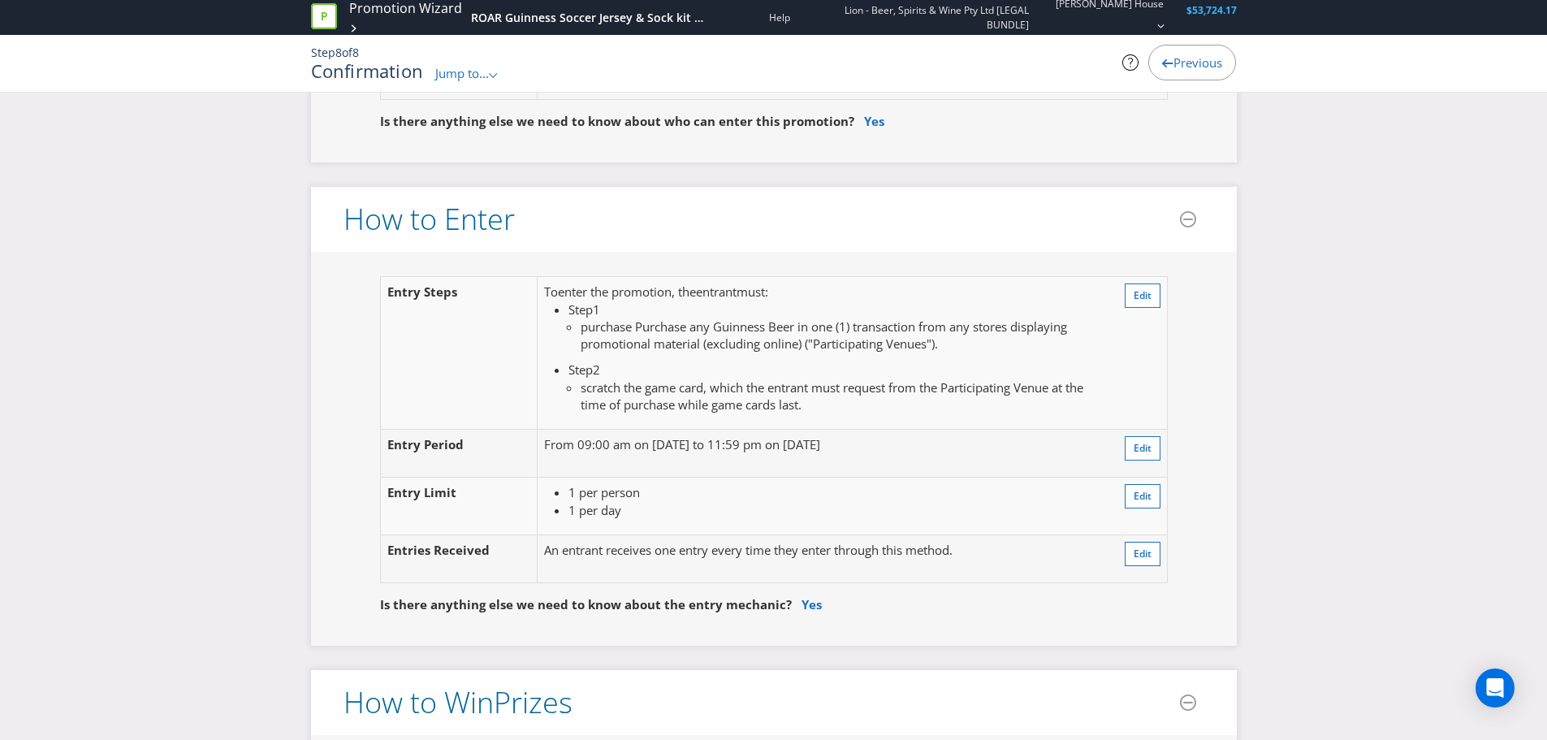
scroll to position [1218, 0]
click at [1143, 290] on span "Edit" at bounding box center [1143, 295] width 18 height 14
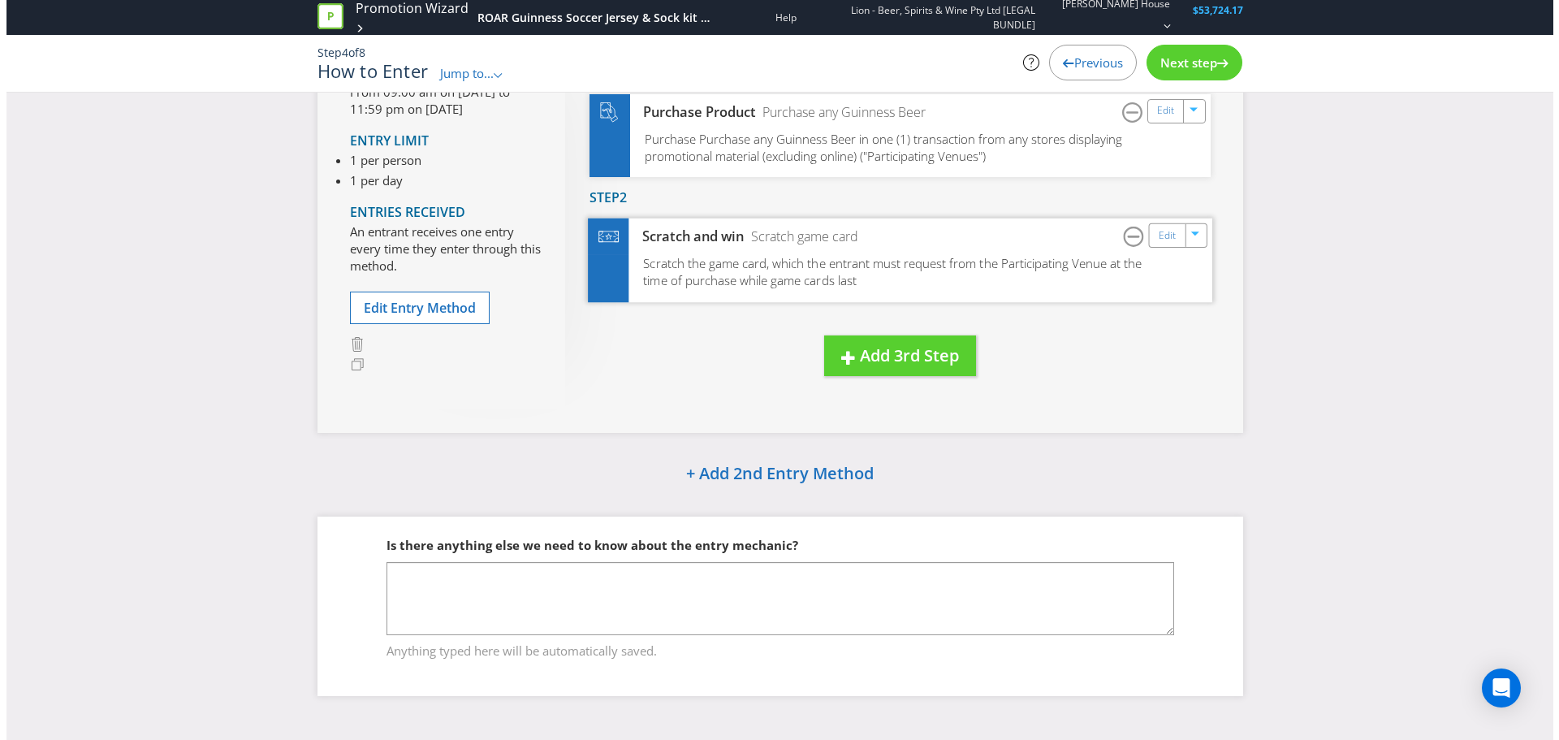
scroll to position [29, 0]
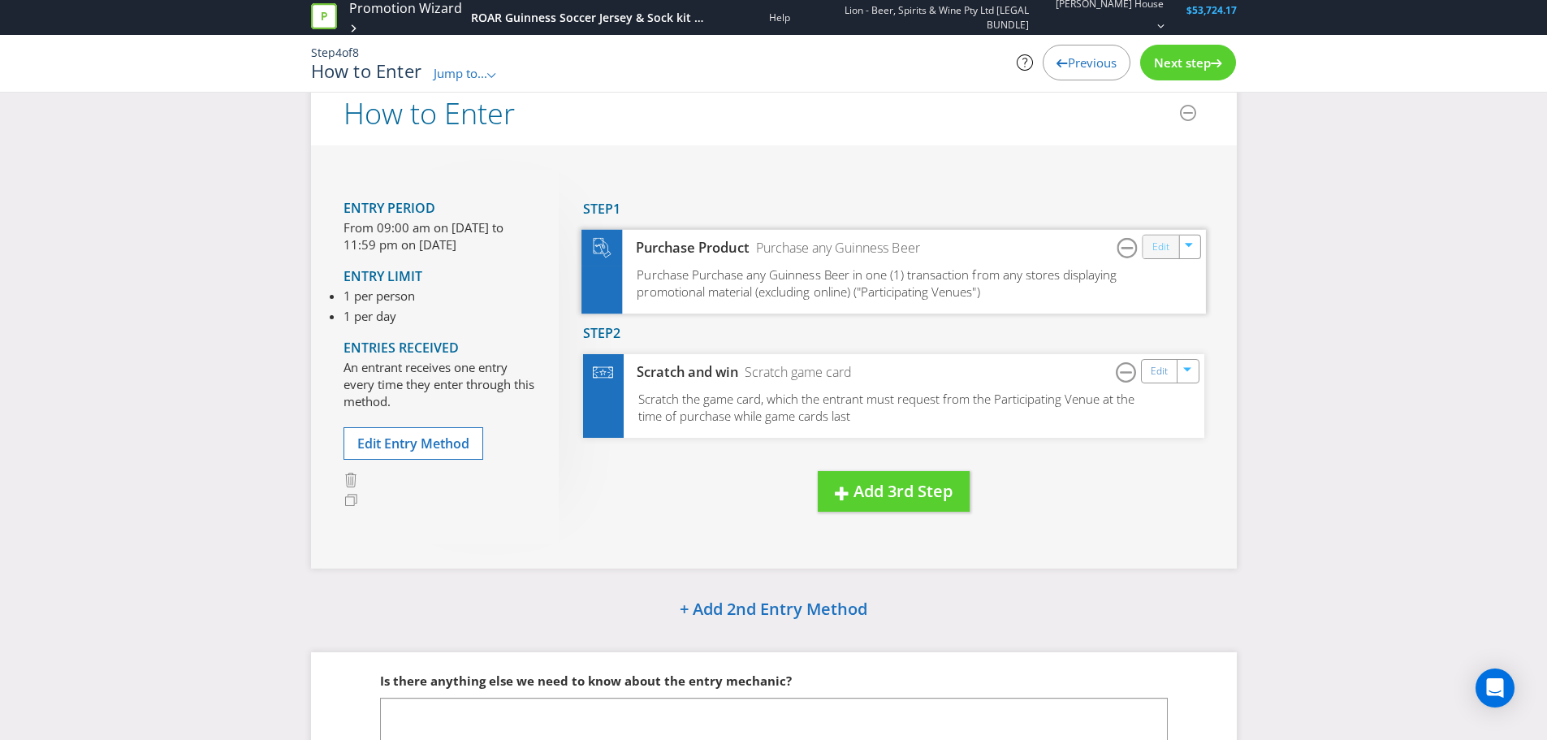
click at [1162, 251] on link "Edit" at bounding box center [1160, 246] width 17 height 19
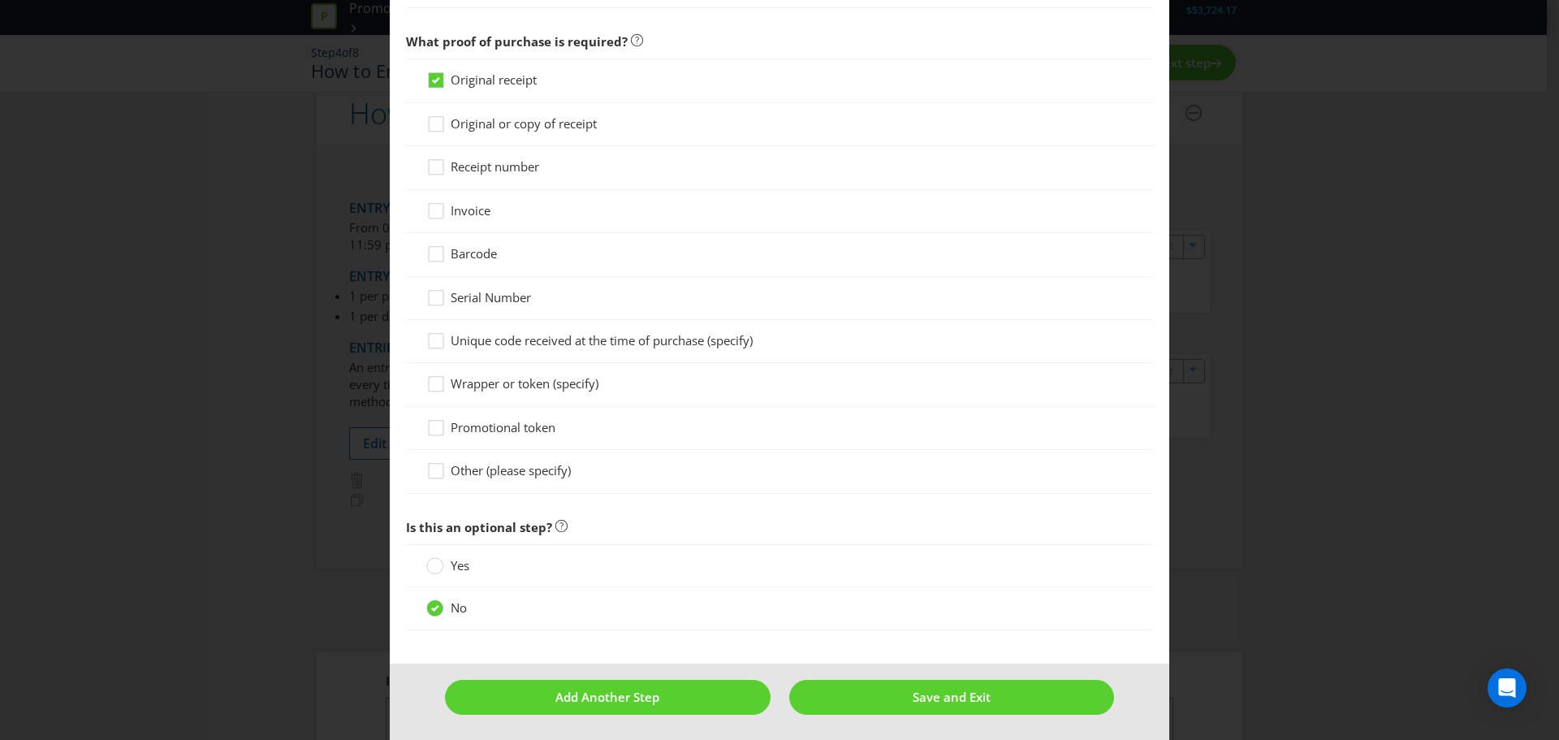
scroll to position [1461, 0]
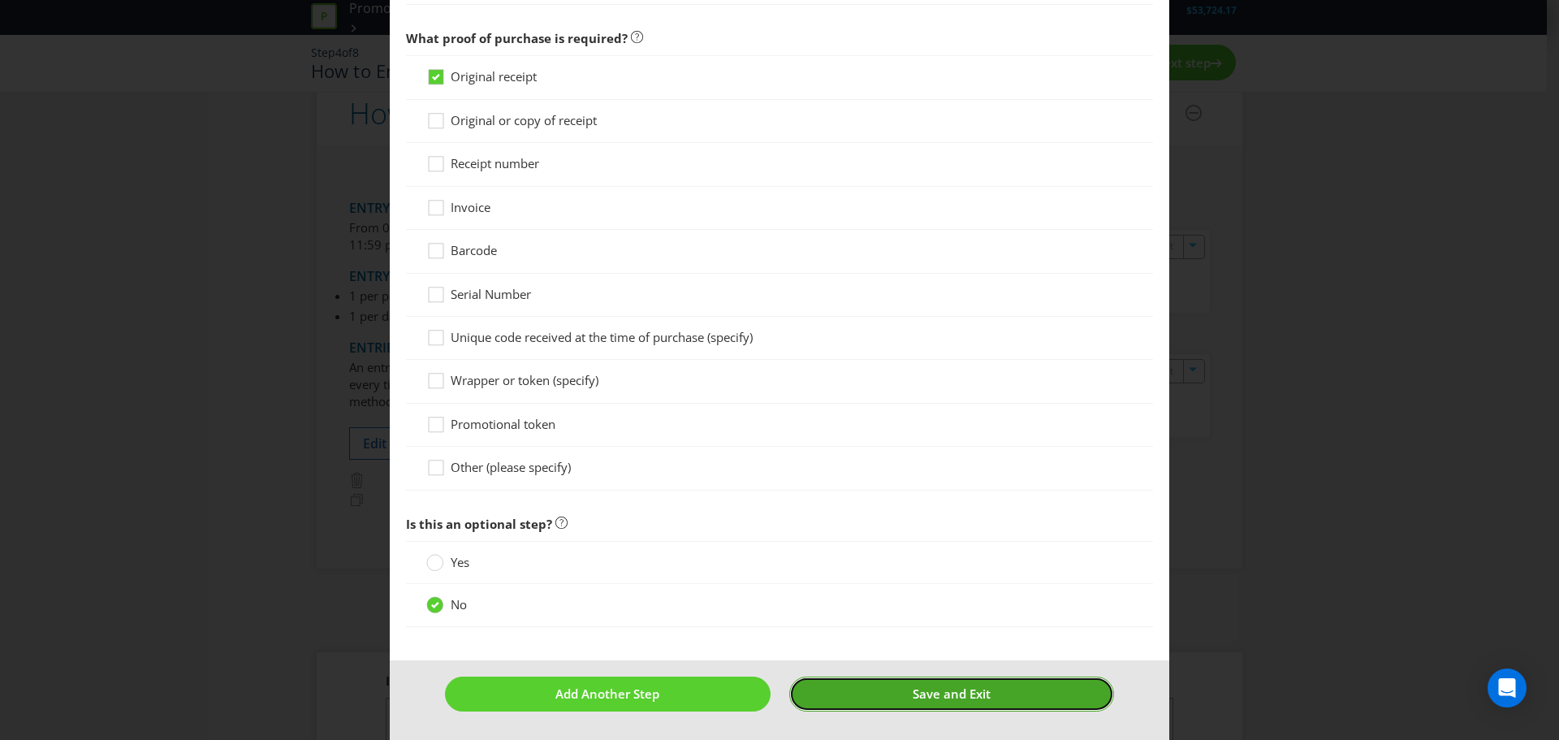
click at [996, 690] on button "Save and Exit" at bounding box center [952, 694] width 326 height 35
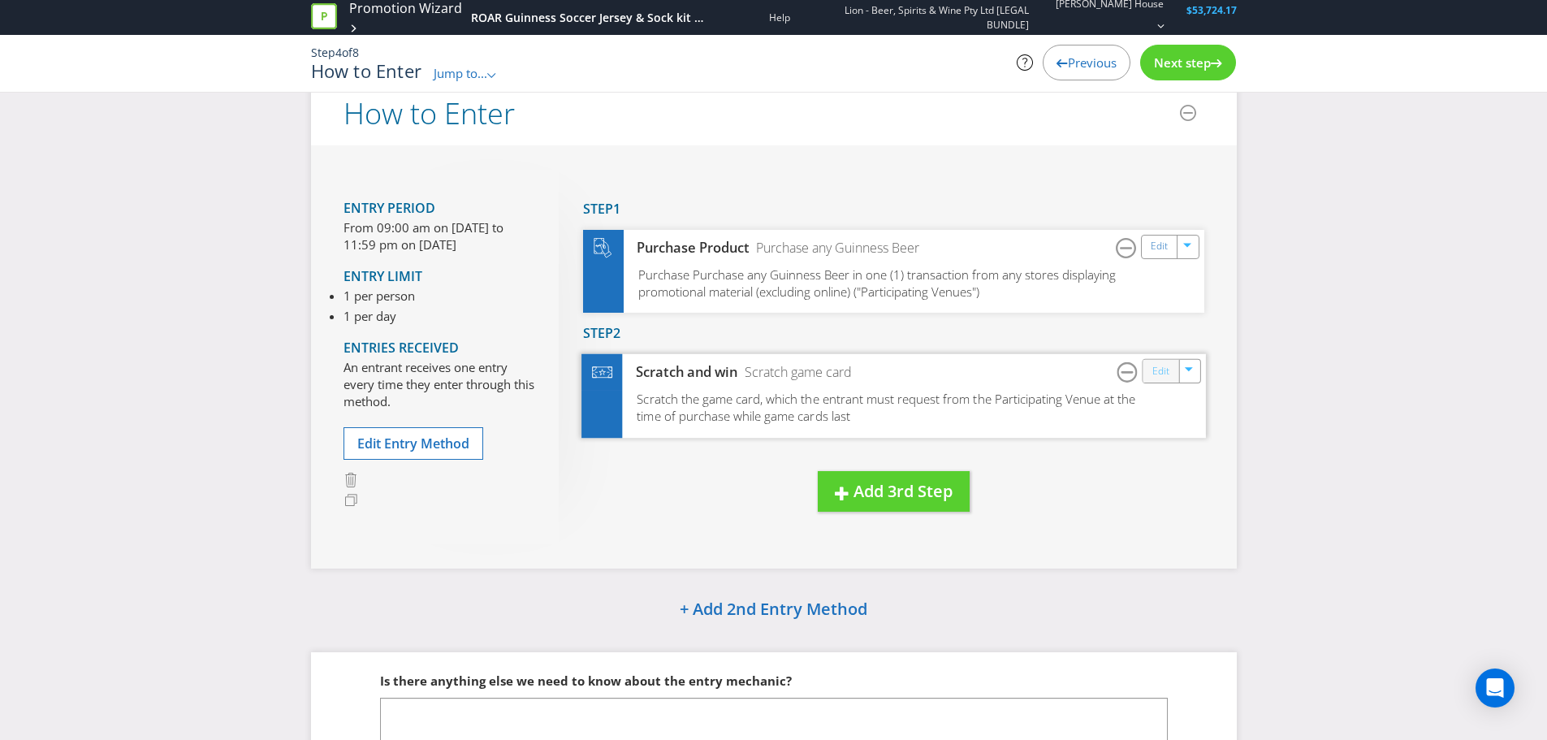
click at [1162, 370] on link "Edit" at bounding box center [1160, 370] width 17 height 19
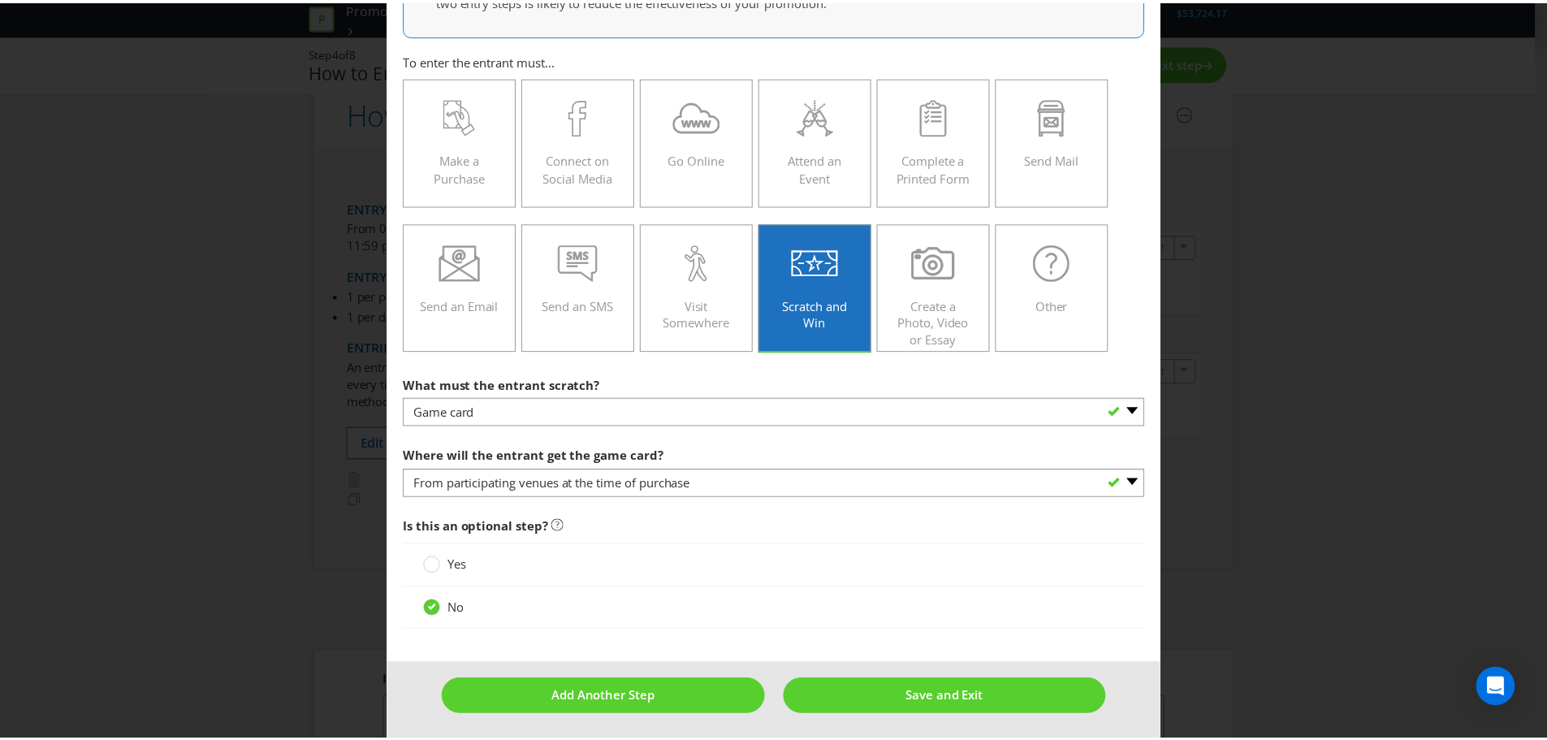
scroll to position [158, 0]
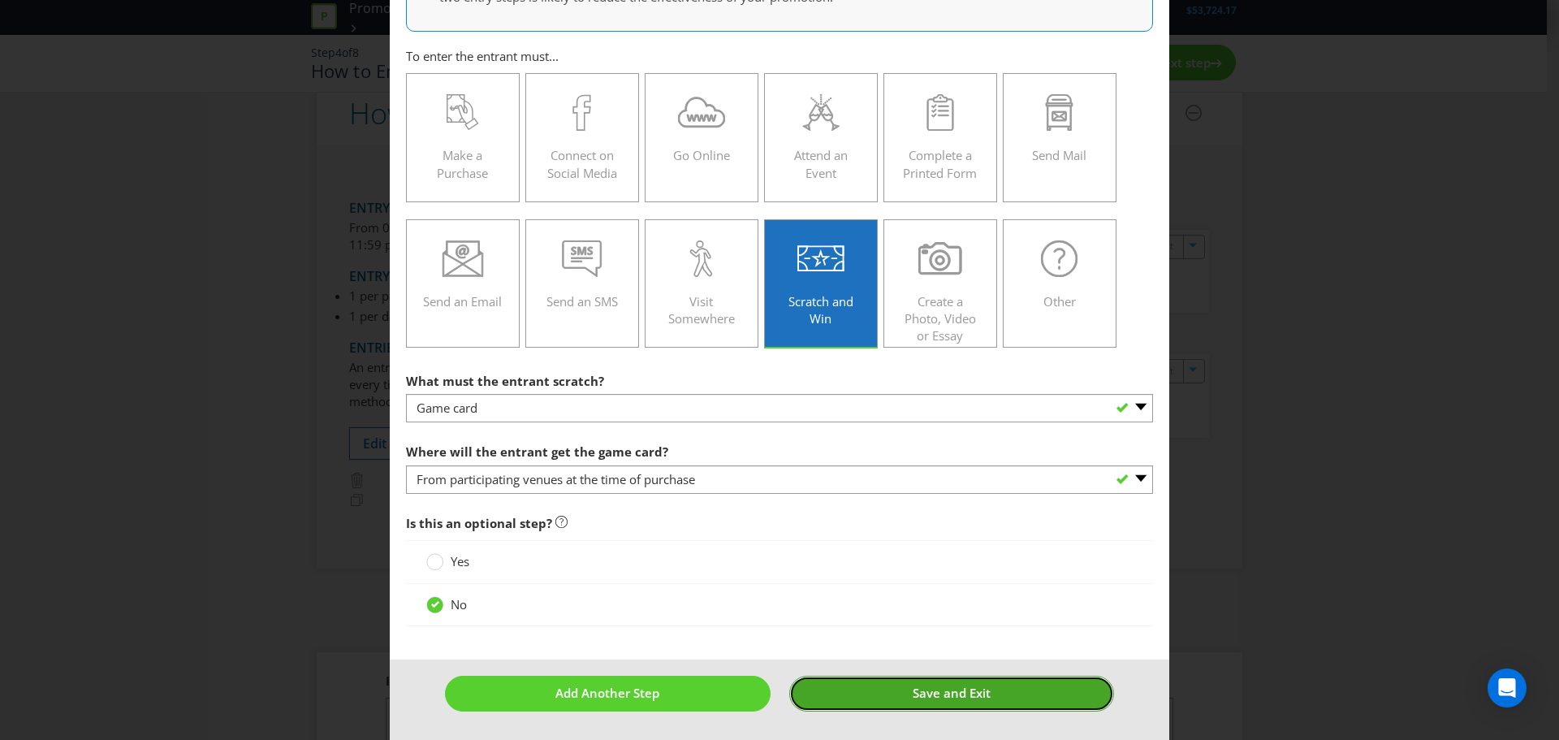
click at [932, 694] on span "Save and Exit" at bounding box center [952, 693] width 78 height 16
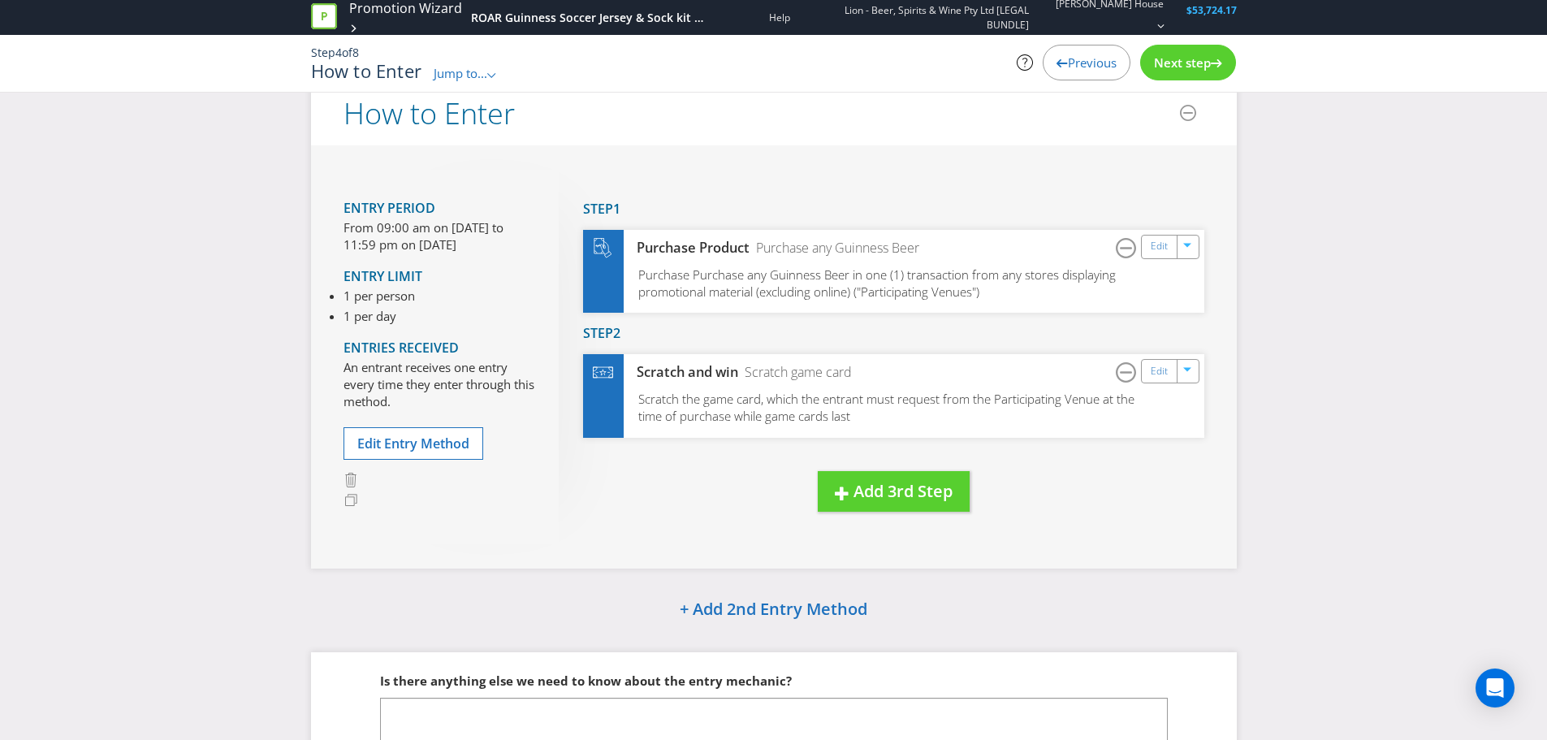
scroll to position [165, 0]
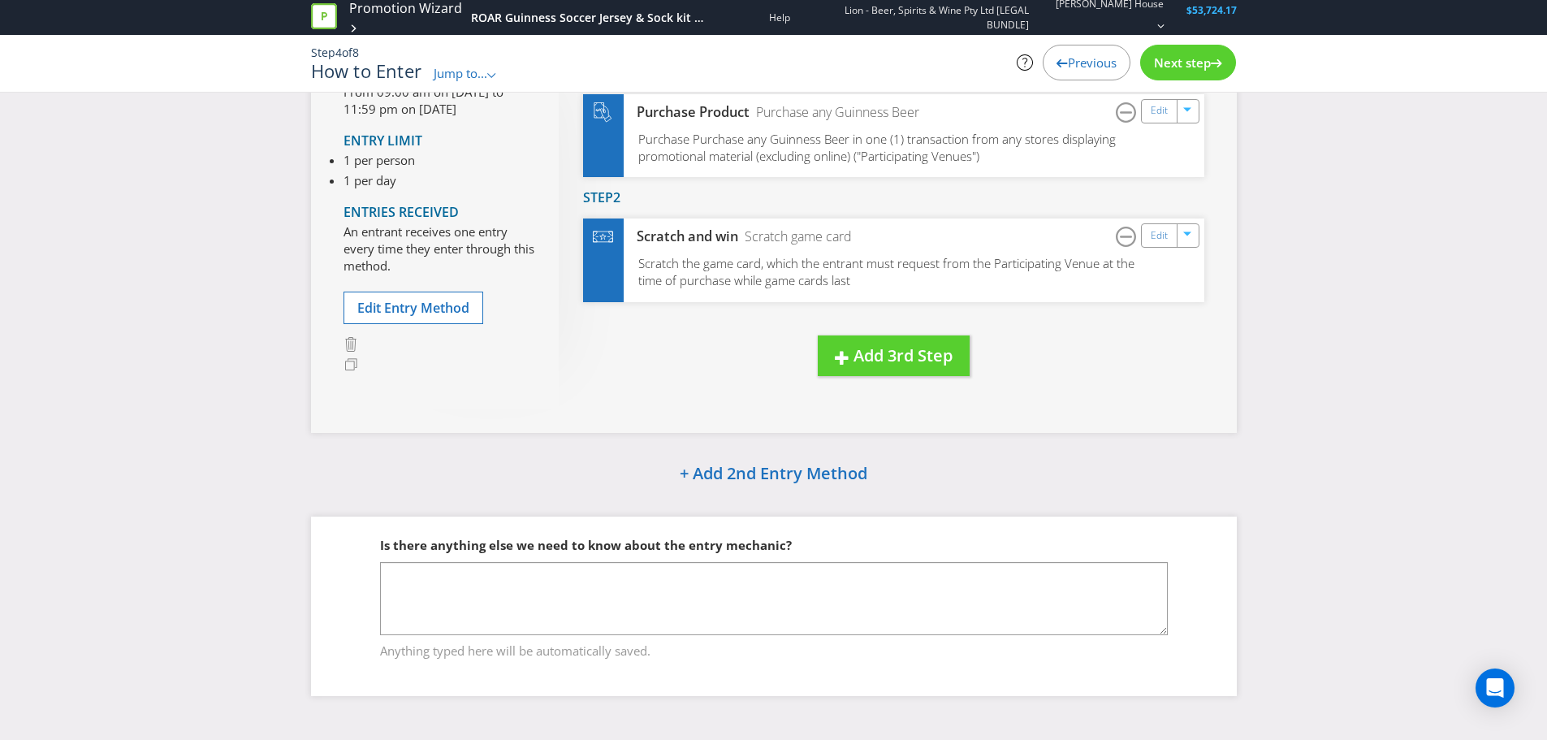
click at [1209, 67] on span "Next step" at bounding box center [1182, 62] width 57 height 16
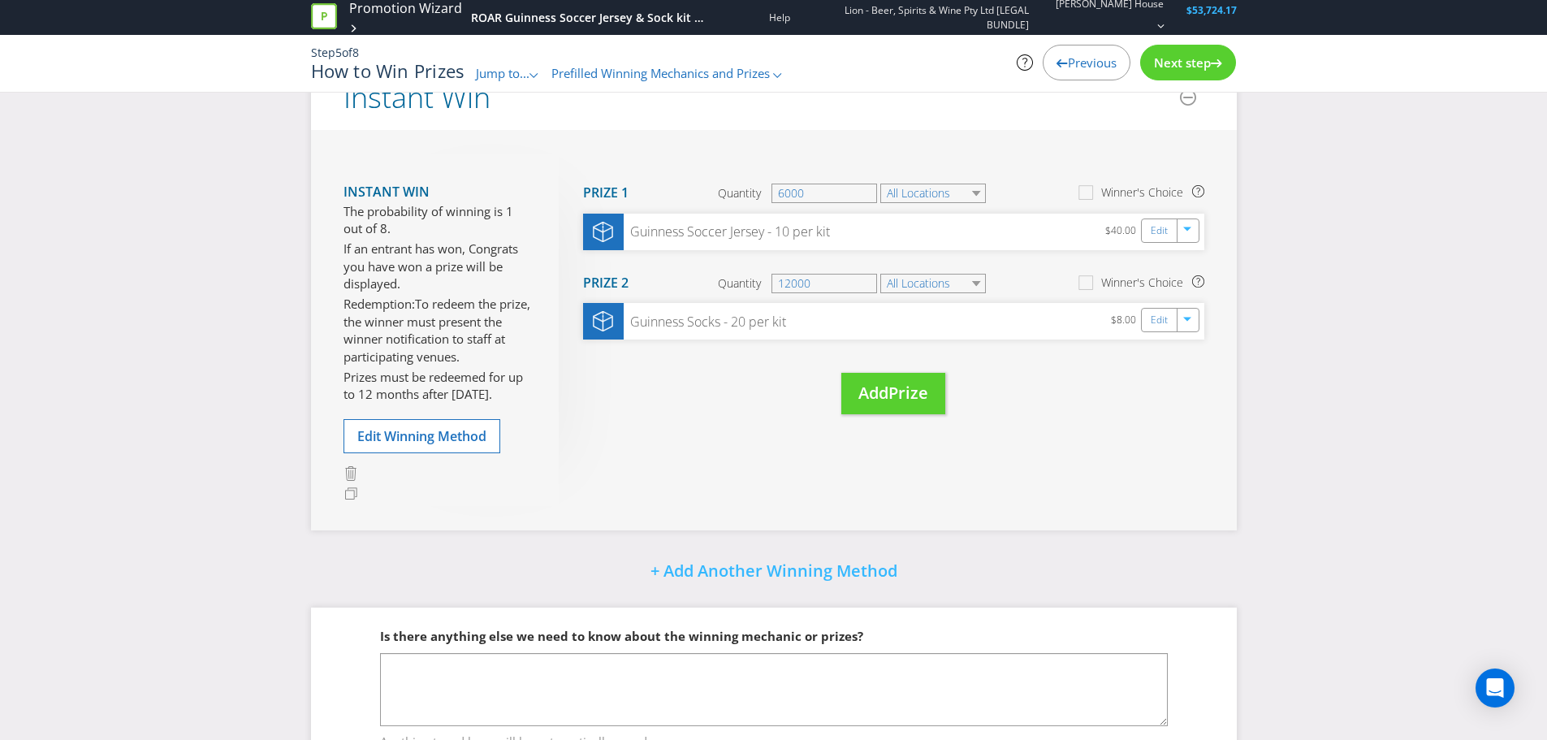
click at [1209, 67] on span "Next step" at bounding box center [1182, 62] width 57 height 16
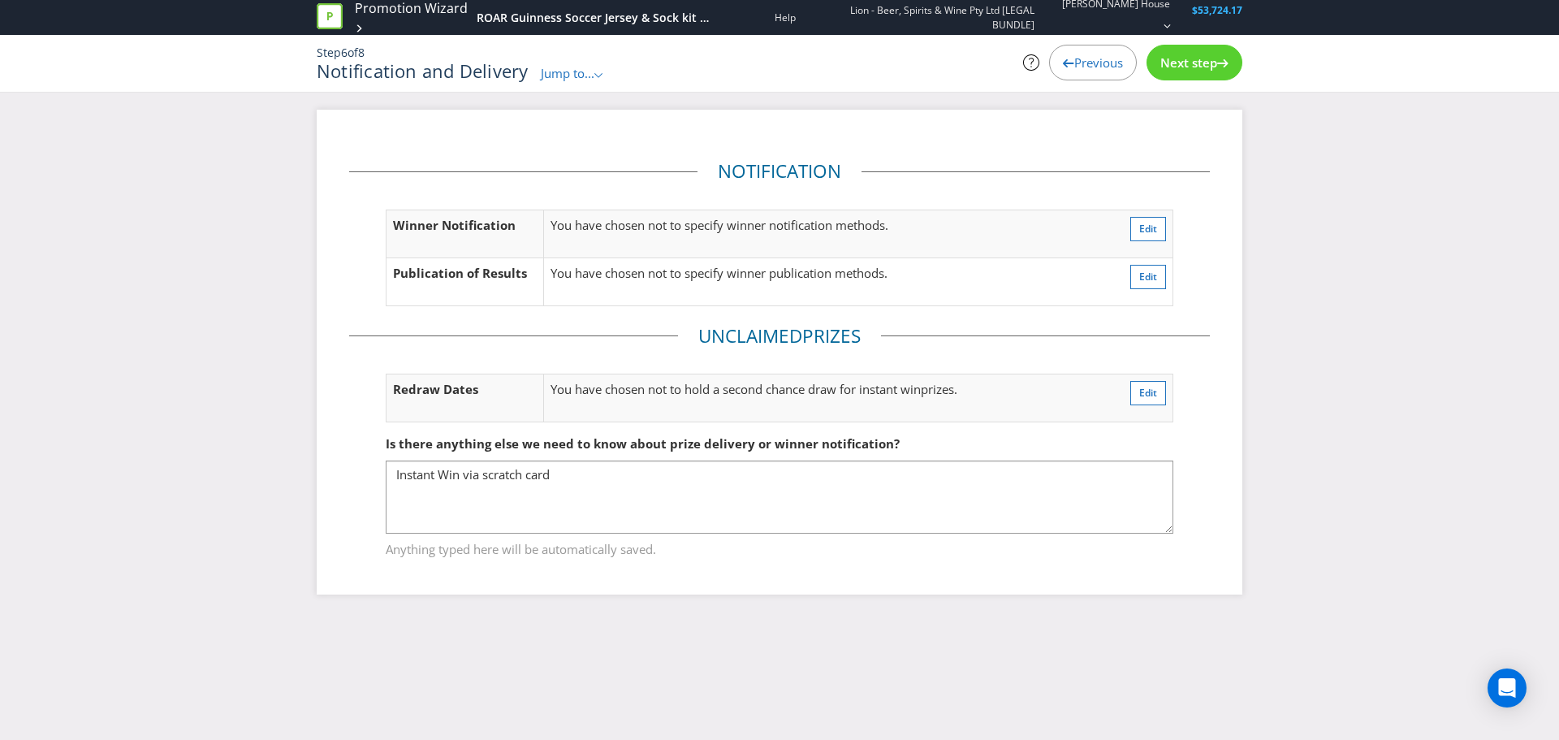
click at [1209, 67] on span "Next step" at bounding box center [1189, 62] width 57 height 16
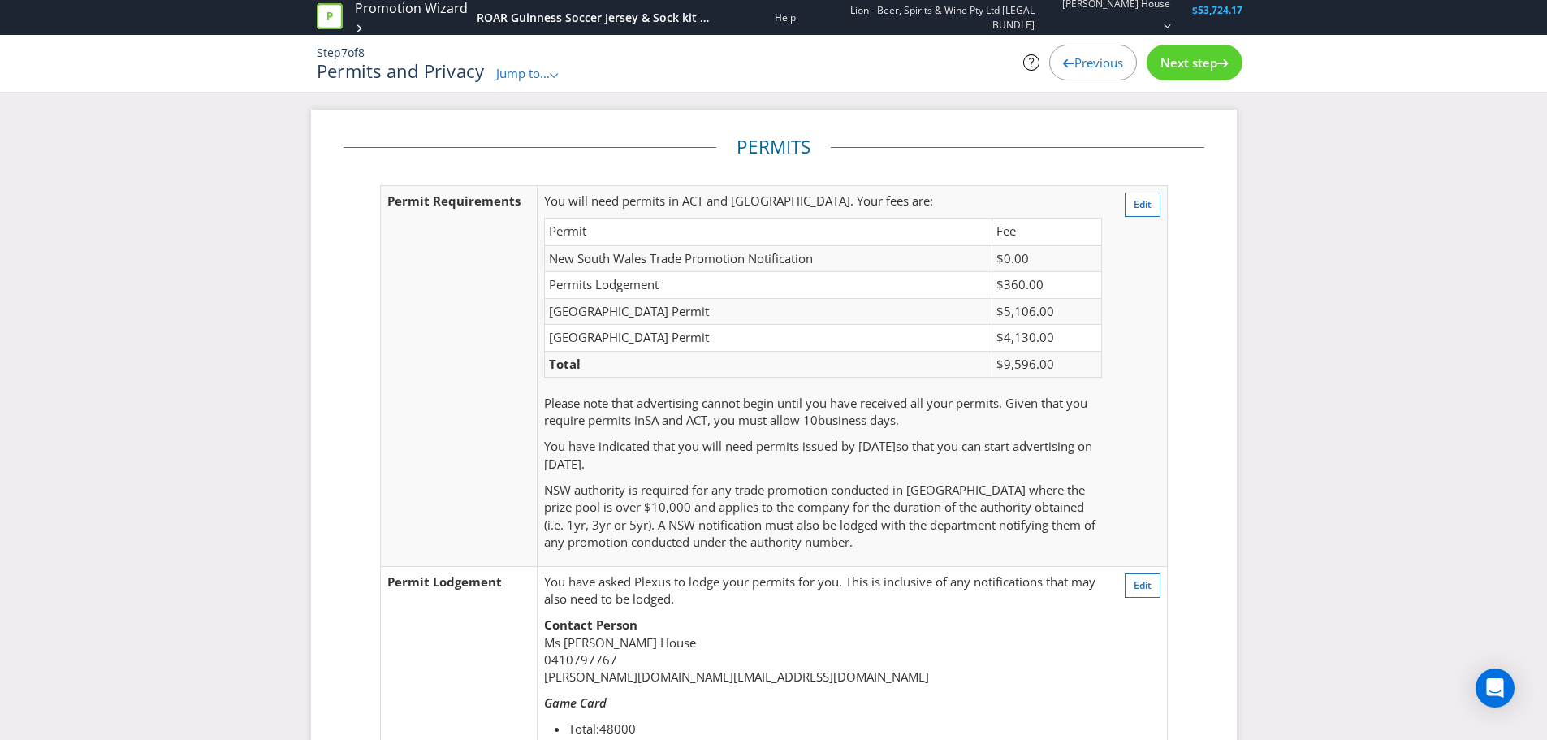
click at [1209, 67] on span "Next step" at bounding box center [1189, 62] width 57 height 16
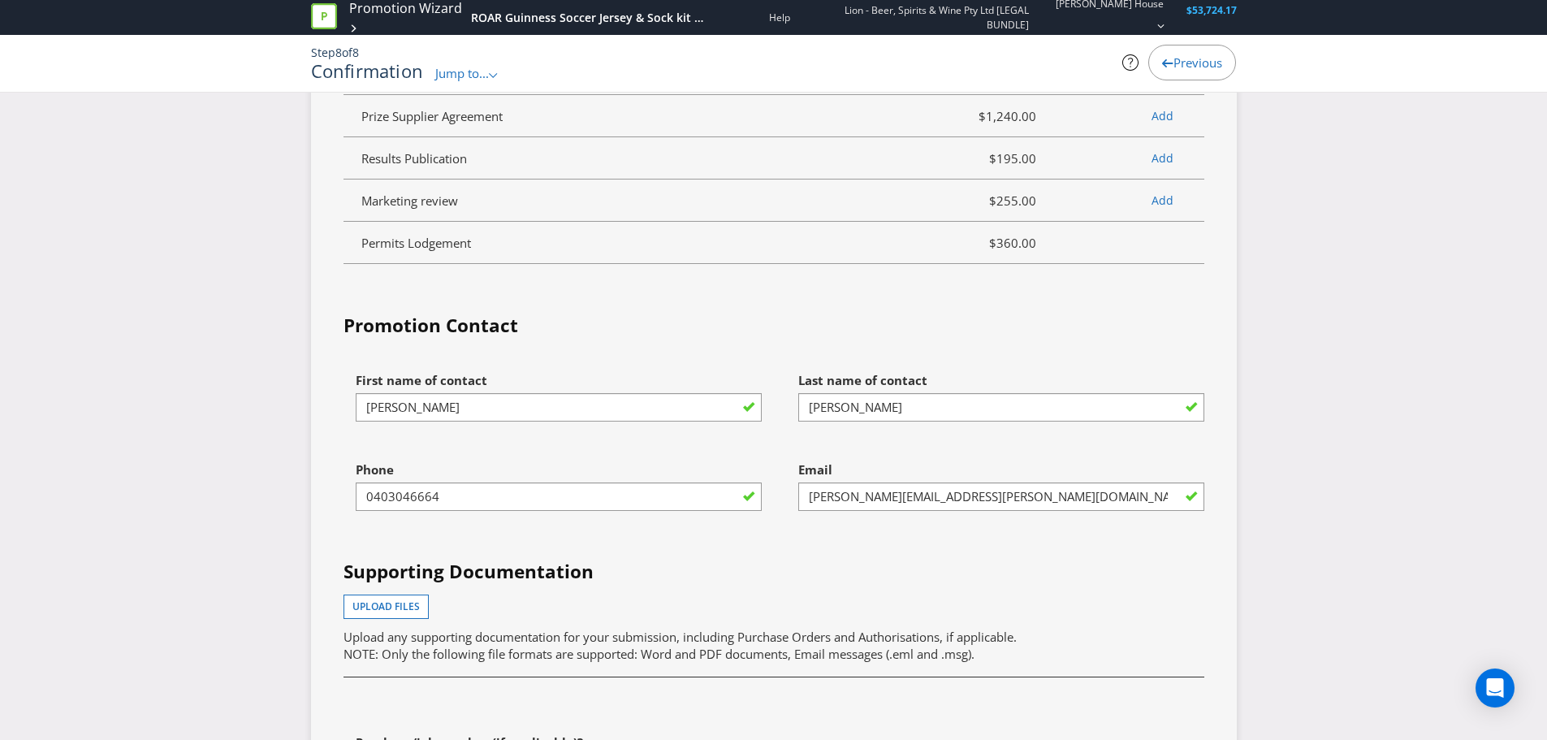
scroll to position [4873, 0]
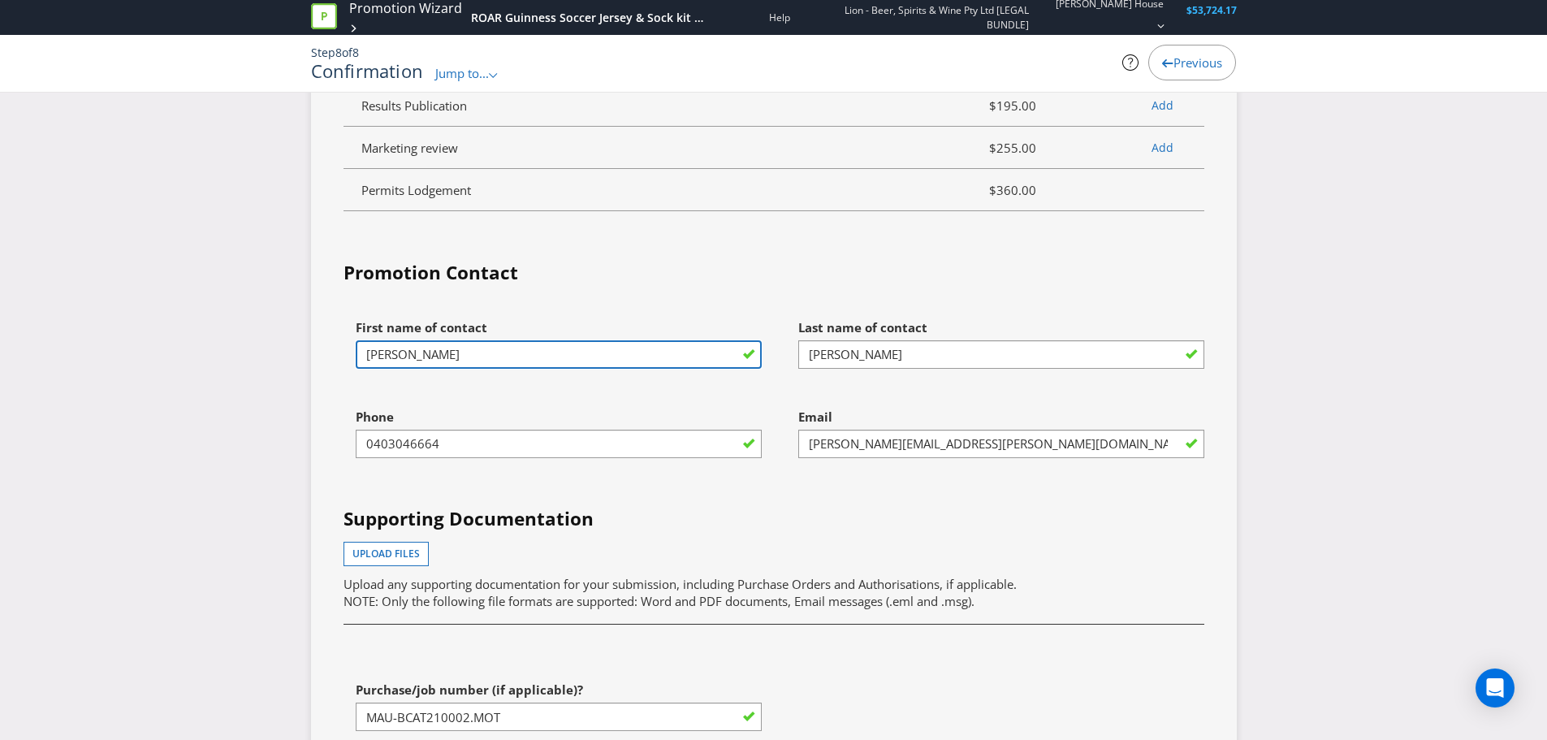
drag, startPoint x: 415, startPoint y: 361, endPoint x: 306, endPoint y: 372, distance: 109.3
type input "[PERSON_NAME]"
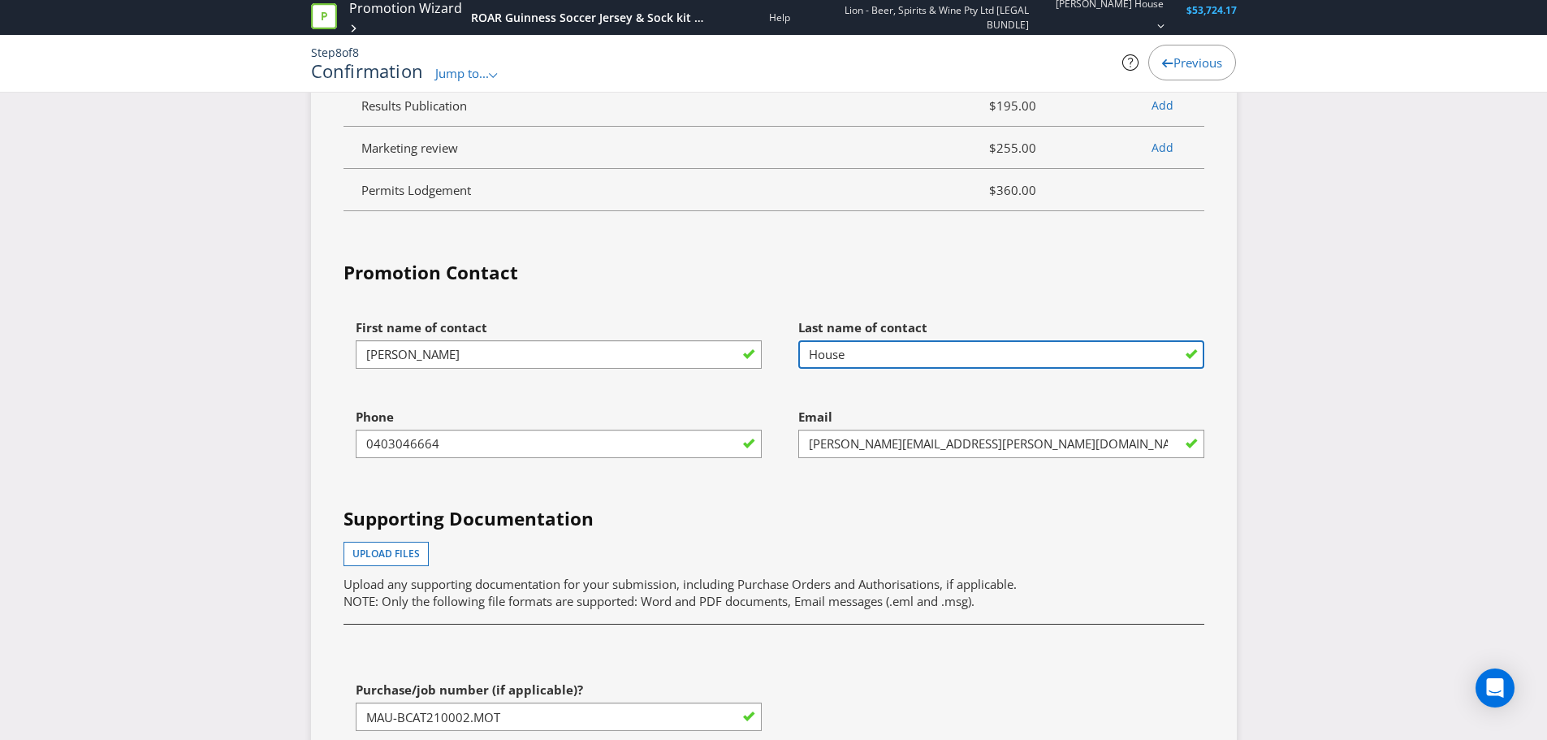
type input "House"
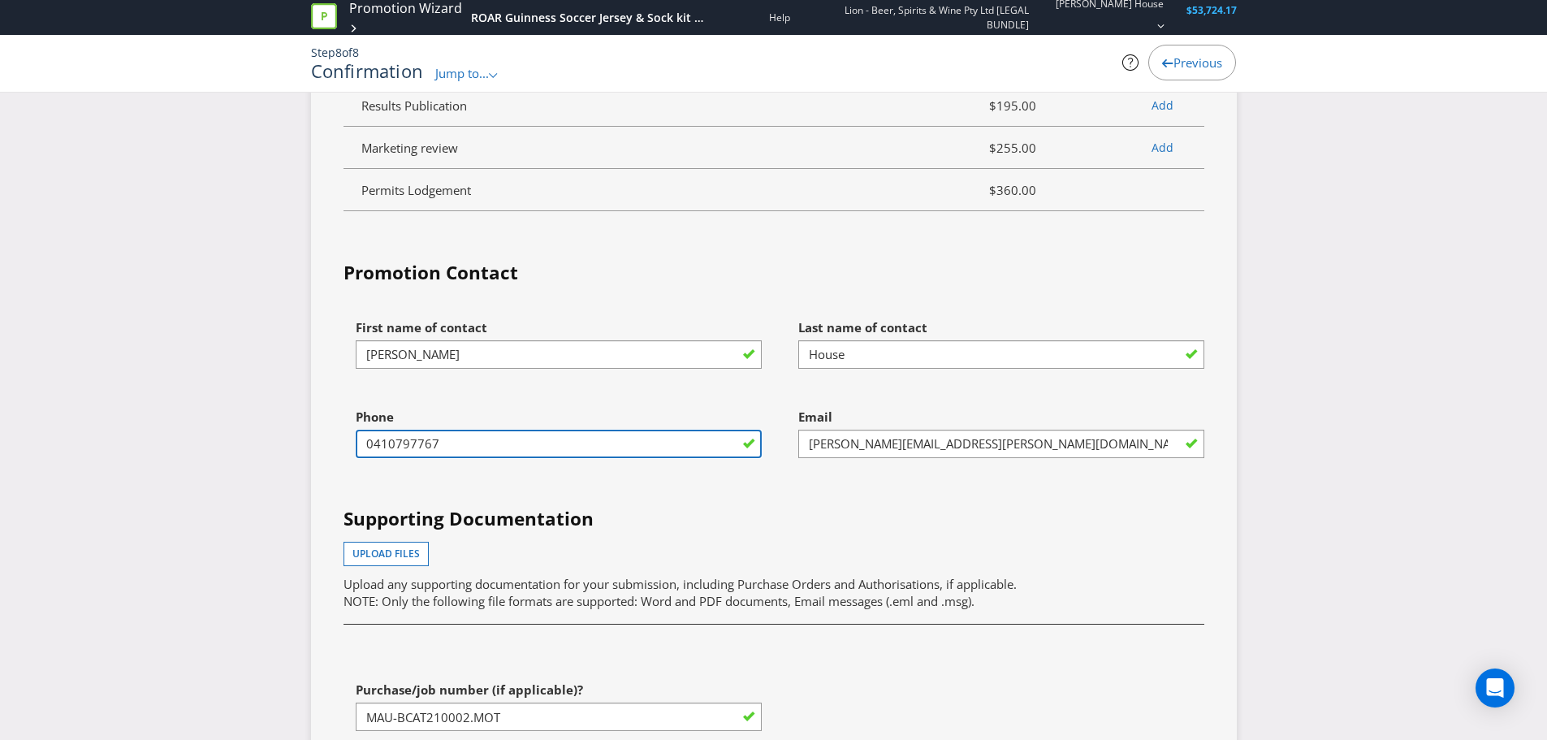
type input "0410797767"
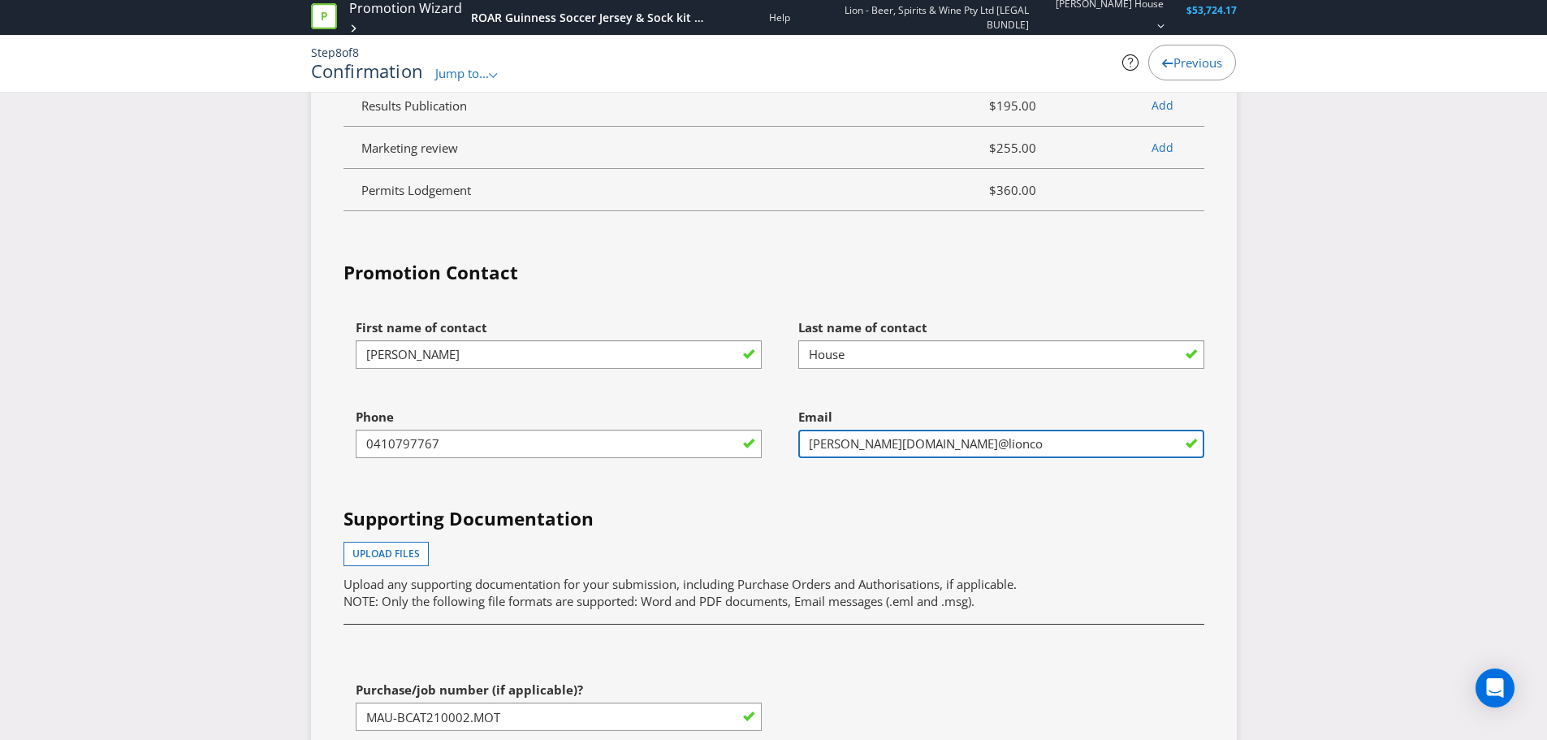
type input "[PERSON_NAME][DOMAIN_NAME][EMAIL_ADDRESS][DOMAIN_NAME]"
click at [887, 511] on h4 "Supporting Documentation" at bounding box center [774, 519] width 861 height 26
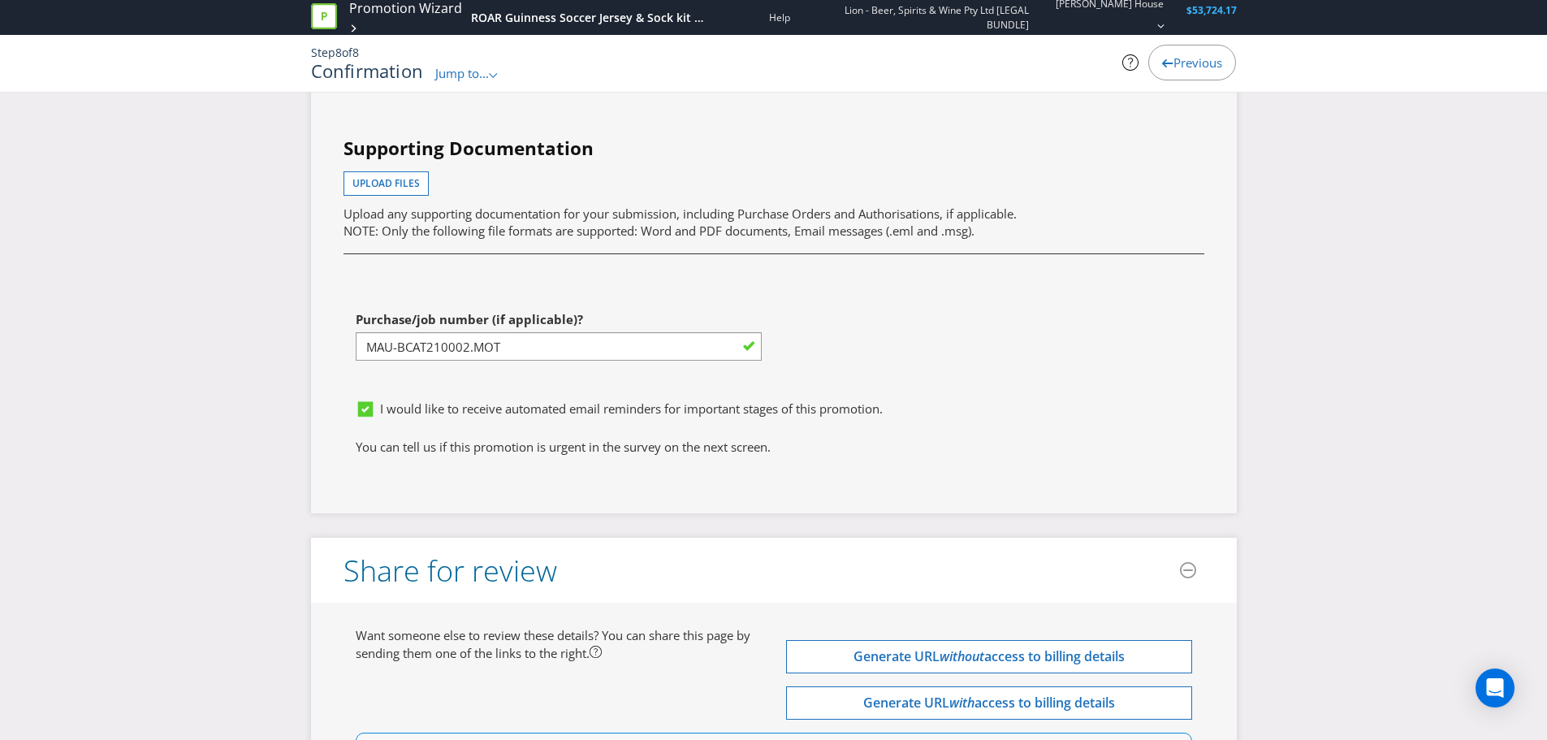
scroll to position [5415, 0]
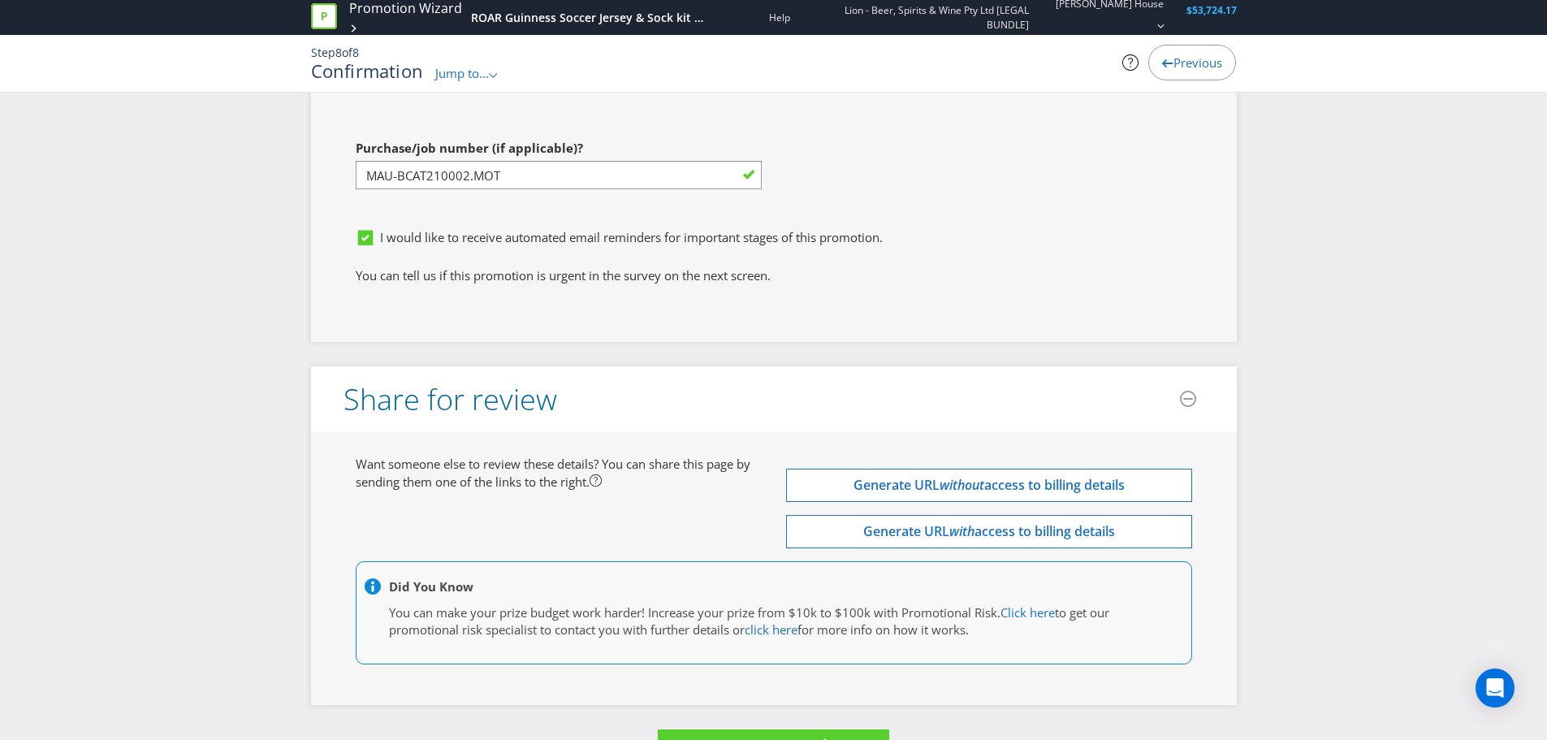
click at [366, 242] on icon at bounding box center [365, 238] width 15 height 15
click at [0, 0] on input "I would like to receive automated email reminders for important stages of this …" at bounding box center [0, 0] width 0 height 0
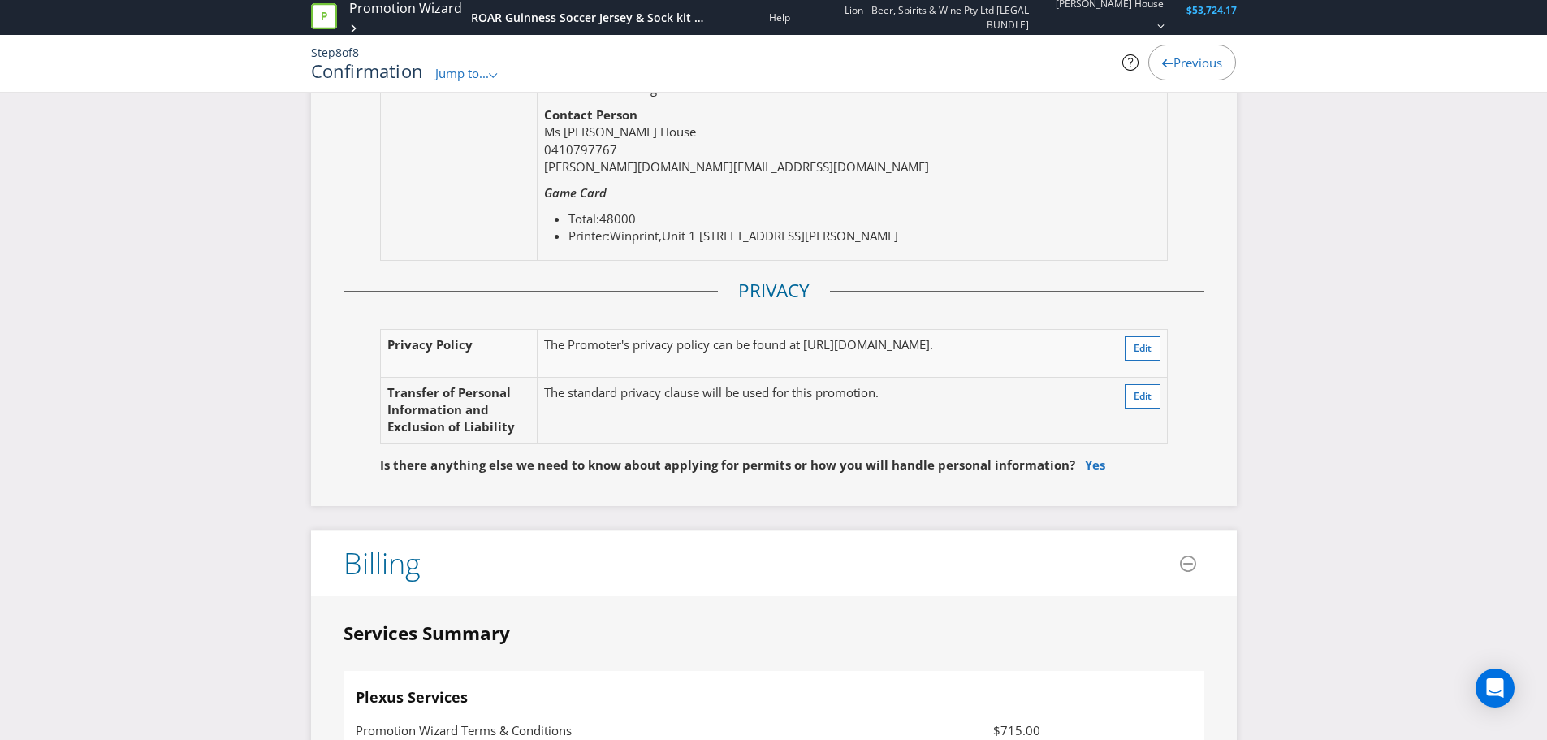
scroll to position [3384, 0]
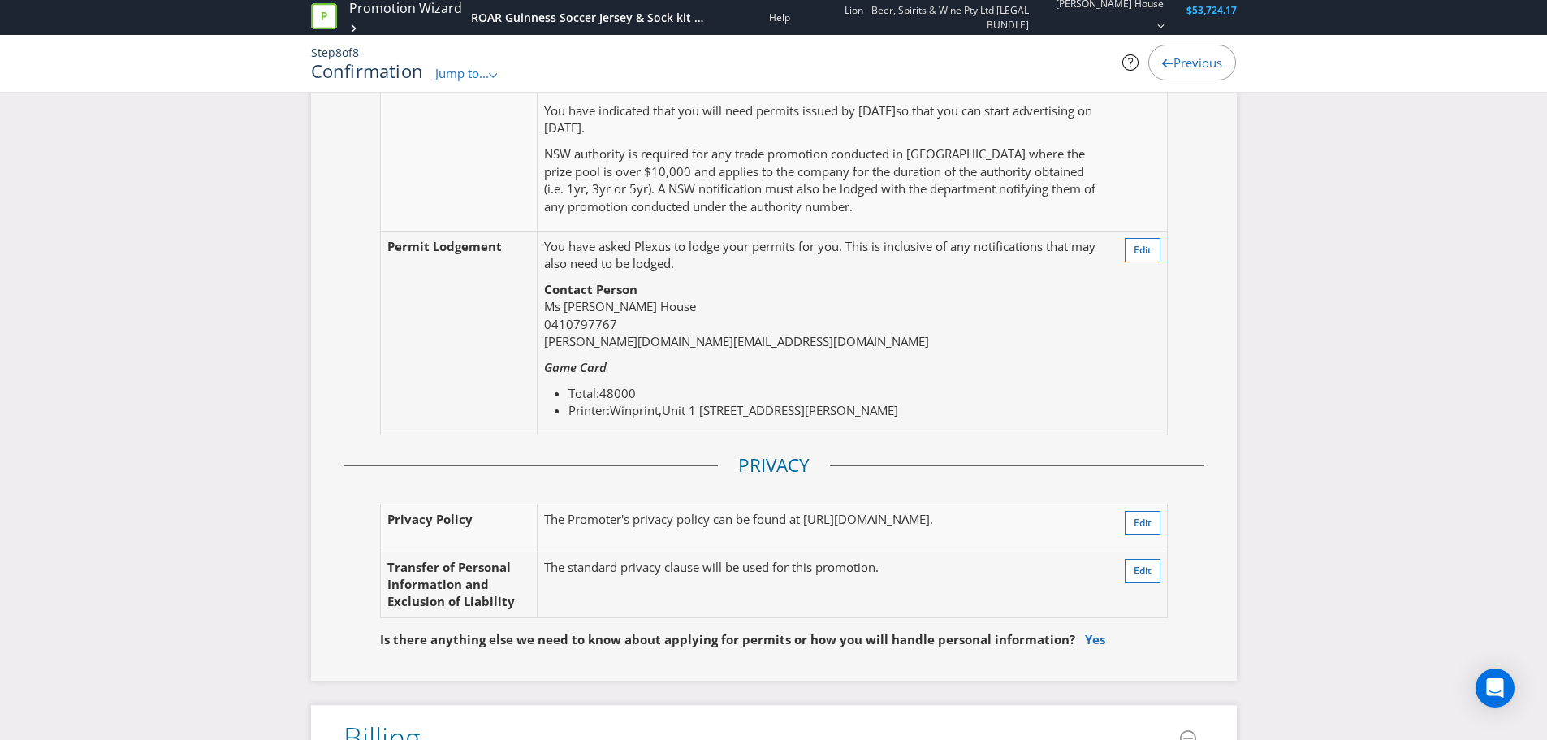
click at [611, 392] on span "48000" at bounding box center [617, 393] width 37 height 16
drag, startPoint x: 611, startPoint y: 392, endPoint x: 677, endPoint y: 407, distance: 68.2
click at [612, 392] on span "48000" at bounding box center [617, 393] width 37 height 16
click at [1129, 253] on button "Edit" at bounding box center [1143, 250] width 36 height 24
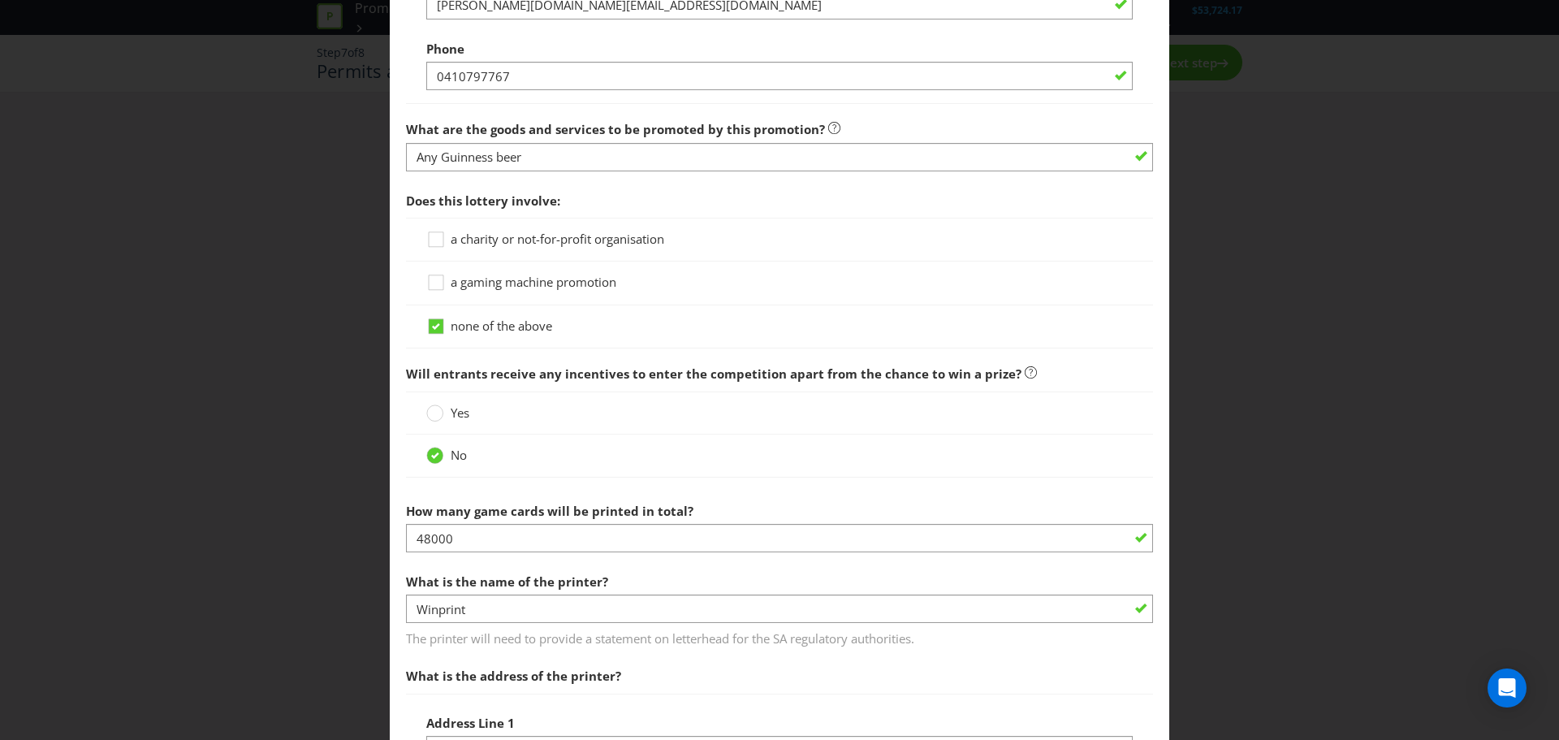
scroll to position [1354, 0]
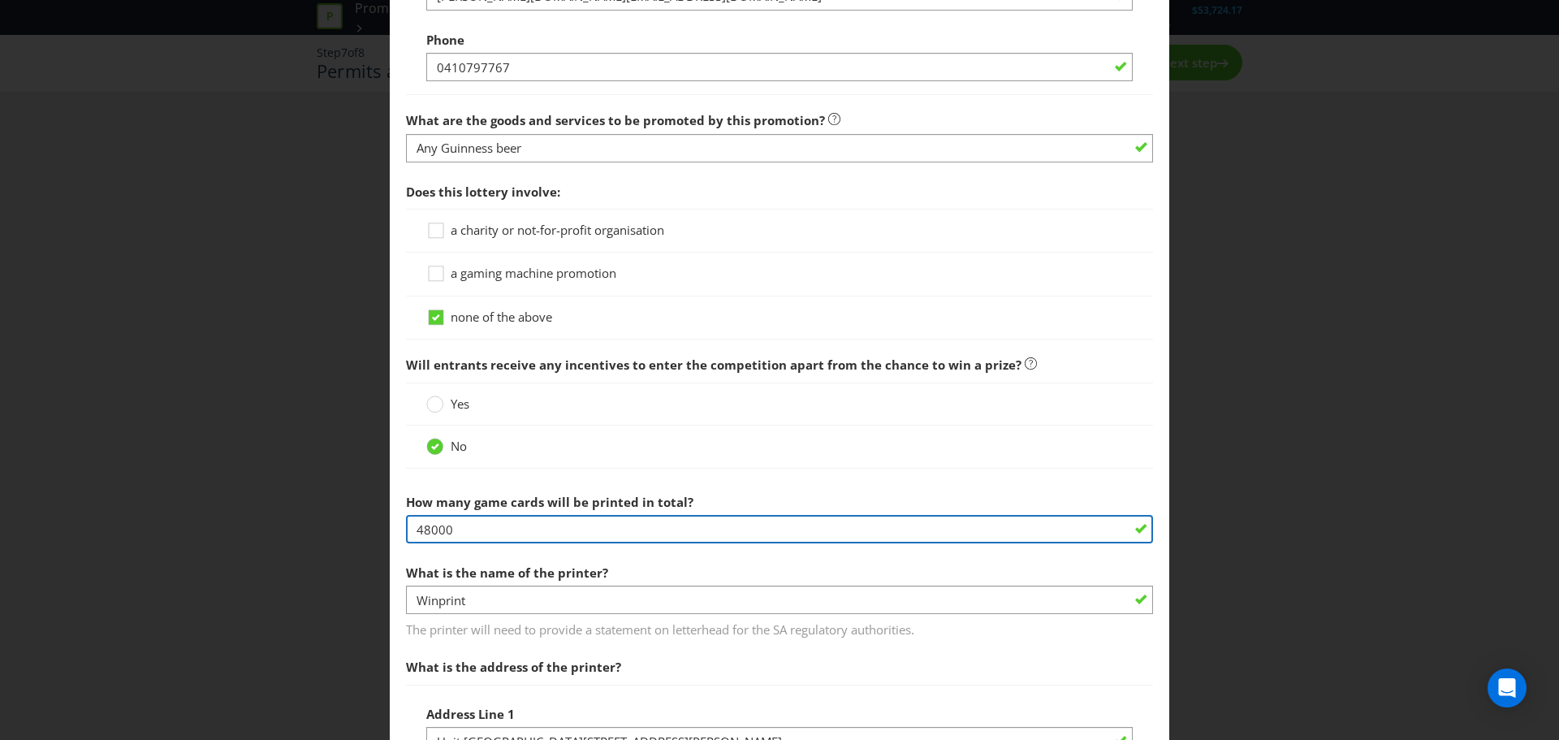
drag, startPoint x: 530, startPoint y: 535, endPoint x: 359, endPoint y: 533, distance: 170.6
click at [358, 533] on div "Permits and Privacy Permits You need permits in SA and ACT and an authority and…" at bounding box center [779, 370] width 1559 height 740
type input "144000"
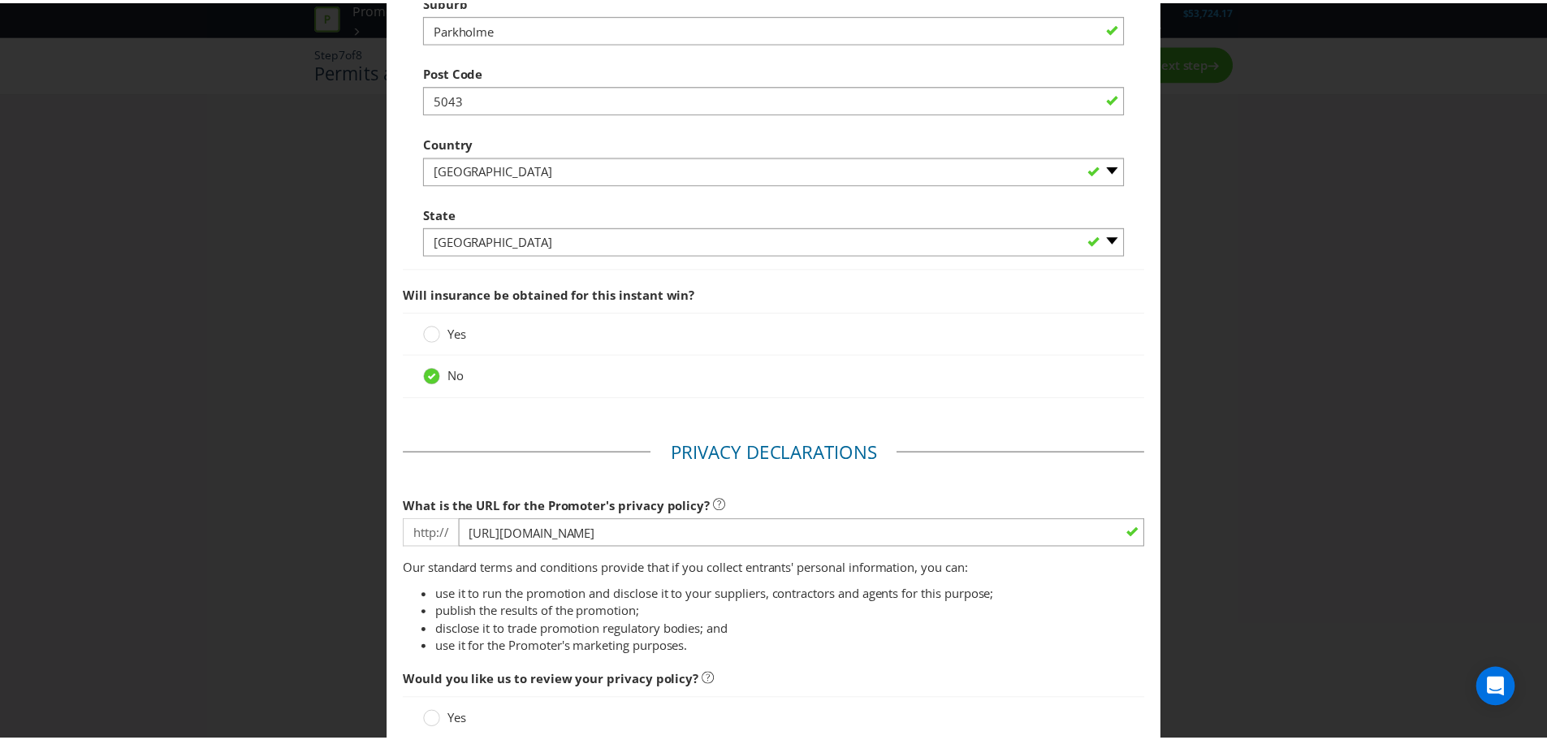
scroll to position [2393, 0]
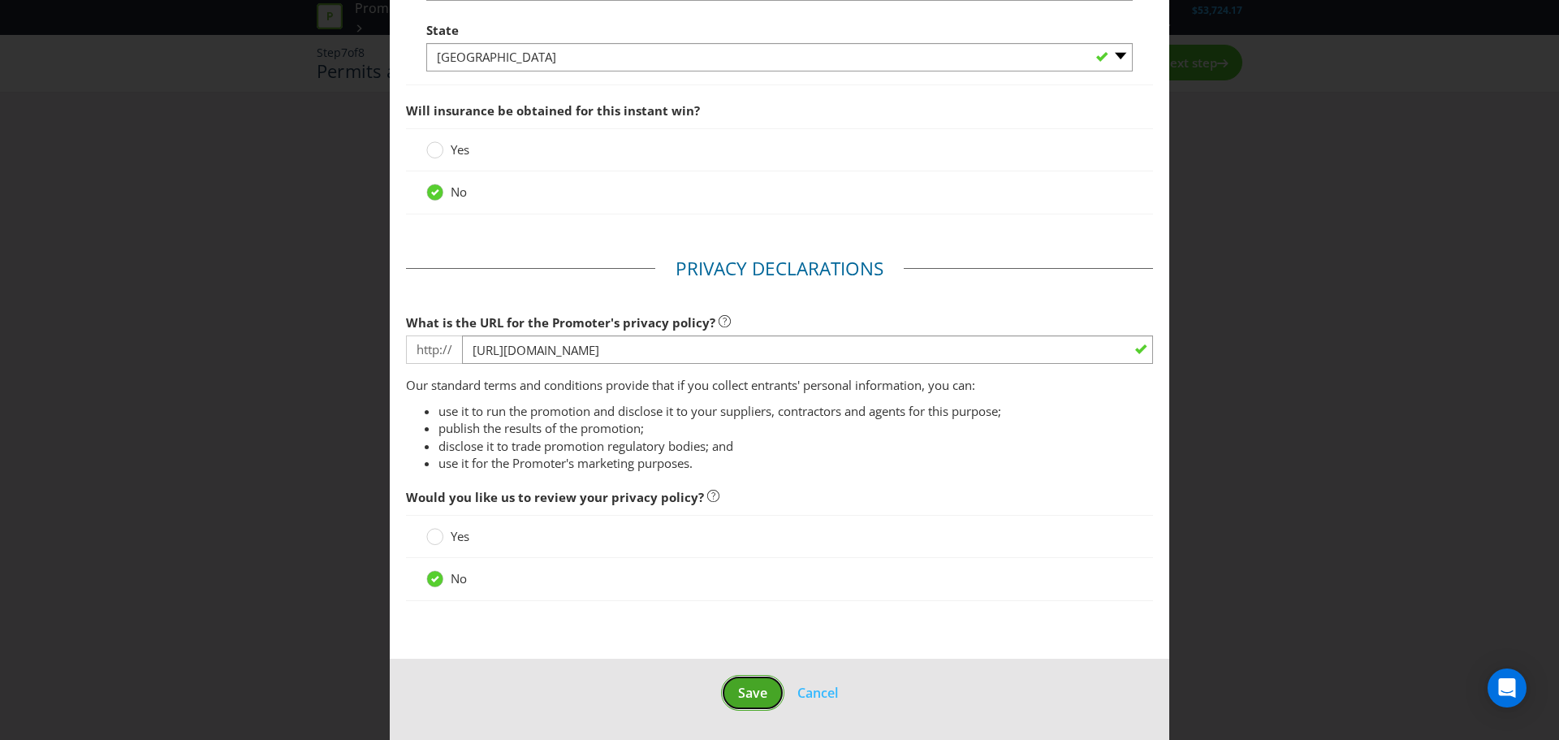
click at [728, 706] on button "Save" at bounding box center [752, 693] width 63 height 37
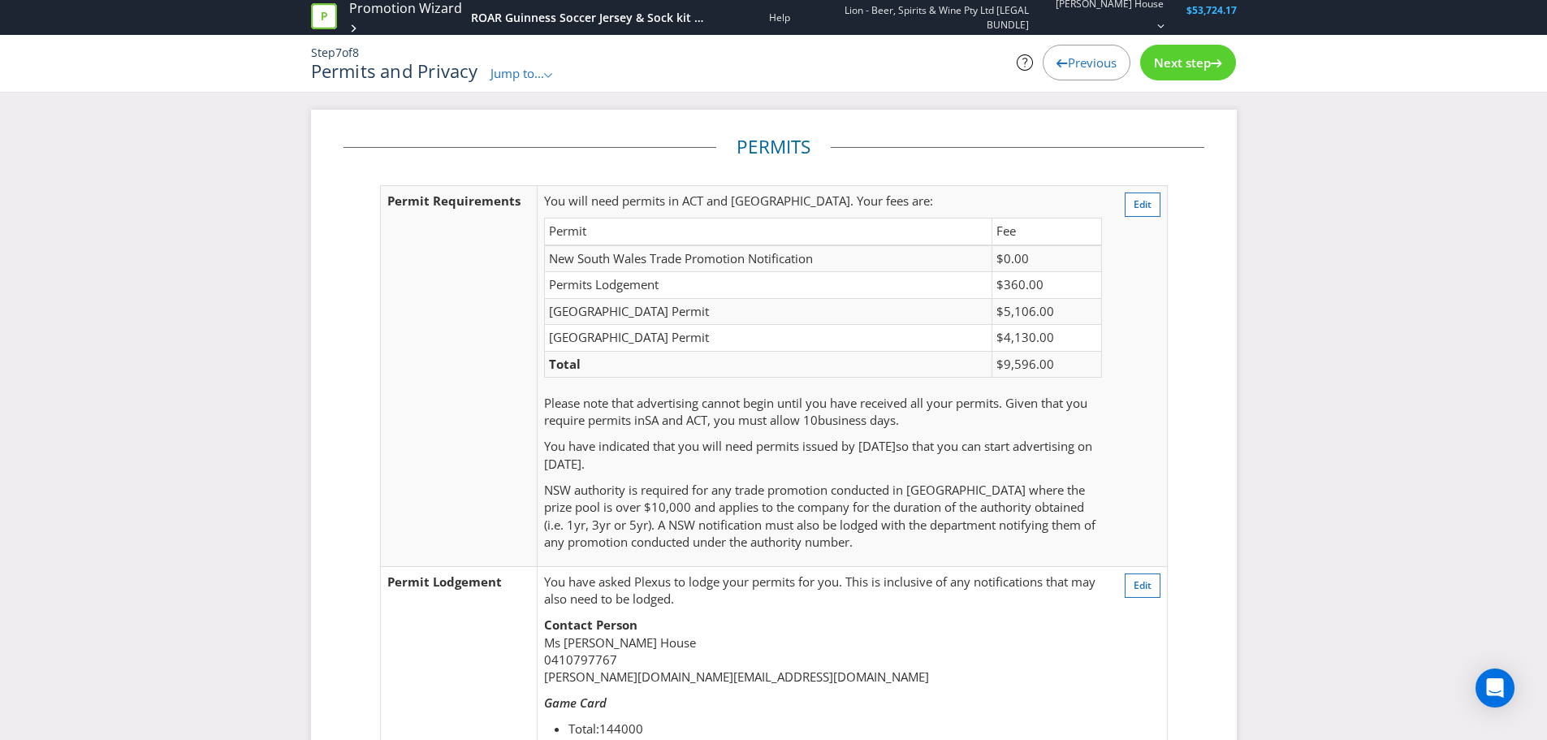
click at [1185, 71] on div "Next step" at bounding box center [1188, 63] width 96 height 36
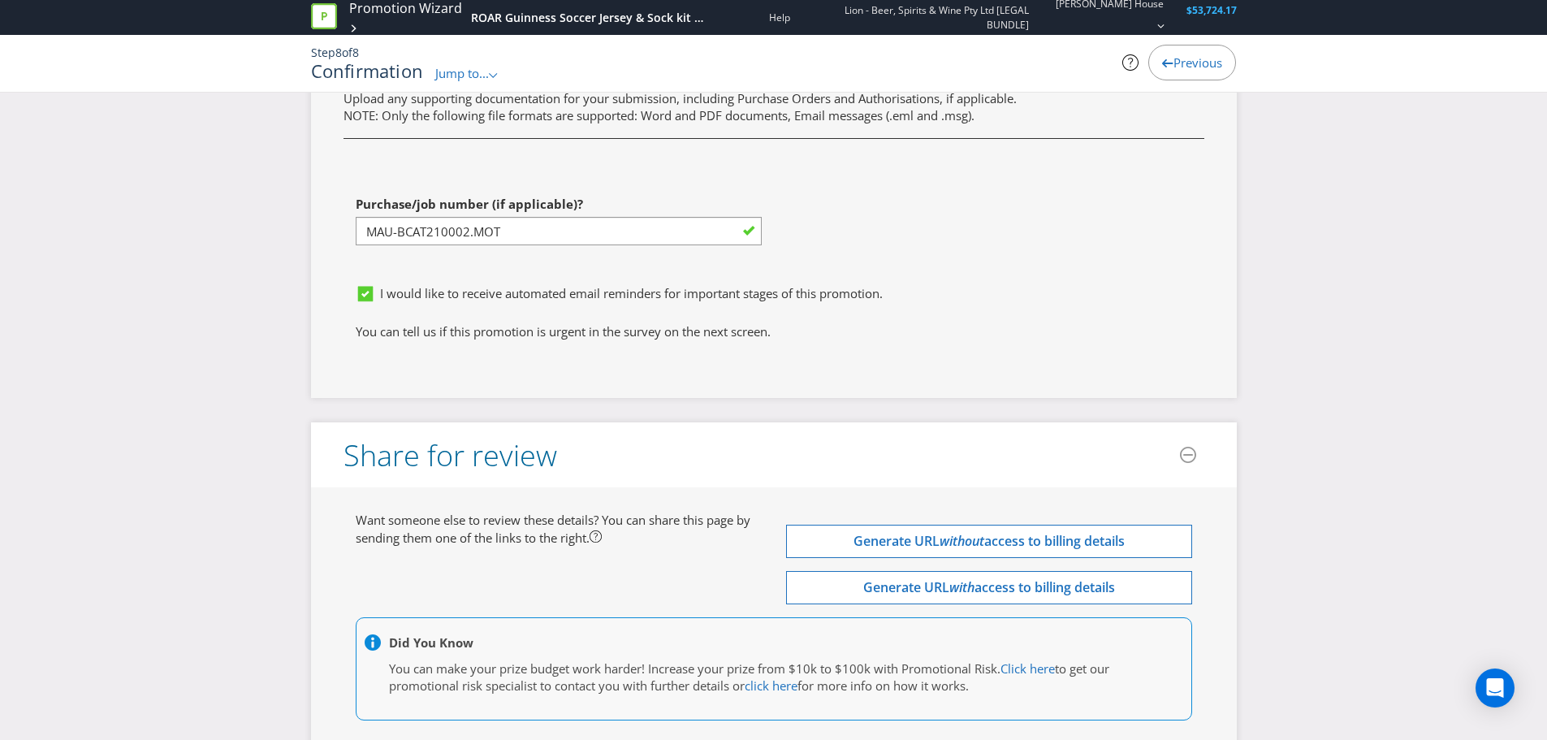
scroll to position [5464, 0]
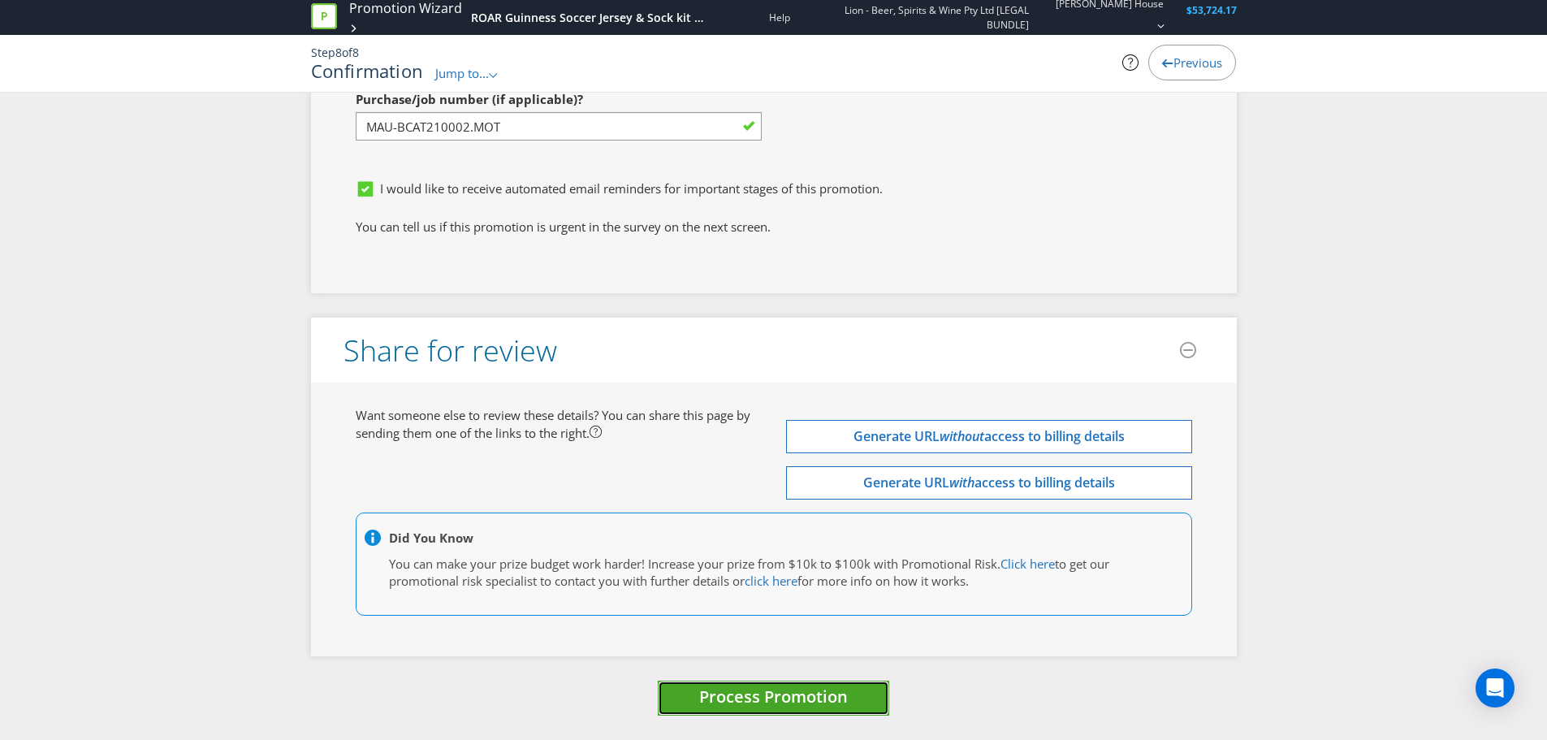
click at [819, 697] on span "Process Promotion" at bounding box center [773, 696] width 149 height 22
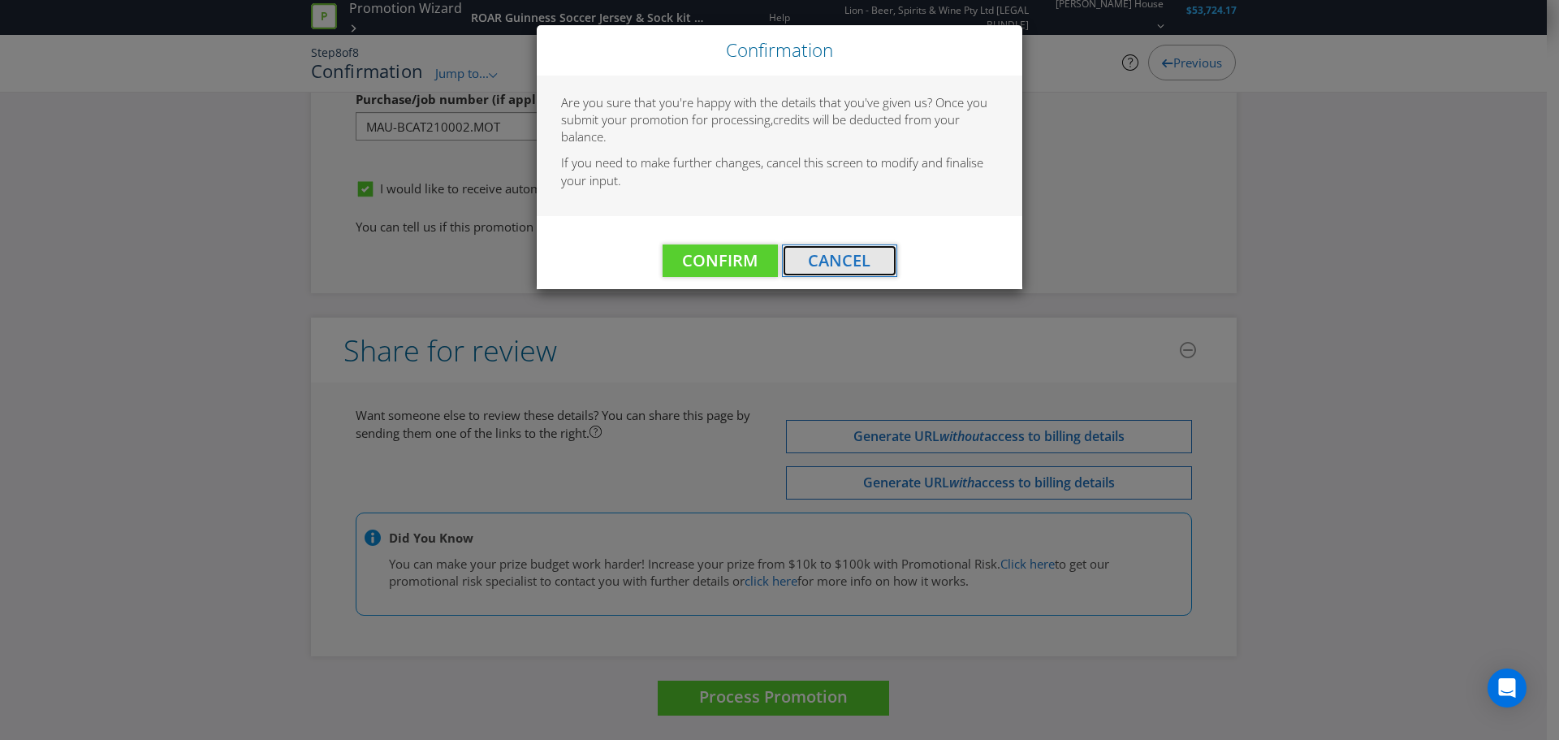
click at [877, 263] on button "Cancel" at bounding box center [839, 260] width 115 height 32
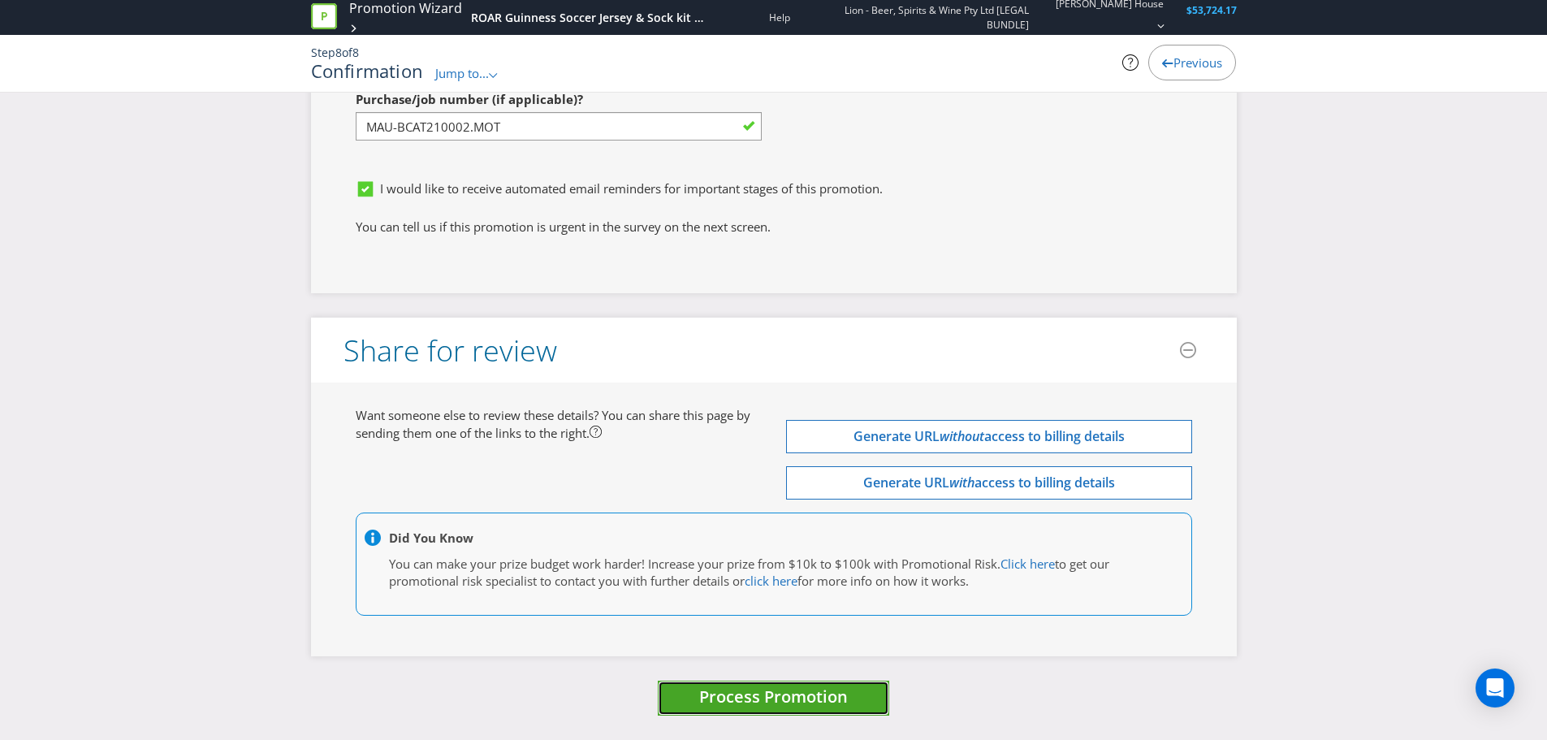
click at [785, 700] on span "Process Promotion" at bounding box center [773, 696] width 149 height 22
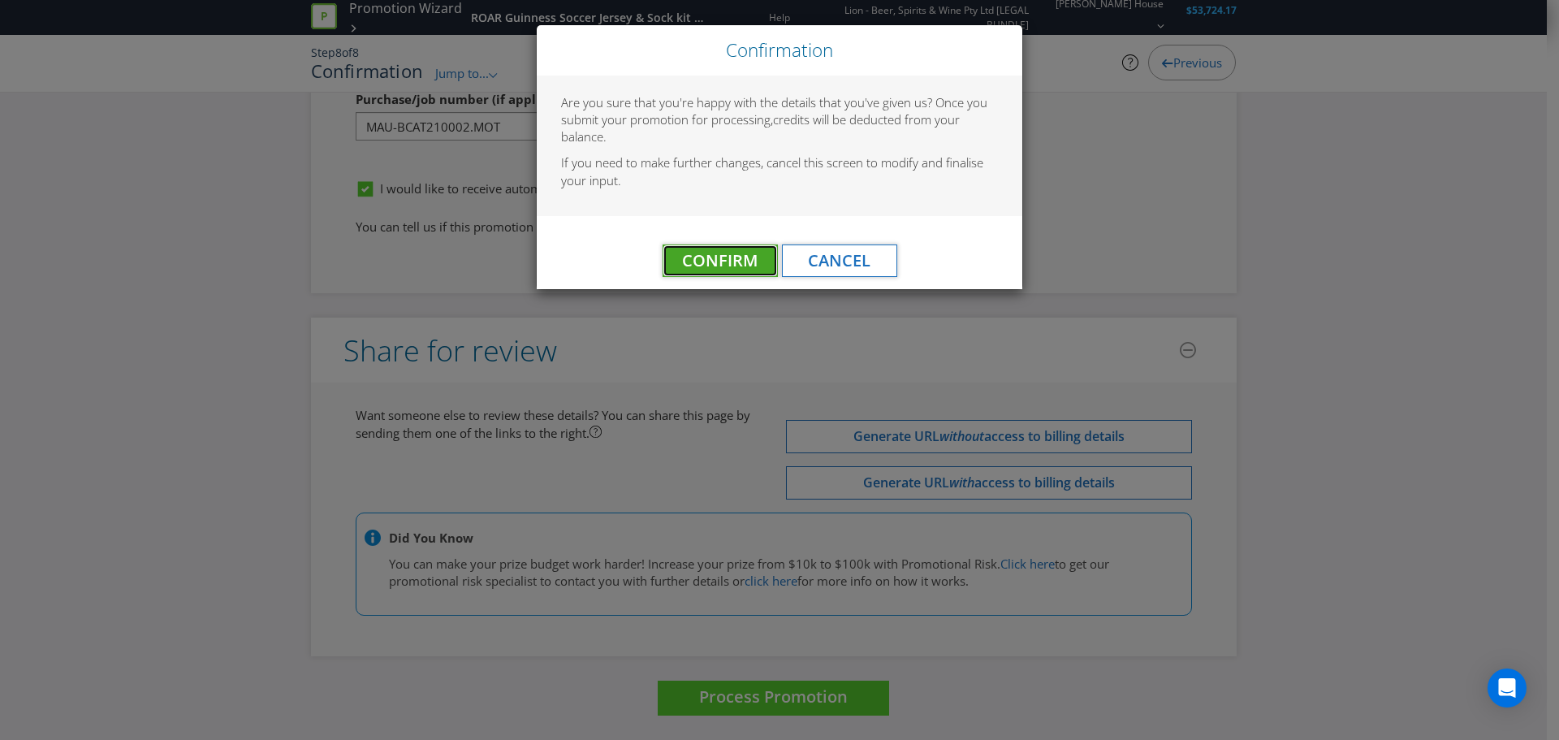
click at [737, 266] on span "Confirm" at bounding box center [720, 260] width 76 height 22
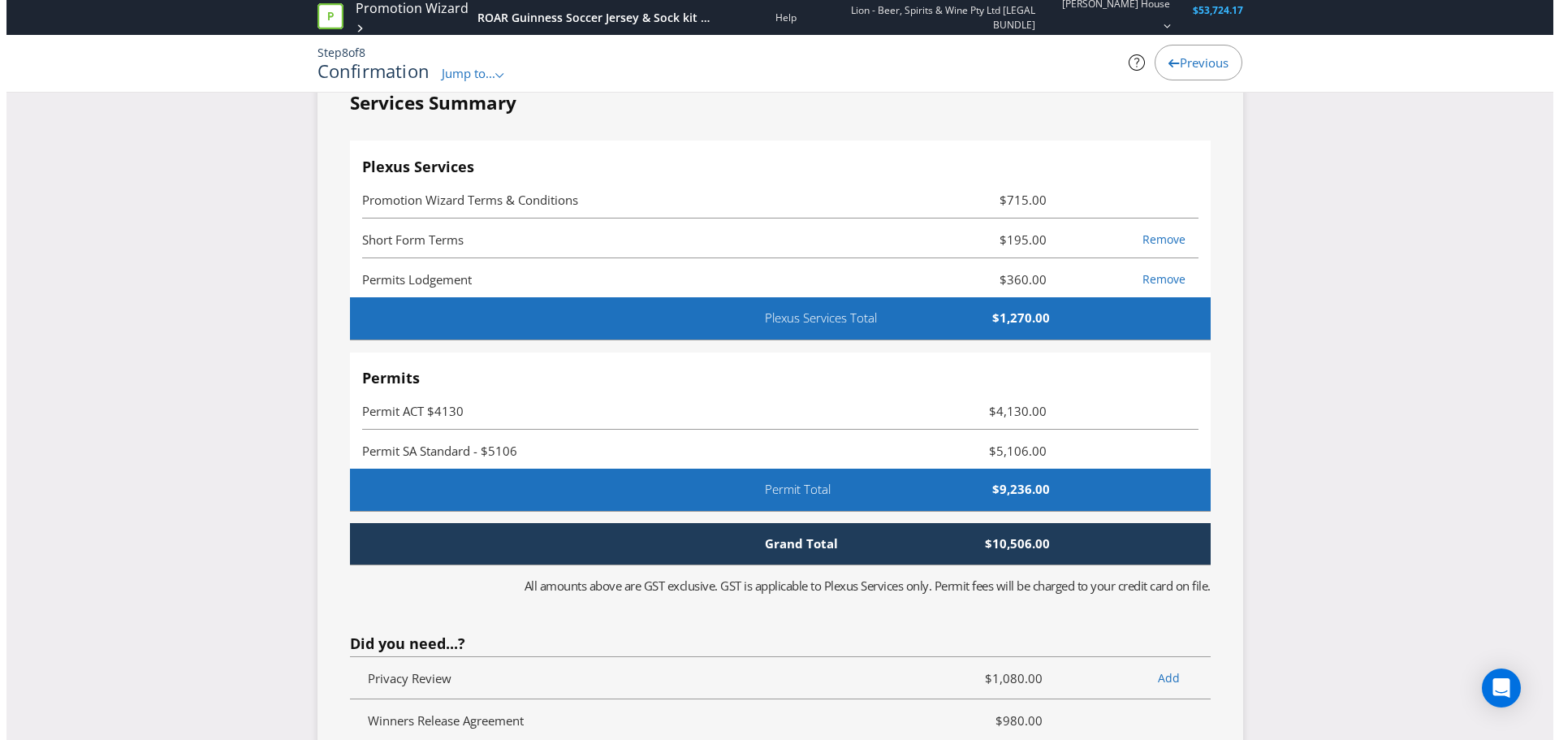
scroll to position [0, 0]
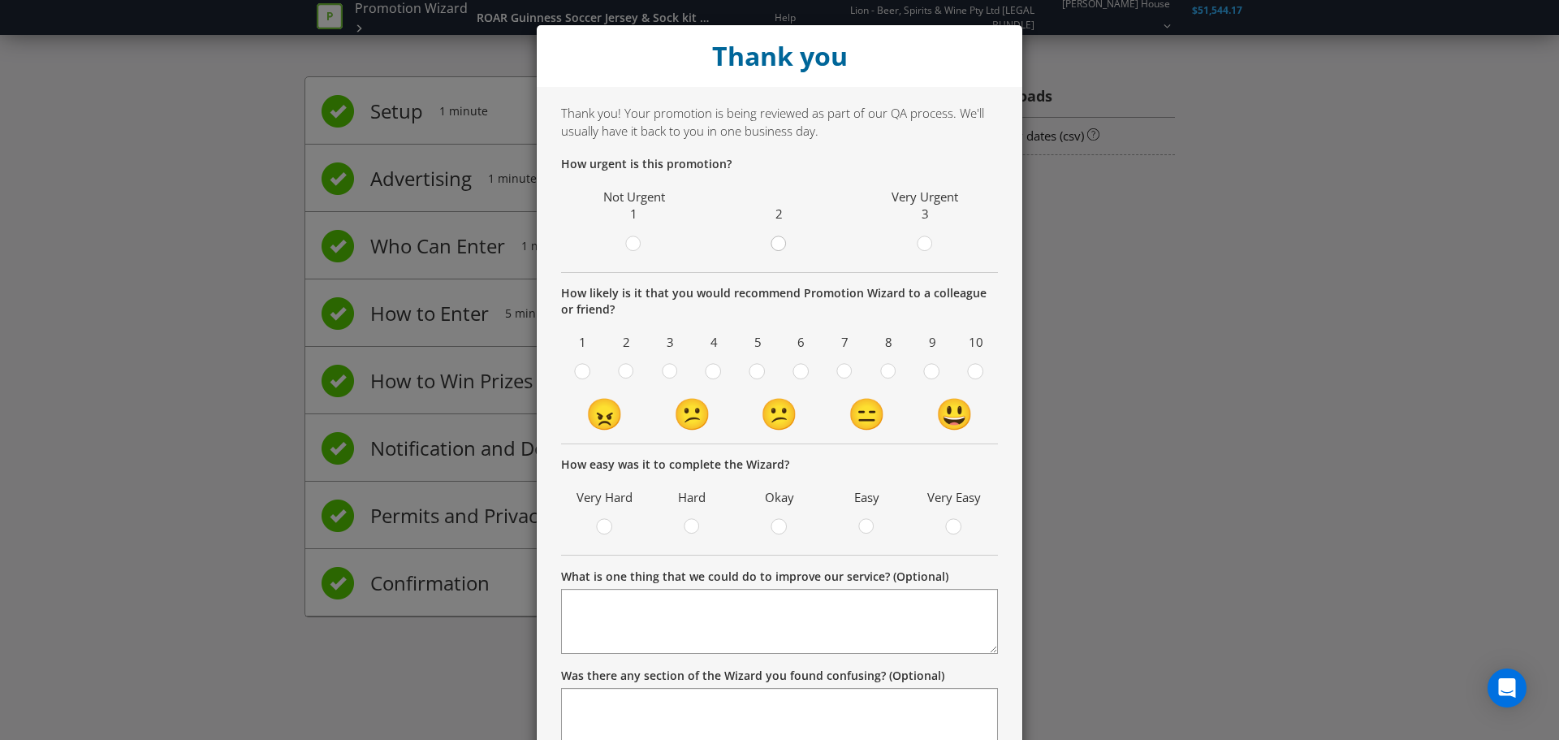
click at [776, 240] on div at bounding box center [780, 239] width 8 height 8
click at [0, 0] on input "radio" at bounding box center [0, 0] width 0 height 0
click at [925, 374] on circle at bounding box center [931, 371] width 15 height 15
click at [0, 0] on input "radio" at bounding box center [0, 0] width 0 height 0
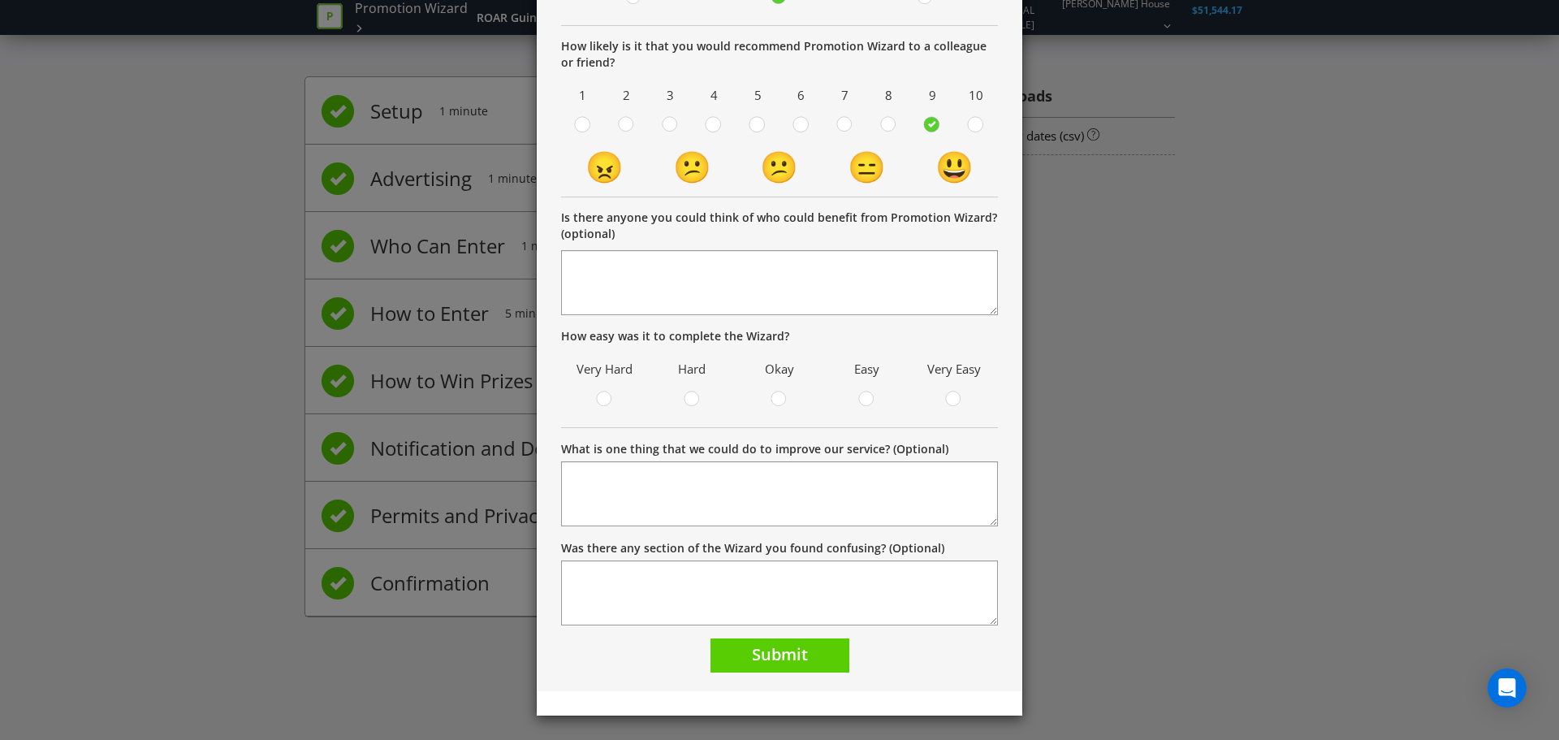
scroll to position [248, 0]
click at [952, 397] on div at bounding box center [954, 393] width 8 height 8
click at [0, 0] on input "radio" at bounding box center [0, 0] width 0 height 0
click at [815, 658] on button "Submit" at bounding box center [780, 655] width 139 height 35
